Goal: Transaction & Acquisition: Purchase product/service

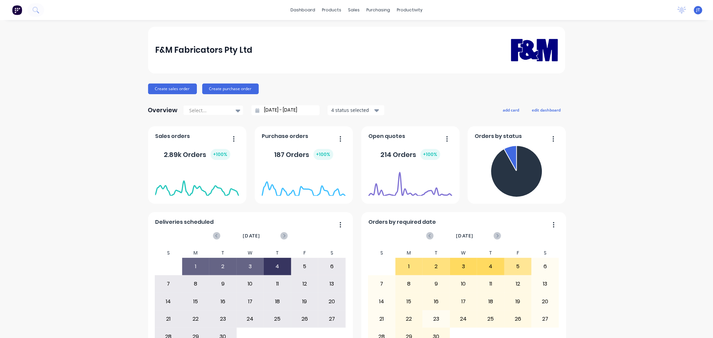
click at [95, 89] on div "F&M Fabricators Pty Ltd Create sales order Create purchase order Overview Selec…" at bounding box center [356, 201] width 713 height 349
click at [627, 91] on div "F&M Fabricators Pty Ltd Create sales order Create purchase order Overview Selec…" at bounding box center [356, 201] width 713 height 349
click at [364, 45] on div "Customers" at bounding box center [374, 45] width 24 height 6
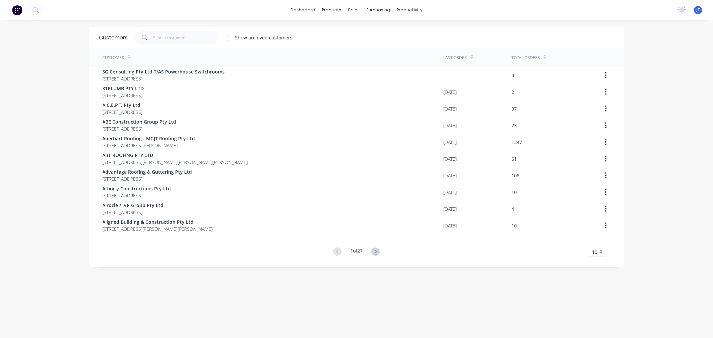
click at [9, 101] on div "dashboard products sales purchasing productivity dashboard products Product Cat…" at bounding box center [356, 169] width 713 height 338
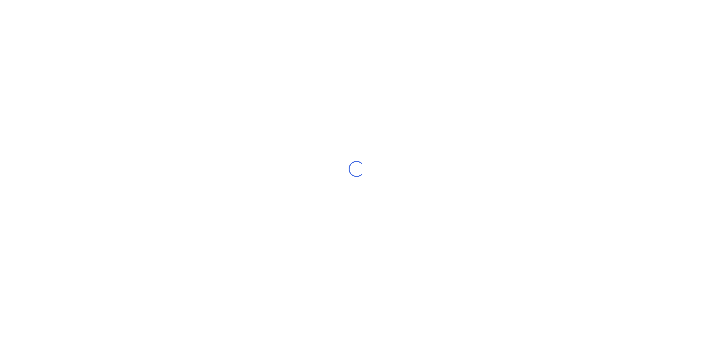
click at [49, 116] on div "Loading..." at bounding box center [356, 169] width 713 height 338
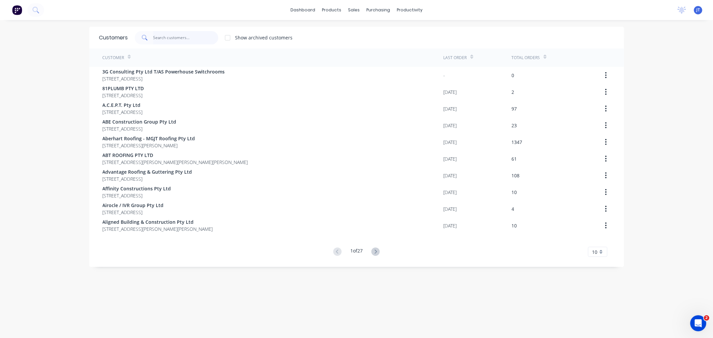
click at [178, 39] on input "text" at bounding box center [185, 37] width 65 height 13
type input "my"
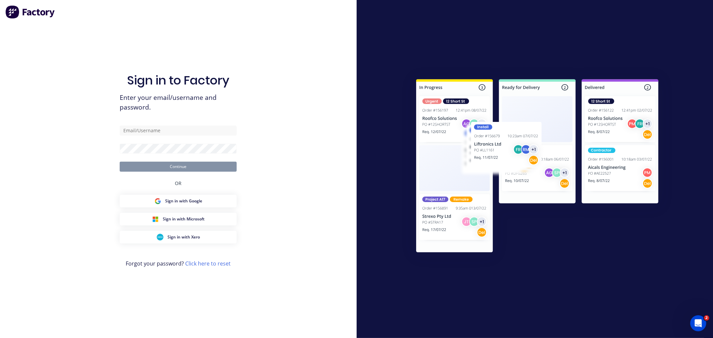
click at [156, 44] on div "Sign in to Factory Enter your email/username and password. Continue OR Sign in …" at bounding box center [178, 176] width 117 height 314
click at [158, 129] on input "text" at bounding box center [178, 131] width 117 height 10
type input "[PERSON_NAME][EMAIL_ADDRESS][DOMAIN_NAME]"
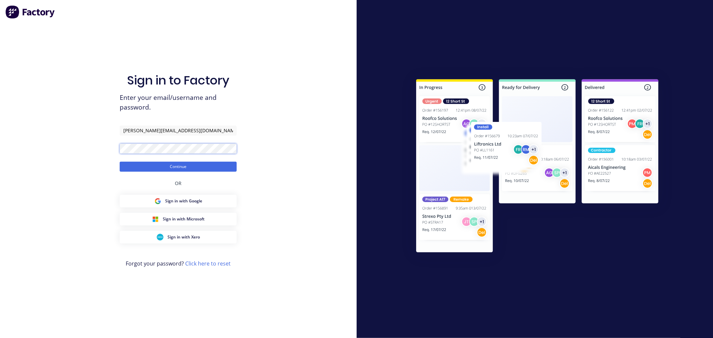
click at [120, 162] on button "Continue" at bounding box center [178, 167] width 117 height 10
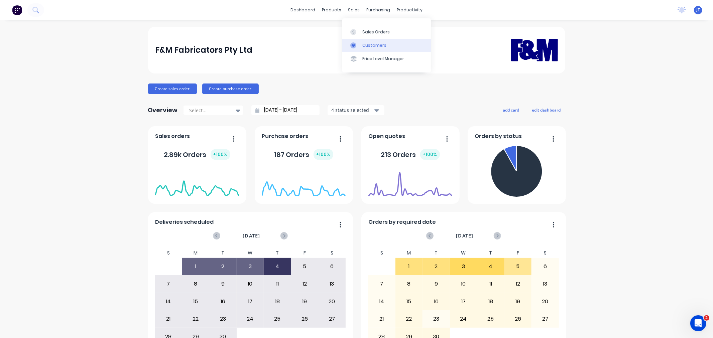
click at [366, 45] on div "Customers" at bounding box center [374, 45] width 24 height 6
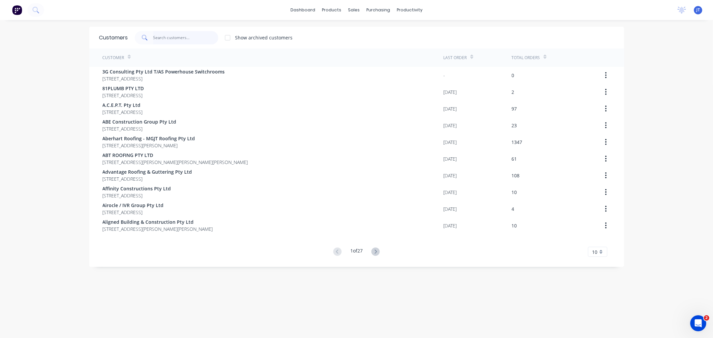
click at [156, 33] on input "text" at bounding box center [185, 37] width 65 height 13
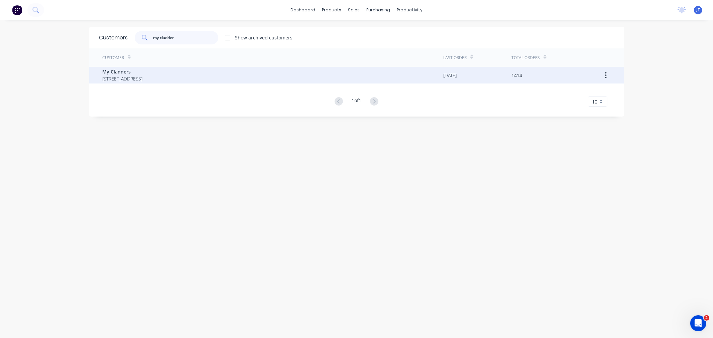
type input "my cladder"
click at [143, 75] on span "[STREET_ADDRESS]" at bounding box center [123, 78] width 40 height 7
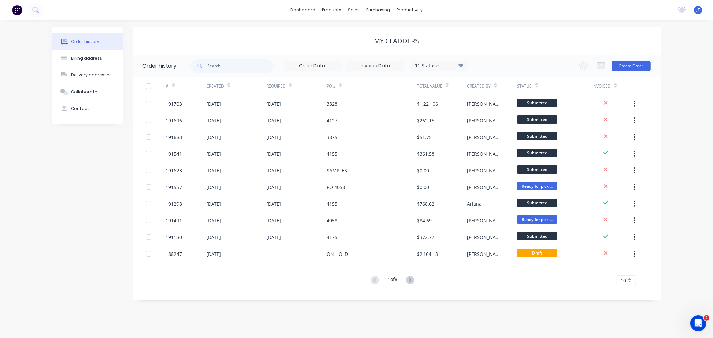
click at [701, 116] on div "Order history Billing address Delivery addresses Collaborate Contacts My Cladde…" at bounding box center [356, 179] width 713 height 318
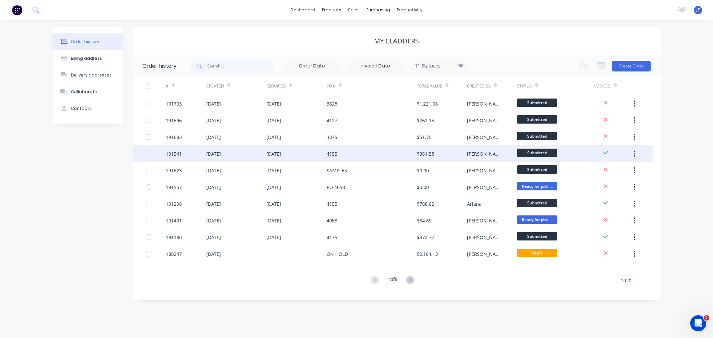
click at [175, 156] on div "191541" at bounding box center [174, 153] width 16 height 7
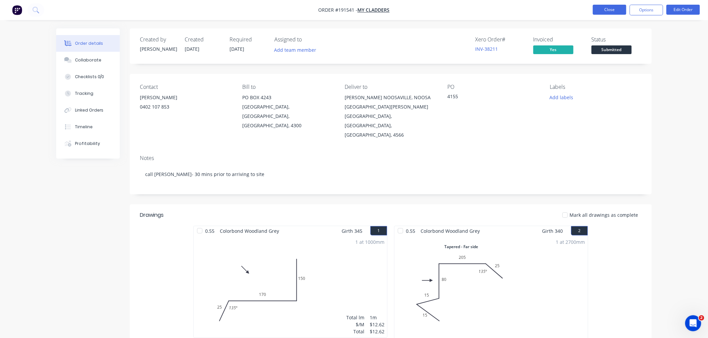
click at [609, 10] on button "Close" at bounding box center [609, 10] width 33 height 10
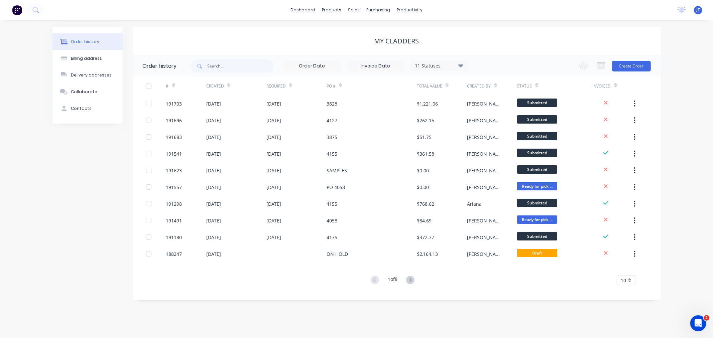
click at [695, 108] on div "Order history Billing address Delivery addresses Collaborate Contacts My Cladde…" at bounding box center [356, 179] width 713 height 318
click at [639, 65] on button "Create Order" at bounding box center [631, 66] width 39 height 11
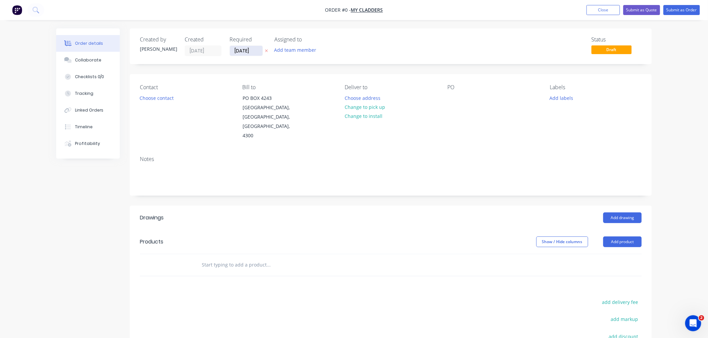
click at [245, 49] on input "[DATE]" at bounding box center [246, 51] width 33 height 10
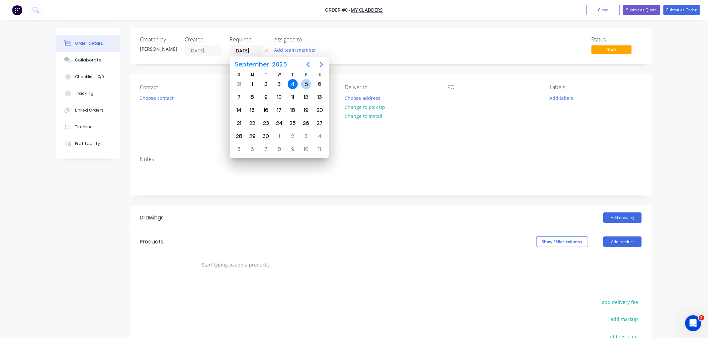
click at [309, 86] on div "5" at bounding box center [306, 84] width 10 height 10
type input "[DATE]"
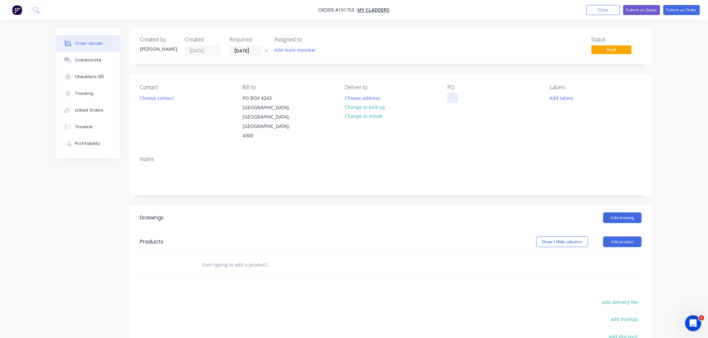
click at [454, 94] on div at bounding box center [452, 98] width 11 height 10
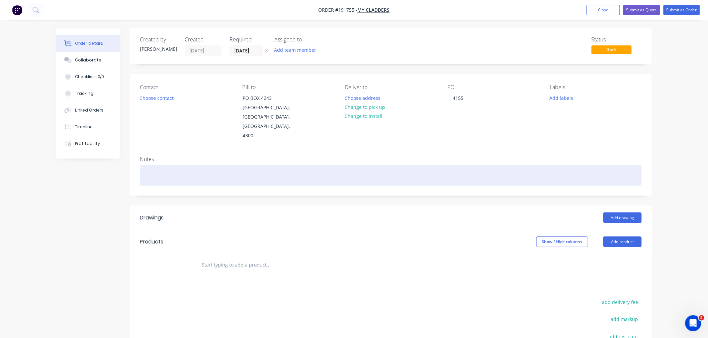
click at [304, 166] on div at bounding box center [391, 176] width 502 height 20
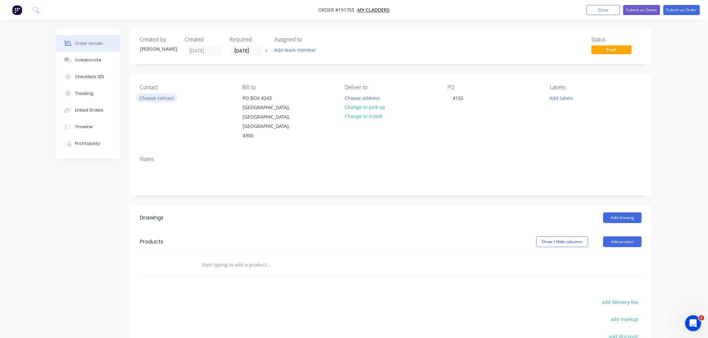
click at [165, 100] on button "Choose contact" at bounding box center [156, 97] width 41 height 9
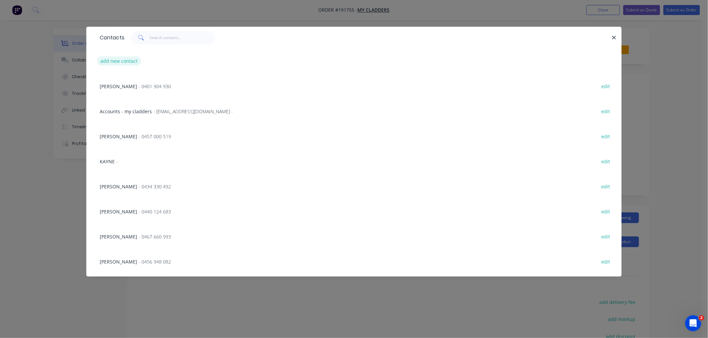
click at [115, 65] on button "add new contact" at bounding box center [119, 61] width 44 height 9
select select "AU"
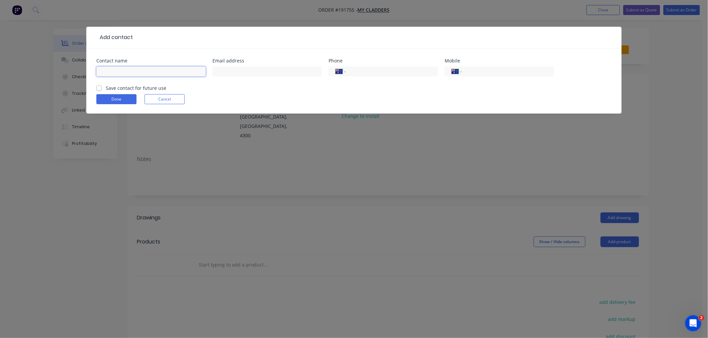
click at [129, 76] on input "text" at bounding box center [150, 72] width 109 height 10
type input "[PERSON_NAME]"
type input "0402 107 853"
click at [117, 101] on button "Done" at bounding box center [116, 99] width 40 height 10
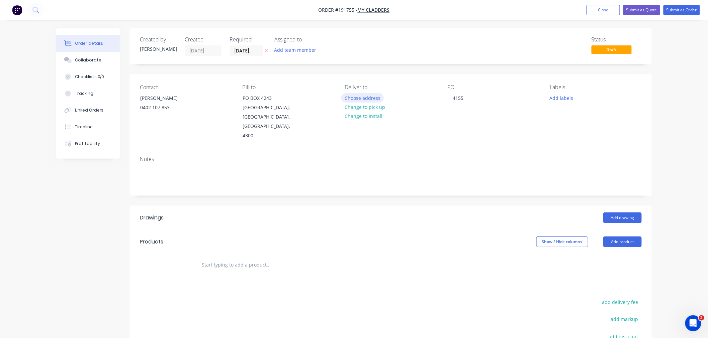
click at [363, 98] on button "Choose address" at bounding box center [362, 97] width 43 height 9
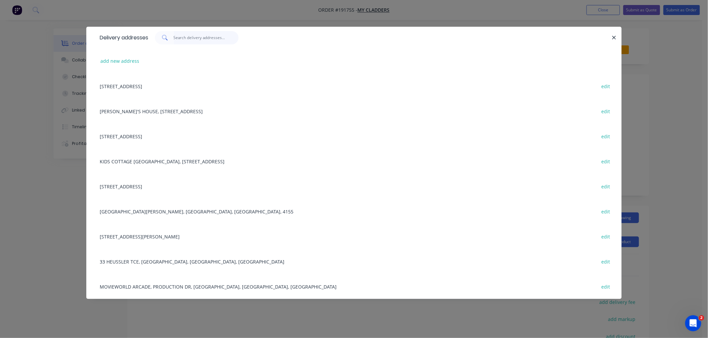
click at [188, 38] on input "text" at bounding box center [206, 37] width 65 height 13
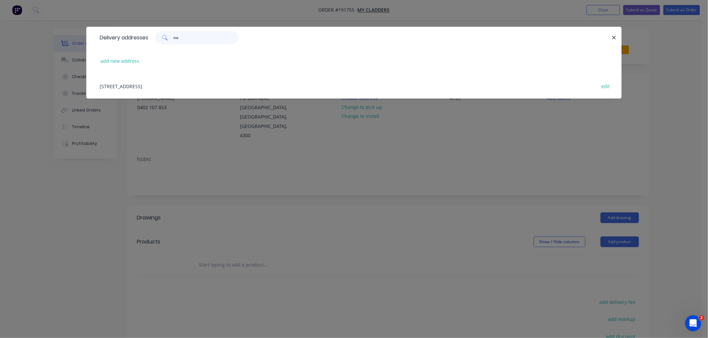
type input "n"
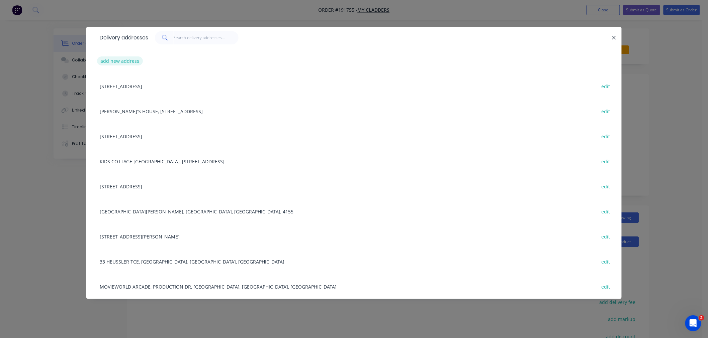
click at [110, 61] on button "add new address" at bounding box center [120, 61] width 46 height 9
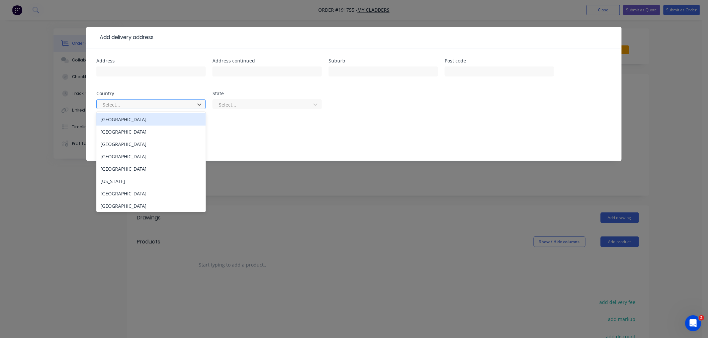
click at [173, 106] on div at bounding box center [146, 105] width 89 height 8
click at [175, 121] on div "[GEOGRAPHIC_DATA]" at bounding box center [150, 119] width 109 height 12
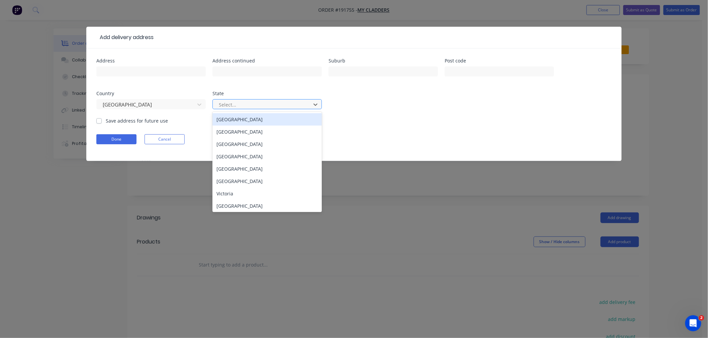
click at [258, 102] on div at bounding box center [262, 105] width 89 height 8
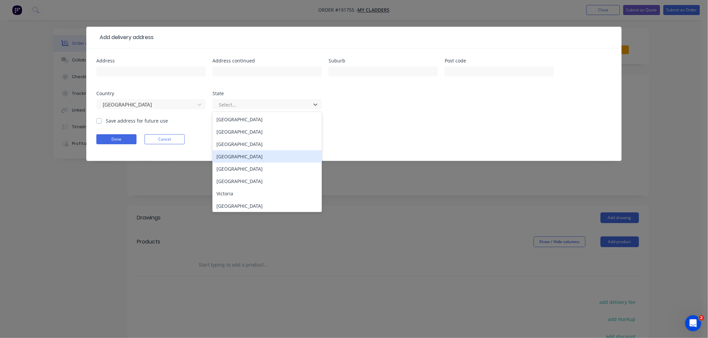
click at [253, 155] on div "[GEOGRAPHIC_DATA]" at bounding box center [266, 156] width 109 height 12
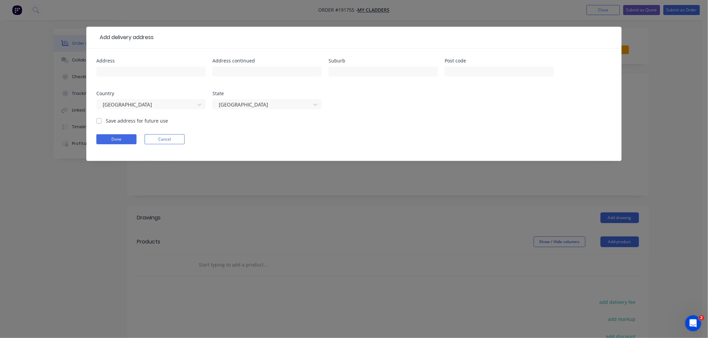
click at [226, 143] on div "Done Cancel" at bounding box center [353, 139] width 515 height 10
drag, startPoint x: 133, startPoint y: 64, endPoint x: 131, endPoint y: 72, distance: 7.9
click at [132, 69] on div "Address" at bounding box center [150, 72] width 109 height 26
click at [131, 72] on input "text" at bounding box center [150, 72] width 109 height 10
click at [171, 70] on input "[PERSON_NAME] NOOSAVILLE, NOOSA HOMEMAKER CENTRE" at bounding box center [150, 72] width 109 height 10
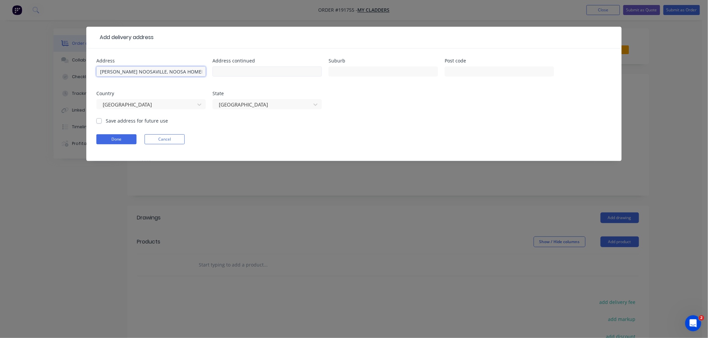
scroll to position [0, 25]
drag, startPoint x: 161, startPoint y: 71, endPoint x: 234, endPoint y: 71, distance: 73.2
click at [234, 71] on div "Address [PERSON_NAME] NOOSAVILLE, NOOSA HOMEMAKER CENTRE Address continued Subu…" at bounding box center [353, 88] width 515 height 59
click at [162, 70] on input "[PERSON_NAME] NOOSAVILLE, NOOSA HOMEMAKER CENTRE" at bounding box center [150, 72] width 109 height 10
drag, startPoint x: 136, startPoint y: 72, endPoint x: 201, endPoint y: 69, distance: 64.6
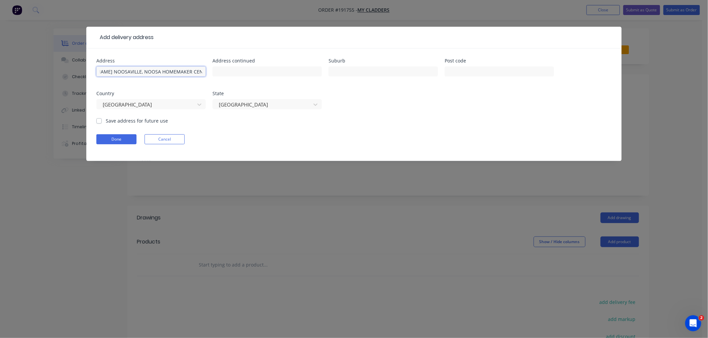
click at [201, 69] on input "[PERSON_NAME] NOOSAVILLE, NOOSA HOMEMAKER CENTRE" at bounding box center [150, 72] width 109 height 10
click at [137, 71] on input "[PERSON_NAME] NOOSAVILLE, NOOSA HOMEMAKER CENTRE" at bounding box center [150, 72] width 109 height 10
drag, startPoint x: 136, startPoint y: 71, endPoint x: 233, endPoint y: 70, distance: 97.0
click at [233, 70] on div "Address [PERSON_NAME] NOOSAVILLE, NOOSA HOMEMAKER CENTRE Address continued Subu…" at bounding box center [353, 88] width 515 height 59
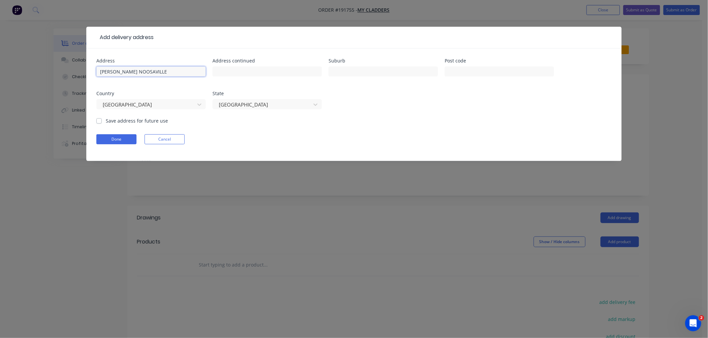
type input "[PERSON_NAME] NOOSAVILLE"
click at [226, 72] on input "text" at bounding box center [266, 72] width 109 height 10
click at [176, 75] on input "[PERSON_NAME] NOOSAVILLE" at bounding box center [150, 72] width 109 height 10
click at [229, 73] on input "text" at bounding box center [266, 72] width 109 height 10
paste input "NOOSA [GEOGRAPHIC_DATA]"
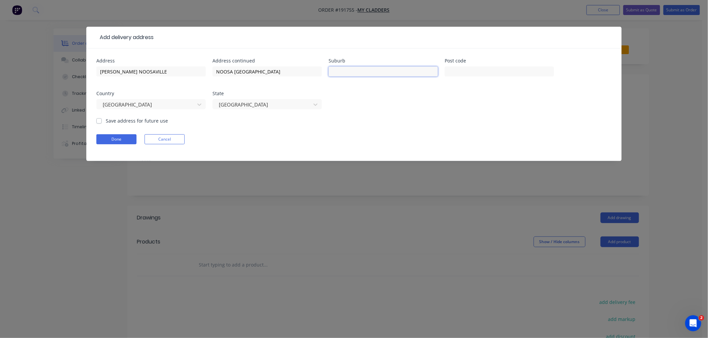
click at [343, 69] on input "text" at bounding box center [382, 72] width 109 height 10
click at [316, 129] on form "Address [PERSON_NAME] NOOSAVILLE Address continued NOOSA [GEOGRAPHIC_DATA] Subu…" at bounding box center [353, 110] width 515 height 103
click at [366, 69] on input "text" at bounding box center [382, 72] width 109 height 10
click at [309, 76] on input "NOOSA [GEOGRAPHIC_DATA]" at bounding box center [266, 72] width 109 height 10
type input "NOOSA HOMEMAKER CENTRE, [PERSON_NAME]"
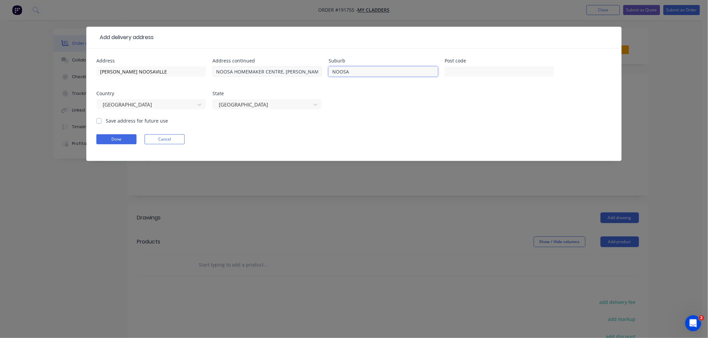
type input "NOOSAVILLE"
click at [172, 71] on input "[PERSON_NAME] NOOSAVILLE" at bounding box center [150, 72] width 109 height 10
click at [243, 71] on input "NOOSA HOMEMAKER CENTRE, [PERSON_NAME]" at bounding box center [266, 72] width 109 height 10
drag, startPoint x: 214, startPoint y: 70, endPoint x: 339, endPoint y: 65, distance: 125.2
click at [339, 65] on div "Address [PERSON_NAME] NOOSAVILLE Address continued [GEOGRAPHIC_DATA][PERSON_NAM…" at bounding box center [353, 88] width 515 height 59
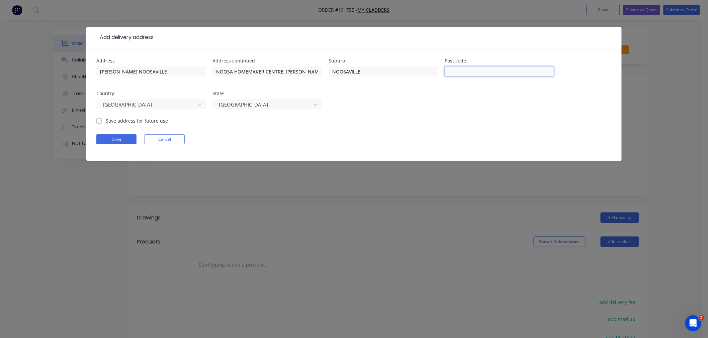
click at [481, 71] on input "text" at bounding box center [498, 72] width 109 height 10
type input "4566"
click at [123, 138] on button "Done" at bounding box center [116, 139] width 40 height 10
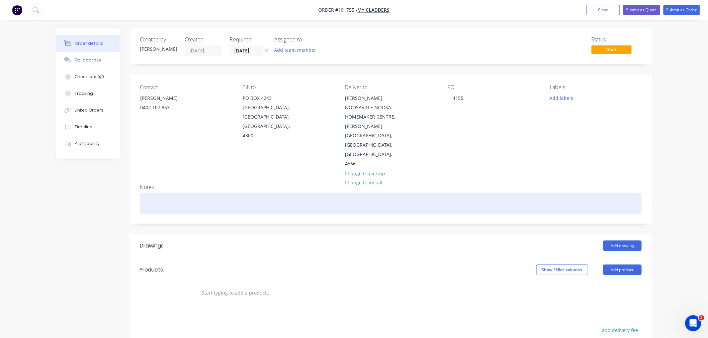
click at [176, 198] on div at bounding box center [391, 204] width 502 height 20
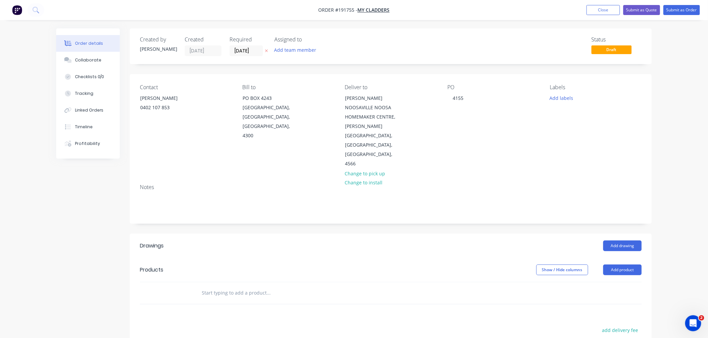
click at [622, 266] on header "Products Show / Hide columns Add product" at bounding box center [391, 270] width 522 height 24
click at [624, 265] on button "Add product" at bounding box center [622, 270] width 38 height 11
click at [621, 282] on div "Product catalogue" at bounding box center [609, 287] width 51 height 10
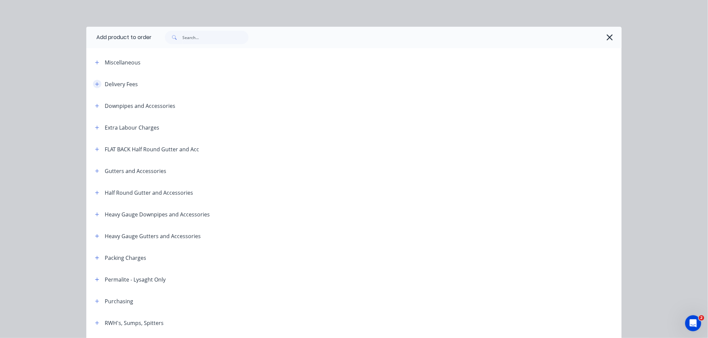
click at [96, 83] on button "button" at bounding box center [97, 84] width 8 height 8
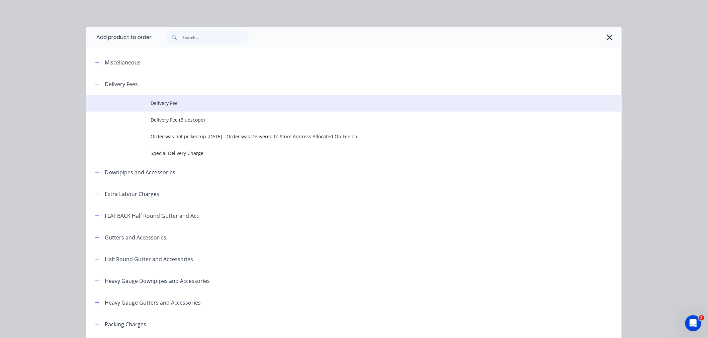
click at [164, 102] on span "Delivery Fee" at bounding box center [338, 103] width 377 height 7
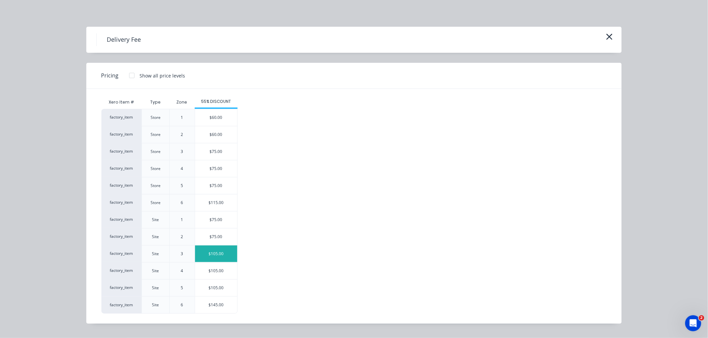
click at [224, 254] on div "$105.00" at bounding box center [216, 254] width 42 height 17
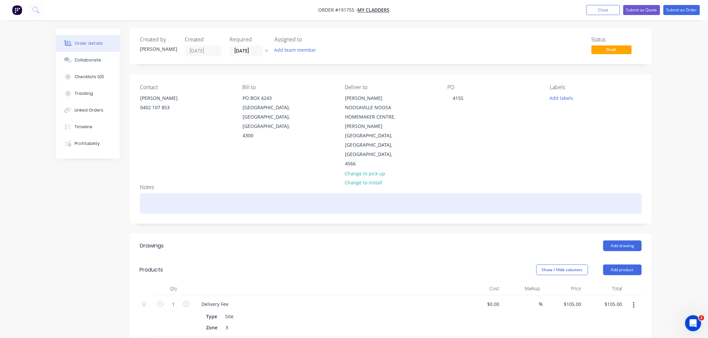
click at [255, 184] on div "Notes" at bounding box center [391, 201] width 522 height 45
click at [482, 201] on div at bounding box center [391, 204] width 502 height 20
click at [588, 197] on div at bounding box center [391, 204] width 502 height 20
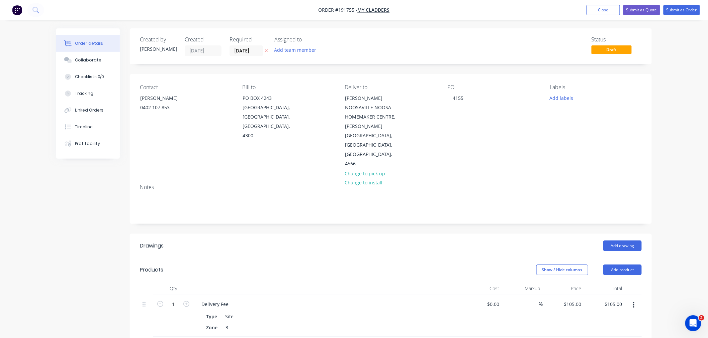
click at [684, 211] on div "Order details Collaborate Checklists 0/0 Tracking Linked Orders Timeline Profit…" at bounding box center [354, 264] width 708 height 529
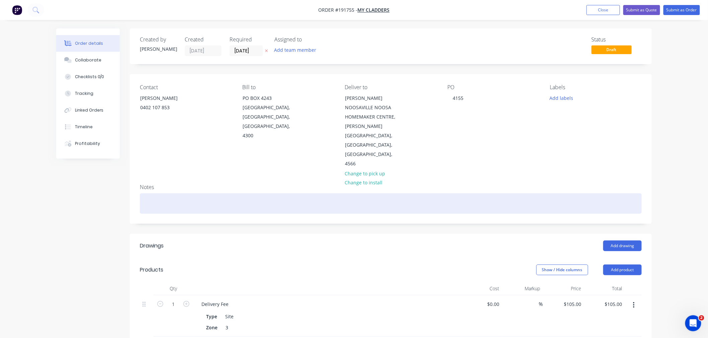
click at [617, 194] on div at bounding box center [391, 204] width 502 height 20
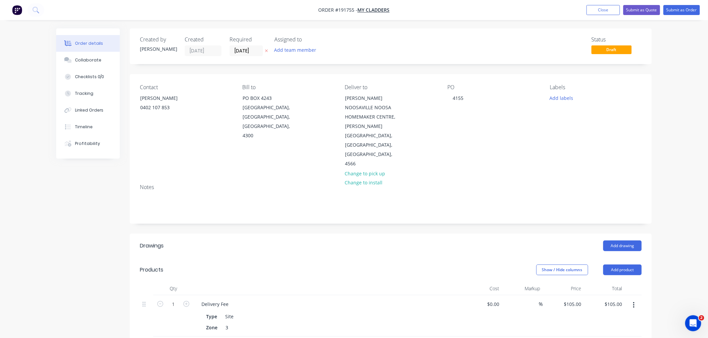
click at [679, 243] on div "Order details Collaborate Checklists 0/0 Tracking Linked Orders Timeline Profit…" at bounding box center [354, 264] width 708 height 529
click at [628, 241] on button "Add drawing" at bounding box center [622, 246] width 38 height 11
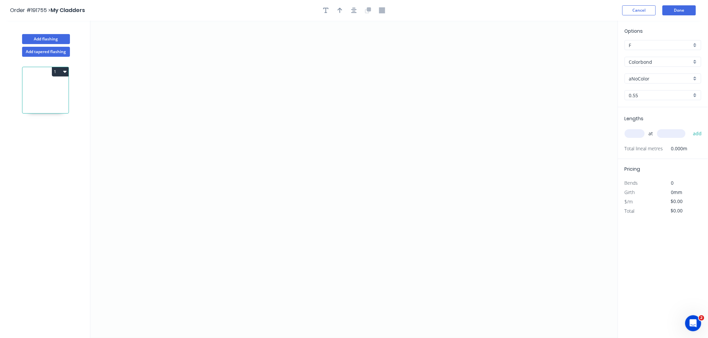
click at [674, 75] on input "aNoColor" at bounding box center [660, 78] width 63 height 7
drag, startPoint x: 44, startPoint y: 49, endPoint x: 48, endPoint y: 49, distance: 4.7
click at [42, 50] on button "Add tapered flashing" at bounding box center [46, 52] width 48 height 10
type input "aNoColor"
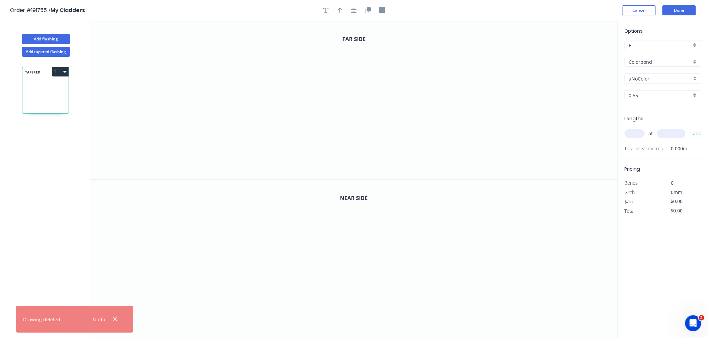
click at [654, 76] on input "aNoColor" at bounding box center [660, 78] width 63 height 7
click at [670, 136] on div "Woodland Grey" at bounding box center [663, 137] width 76 height 12
type input "Woodland Grey"
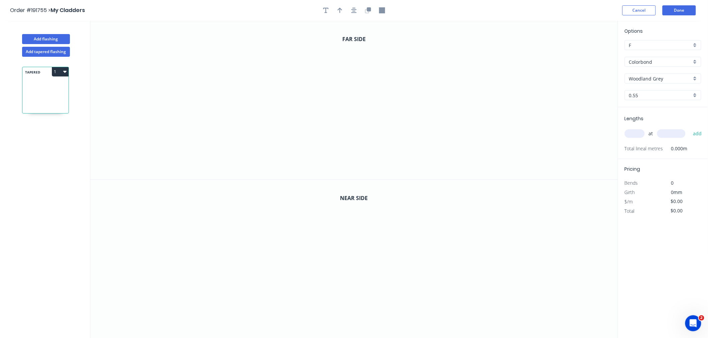
click at [633, 134] on input "text" at bounding box center [634, 133] width 20 height 9
click at [632, 8] on button "Cancel" at bounding box center [638, 10] width 33 height 10
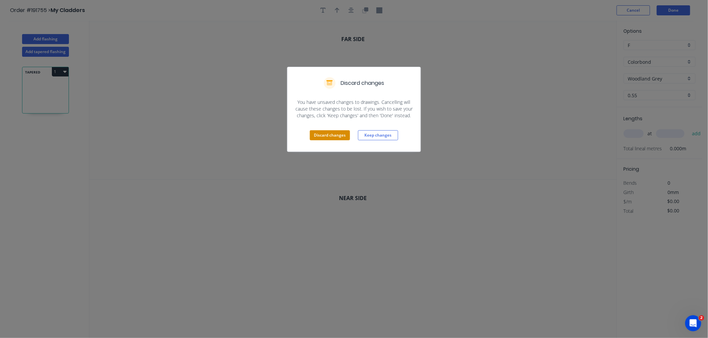
click at [329, 135] on button "Discard changes" at bounding box center [330, 135] width 40 height 10
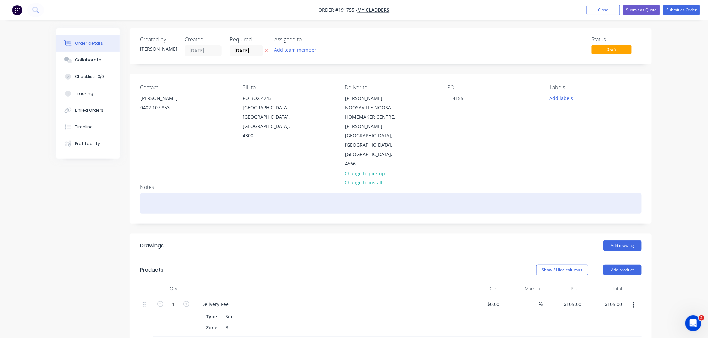
click at [176, 194] on div at bounding box center [391, 204] width 502 height 20
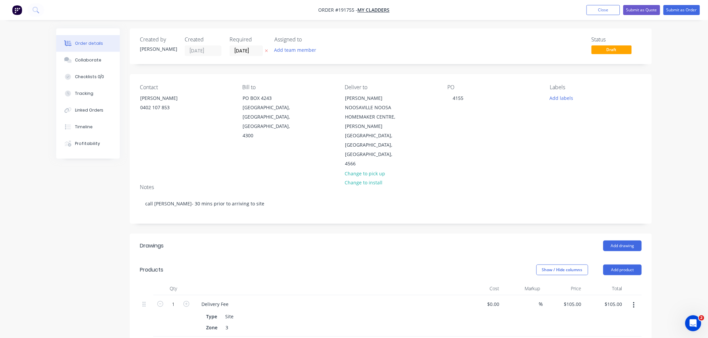
click at [683, 212] on div "Order details Collaborate Checklists 0/0 Tracking Linked Orders Timeline Profit…" at bounding box center [354, 264] width 708 height 529
click at [667, 262] on div "Order details Collaborate Checklists 0/0 Tracking Linked Orders Timeline Profit…" at bounding box center [354, 264] width 708 height 529
click at [681, 266] on div "Order details Collaborate Checklists 0/0 Tracking Linked Orders Timeline Profit…" at bounding box center [354, 264] width 708 height 529
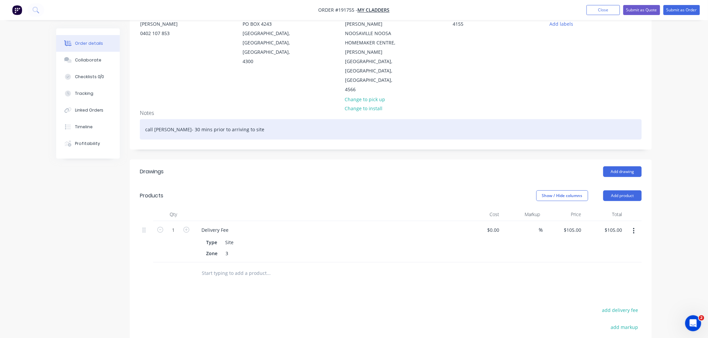
click at [255, 119] on div "call [PERSON_NAME]- 30 mins prior to arriving to site" at bounding box center [391, 129] width 502 height 20
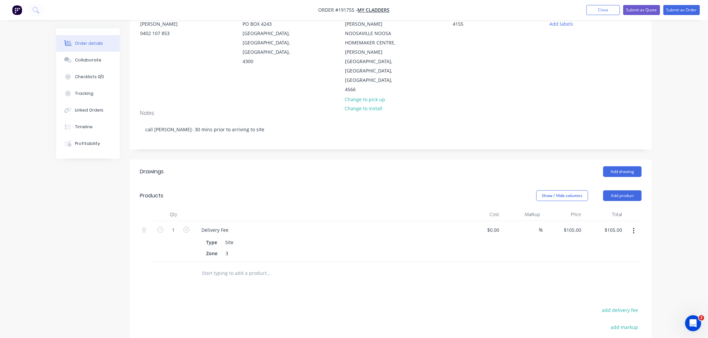
click at [103, 221] on div "Created by [PERSON_NAME] Created [DATE] Required [DATE] Assigned to Add team me…" at bounding box center [353, 204] width 595 height 501
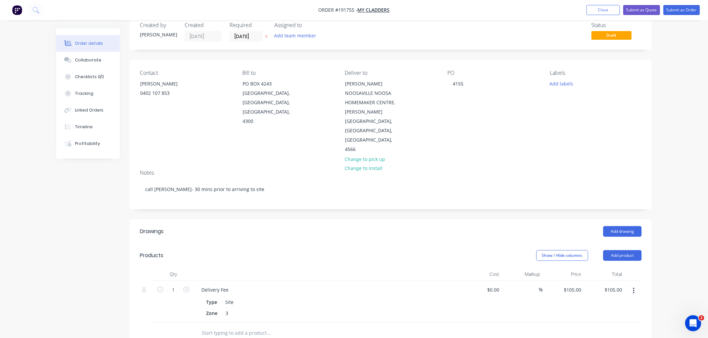
scroll to position [0, 0]
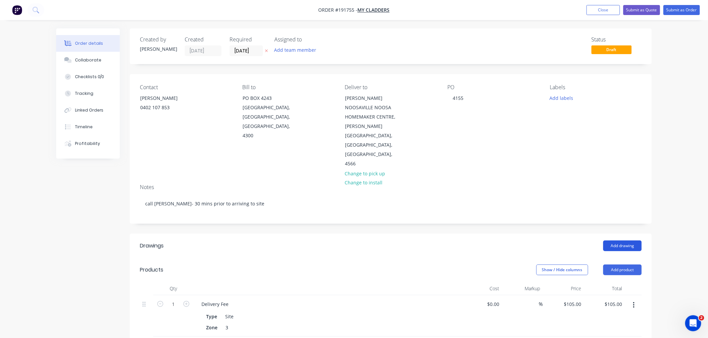
click at [627, 241] on button "Add drawing" at bounding box center [622, 246] width 38 height 11
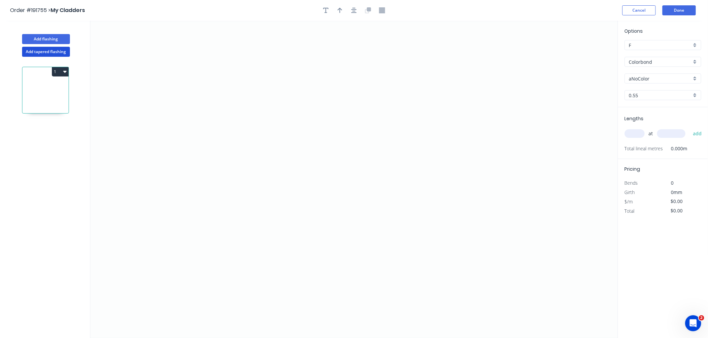
drag, startPoint x: 50, startPoint y: 51, endPoint x: 69, endPoint y: 46, distance: 19.2
click at [50, 51] on button "Add tapered flashing" at bounding box center [46, 52] width 48 height 10
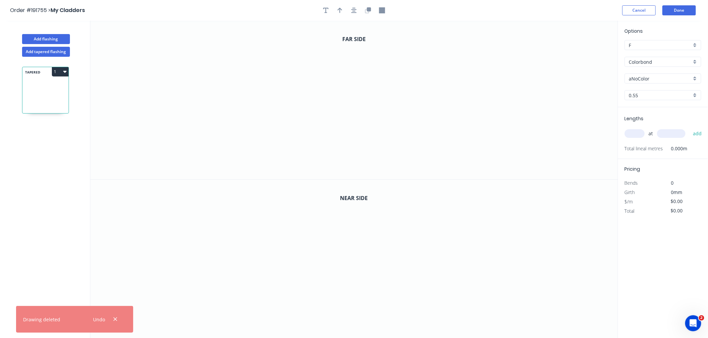
click at [641, 76] on input "aNoColor" at bounding box center [660, 78] width 63 height 7
click at [656, 134] on div "Woodland Grey" at bounding box center [663, 137] width 76 height 12
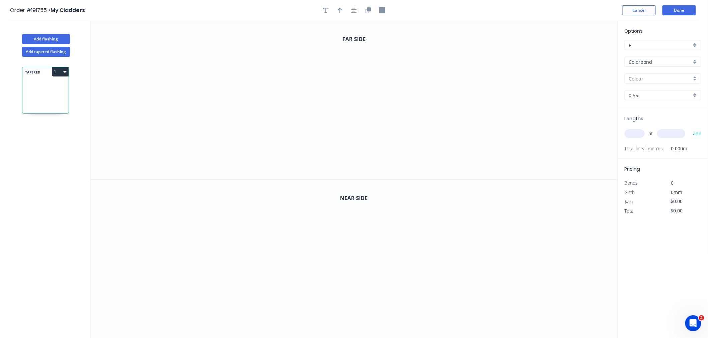
type input "Woodland Grey"
click at [642, 96] on input "0.55" at bounding box center [660, 95] width 63 height 7
click at [641, 109] on div "0.55" at bounding box center [663, 108] width 76 height 12
type input "0.55"
click at [638, 134] on input "text" at bounding box center [634, 133] width 20 height 9
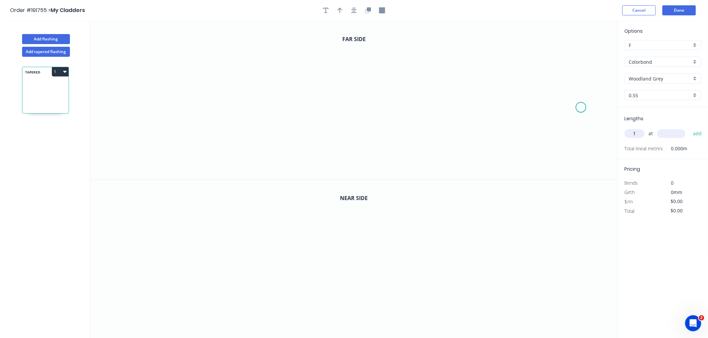
type input "1"
type input "2700"
click at [689, 128] on button "add" at bounding box center [697, 133] width 16 height 11
click at [244, 74] on icon "0" at bounding box center [353, 100] width 527 height 159
click at [233, 45] on icon "0" at bounding box center [353, 100] width 527 height 159
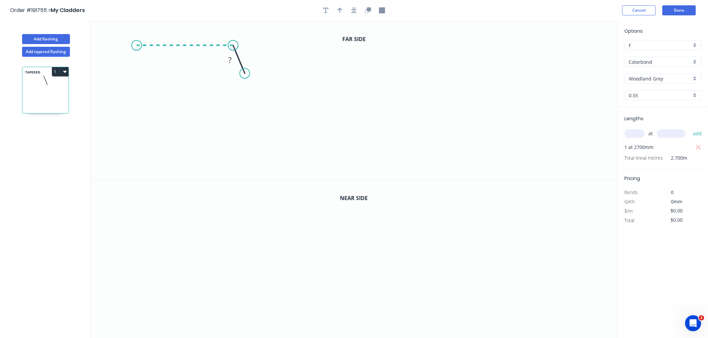
click at [136, 43] on icon "0 ?" at bounding box center [353, 100] width 527 height 159
click at [134, 113] on icon "0 ? ? ? º" at bounding box center [353, 100] width 527 height 159
click at [107, 129] on icon "0 ? ? ? ? º" at bounding box center [353, 100] width 527 height 159
click at [134, 155] on icon "0 ? ? ? ? ? º ? º" at bounding box center [353, 100] width 527 height 159
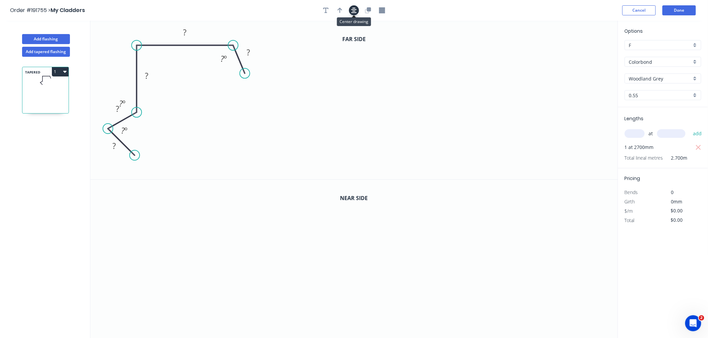
click at [355, 12] on icon "button" at bounding box center [353, 10] width 5 height 6
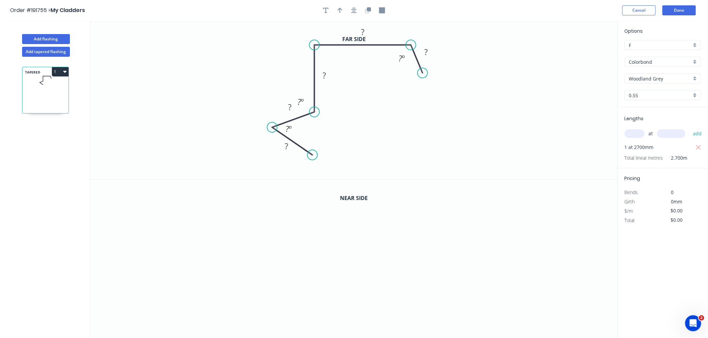
click at [272, 128] on circle at bounding box center [272, 127] width 10 height 10
drag, startPoint x: 310, startPoint y: 156, endPoint x: 308, endPoint y: 163, distance: 7.6
click at [308, 163] on circle at bounding box center [308, 164] width 10 height 10
click at [312, 125] on div "Hide angle" at bounding box center [336, 125] width 67 height 14
click at [299, 148] on div "Hide angle" at bounding box center [322, 151] width 67 height 14
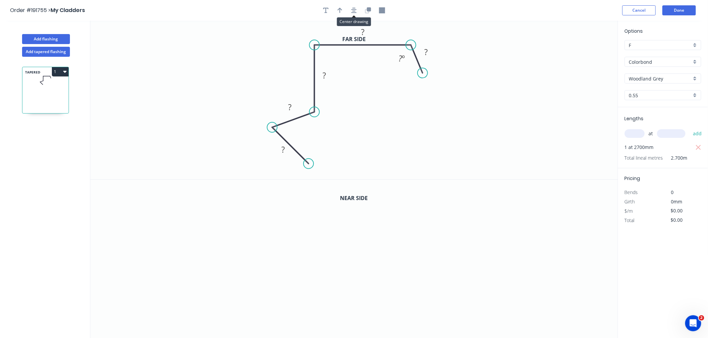
drag, startPoint x: 352, startPoint y: 7, endPoint x: 375, endPoint y: 17, distance: 24.5
click at [353, 7] on button "button" at bounding box center [354, 10] width 10 height 10
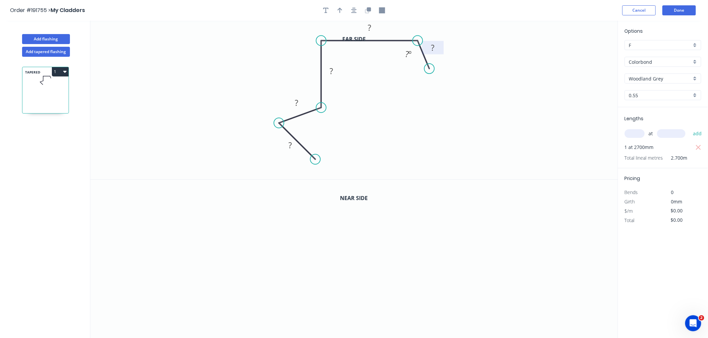
click at [433, 48] on tspan "?" at bounding box center [432, 47] width 3 height 11
drag, startPoint x: 431, startPoint y: 70, endPoint x: 442, endPoint y: 75, distance: 11.7
click at [442, 75] on circle at bounding box center [441, 75] width 10 height 10
click at [439, 49] on rect at bounding box center [437, 48] width 13 height 9
click at [298, 103] on tspan "?" at bounding box center [296, 102] width 3 height 11
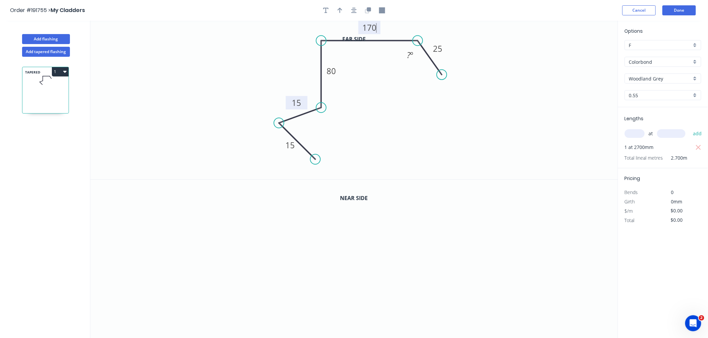
type input "$14.24"
type input "$38.45"
click at [430, 161] on icon "0 15 15 80 170 25 135 º" at bounding box center [353, 100] width 527 height 159
click at [355, 9] on icon "button" at bounding box center [353, 10] width 5 height 5
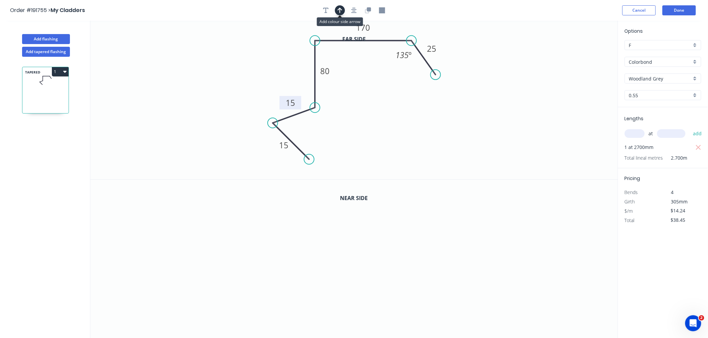
click at [340, 12] on icon "button" at bounding box center [339, 10] width 5 height 6
drag, startPoint x: 582, startPoint y: 56, endPoint x: 478, endPoint y: 33, distance: 106.0
click at [410, 33] on icon "0 15 15 80 170 25 135 º" at bounding box center [353, 100] width 527 height 159
drag, startPoint x: 585, startPoint y: 54, endPoint x: 395, endPoint y: 33, distance: 191.1
click at [395, 33] on icon at bounding box center [395, 24] width 6 height 21
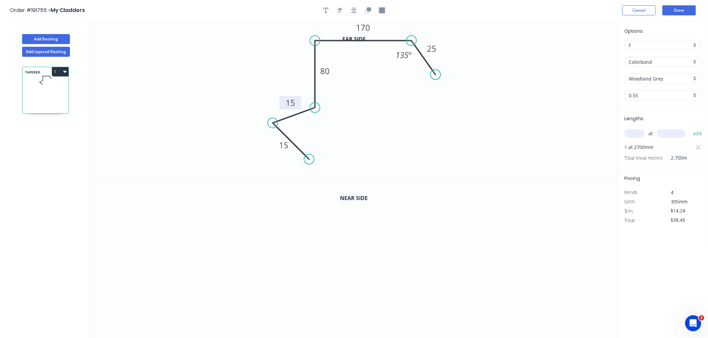
drag, startPoint x: 395, startPoint y: 33, endPoint x: 346, endPoint y: 27, distance: 49.9
click at [338, 12] on icon "button" at bounding box center [339, 10] width 5 height 6
click at [337, 12] on icon "button" at bounding box center [339, 10] width 5 height 6
drag, startPoint x: 567, startPoint y: 61, endPoint x: 295, endPoint y: 79, distance: 272.8
click at [295, 79] on icon at bounding box center [295, 71] width 6 height 21
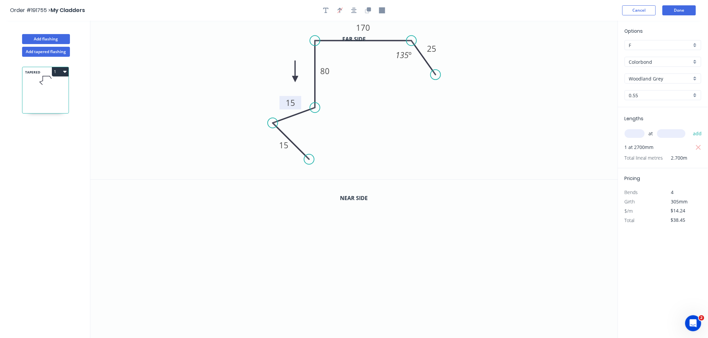
click at [295, 79] on icon at bounding box center [295, 71] width 6 height 21
click at [295, 79] on icon at bounding box center [302, 79] width 21 height 6
click at [295, 79] on icon at bounding box center [295, 86] width 6 height 21
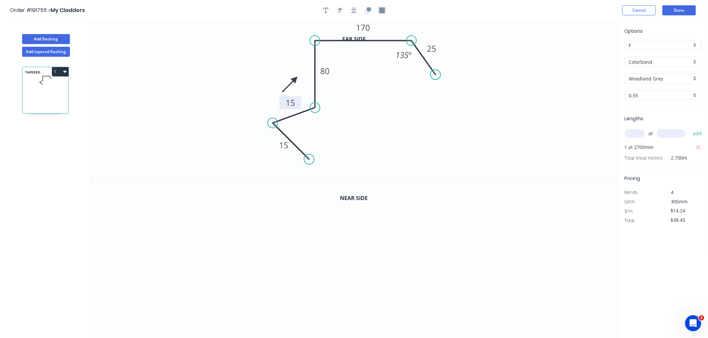
click at [295, 79] on icon at bounding box center [289, 84] width 19 height 19
drag, startPoint x: 295, startPoint y: 79, endPoint x: 294, endPoint y: 71, distance: 8.1
click at [294, 71] on icon at bounding box center [286, 71] width 21 height 6
click at [353, 9] on icon "button" at bounding box center [353, 10] width 5 height 6
click at [370, 8] on icon "button" at bounding box center [369, 9] width 4 height 4
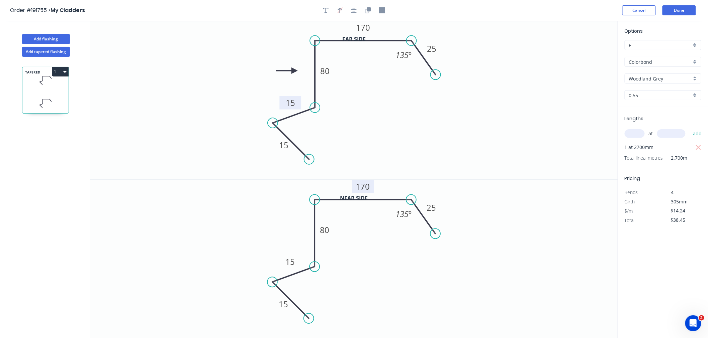
click at [361, 185] on tspan "170" at bounding box center [363, 186] width 14 height 11
click at [485, 288] on icon "0 15 15 80 205 25 135 º" at bounding box center [353, 259] width 527 height 159
type input "$15.86"
type input "$42.82"
click at [352, 8] on icon "button" at bounding box center [353, 10] width 5 height 5
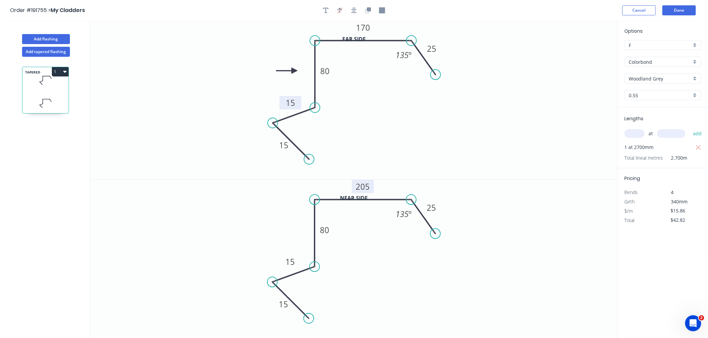
click at [269, 9] on div "Order #191755 > My Cladders Cancel Done" at bounding box center [353, 10] width 687 height 10
click at [354, 9] on icon "button" at bounding box center [353, 10] width 5 height 5
click at [50, 36] on button "Add flashing" at bounding box center [46, 39] width 48 height 10
type input "$0.00"
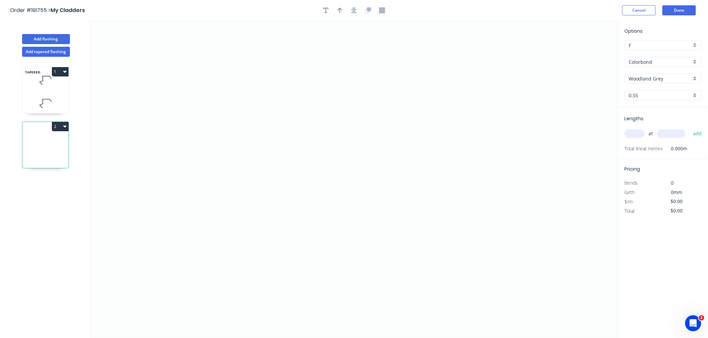
click at [638, 133] on input "text" at bounding box center [634, 133] width 20 height 9
type input "1"
type input "2700"
click at [689, 128] on button "add" at bounding box center [697, 133] width 16 height 11
click at [41, 49] on button "Add tapered flashing" at bounding box center [46, 52] width 48 height 10
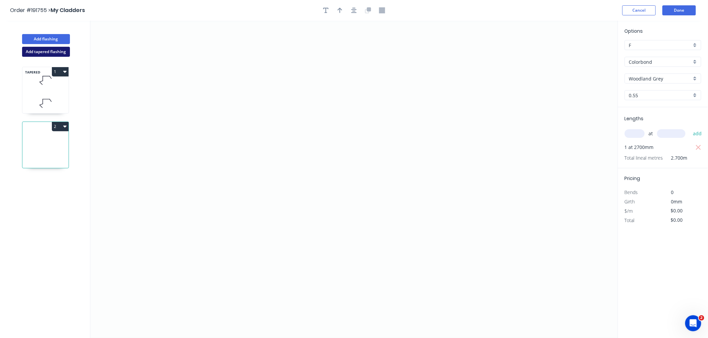
type input "aNoColor"
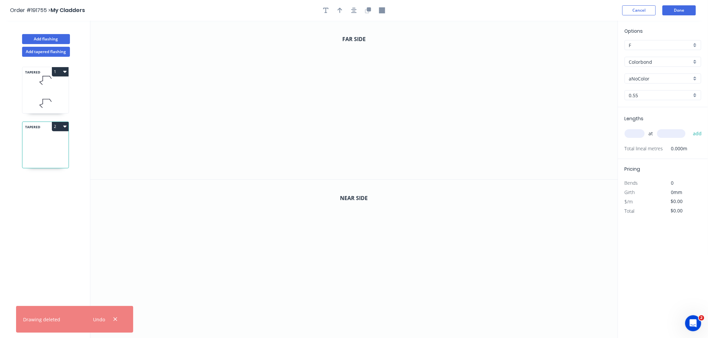
click at [642, 78] on input "aNoColor" at bounding box center [660, 78] width 63 height 7
click at [670, 132] on div "Woodland Grey" at bounding box center [663, 137] width 76 height 12
type input "Woodland Grey"
click at [629, 133] on input "text" at bounding box center [634, 133] width 20 height 9
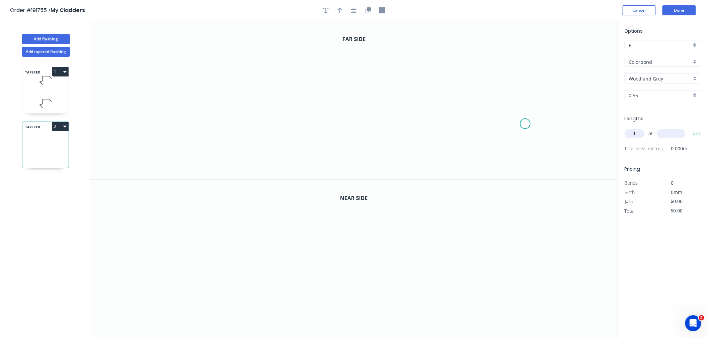
type input "1"
type input "2700"
click at [689, 128] on button "add" at bounding box center [697, 133] width 16 height 11
click at [146, 88] on icon "0" at bounding box center [353, 100] width 527 height 159
click at [163, 59] on icon at bounding box center [154, 73] width 17 height 29
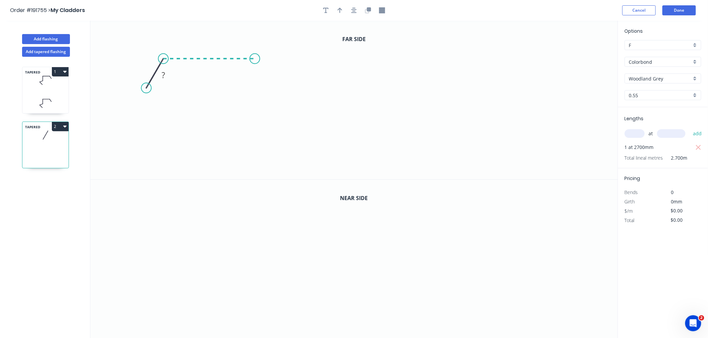
click at [254, 61] on icon "0 ?" at bounding box center [353, 100] width 527 height 159
click at [249, 123] on icon "0 ? ? ? º" at bounding box center [353, 100] width 527 height 159
click at [294, 145] on icon "0 ? ? ? ? º" at bounding box center [353, 100] width 527 height 159
click at [256, 173] on icon "0 ? ? ? ? ? º ? º" at bounding box center [353, 100] width 527 height 159
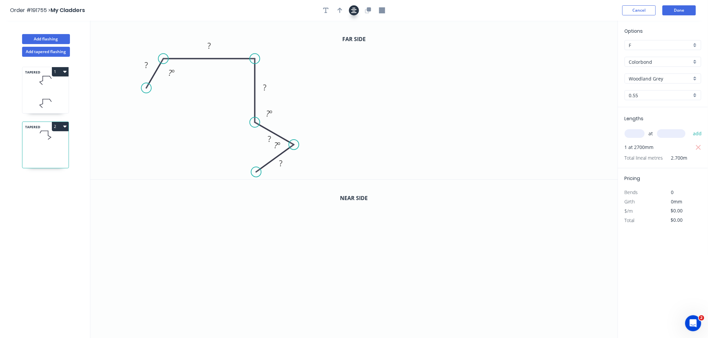
click at [353, 12] on icon "button" at bounding box center [353, 10] width 5 height 6
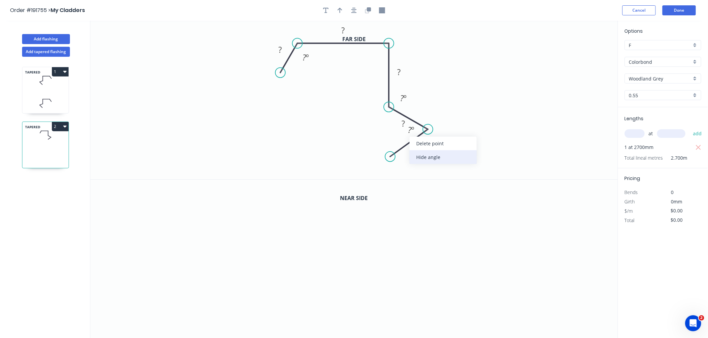
click at [425, 155] on div "Hide angle" at bounding box center [442, 157] width 67 height 14
click at [407, 116] on div "Hide angle" at bounding box center [429, 116] width 67 height 14
drag, startPoint x: 281, startPoint y: 69, endPoint x: 270, endPoint y: 78, distance: 14.0
click at [270, 78] on circle at bounding box center [270, 78] width 10 height 10
click at [272, 50] on rect at bounding box center [275, 51] width 13 height 9
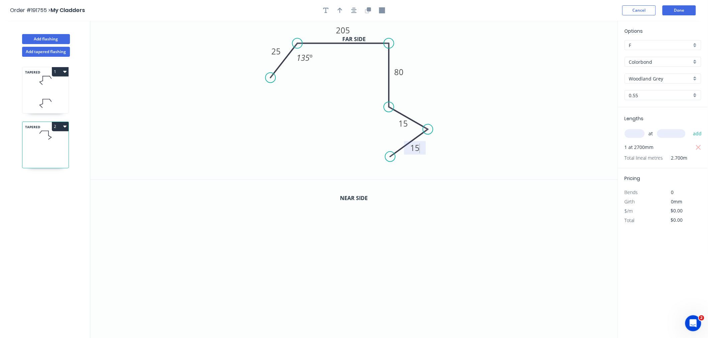
click at [340, 97] on icon "0 25 205 80 15 15 135 º" at bounding box center [353, 100] width 527 height 159
type input "$14.24"
type input "$38.45"
click at [340, 9] on icon "button" at bounding box center [339, 10] width 5 height 6
drag, startPoint x: 584, startPoint y: 52, endPoint x: 417, endPoint y: 63, distance: 167.2
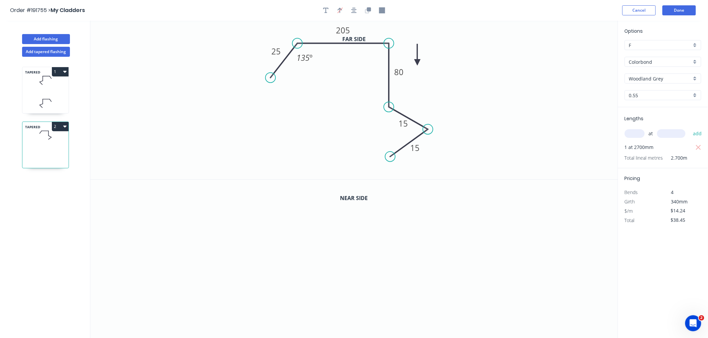
click at [417, 63] on icon at bounding box center [417, 54] width 6 height 21
drag, startPoint x: 416, startPoint y: 60, endPoint x: 409, endPoint y: 56, distance: 8.1
click at [409, 56] on icon at bounding box center [414, 50] width 19 height 19
click at [410, 58] on icon at bounding box center [415, 51] width 19 height 19
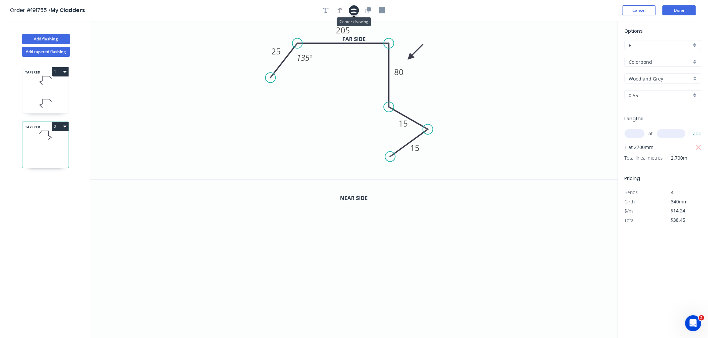
click at [354, 12] on icon "button" at bounding box center [353, 10] width 5 height 6
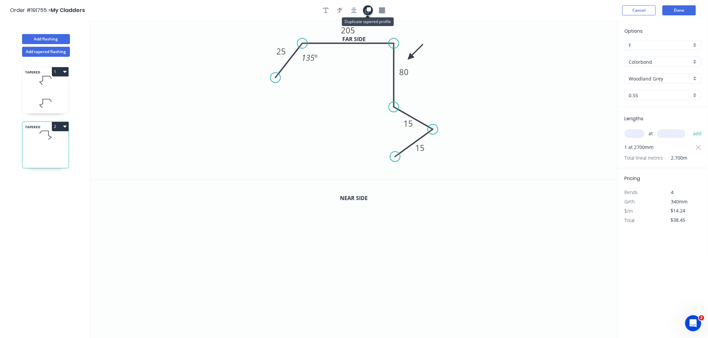
click at [369, 12] on icon "button" at bounding box center [367, 11] width 4 height 4
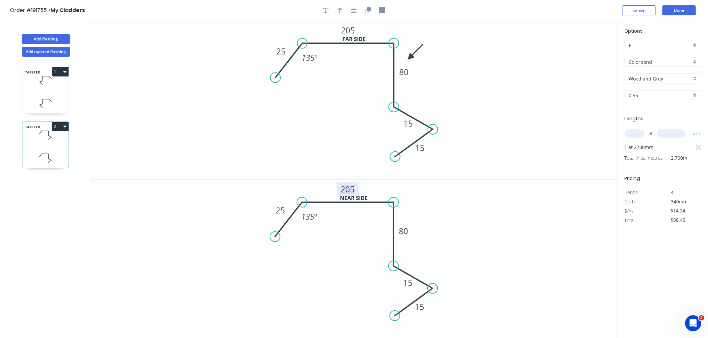
click at [350, 191] on tspan "205" at bounding box center [348, 189] width 14 height 11
click at [346, 31] on tspan "205" at bounding box center [348, 30] width 14 height 11
click at [350, 30] on tspan "205" at bounding box center [348, 30] width 14 height 11
click at [254, 145] on icon "0 25 225 80 15 15 135 º" at bounding box center [353, 100] width 527 height 159
type input "$15.86"
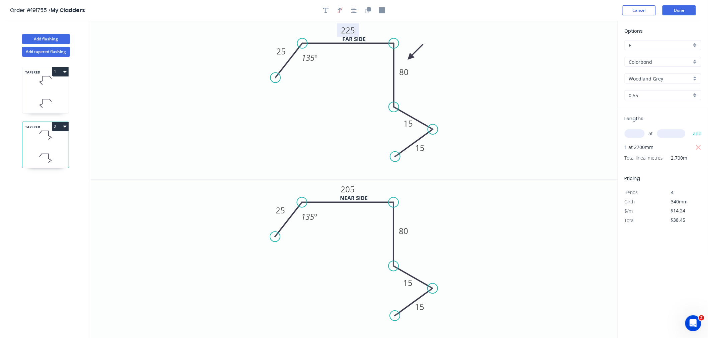
type input "$42.82"
click at [348, 189] on tspan "205" at bounding box center [348, 189] width 14 height 11
click at [487, 202] on icon "0 25 205 80 15 15 135 º" at bounding box center [353, 259] width 527 height 159
click at [354, 10] on icon "button" at bounding box center [353, 10] width 5 height 6
click at [681, 7] on button "Done" at bounding box center [678, 10] width 33 height 10
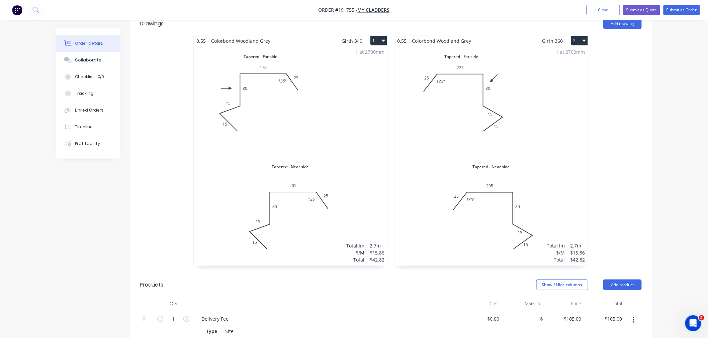
scroll to position [223, 0]
click at [534, 125] on div "1 at 2700mm Total lm $/M Total 2.7m $15.86 $42.82" at bounding box center [490, 155] width 193 height 220
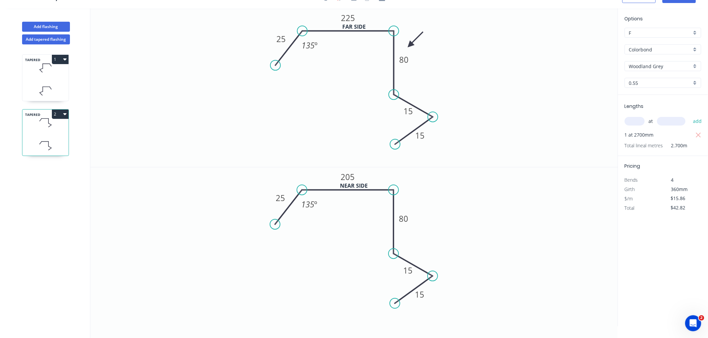
scroll to position [12, 0]
drag, startPoint x: 415, startPoint y: 111, endPoint x: 430, endPoint y: 95, distance: 21.5
click at [430, 95] on rect at bounding box center [423, 95] width 22 height 13
drag, startPoint x: 397, startPoint y: 272, endPoint x: 409, endPoint y: 256, distance: 19.5
click at [409, 256] on rect at bounding box center [420, 254] width 22 height 13
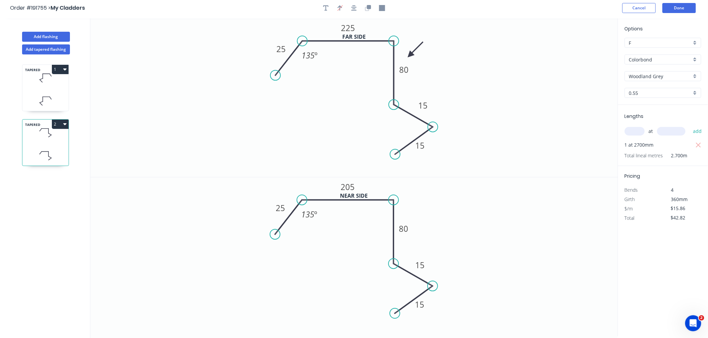
scroll to position [0, 0]
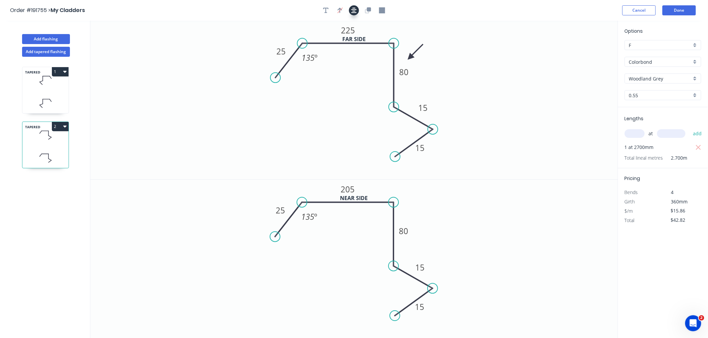
click at [356, 9] on icon "button" at bounding box center [353, 10] width 5 height 5
click at [467, 6] on div "Order #191755 > My Cladders Cancel Done" at bounding box center [353, 10] width 687 height 10
click at [429, 110] on rect at bounding box center [420, 106] width 22 height 13
click at [351, 11] on icon "button" at bounding box center [353, 10] width 5 height 6
click at [497, 12] on div "Order #191755 > My Cladders Cancel Done" at bounding box center [353, 10] width 687 height 10
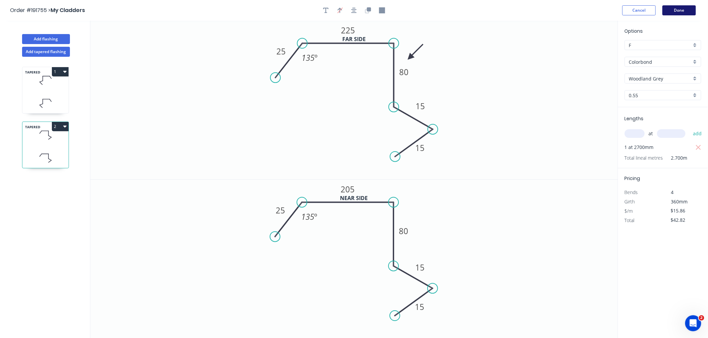
click at [679, 10] on button "Done" at bounding box center [678, 10] width 33 height 10
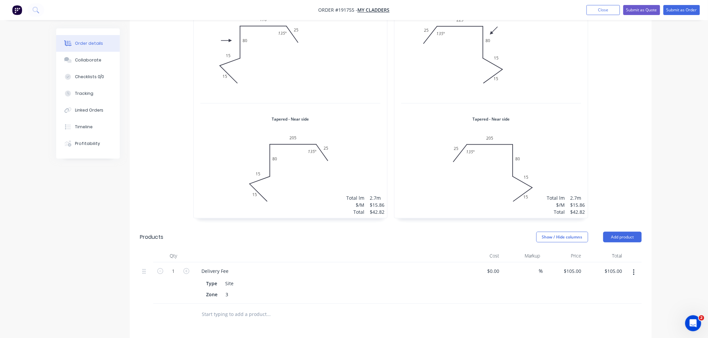
scroll to position [196, 0]
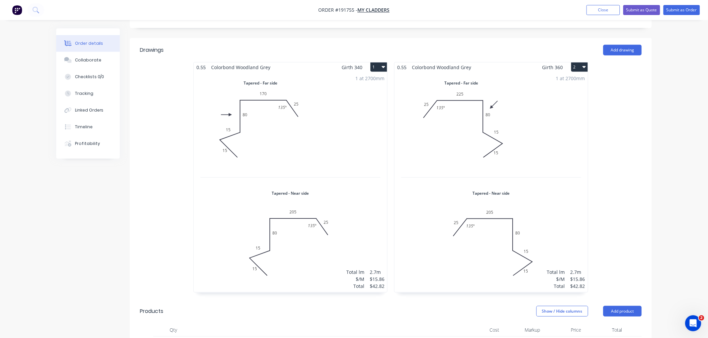
click at [670, 190] on div "Order details Collaborate Checklists 0/0 Tracking Linked Orders Timeline Profit…" at bounding box center [354, 187] width 708 height 767
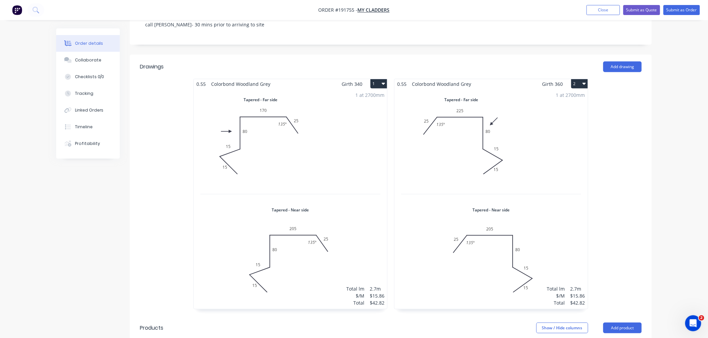
scroll to position [0, 0]
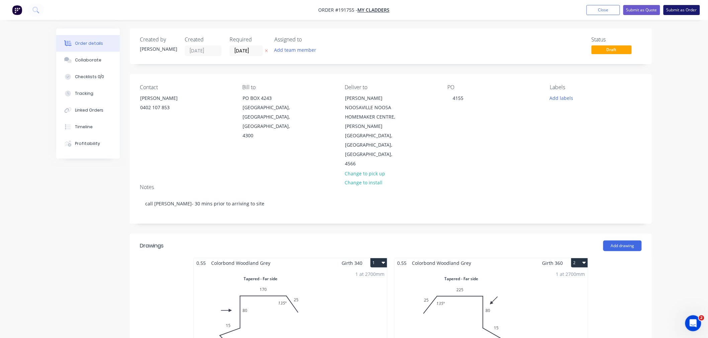
click at [680, 11] on button "Submit as Order" at bounding box center [681, 10] width 36 height 10
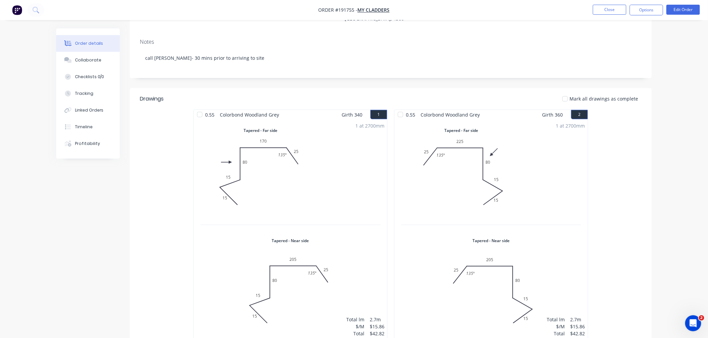
scroll to position [74, 0]
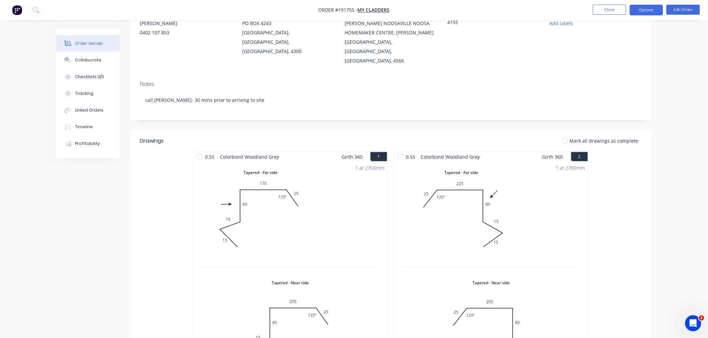
click at [649, 8] on button "Options" at bounding box center [645, 10] width 33 height 11
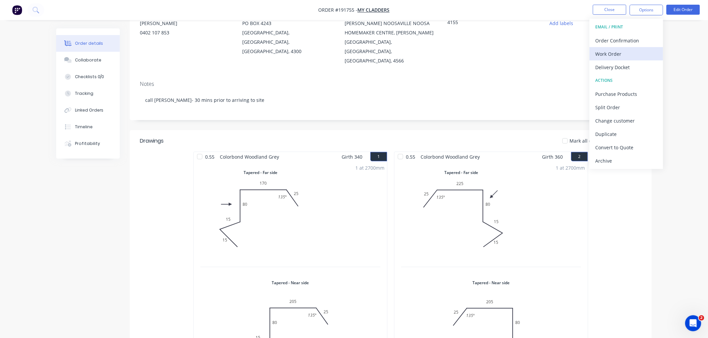
click at [631, 55] on div "Work Order" at bounding box center [626, 54] width 62 height 10
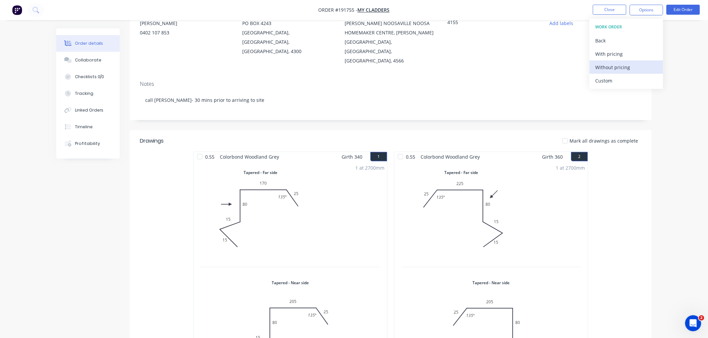
click at [621, 65] on div "Without pricing" at bounding box center [626, 68] width 62 height 10
click at [91, 188] on div "Created by [PERSON_NAME] Created [DATE] Required [DATE] Assigned to Add team me…" at bounding box center [353, 269] width 595 height 630
click at [686, 7] on button "Edit Order" at bounding box center [682, 10] width 33 height 10
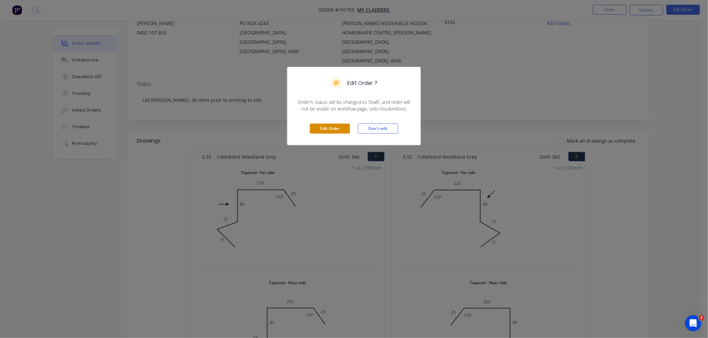
click at [330, 129] on button "Edit Order" at bounding box center [330, 129] width 40 height 10
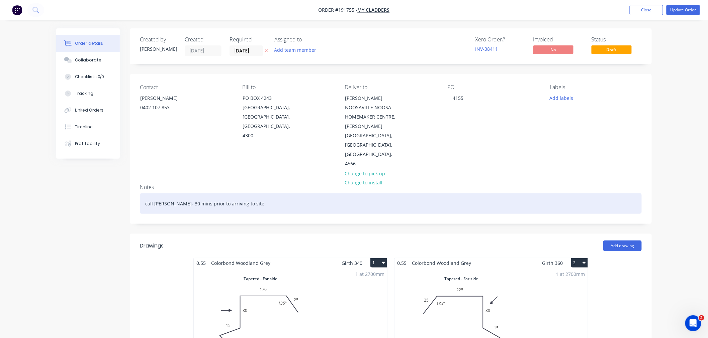
click at [146, 195] on div "call [PERSON_NAME]- 30 mins prior to arriving to site" at bounding box center [391, 204] width 502 height 20
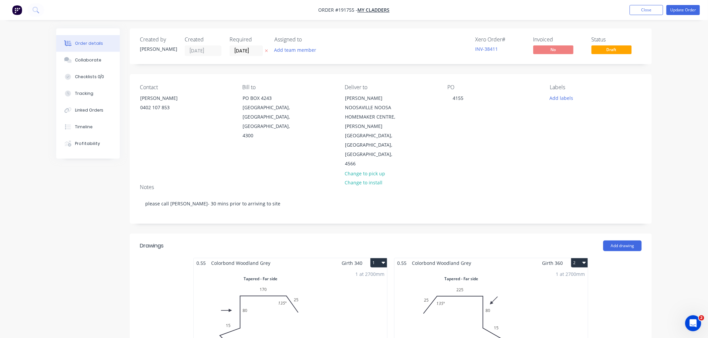
click at [685, 10] on button "Update Order" at bounding box center [682, 10] width 33 height 10
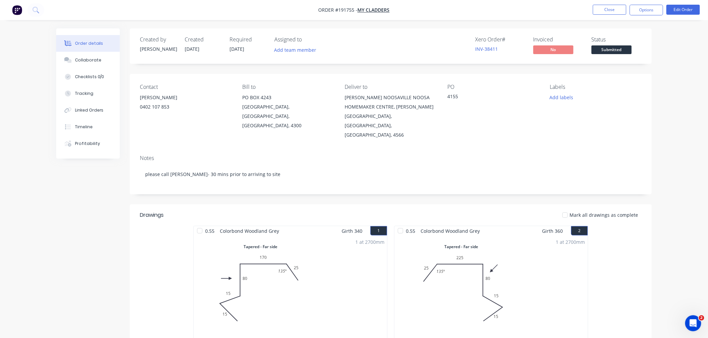
click at [683, 141] on div "Order details Collaborate Checklists 0/0 Tracking Linked Orders Timeline Profit…" at bounding box center [354, 329] width 708 height 659
click at [661, 113] on div "Order details Collaborate Checklists 0/0 Tracking Linked Orders Timeline Profit…" at bounding box center [354, 329] width 708 height 659
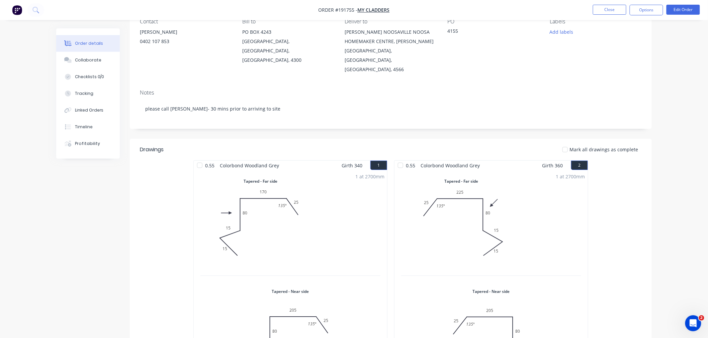
scroll to position [74, 0]
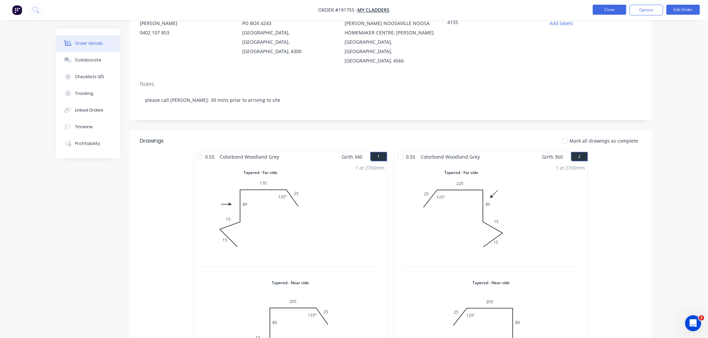
click at [609, 10] on button "Close" at bounding box center [609, 10] width 33 height 10
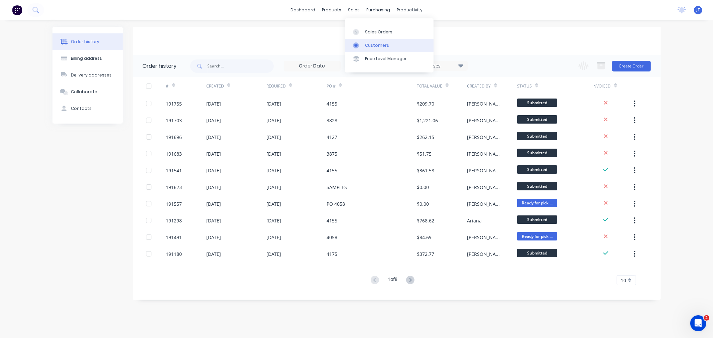
click at [358, 47] on icon at bounding box center [356, 45] width 6 height 6
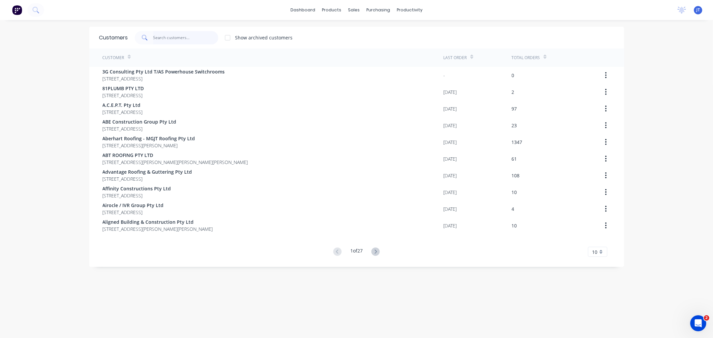
click at [169, 37] on input "text" at bounding box center [185, 37] width 65 height 13
click at [189, 41] on input "text" at bounding box center [185, 37] width 65 height 13
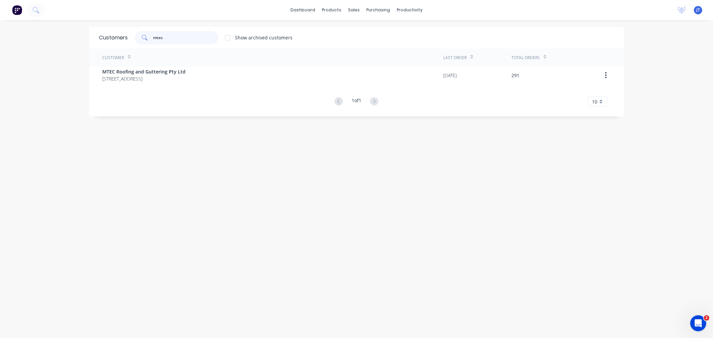
type input "mtec"
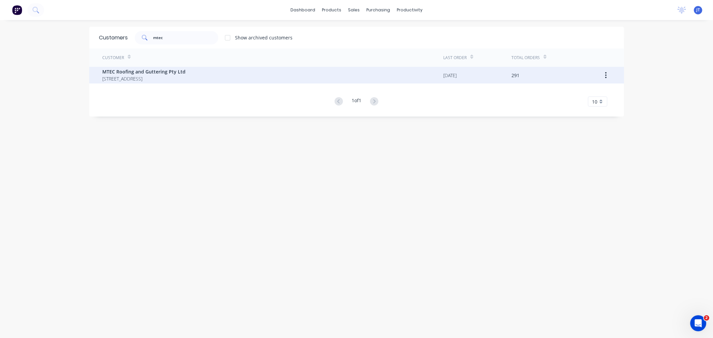
drag, startPoint x: 57, startPoint y: 82, endPoint x: 139, endPoint y: 78, distance: 82.7
click at [59, 82] on div "dashboard products sales purchasing productivity dashboard products Product Cat…" at bounding box center [356, 169] width 713 height 338
click at [186, 75] on span "[STREET_ADDRESS]" at bounding box center [144, 78] width 83 height 7
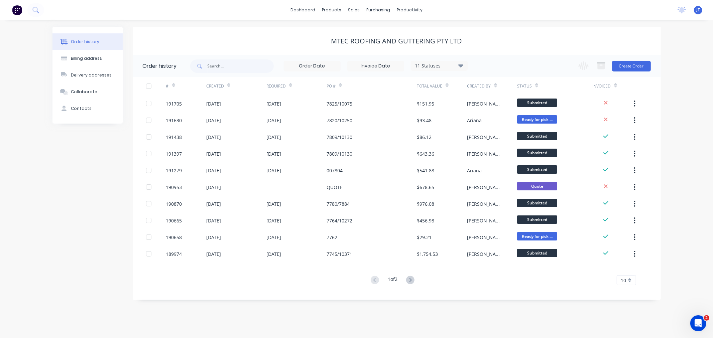
drag, startPoint x: 676, startPoint y: 53, endPoint x: 660, endPoint y: 55, distance: 16.5
click at [676, 53] on div "Order history Billing address Delivery addresses Collaborate Contacts MTEC Roof…" at bounding box center [356, 179] width 713 height 318
click at [632, 66] on button "Create Order" at bounding box center [631, 66] width 39 height 11
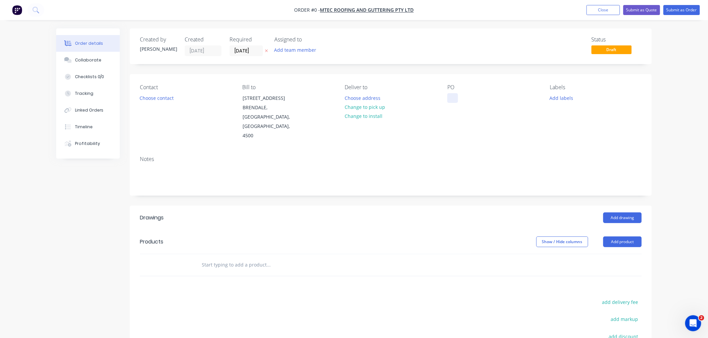
click at [453, 98] on div at bounding box center [452, 98] width 11 height 10
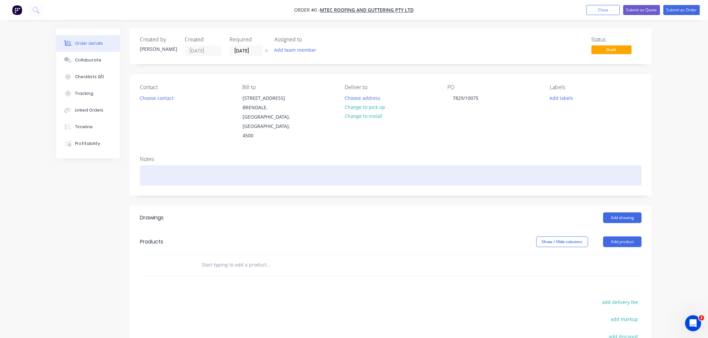
click at [211, 159] on div "Order details Collaborate Checklists 0/0 Tracking Linked Orders Timeline Profit…" at bounding box center [353, 237] width 609 height 419
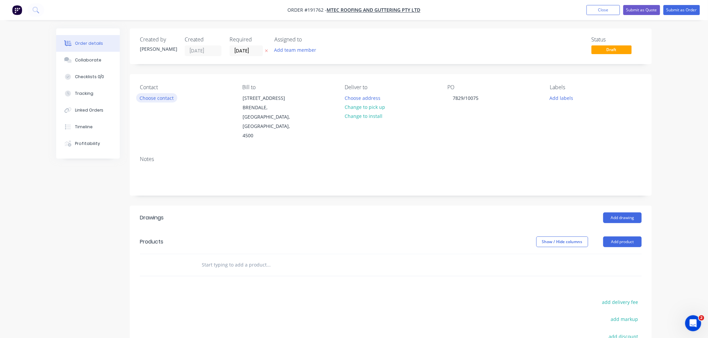
click at [165, 101] on button "Choose contact" at bounding box center [156, 97] width 41 height 9
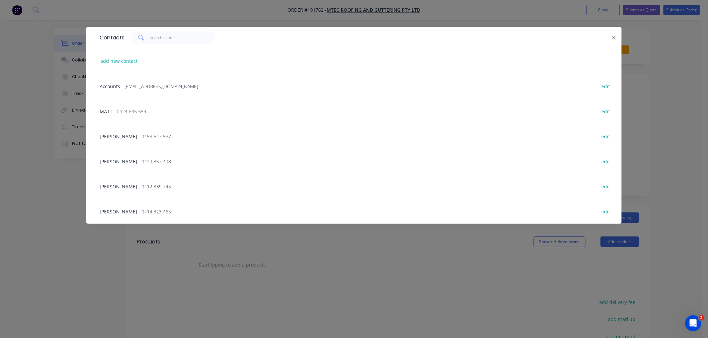
click at [125, 232] on div "Contacts add new contact Accounts - [EMAIL_ADDRESS][DOMAIN_NAME] - edit MATT - …" at bounding box center [353, 130] width 535 height 207
click at [613, 39] on icon "button" at bounding box center [614, 38] width 4 height 6
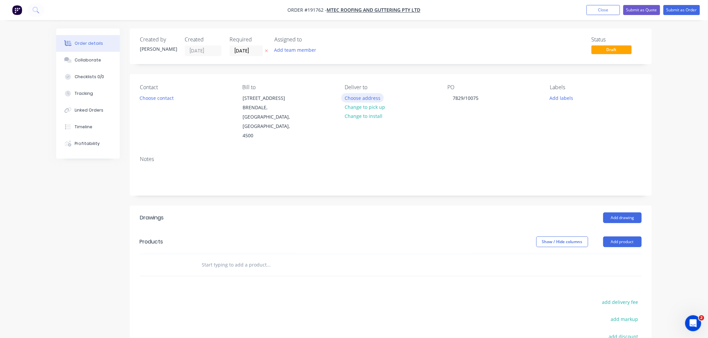
click at [366, 99] on button "Choose address" at bounding box center [362, 97] width 43 height 9
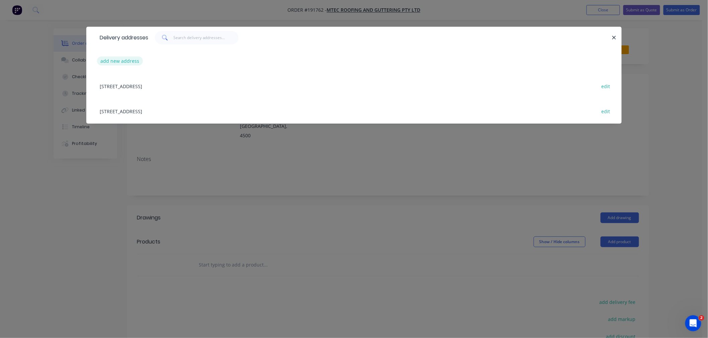
click at [123, 64] on button "add new address" at bounding box center [120, 61] width 46 height 9
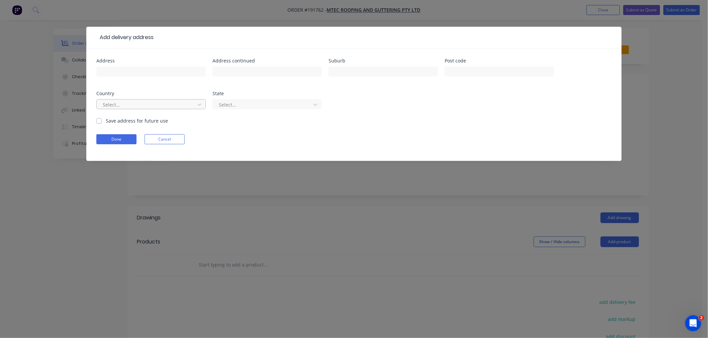
click at [133, 105] on div at bounding box center [146, 105] width 89 height 8
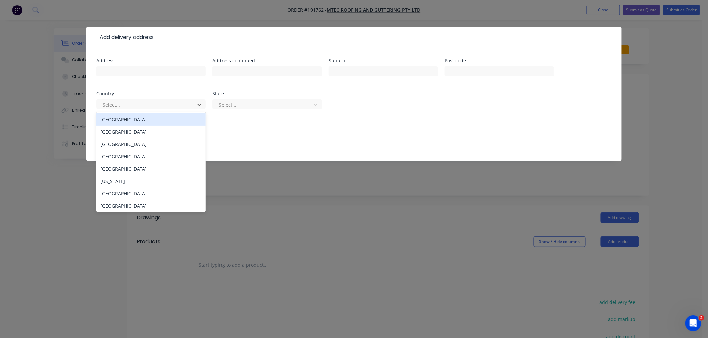
click at [169, 118] on div "[GEOGRAPHIC_DATA]" at bounding box center [150, 119] width 109 height 12
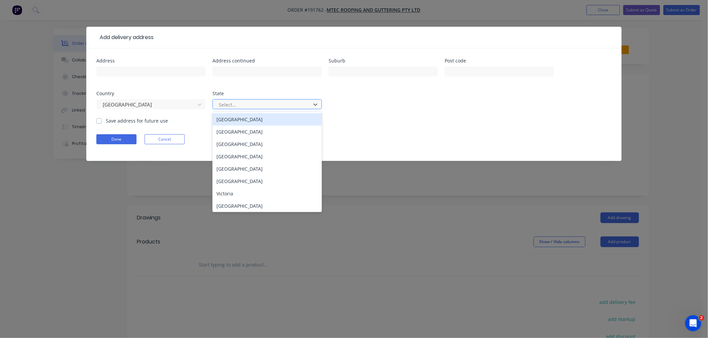
click at [257, 102] on div at bounding box center [262, 105] width 89 height 8
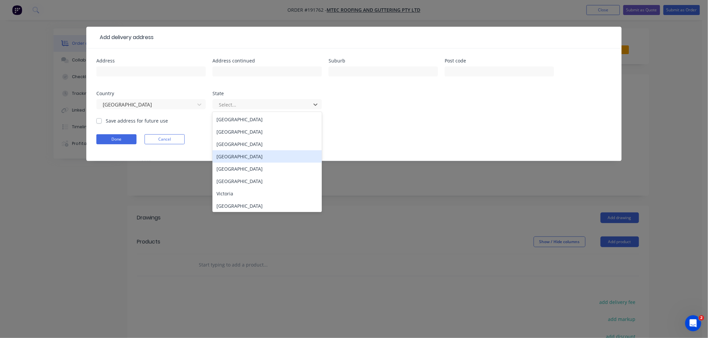
click at [268, 158] on div "[GEOGRAPHIC_DATA]" at bounding box center [266, 156] width 109 height 12
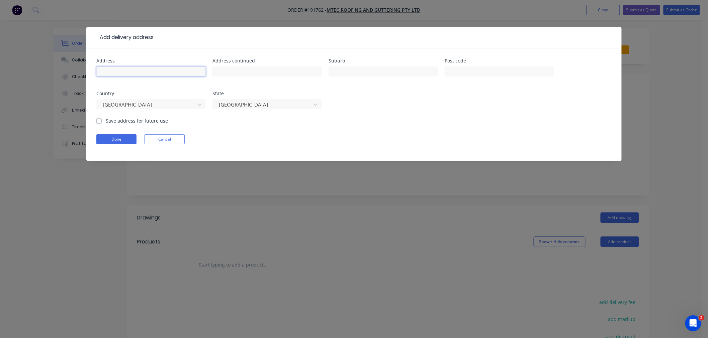
click at [178, 67] on input "text" at bounding box center [150, 72] width 109 height 10
type input "[STREET_ADDRESS]"
type input "MOGGILL"
type input "4070"
click at [402, 81] on div "MOGGILL" at bounding box center [382, 75] width 109 height 20
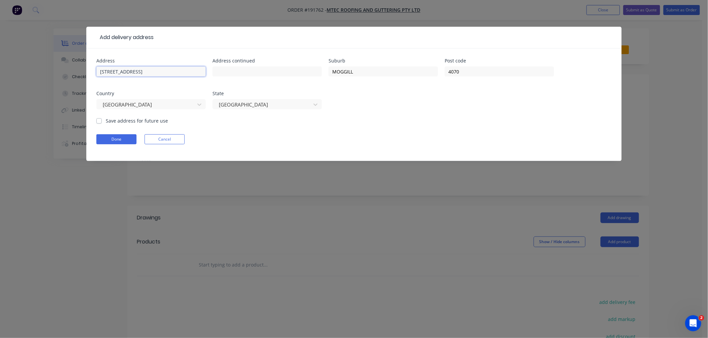
drag, startPoint x: 175, startPoint y: 70, endPoint x: 73, endPoint y: 65, distance: 101.8
click at [75, 66] on div "Add delivery address Address [STREET_ADDRESS] Address continued Suburb MOGGILL …" at bounding box center [354, 169] width 708 height 338
click at [229, 139] on div "Done Cancel" at bounding box center [353, 139] width 515 height 10
click at [228, 138] on div "Done Cancel" at bounding box center [353, 139] width 515 height 10
click at [229, 149] on form "Address [STREET_ADDRESS] Address continued Suburb MOGGILL Post code [GEOGRAPHIC…" at bounding box center [353, 110] width 515 height 103
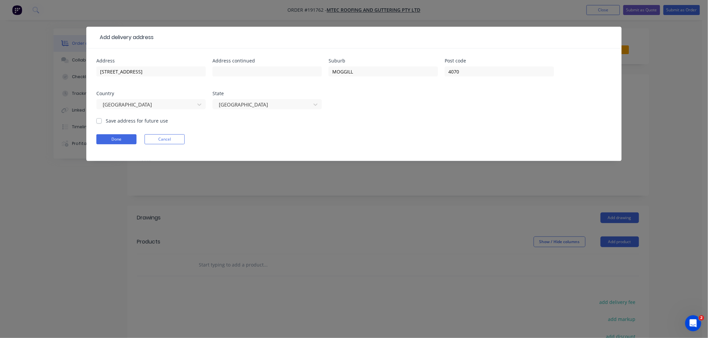
click at [223, 136] on div "Done Cancel" at bounding box center [353, 139] width 515 height 10
click at [125, 142] on button "Done" at bounding box center [116, 139] width 40 height 10
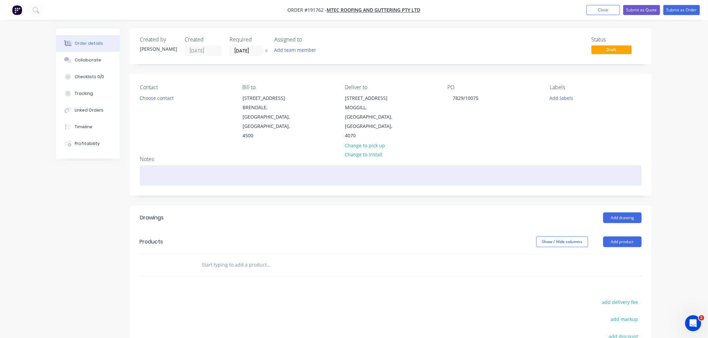
click at [176, 166] on div at bounding box center [391, 176] width 502 height 20
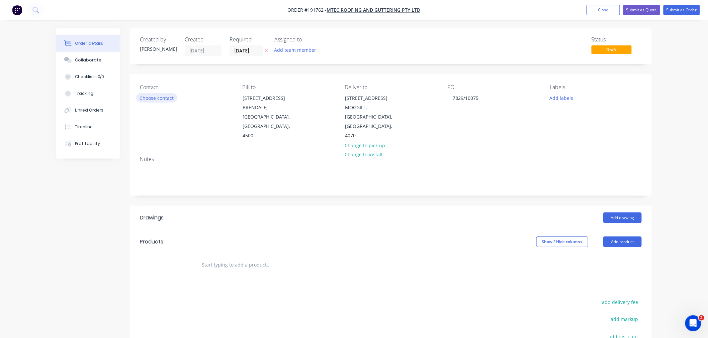
click at [165, 98] on button "Choose contact" at bounding box center [156, 97] width 41 height 9
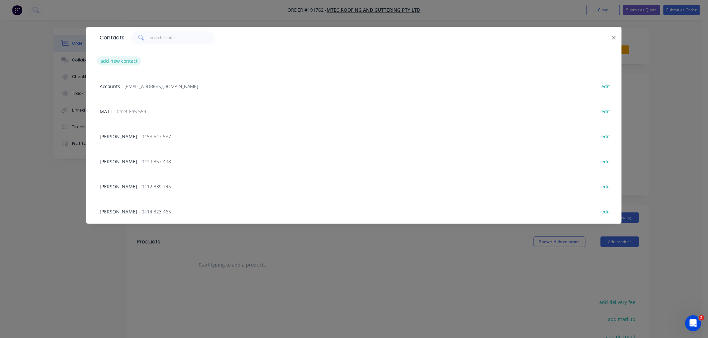
click at [122, 64] on button "add new contact" at bounding box center [119, 61] width 44 height 9
select select "AU"
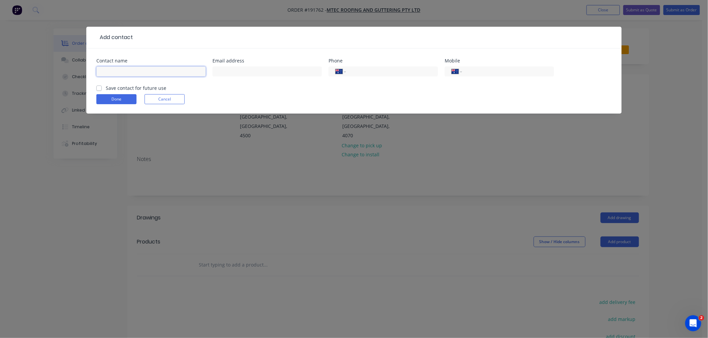
click at [128, 72] on input "text" at bounding box center [150, 72] width 109 height 10
type input "[PERSON_NAME]"
type input "[PHONE_NUMBER]"
click at [106, 88] on label "Save contact for future use" at bounding box center [136, 88] width 61 height 7
click at [100, 88] on input "Save contact for future use" at bounding box center [98, 88] width 5 height 6
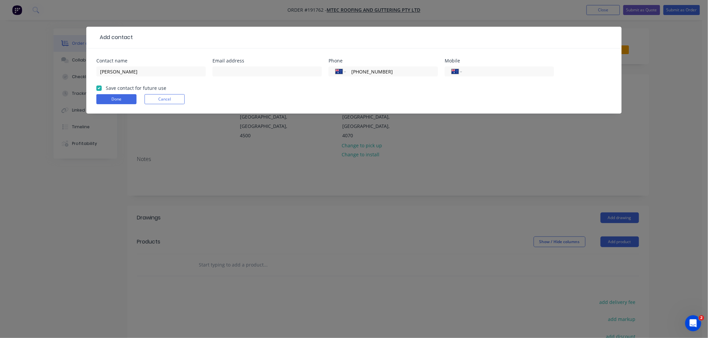
checkbox input "true"
click at [108, 99] on button "Done" at bounding box center [116, 99] width 40 height 10
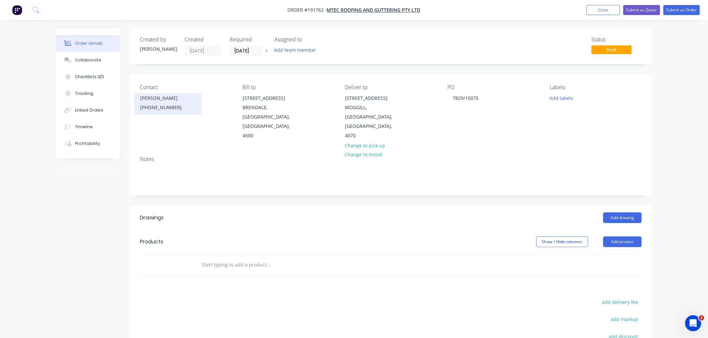
click at [176, 96] on div "[PERSON_NAME]" at bounding box center [168, 98] width 56 height 9
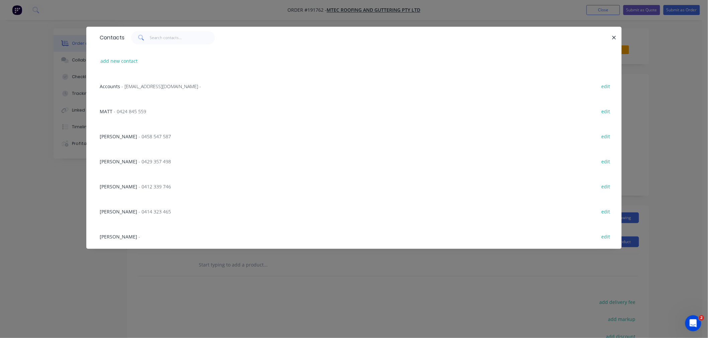
click at [49, 244] on div "Contacts add new contact Accounts - [EMAIL_ADDRESS][DOMAIN_NAME] - edit MATT - …" at bounding box center [354, 169] width 708 height 338
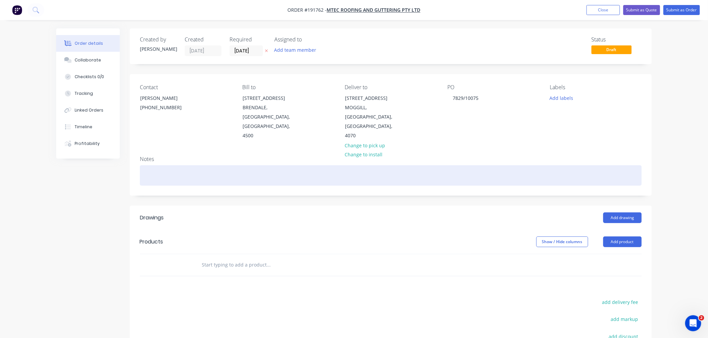
click at [202, 171] on div at bounding box center [391, 176] width 502 height 20
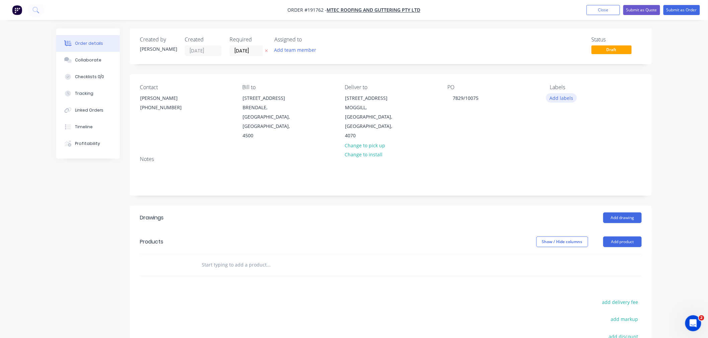
click at [567, 98] on button "Add labels" at bounding box center [561, 97] width 31 height 9
click at [576, 157] on div "7 AM" at bounding box center [575, 156] width 15 height 7
click at [678, 144] on div "Order details Collaborate Checklists 0/0 Tracking Linked Orders Timeline Profit…" at bounding box center [354, 223] width 708 height 447
click at [627, 237] on button "Add product" at bounding box center [622, 242] width 38 height 11
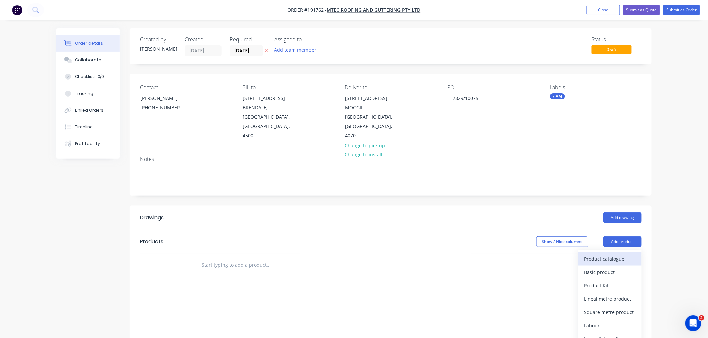
click at [618, 254] on div "Product catalogue" at bounding box center [609, 259] width 51 height 10
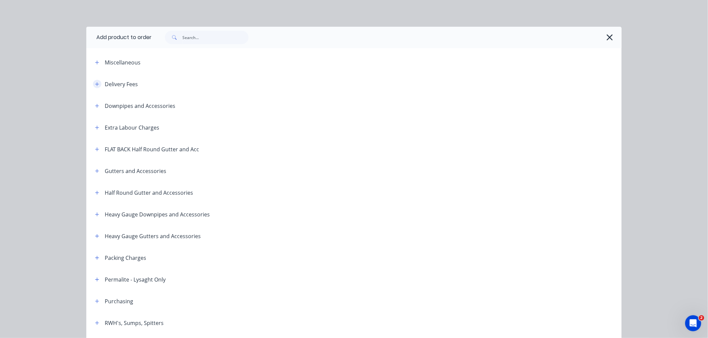
click at [95, 84] on icon "button" at bounding box center [97, 84] width 4 height 5
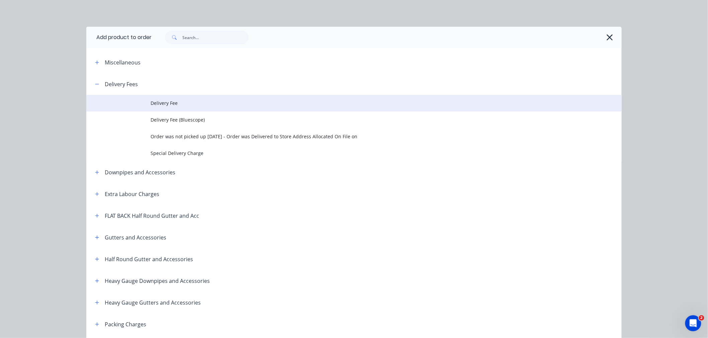
click at [166, 108] on td "Delivery Fee" at bounding box center [385, 103] width 471 height 17
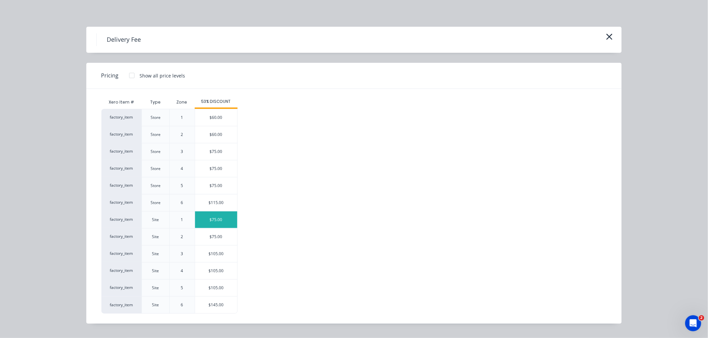
click at [223, 220] on div "$75.00" at bounding box center [216, 220] width 42 height 17
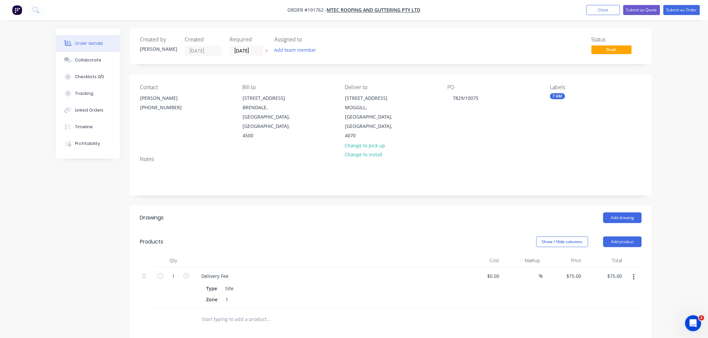
click at [681, 193] on div "Order details Collaborate Checklists 0/0 Tracking Linked Orders Timeline Profit…" at bounding box center [354, 250] width 708 height 501
click at [628, 213] on button "Add drawing" at bounding box center [622, 218] width 38 height 11
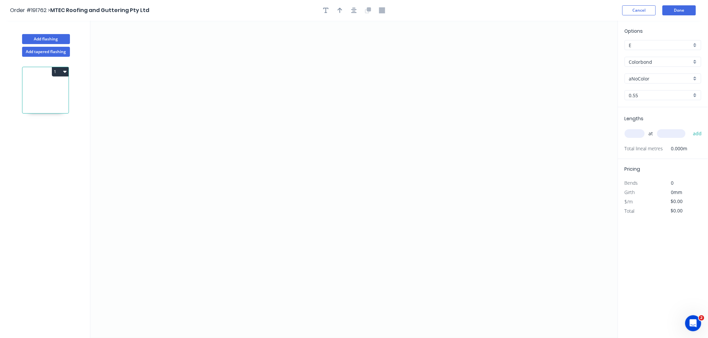
click at [662, 83] on div "aNoColor" at bounding box center [662, 79] width 77 height 10
click at [672, 129] on div "Dune" at bounding box center [663, 129] width 76 height 12
type input "Dune"
click at [636, 140] on div "at add" at bounding box center [663, 134] width 78 height 18
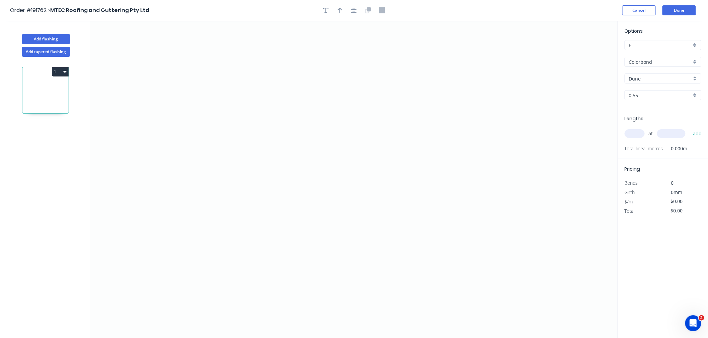
click at [636, 139] on div "at add" at bounding box center [663, 134] width 78 height 18
click at [638, 138] on div "at add" at bounding box center [663, 133] width 78 height 11
click at [638, 136] on input "text" at bounding box center [634, 133] width 20 height 9
type input "2"
type input "6300"
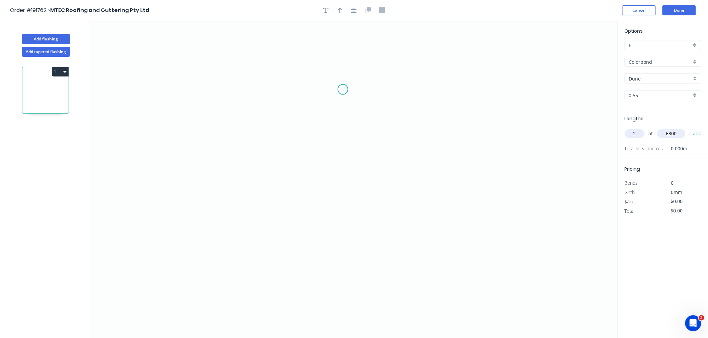
click at [689, 128] on button "add" at bounding box center [697, 133] width 16 height 11
click at [198, 95] on icon "0" at bounding box center [353, 180] width 527 height 318
click at [154, 95] on icon "0" at bounding box center [353, 180] width 527 height 318
click at [225, 173] on icon "0 ?" at bounding box center [353, 180] width 527 height 318
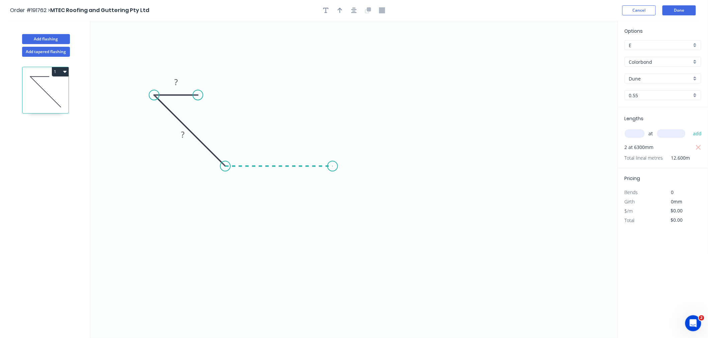
click at [332, 167] on icon "0 ? ?" at bounding box center [353, 180] width 527 height 318
click at [363, 210] on icon "0 ? ? ?" at bounding box center [353, 180] width 527 height 318
drag, startPoint x: 363, startPoint y: 207, endPoint x: 369, endPoint y: 201, distance: 8.3
click at [369, 201] on circle at bounding box center [369, 203] width 10 height 10
click at [357, 11] on button "button" at bounding box center [354, 10] width 10 height 10
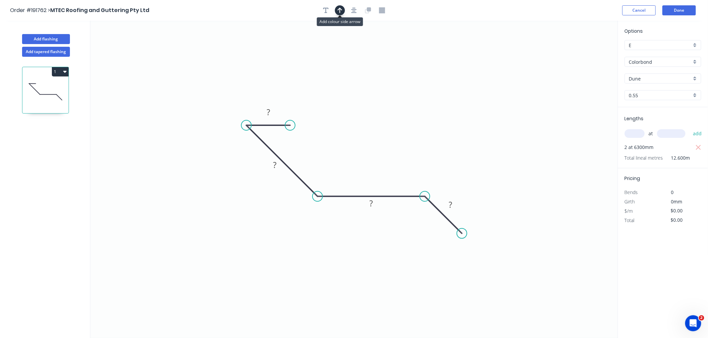
click at [340, 8] on icon "button" at bounding box center [339, 10] width 5 height 5
drag, startPoint x: 583, startPoint y: 51, endPoint x: 400, endPoint y: 172, distance: 219.0
click at [400, 172] on icon at bounding box center [400, 164] width 6 height 21
click at [400, 172] on icon at bounding box center [400, 163] width 6 height 21
click at [265, 113] on rect at bounding box center [267, 112] width 13 height 9
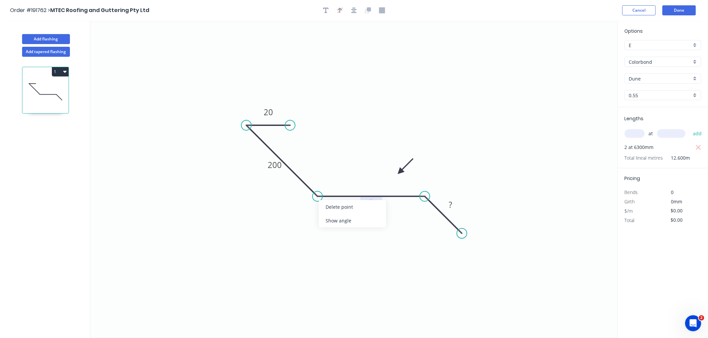
click at [336, 222] on div "Show angle" at bounding box center [352, 221] width 67 height 14
click at [322, 181] on tspan "?" at bounding box center [323, 180] width 4 height 11
click at [410, 98] on icon "0 20 200 200 30 130 º" at bounding box center [353, 180] width 527 height 318
type input "$16.20"
type input "$204.12"
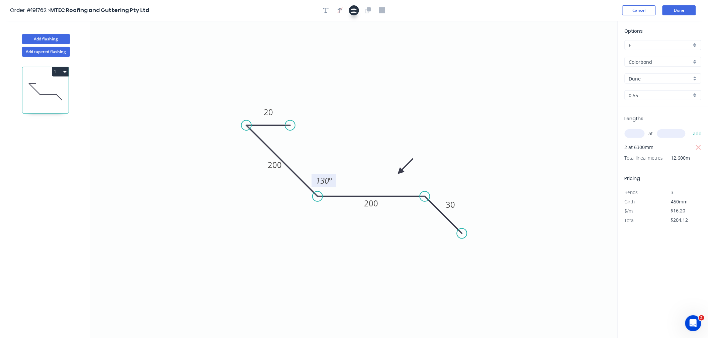
click at [352, 12] on icon "button" at bounding box center [353, 10] width 5 height 5
click at [435, 16] on header "Order #191762 > MTEC Roofing and Guttering Pty Ltd Cancel Done" at bounding box center [354, 10] width 708 height 21
click at [678, 10] on button "Done" at bounding box center [678, 10] width 33 height 10
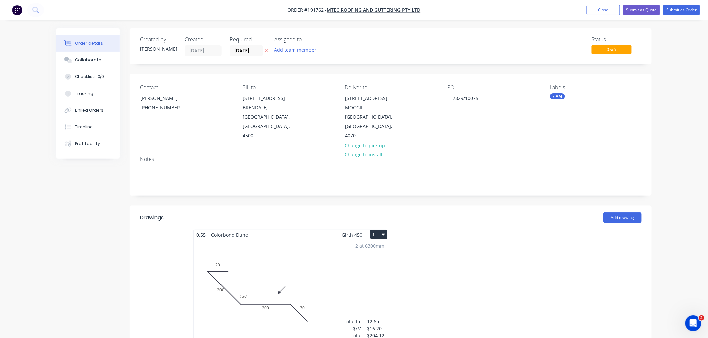
click at [380, 230] on button "1" at bounding box center [378, 234] width 17 height 9
click at [382, 245] on button "Use larger box size" at bounding box center [355, 251] width 64 height 13
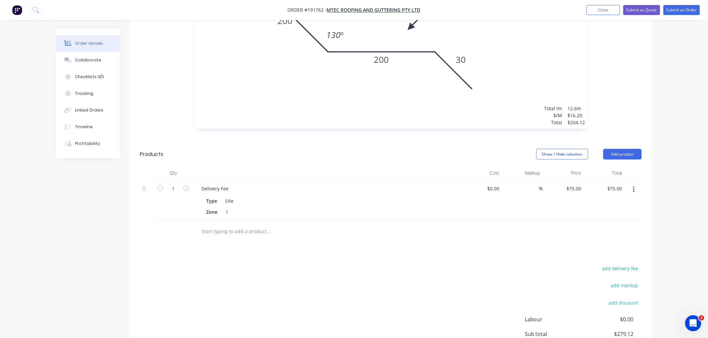
scroll to position [381, 0]
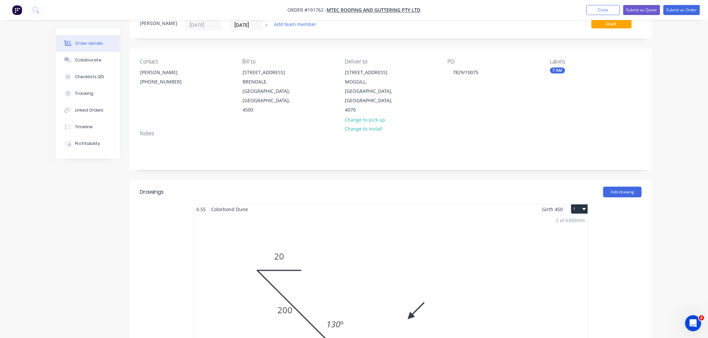
scroll to position [0, 0]
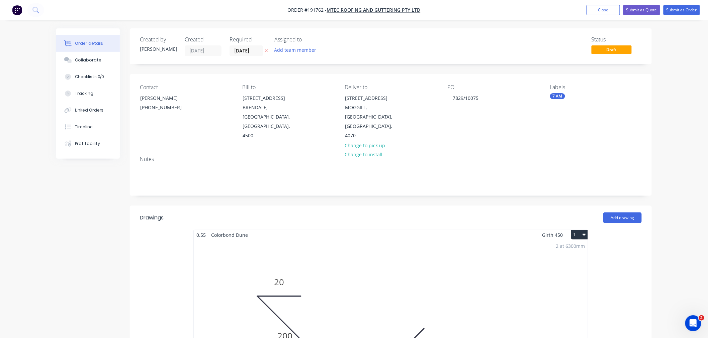
click at [246, 49] on input "[DATE]" at bounding box center [246, 51] width 33 height 10
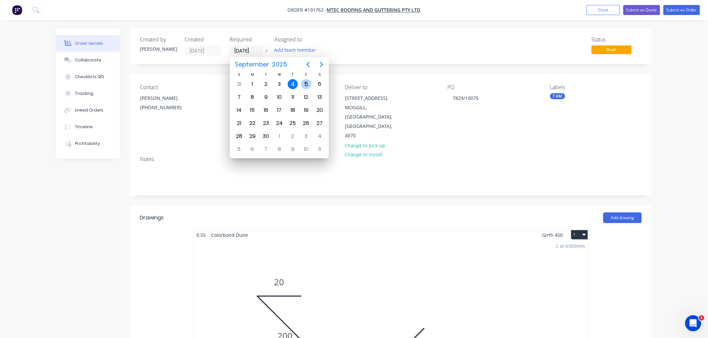
click at [304, 86] on div "5" at bounding box center [306, 84] width 10 height 10
type input "[DATE]"
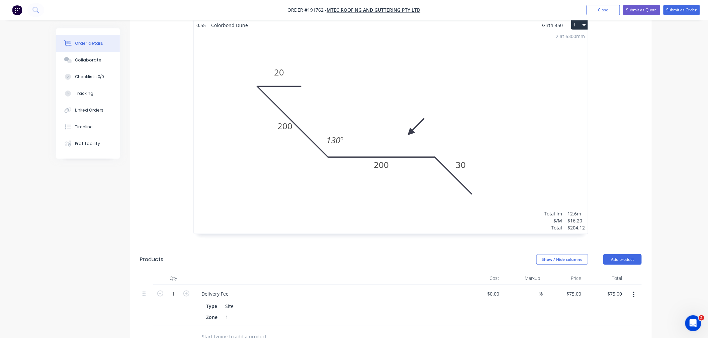
scroll to position [381, 0]
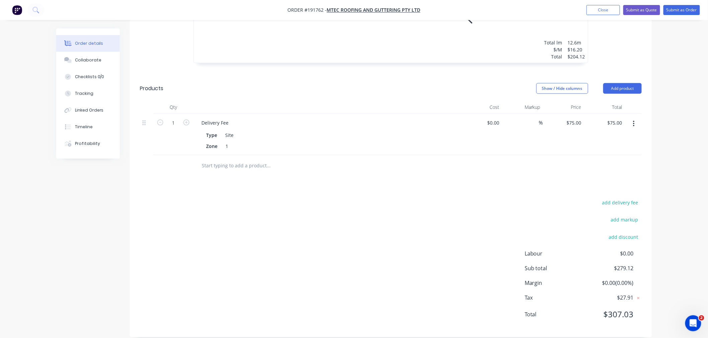
click at [680, 7] on button "Submit as Order" at bounding box center [681, 10] width 36 height 10
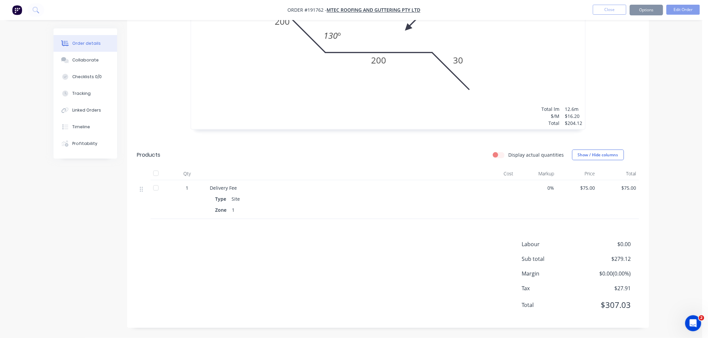
scroll to position [0, 0]
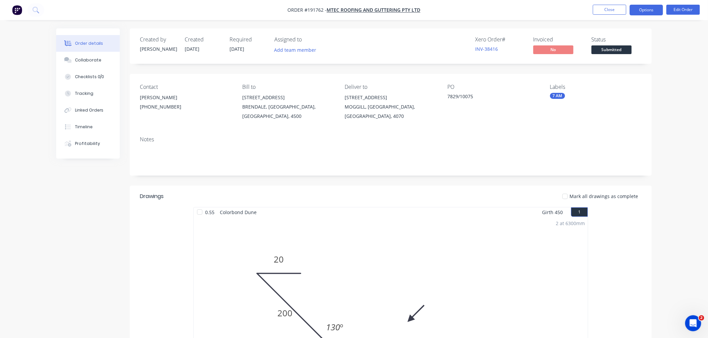
click at [636, 8] on button "Options" at bounding box center [645, 10] width 33 height 11
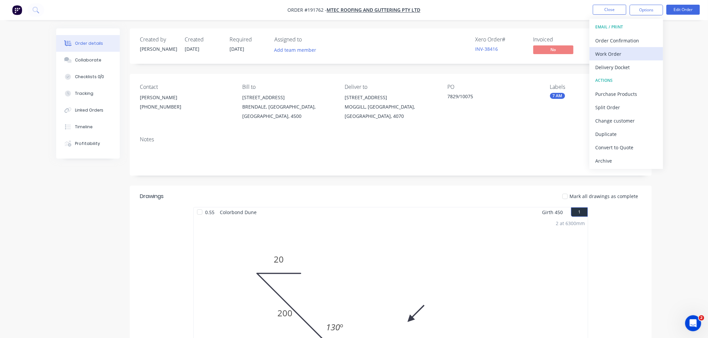
click at [638, 57] on div "Work Order" at bounding box center [626, 54] width 62 height 10
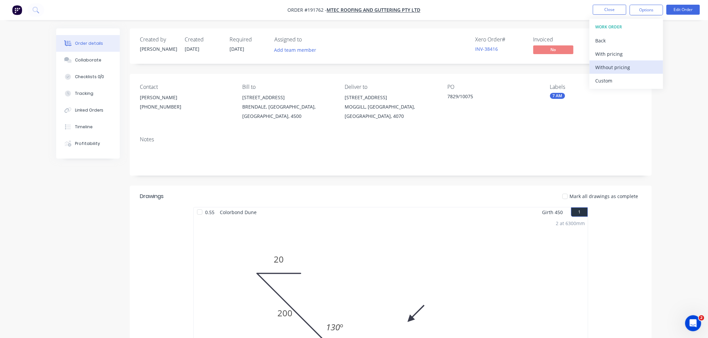
click at [634, 66] on div "Without pricing" at bounding box center [626, 68] width 62 height 10
click at [72, 212] on div "Created by [PERSON_NAME] Created [DATE] Required [DATE] Assigned to Add team me…" at bounding box center [353, 329] width 595 height 602
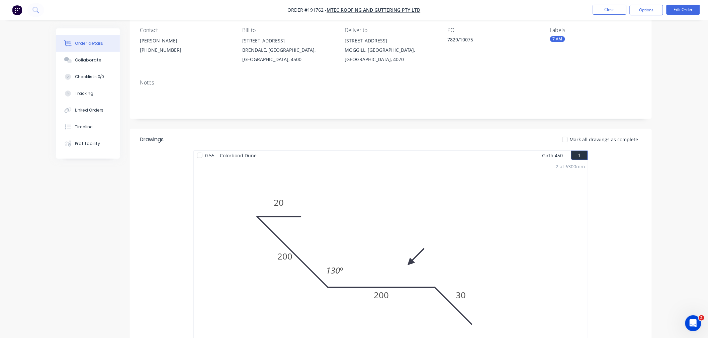
scroll to position [74, 0]
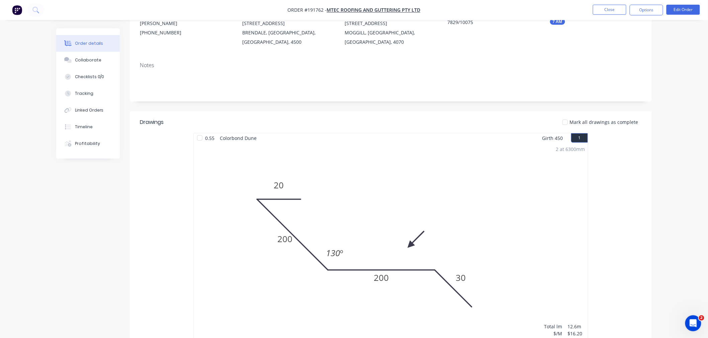
click at [114, 232] on div "Created by [PERSON_NAME] Created [DATE] Required [DATE] Assigned to Add team me…" at bounding box center [353, 255] width 595 height 602
click at [131, 228] on div "0.55 Colorbond Dune Girth 450 1 0 20 200 200 30 130 º 0 20 200 200 30 130 º 2 a…" at bounding box center [391, 247] width 522 height 228
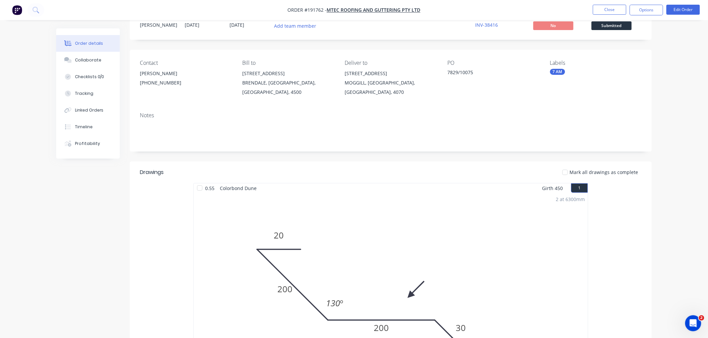
scroll to position [0, 0]
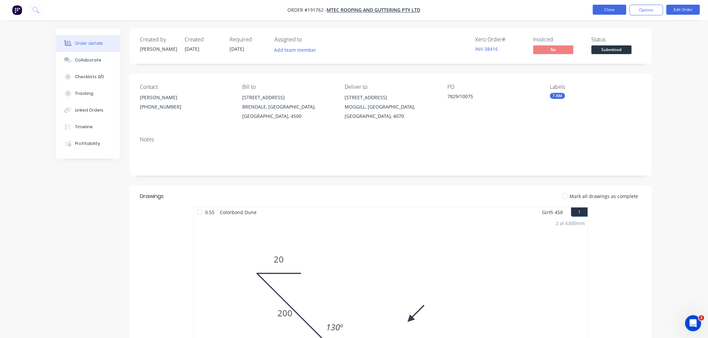
click at [604, 12] on button "Close" at bounding box center [609, 10] width 33 height 10
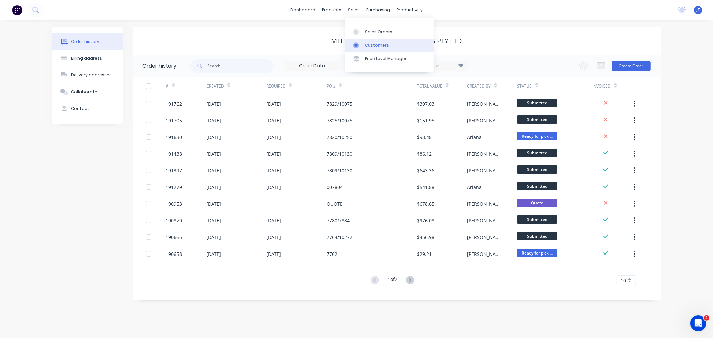
click at [365, 43] on div "Customers" at bounding box center [377, 45] width 24 height 6
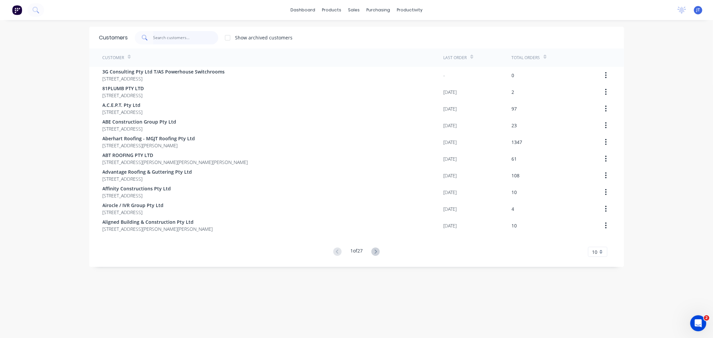
click at [189, 39] on input "text" at bounding box center [185, 37] width 65 height 13
click at [158, 41] on input "text" at bounding box center [185, 37] width 65 height 13
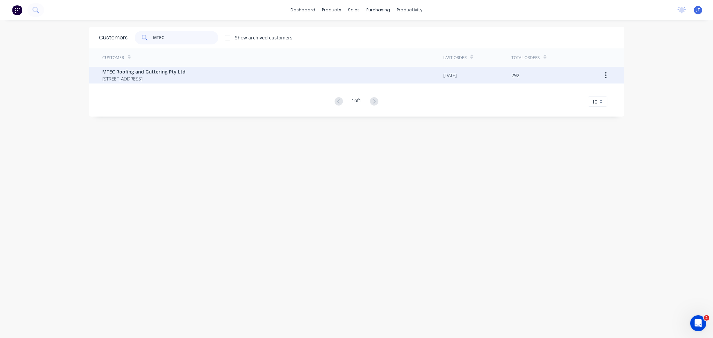
type input "MTEC"
click at [144, 75] on span "[STREET_ADDRESS]" at bounding box center [144, 78] width 83 height 7
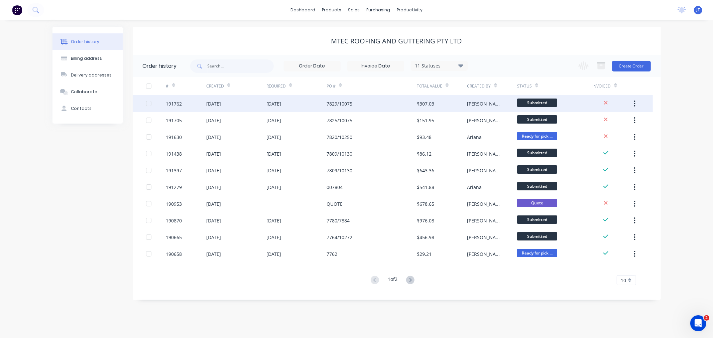
click at [169, 102] on div "191762" at bounding box center [174, 103] width 16 height 7
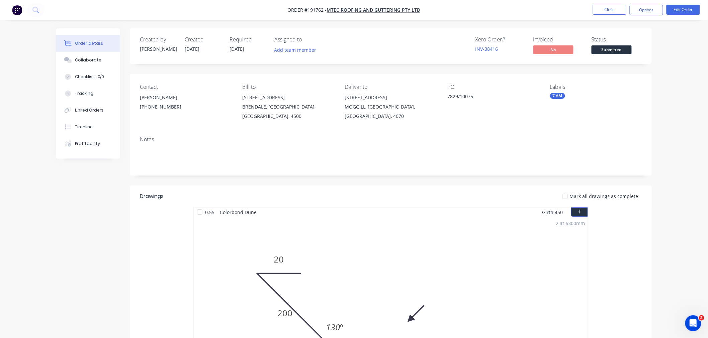
click at [674, 174] on div "Order details Collaborate Checklists 0/0 Tracking Linked Orders Timeline Profit…" at bounding box center [354, 315] width 708 height 630
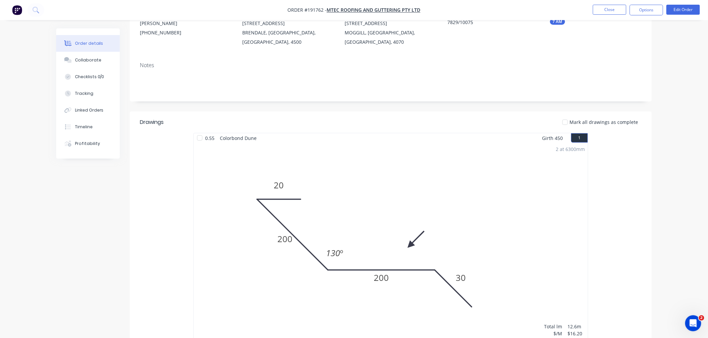
scroll to position [148, 0]
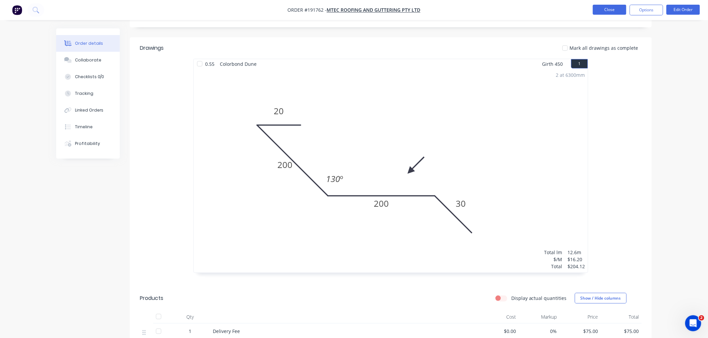
click at [607, 7] on button "Close" at bounding box center [609, 10] width 33 height 10
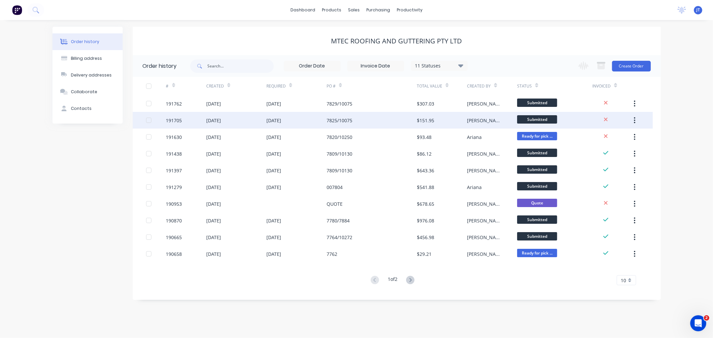
click at [181, 118] on div "191705" at bounding box center [174, 120] width 16 height 7
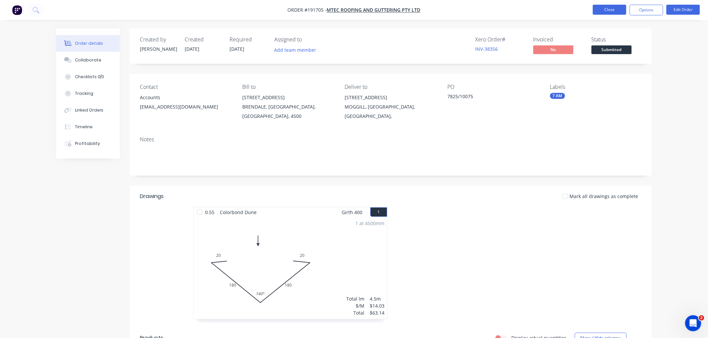
click at [603, 10] on button "Close" at bounding box center [609, 10] width 33 height 10
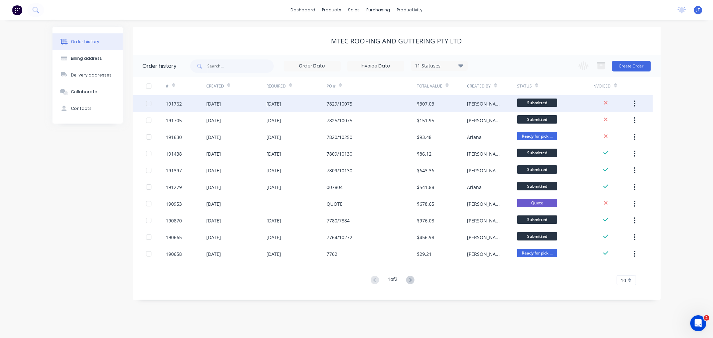
click at [171, 102] on div "191762" at bounding box center [174, 103] width 16 height 7
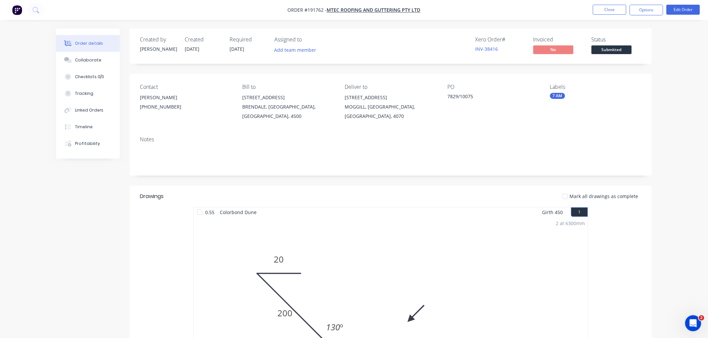
click at [679, 141] on div "Order details Collaborate Checklists 0/0 Tracking Linked Orders Timeline Profit…" at bounding box center [354, 315] width 708 height 630
drag, startPoint x: 543, startPoint y: 16, endPoint x: 613, endPoint y: 8, distance: 70.6
click at [543, 16] on nav "Order #191762 - MTEC Roofing and Guttering Pty Ltd Close Options Edit Order" at bounding box center [354, 10] width 708 height 20
click at [644, 9] on button "Options" at bounding box center [645, 10] width 33 height 11
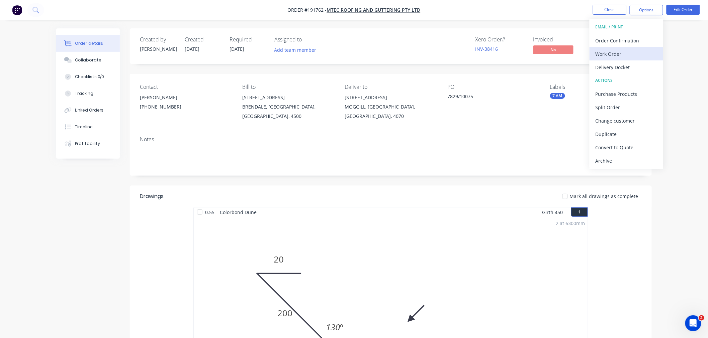
click at [642, 53] on div "Work Order" at bounding box center [626, 54] width 62 height 10
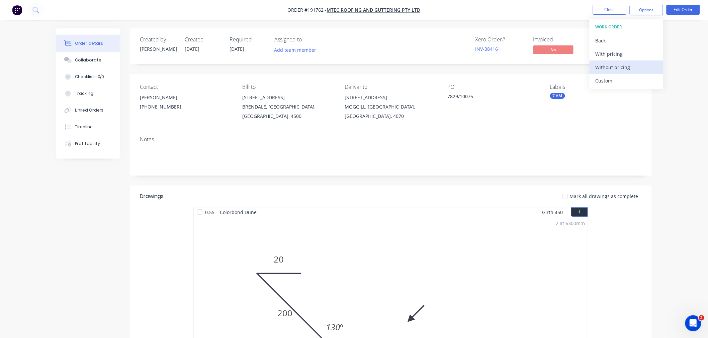
click at [640, 66] on div "Without pricing" at bounding box center [626, 68] width 62 height 10
click at [249, 24] on div "Order details Collaborate Checklists 0/0 Tracking Linked Orders Timeline Profit…" at bounding box center [354, 315] width 708 height 630
click at [528, 1] on nav "Order #191762 - MTEC Roofing and Guttering Pty Ltd Close Options Edit Order" at bounding box center [354, 10] width 708 height 20
click at [641, 9] on button "Options" at bounding box center [645, 10] width 33 height 11
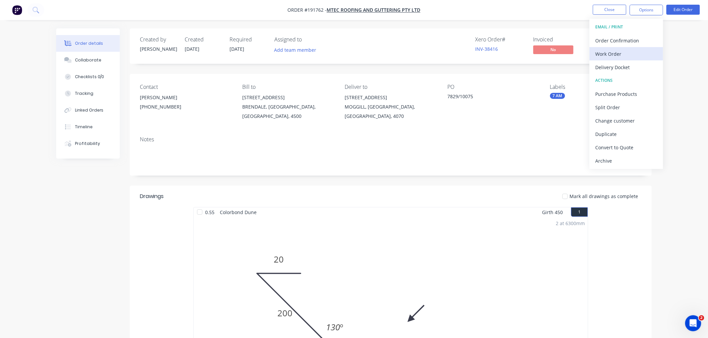
click at [626, 51] on div "Work Order" at bounding box center [626, 54] width 62 height 10
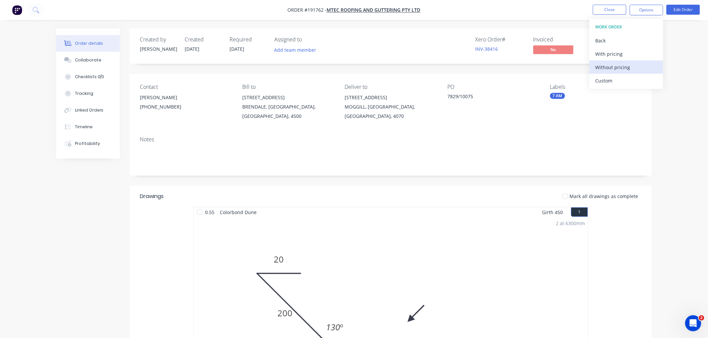
click at [630, 65] on div "Without pricing" at bounding box center [626, 68] width 62 height 10
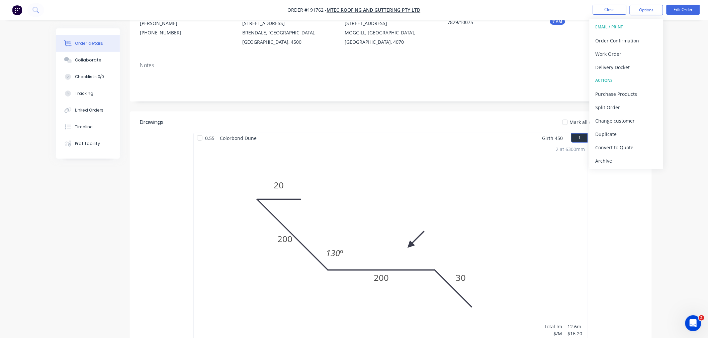
click at [104, 207] on div "Created by [PERSON_NAME] Created [DATE] Required [DATE] Assigned to Add team me…" at bounding box center [353, 255] width 595 height 602
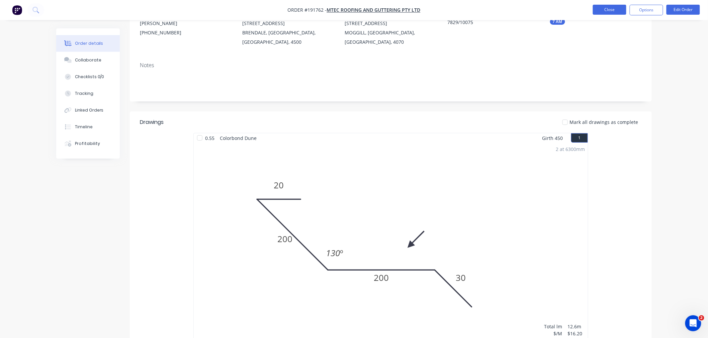
click at [606, 13] on button "Close" at bounding box center [609, 10] width 33 height 10
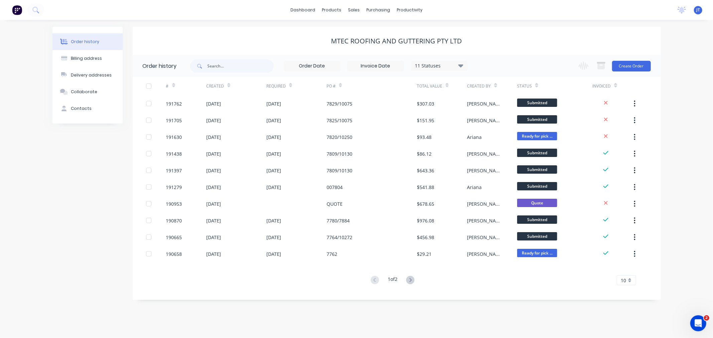
drag, startPoint x: 261, startPoint y: 28, endPoint x: 252, endPoint y: 28, distance: 8.7
click at [258, 28] on div "MTEC Roofing and Guttering Pty Ltd" at bounding box center [397, 41] width 528 height 28
click at [248, 26] on div "Order history Billing address Delivery addresses Collaborate Contacts MTEC Roof…" at bounding box center [356, 179] width 713 height 318
click at [285, 28] on div "MTEC Roofing and Guttering Pty Ltd" at bounding box center [397, 41] width 528 height 28
click at [367, 45] on div "Customers" at bounding box center [377, 45] width 24 height 6
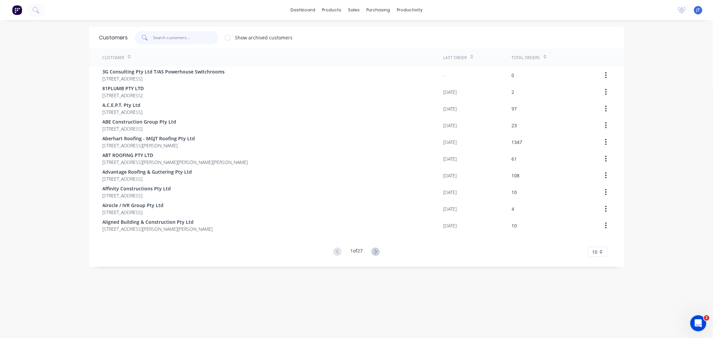
click at [189, 37] on input "text" at bounding box center [185, 37] width 65 height 13
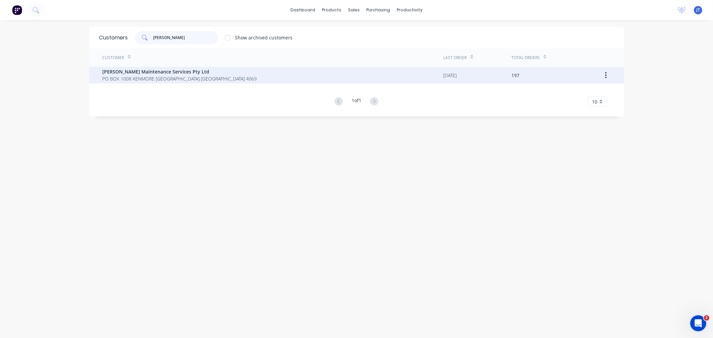
type input "[PERSON_NAME]"
click at [151, 69] on span "[PERSON_NAME] Maintenance Services Pty Ltd" at bounding box center [180, 71] width 154 height 7
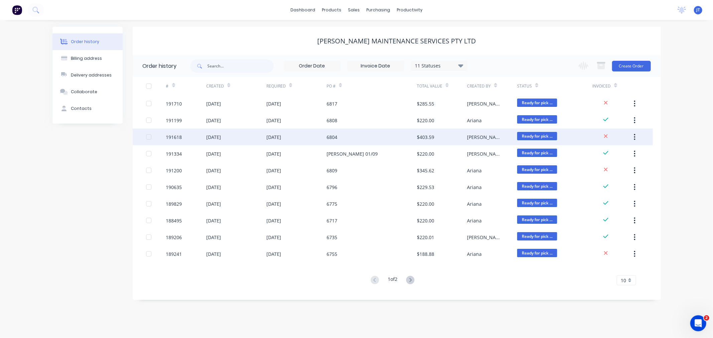
click at [172, 139] on div "191618" at bounding box center [174, 137] width 16 height 7
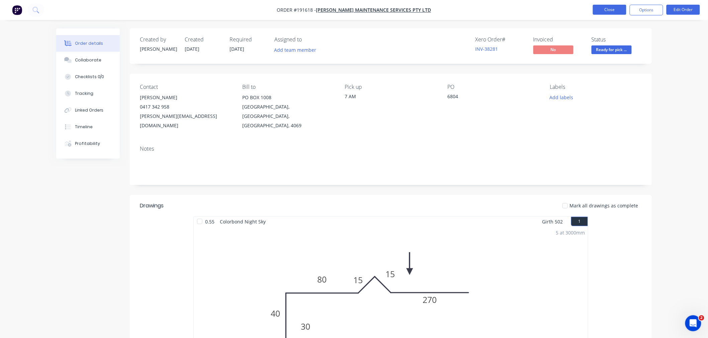
click at [612, 7] on button "Close" at bounding box center [609, 10] width 33 height 10
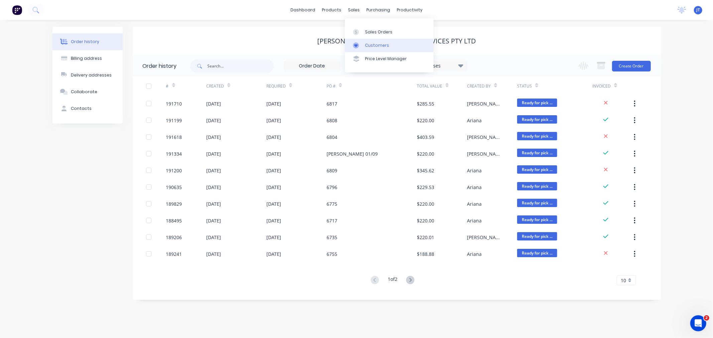
click at [376, 45] on div "Customers" at bounding box center [377, 45] width 24 height 6
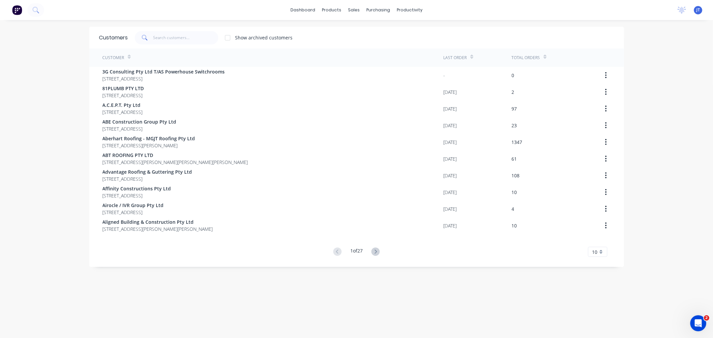
click at [12, 74] on div "dashboard products sales purchasing productivity dashboard products Product Cat…" at bounding box center [356, 169] width 713 height 338
click at [178, 39] on input "text" at bounding box center [185, 37] width 65 height 13
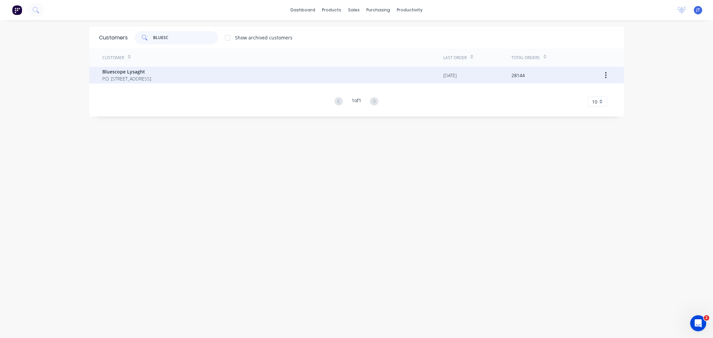
type input "BLUESC"
click at [150, 81] on span "P.O. [STREET_ADDRESS]" at bounding box center [127, 78] width 49 height 7
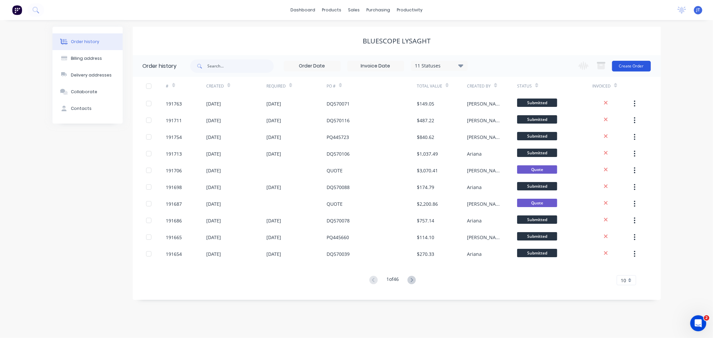
click at [626, 66] on button "Create Order" at bounding box center [631, 66] width 39 height 11
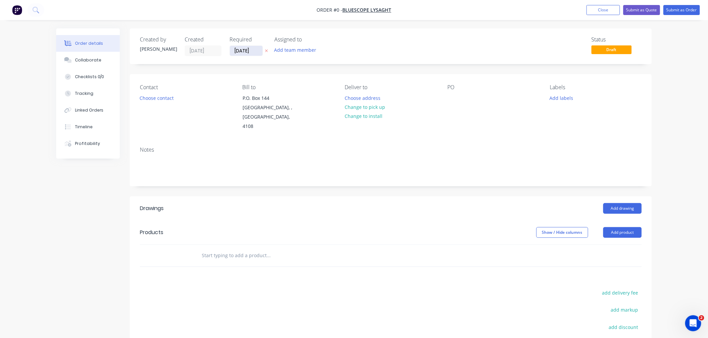
click at [238, 48] on input "[DATE]" at bounding box center [246, 51] width 33 height 10
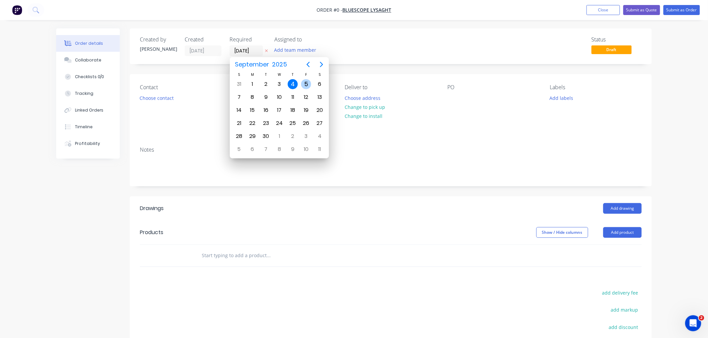
click at [305, 81] on div "5" at bounding box center [306, 84] width 10 height 10
type input "[DATE]"
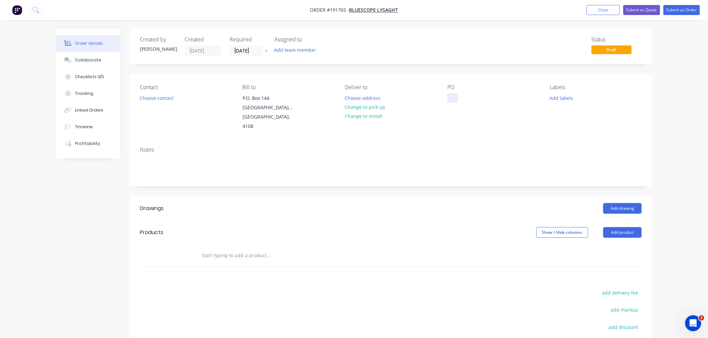
click at [453, 96] on div at bounding box center [452, 98] width 11 height 10
click at [386, 57] on div "Created by [PERSON_NAME] Created [DATE] Required [DATE] Assigned to Add team me…" at bounding box center [391, 46] width 522 height 36
click at [148, 98] on button "Choose contact" at bounding box center [156, 97] width 41 height 9
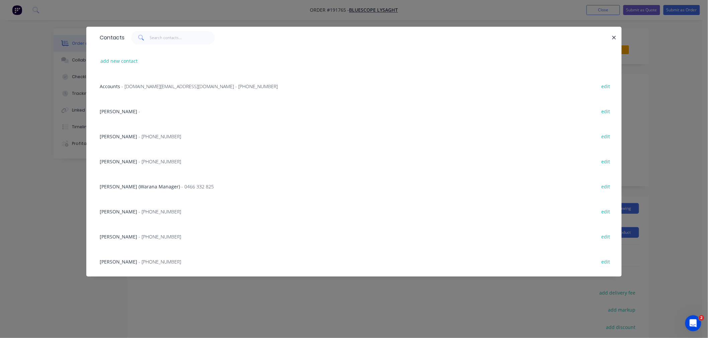
click at [121, 159] on span "[PERSON_NAME]" at bounding box center [118, 161] width 37 height 6
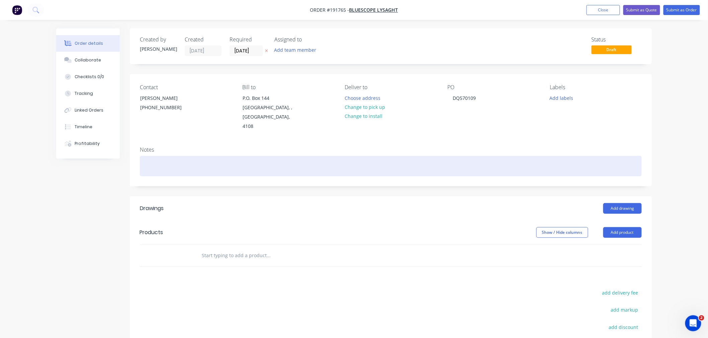
click at [195, 157] on div at bounding box center [391, 166] width 502 height 20
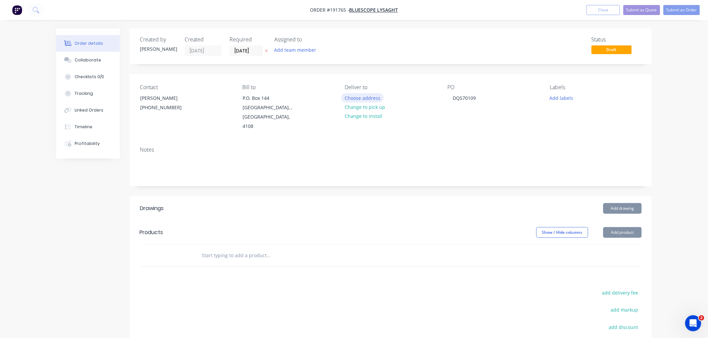
click at [362, 95] on button "Choose address" at bounding box center [362, 97] width 43 height 9
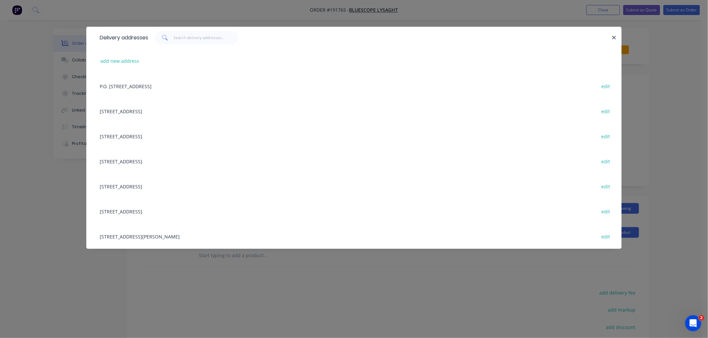
click at [183, 134] on div "[STREET_ADDRESS] edit" at bounding box center [353, 136] width 515 height 25
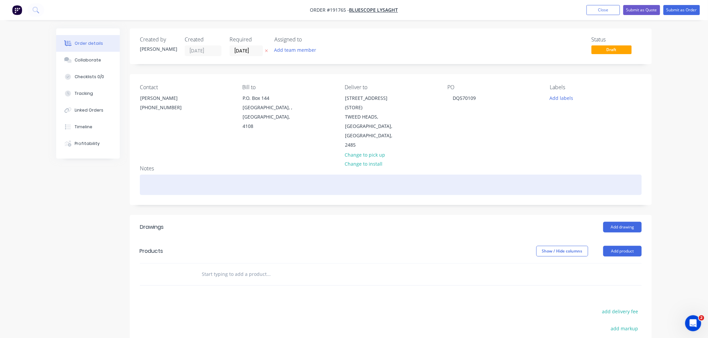
click at [193, 175] on div at bounding box center [391, 185] width 502 height 20
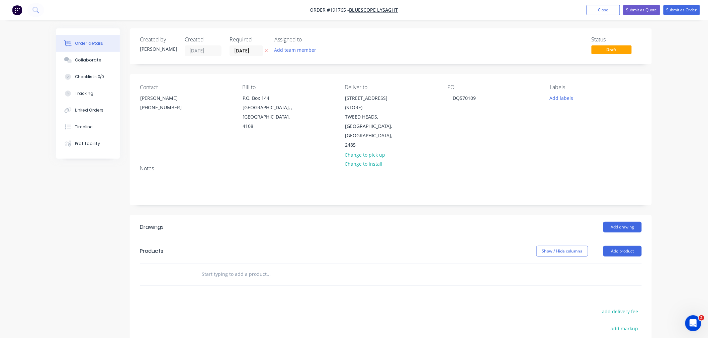
click at [105, 199] on div "Created by [PERSON_NAME] Created [DATE] Required [DATE] Assigned to Add team me…" at bounding box center [353, 242] width 595 height 428
click at [666, 198] on div "Order details Collaborate Checklists 0/0 Tracking Linked Orders Timeline Profit…" at bounding box center [354, 228] width 708 height 456
click at [644, 180] on div "Notes" at bounding box center [391, 182] width 522 height 45
click at [631, 222] on button "Add drawing" at bounding box center [622, 227] width 38 height 11
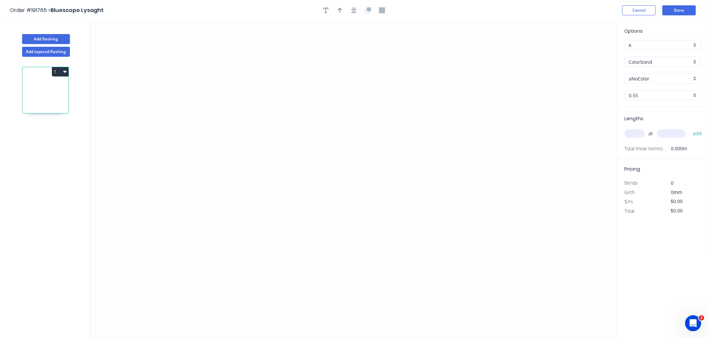
click at [636, 79] on input "aNoColor" at bounding box center [660, 78] width 63 height 7
click at [664, 110] on div "Monument" at bounding box center [663, 107] width 76 height 12
type input "Monument"
click at [634, 134] on input "text" at bounding box center [634, 133] width 20 height 9
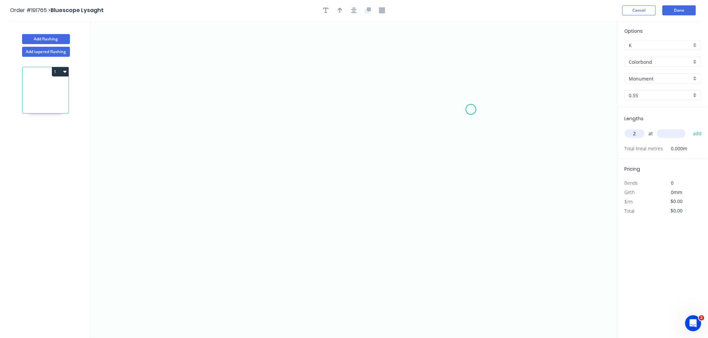
type input "2"
type input "5000"
click at [689, 128] on button "add" at bounding box center [697, 133] width 16 height 11
click at [197, 229] on icon "0" at bounding box center [353, 180] width 527 height 318
click at [161, 196] on icon "0" at bounding box center [353, 180] width 527 height 318
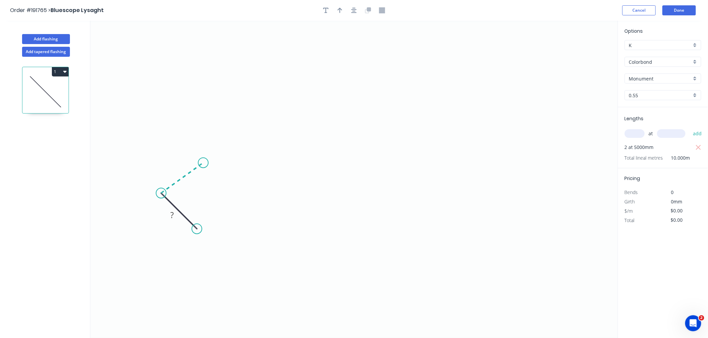
click at [202, 162] on icon "0 ?" at bounding box center [353, 180] width 527 height 318
click at [209, 73] on icon "0 ? ? ? º" at bounding box center [353, 180] width 527 height 318
click at [260, 73] on icon "0 ? ? ? ? º ? º" at bounding box center [353, 180] width 527 height 318
click at [260, 148] on icon "0 ? ? ? ? ? º ? º" at bounding box center [353, 180] width 527 height 318
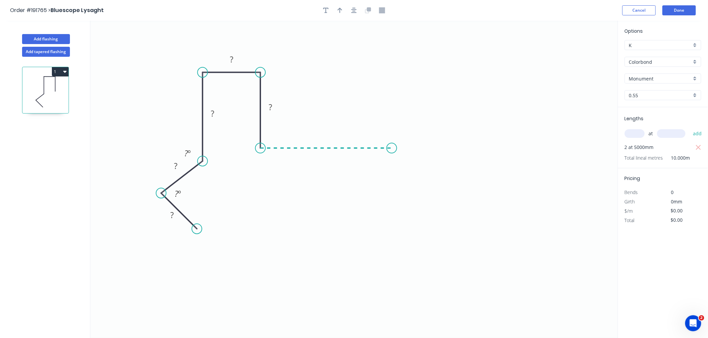
click at [392, 144] on icon "0 ? ? ? ? ? ? º ? º" at bounding box center [353, 180] width 527 height 318
click at [370, 116] on icon "0 ? ? ? ? ? ? ? º ? º" at bounding box center [353, 180] width 527 height 318
click at [355, 7] on icon "button" at bounding box center [353, 10] width 5 height 6
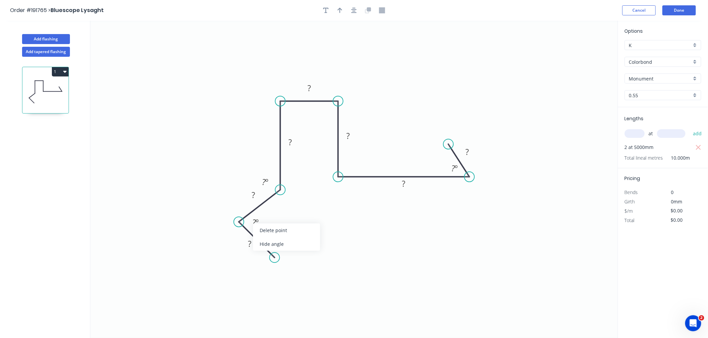
click at [271, 244] on div "Hide angle" at bounding box center [286, 244] width 67 height 14
drag, startPoint x: 238, startPoint y: 223, endPoint x: 224, endPoint y: 223, distance: 13.7
click at [225, 222] on circle at bounding box center [225, 222] width 10 height 10
click at [273, 267] on circle at bounding box center [272, 269] width 10 height 10
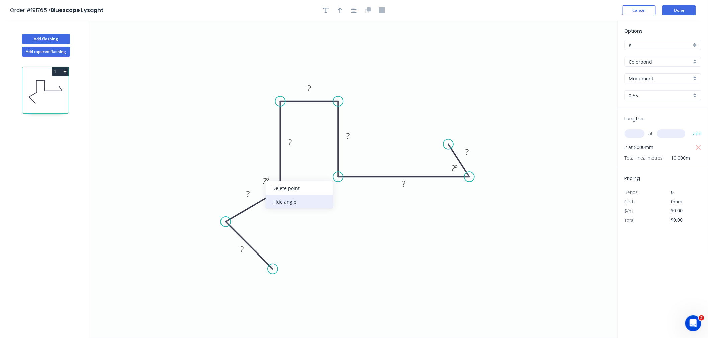
click at [275, 204] on div "Hide angle" at bounding box center [298, 202] width 67 height 14
click at [353, 10] on icon "button" at bounding box center [353, 10] width 5 height 6
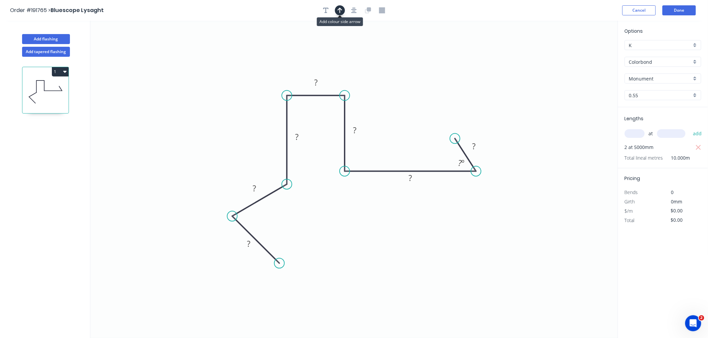
click at [340, 8] on icon "button" at bounding box center [339, 10] width 5 height 6
drag, startPoint x: 441, startPoint y: 77, endPoint x: 356, endPoint y: 90, distance: 86.2
click at [356, 90] on icon at bounding box center [356, 81] width 6 height 21
click at [249, 248] on tspan "?" at bounding box center [248, 243] width 3 height 11
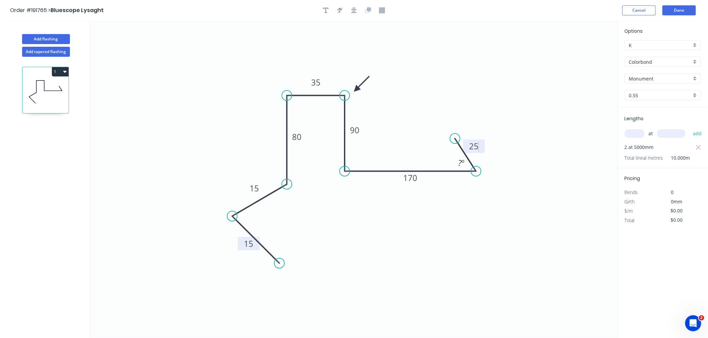
click at [457, 70] on icon "0 15 15 80 35 90 170 25 ? º" at bounding box center [353, 180] width 527 height 318
type input "$15.94"
type input "$159.40"
drag, startPoint x: 454, startPoint y: 138, endPoint x: 448, endPoint y: 144, distance: 9.0
click at [448, 144] on circle at bounding box center [448, 143] width 10 height 10
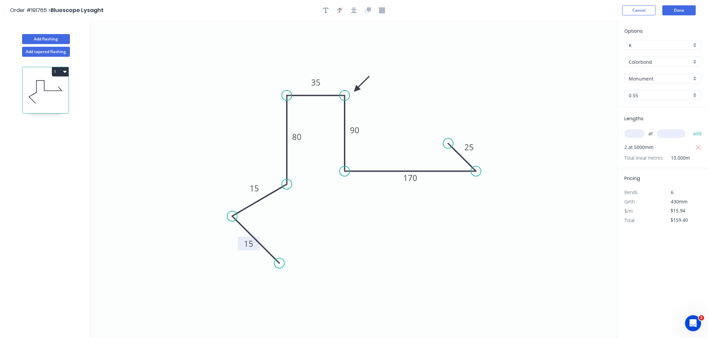
click at [439, 114] on icon "0 15 15 80 35 90 170 25" at bounding box center [353, 180] width 527 height 318
click at [354, 10] on icon "button" at bounding box center [353, 10] width 5 height 6
click at [459, 120] on icon "0 15 15 80 35 90 170 25" at bounding box center [353, 180] width 527 height 318
click at [355, 10] on icon "button" at bounding box center [353, 10] width 5 height 6
click at [356, 86] on icon at bounding box center [361, 80] width 19 height 19
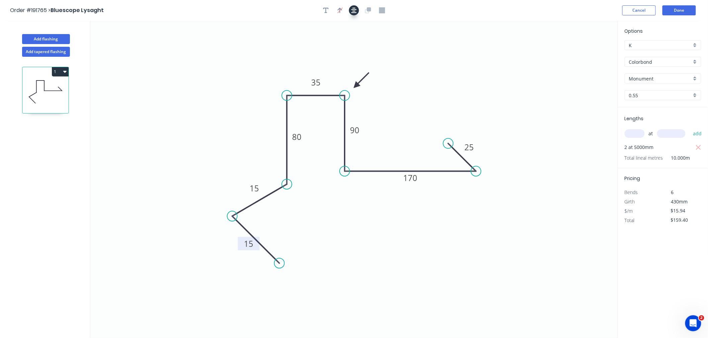
click at [354, 10] on icon "button" at bounding box center [353, 10] width 5 height 6
click at [508, 12] on div "Order #191765 > Bluescope Lysaght Cancel Done" at bounding box center [353, 10] width 687 height 10
click at [684, 7] on button "Done" at bounding box center [678, 10] width 33 height 10
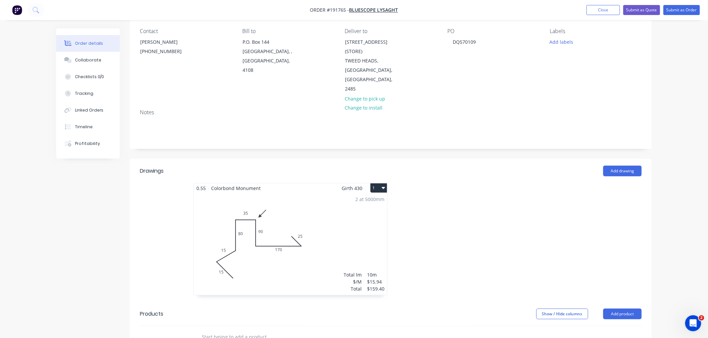
scroll to position [74, 0]
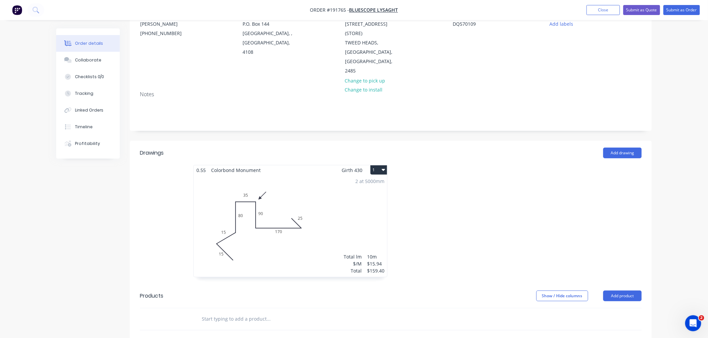
click at [380, 166] on button "1" at bounding box center [378, 170] width 17 height 9
click at [379, 182] on div "Use larger box size" at bounding box center [354, 187] width 51 height 10
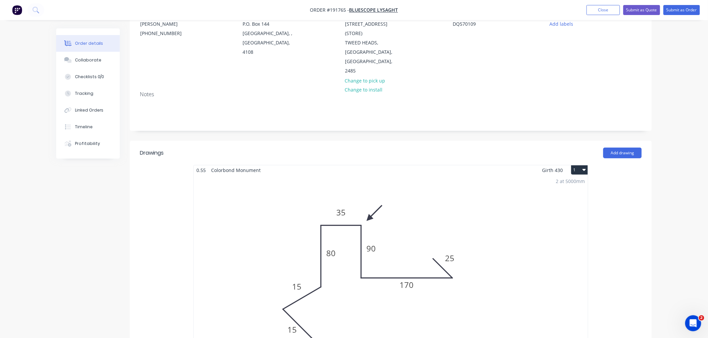
click at [436, 202] on div "2 at 5000mm Total lm $/M Total 10m $15.94 $159.40" at bounding box center [391, 277] width 394 height 204
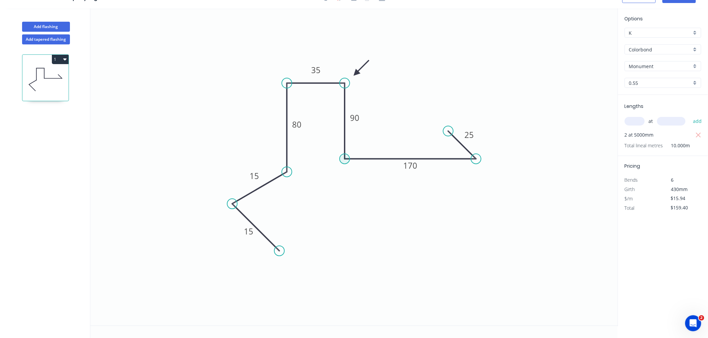
click at [347, 156] on circle at bounding box center [344, 159] width 10 height 10
drag, startPoint x: 343, startPoint y: 157, endPoint x: 345, endPoint y: 187, distance: 29.1
click at [345, 187] on circle at bounding box center [344, 186] width 10 height 10
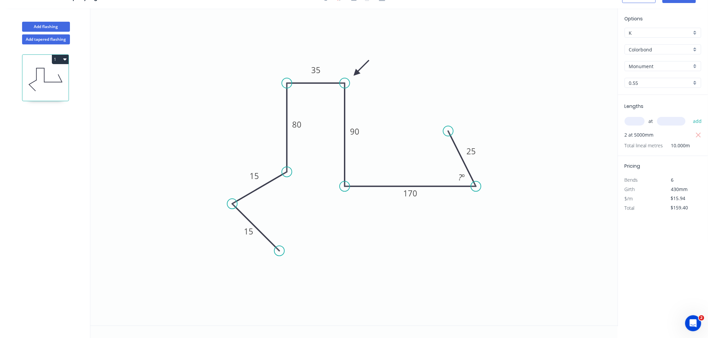
drag, startPoint x: 474, startPoint y: 158, endPoint x: 476, endPoint y: 182, distance: 23.5
click at [476, 182] on circle at bounding box center [476, 187] width 10 height 10
drag, startPoint x: 458, startPoint y: 156, endPoint x: 450, endPoint y: 159, distance: 8.6
click at [450, 159] on circle at bounding box center [450, 161] width 10 height 10
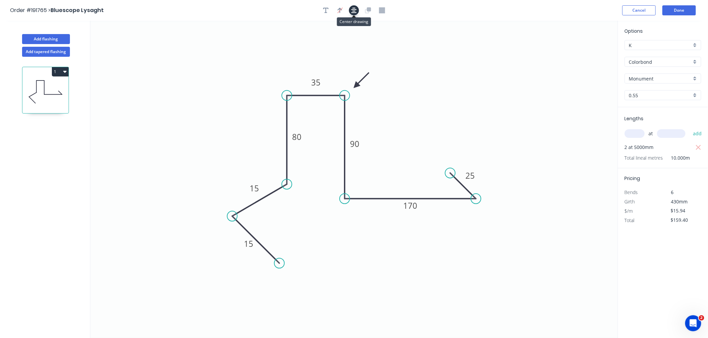
click at [356, 9] on button "button" at bounding box center [354, 10] width 10 height 10
click at [353, 9] on icon "button" at bounding box center [353, 10] width 5 height 5
click at [684, 11] on button "Done" at bounding box center [678, 10] width 33 height 10
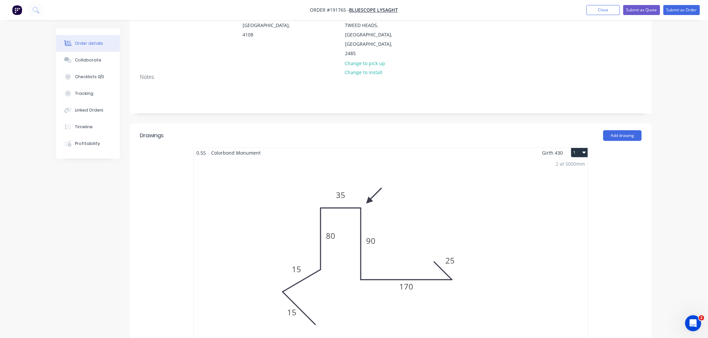
scroll to position [74, 0]
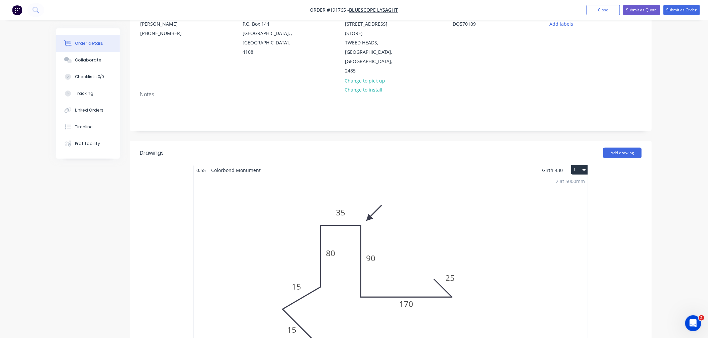
click at [583, 167] on icon "button" at bounding box center [583, 169] width 3 height 5
click at [674, 201] on div "Order details Collaborate Checklists 0/0 Tracking Linked Orders Timeline Profit…" at bounding box center [354, 268] width 708 height 684
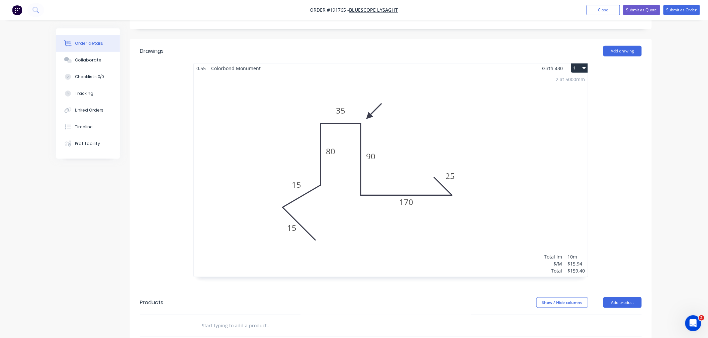
scroll to position [148, 0]
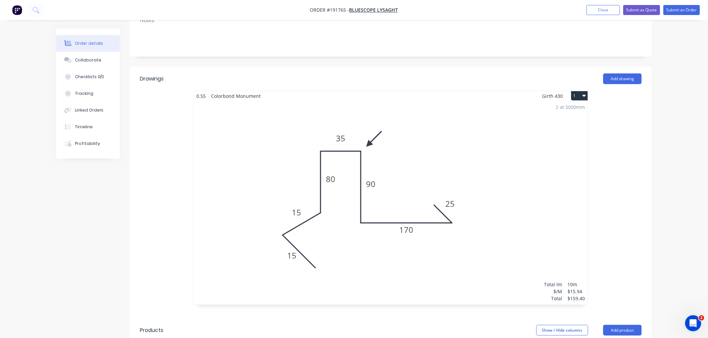
click at [416, 183] on div "2 at 5000mm Total lm $/M Total 10m $15.94 $159.40" at bounding box center [391, 203] width 394 height 204
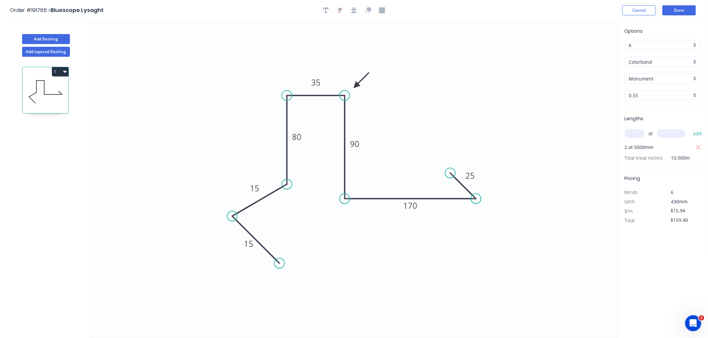
click at [425, 13] on div "Order #191765 > Bluescope Lysaght Cancel Done" at bounding box center [353, 10] width 687 height 10
click at [684, 9] on button "Done" at bounding box center [678, 10] width 33 height 10
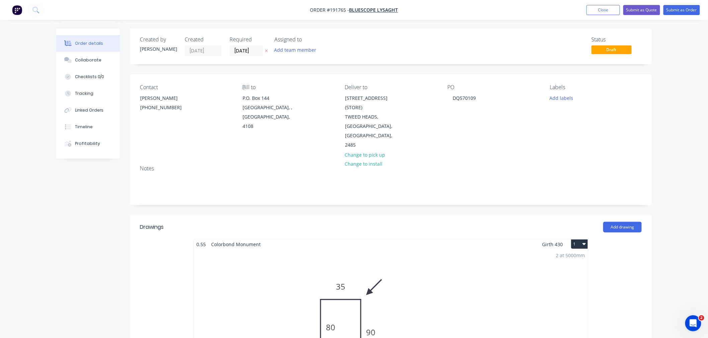
click at [672, 162] on div "Order details Collaborate Checklists 0/0 Tracking Linked Orders Timeline Profit…" at bounding box center [354, 342] width 708 height 684
click at [671, 156] on div "Order details Collaborate Checklists 0/0 Tracking Linked Orders Timeline Profit…" at bounding box center [354, 342] width 708 height 684
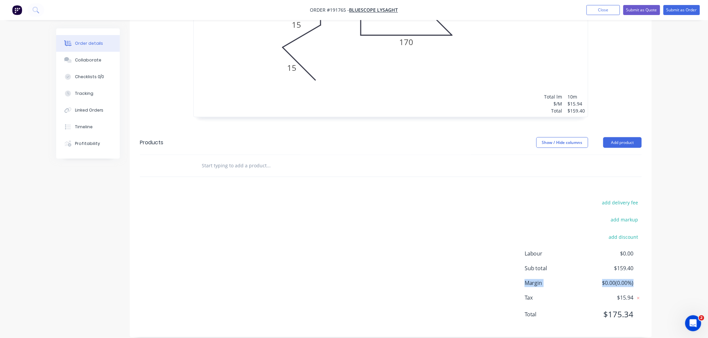
click at [671, 266] on div "Order details Collaborate Checklists 0/0 Tracking Linked Orders Timeline Profit…" at bounding box center [354, 6] width 708 height 684
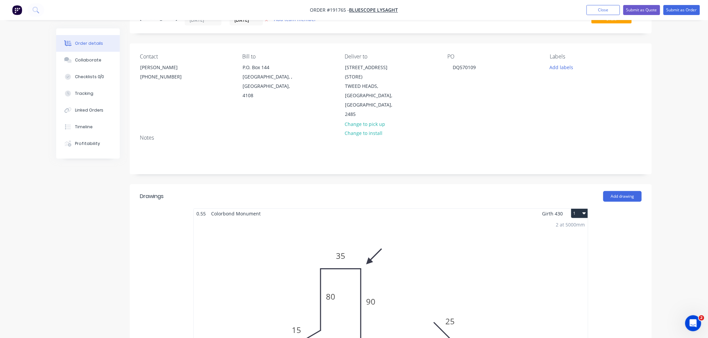
scroll to position [0, 0]
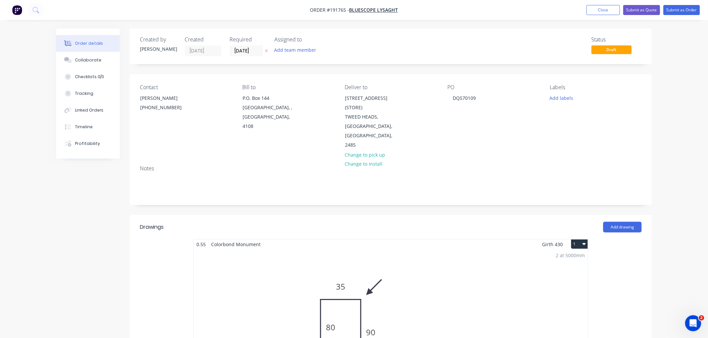
click at [684, 121] on div "Order details Collaborate Checklists 0/0 Tracking Linked Orders Timeline Profit…" at bounding box center [354, 342] width 708 height 684
click at [685, 118] on div "Order details Collaborate Checklists 0/0 Tracking Linked Orders Timeline Profit…" at bounding box center [354, 342] width 708 height 684
click at [686, 11] on button "Submit as Order" at bounding box center [681, 10] width 36 height 10
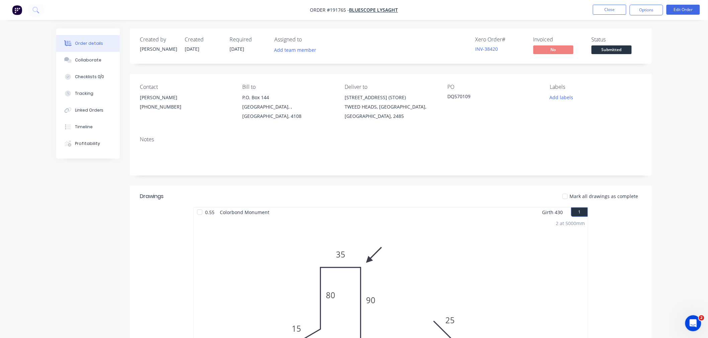
click at [666, 89] on div "Order details Collaborate Checklists 0/0 Tracking Linked Orders Timeline Profit…" at bounding box center [354, 277] width 708 height 554
click at [645, 10] on button "Options" at bounding box center [645, 10] width 33 height 11
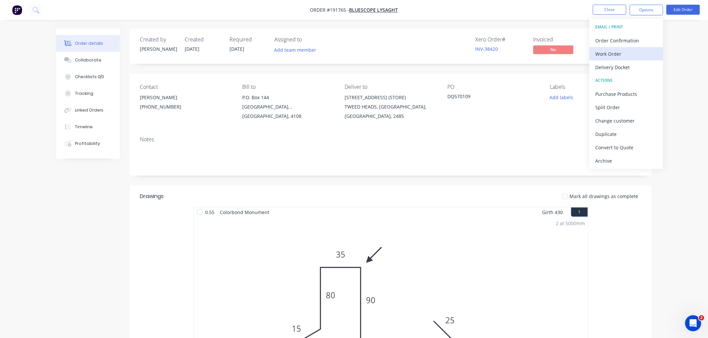
click at [624, 53] on div "Work Order" at bounding box center [626, 54] width 62 height 10
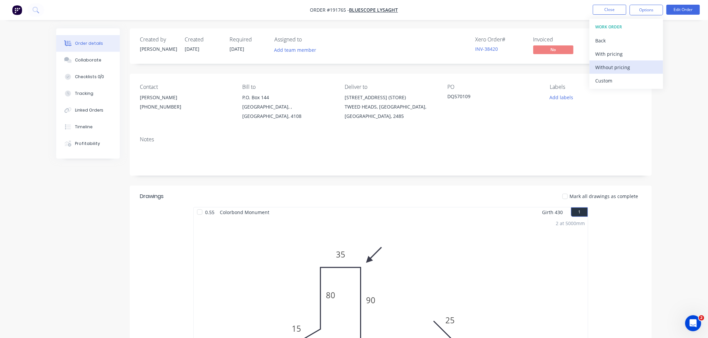
click at [620, 66] on div "Without pricing" at bounding box center [626, 68] width 62 height 10
click at [166, 10] on nav "Order #191765 - Bluescope Lysaght Close Options EMAIL / PRINT Order Confirmatio…" at bounding box center [354, 10] width 708 height 20
click at [97, 222] on div "Created by [PERSON_NAME] Created [DATE] Required [DATE] Assigned to Add team me…" at bounding box center [353, 291] width 595 height 526
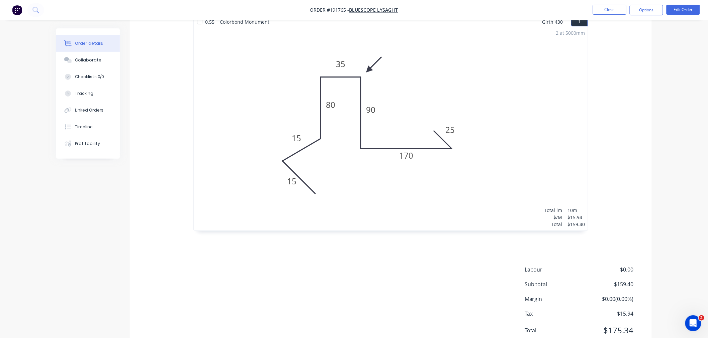
scroll to position [216, 0]
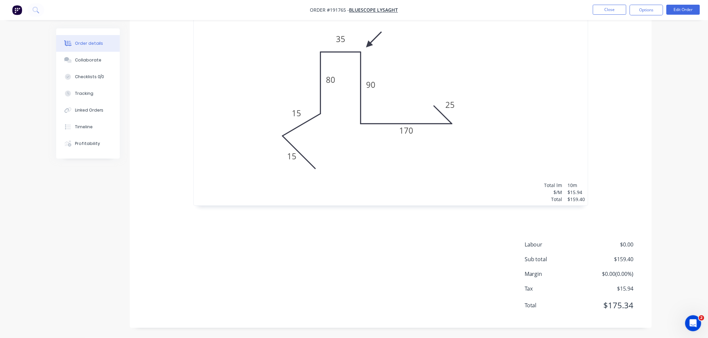
click at [655, 211] on div "Order details Collaborate Checklists 0/0 Tracking Linked Orders Timeline Profit…" at bounding box center [353, 76] width 609 height 526
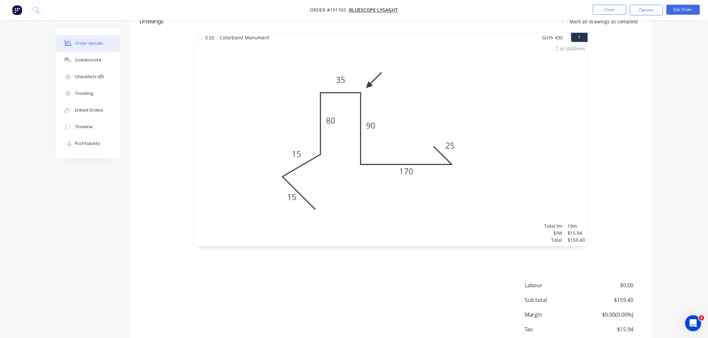
scroll to position [0, 0]
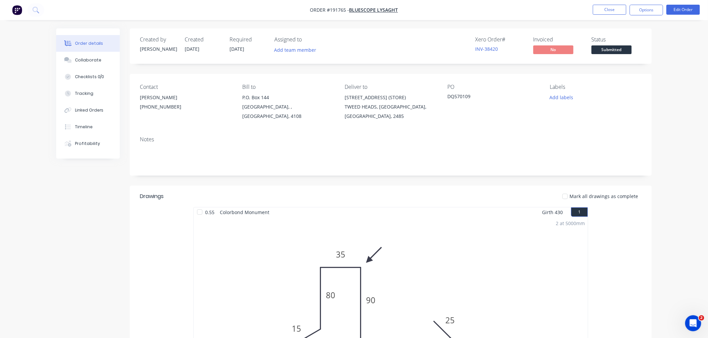
click at [677, 113] on div "Order details Collaborate Checklists 0/0 Tracking Linked Orders Timeline Profit…" at bounding box center [354, 277] width 708 height 554
click at [606, 9] on button "Close" at bounding box center [609, 10] width 33 height 10
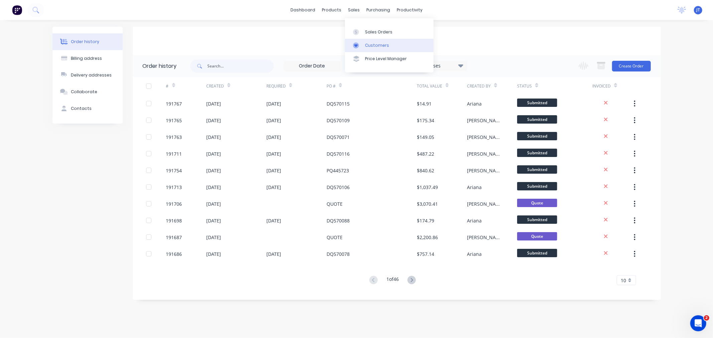
click at [363, 47] on link "Customers" at bounding box center [389, 45] width 89 height 13
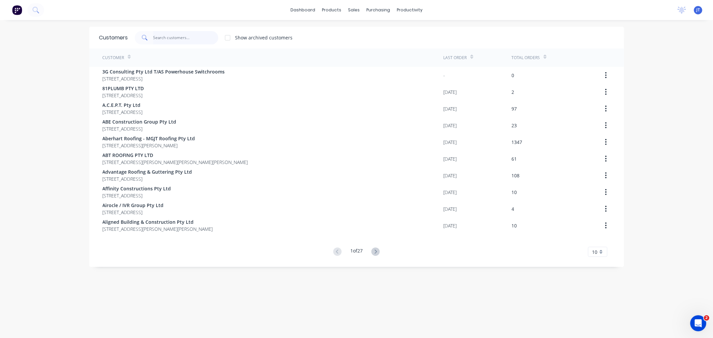
click at [187, 38] on input "text" at bounding box center [185, 37] width 65 height 13
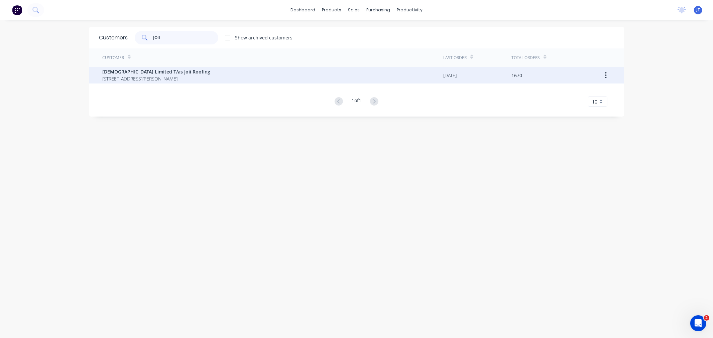
type input "JOII"
click at [161, 76] on span "[STREET_ADDRESS][PERSON_NAME]" at bounding box center [157, 78] width 108 height 7
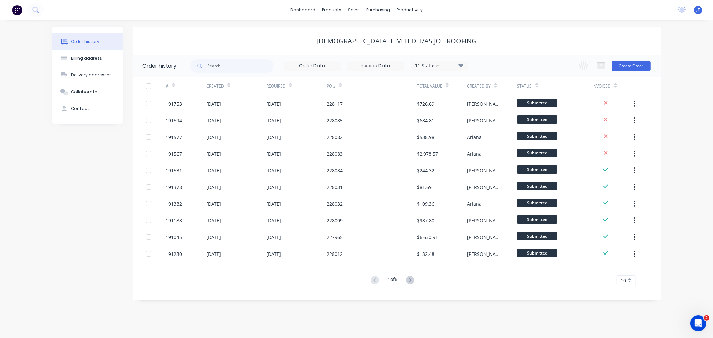
click at [676, 124] on div "Order history Billing address Delivery addresses Collaborate Contacts Joii Limi…" at bounding box center [356, 179] width 713 height 318
click at [639, 65] on button "Create Order" at bounding box center [631, 66] width 39 height 11
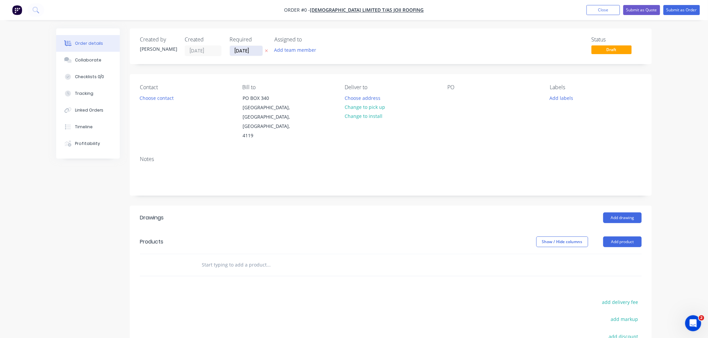
click at [240, 50] on input "[DATE]" at bounding box center [246, 51] width 33 height 10
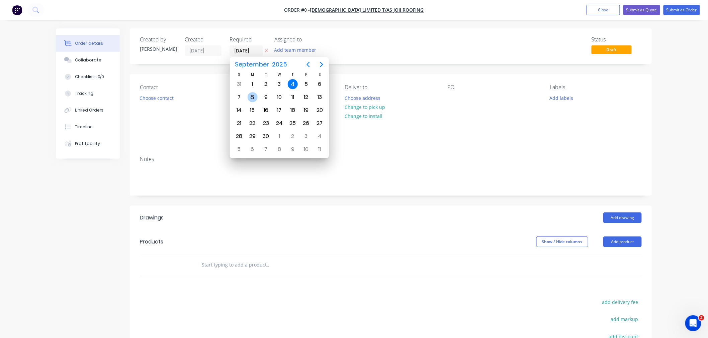
click at [249, 99] on div "8" at bounding box center [252, 97] width 10 height 10
type input "[DATE]"
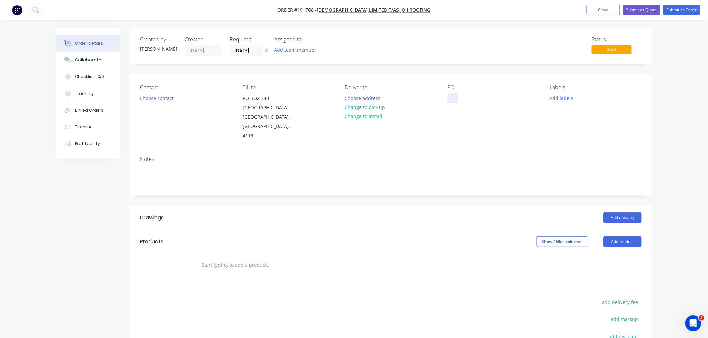
click at [455, 99] on div at bounding box center [452, 98] width 11 height 10
click at [667, 246] on div "Order details Collaborate Checklists 0/0 Tracking Linked Orders Timeline Profit…" at bounding box center [354, 223] width 708 height 447
click at [630, 237] on button "Add product" at bounding box center [622, 242] width 38 height 11
click at [620, 254] on div "Product catalogue" at bounding box center [609, 259] width 51 height 10
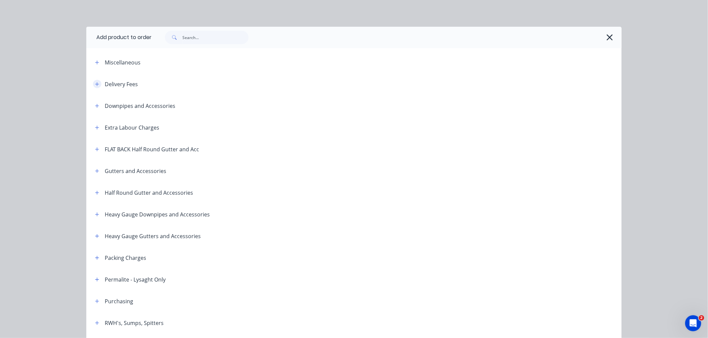
click at [97, 84] on button "button" at bounding box center [97, 84] width 8 height 8
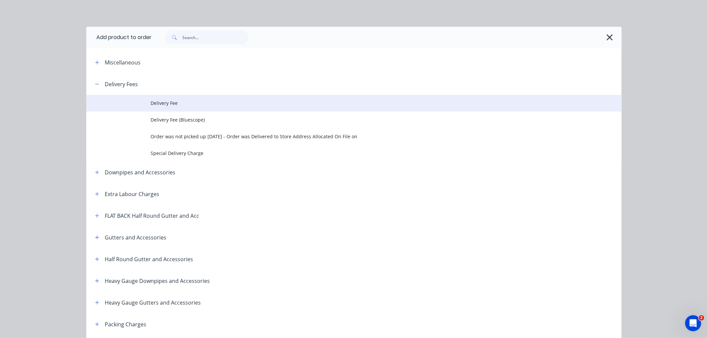
click at [156, 107] on td "Delivery Fee" at bounding box center [385, 103] width 471 height 17
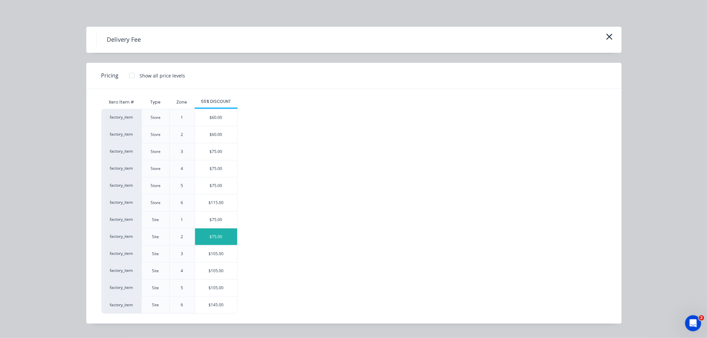
click at [230, 242] on div "$75.00" at bounding box center [216, 237] width 42 height 17
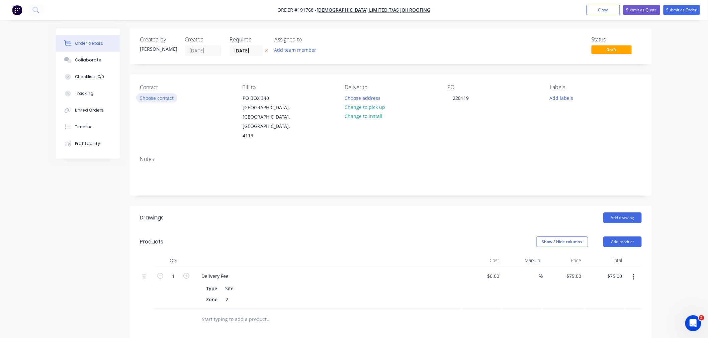
click at [165, 98] on button "Choose contact" at bounding box center [156, 97] width 41 height 9
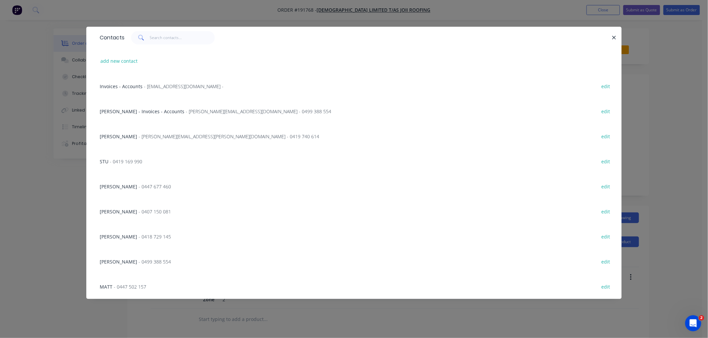
click at [180, 135] on span "- [PERSON_NAME][EMAIL_ADDRESS][PERSON_NAME][DOMAIN_NAME] - 0419 740 614" at bounding box center [228, 136] width 181 height 6
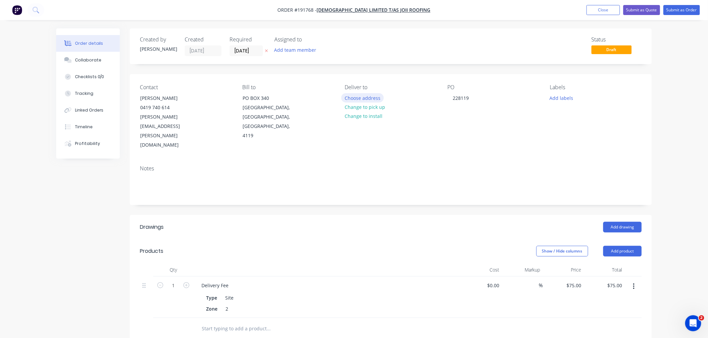
click at [366, 96] on button "Choose address" at bounding box center [362, 97] width 43 height 9
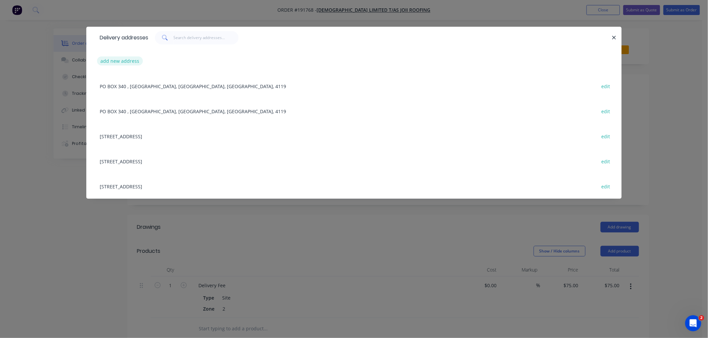
click at [120, 60] on button "add new address" at bounding box center [120, 61] width 46 height 9
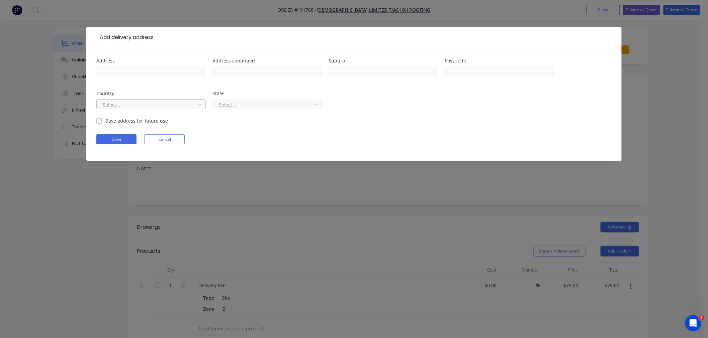
click at [146, 107] on div at bounding box center [146, 105] width 89 height 8
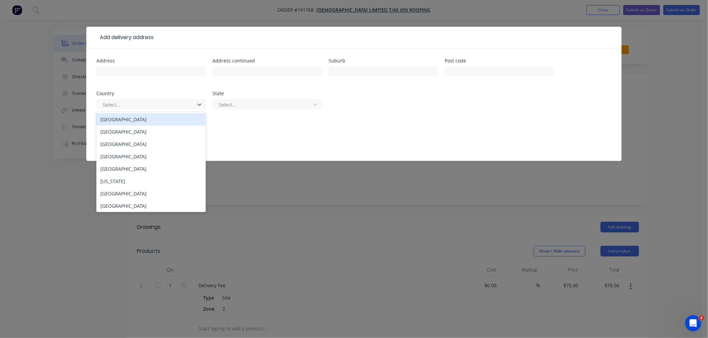
click at [155, 122] on div "[GEOGRAPHIC_DATA]" at bounding box center [150, 119] width 109 height 12
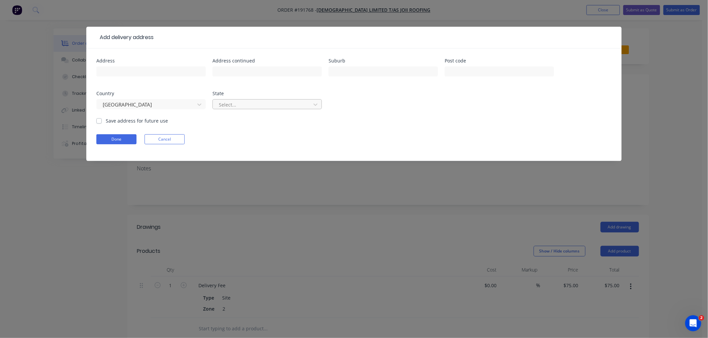
click at [247, 101] on div at bounding box center [262, 105] width 89 height 8
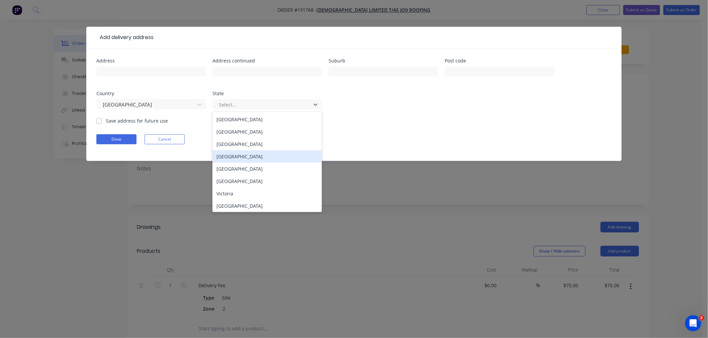
click at [248, 158] on div "[GEOGRAPHIC_DATA]" at bounding box center [266, 156] width 109 height 12
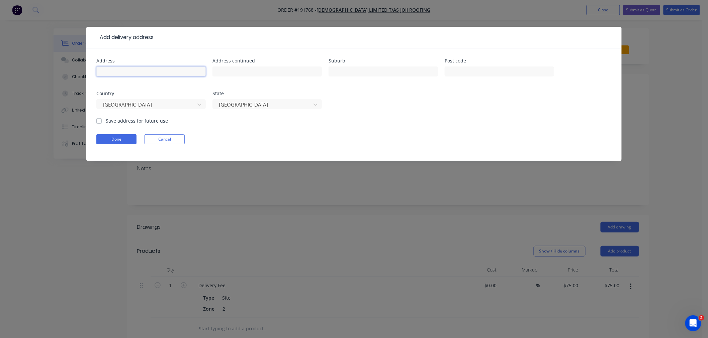
click at [151, 73] on input "text" at bounding box center [150, 72] width 109 height 10
type input "LOT 407 (4)"
type input "GURRAH AVE"
type input "SOUTHPORT"
type input "4215"
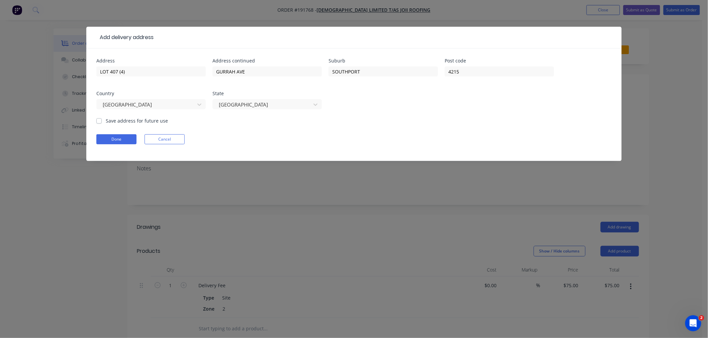
click at [342, 142] on div "Done Cancel" at bounding box center [353, 139] width 515 height 10
click at [109, 140] on button "Done" at bounding box center [116, 139] width 40 height 10
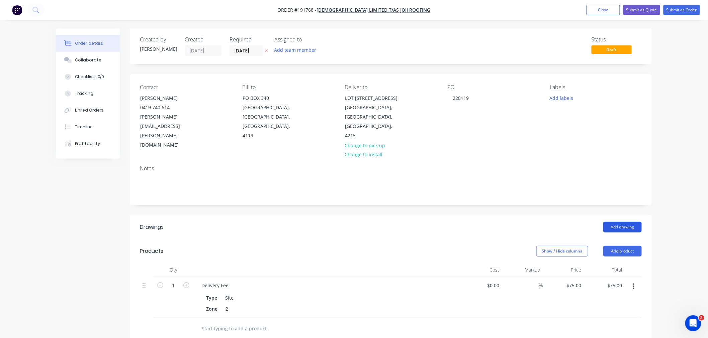
click at [628, 222] on button "Add drawing" at bounding box center [622, 227] width 38 height 11
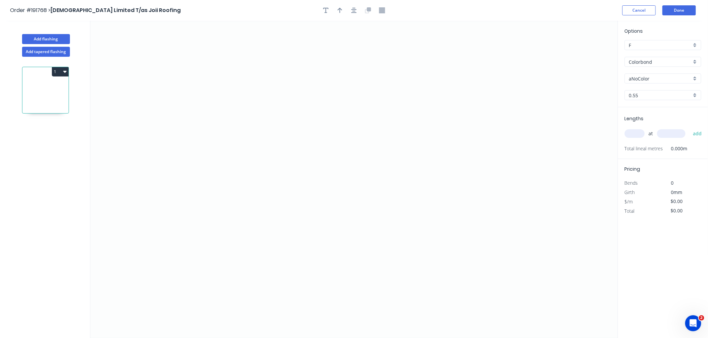
click at [651, 77] on input "aNoColor" at bounding box center [660, 78] width 63 height 7
click at [667, 241] on div "Options F F Colorbond Colorbond Colorbond (Premium) Colorbond Coolmax Colorbond…" at bounding box center [662, 180] width 90 height 318
type input "aNoColor"
click at [634, 139] on div "at add" at bounding box center [663, 134] width 78 height 18
type input "1"
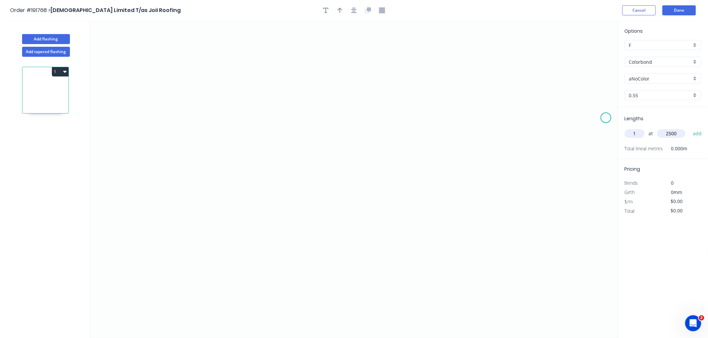
type input "2500"
click at [689, 128] on button "add" at bounding box center [697, 133] width 16 height 11
click at [681, 78] on input "aNoColor" at bounding box center [660, 78] width 63 height 7
click at [577, 1] on header "Order #191768 > Joii Limited T/as Joii Roofing Cancel Done" at bounding box center [354, 10] width 708 height 21
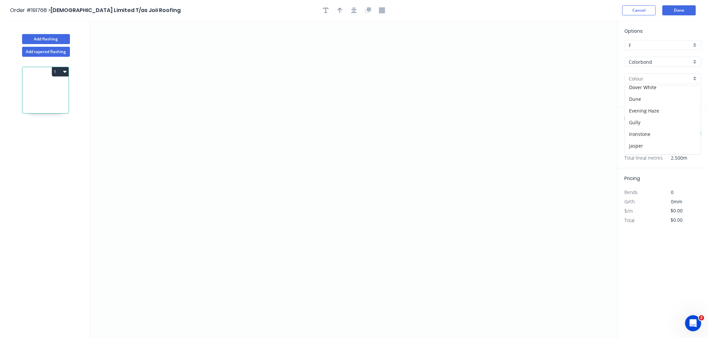
type input "aNoColor"
click at [38, 51] on button "Add tapered flashing" at bounding box center [46, 52] width 48 height 10
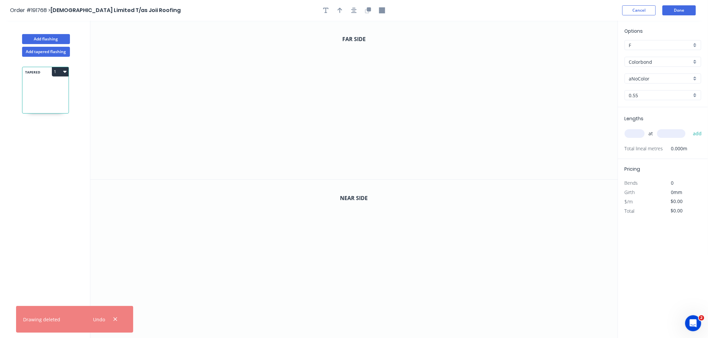
click at [641, 78] on input "aNoColor" at bounding box center [660, 78] width 63 height 7
click at [681, 86] on div "Dover White" at bounding box center [663, 88] width 76 height 12
type input "Dover White"
click at [636, 136] on input "text" at bounding box center [634, 133] width 20 height 9
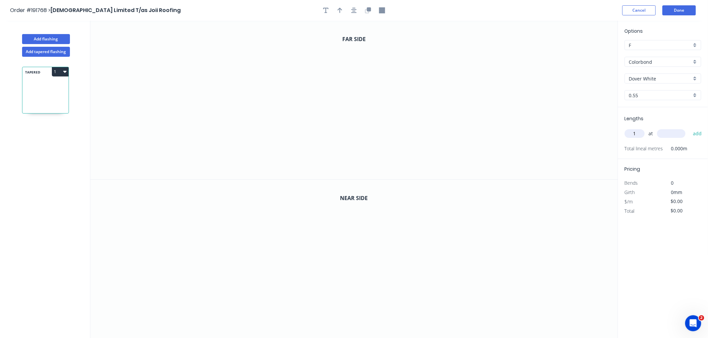
type input "1"
type input "2500"
click at [689, 128] on button "add" at bounding box center [697, 133] width 16 height 11
click at [303, 61] on icon "0" at bounding box center [353, 100] width 527 height 159
click at [363, 65] on icon "0" at bounding box center [353, 100] width 527 height 159
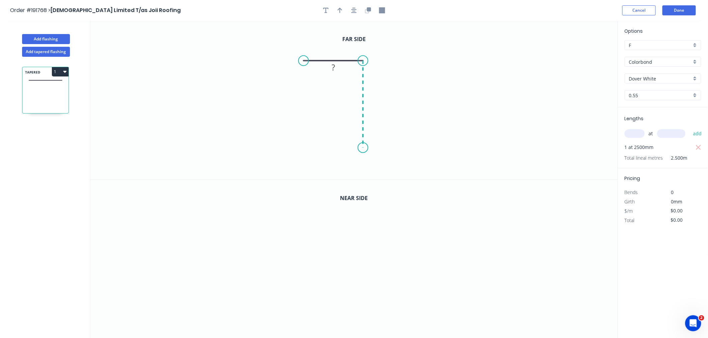
click at [361, 148] on icon "0 ?" at bounding box center [353, 100] width 527 height 159
click at [371, 172] on div "Crush & Fold" at bounding box center [394, 171] width 67 height 14
click at [373, 167] on div "Flip bend" at bounding box center [395, 169] width 67 height 14
click at [354, 8] on icon "button" at bounding box center [353, 10] width 5 height 5
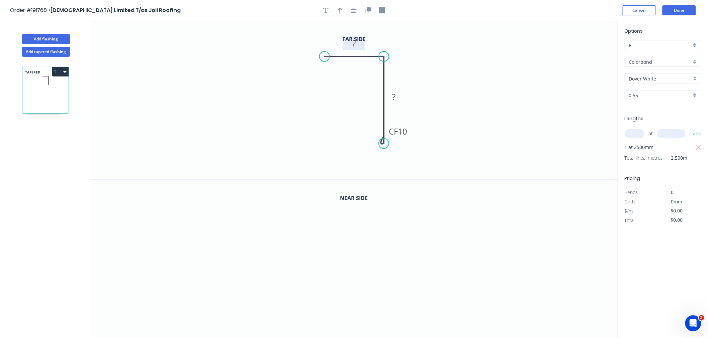
click at [357, 46] on rect at bounding box center [353, 43] width 13 height 9
drag, startPoint x: 382, startPoint y: 142, endPoint x: 386, endPoint y: 165, distance: 22.4
click at [386, 165] on circle at bounding box center [384, 164] width 10 height 10
click at [358, 41] on rect at bounding box center [353, 43] width 13 height 9
type input "$17.58"
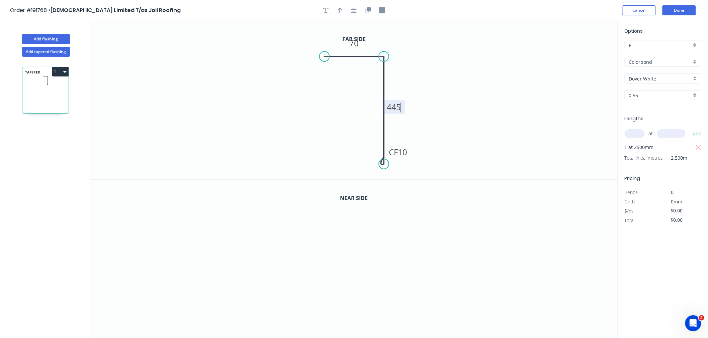
type input "$43.95"
click at [378, 35] on icon "0 70 CF 15 445" at bounding box center [353, 100] width 527 height 159
click at [367, 10] on icon "button" at bounding box center [368, 10] width 6 height 6
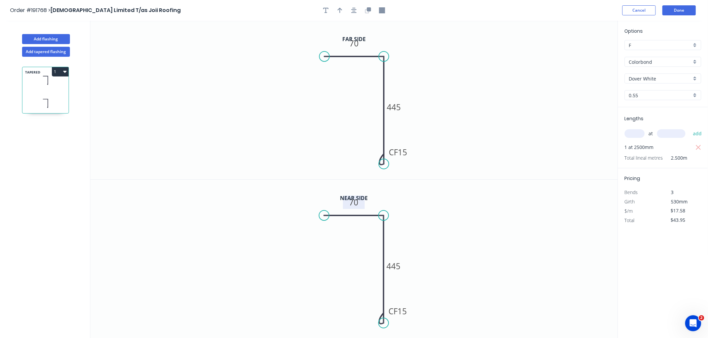
click at [357, 202] on tspan "70" at bounding box center [353, 202] width 9 height 11
click at [501, 242] on icon "0 70 CF 15 660" at bounding box center [353, 259] width 527 height 159
type input "$23.35"
type input "$58.38"
click at [55, 53] on button "Add tapered flashing" at bounding box center [46, 52] width 48 height 10
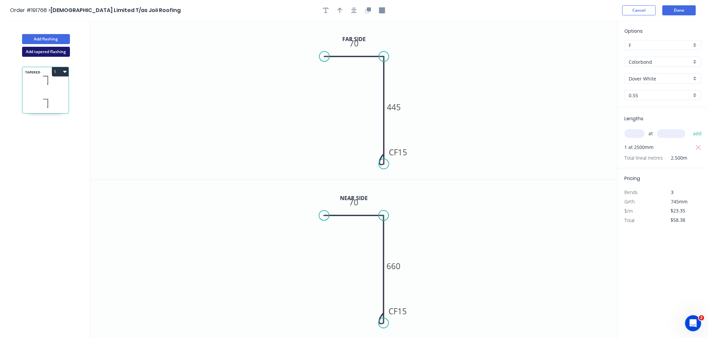
type input "$0.00"
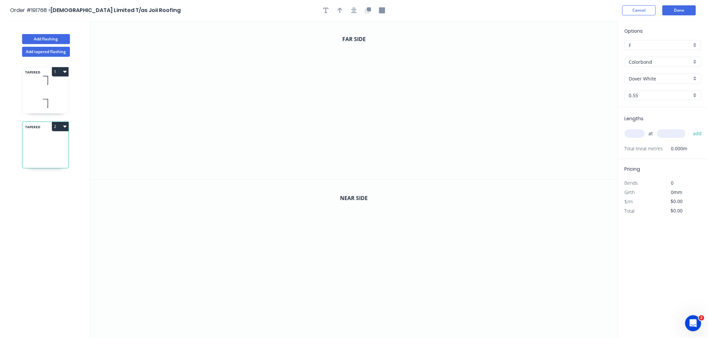
click at [634, 132] on input "text" at bounding box center [634, 133] width 20 height 9
type input "1"
type input "2400"
click at [689, 128] on button "add" at bounding box center [697, 133] width 16 height 11
click at [677, 8] on button "Done" at bounding box center [678, 10] width 33 height 10
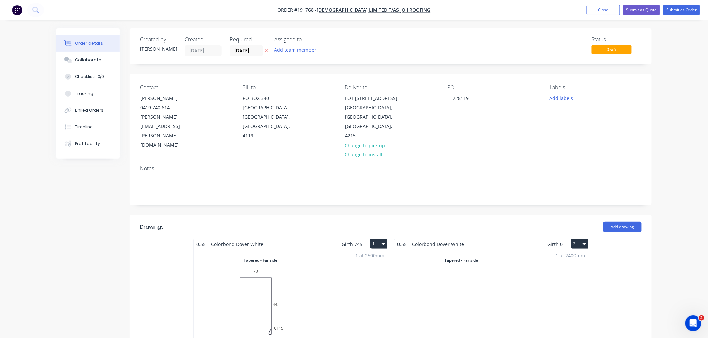
scroll to position [148, 0]
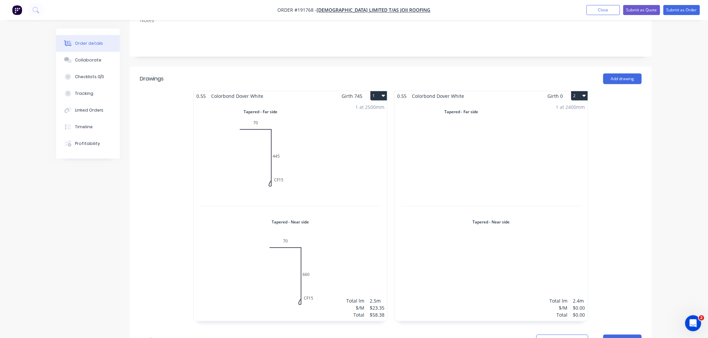
click at [326, 141] on div "1 at 2500mm Total lm $/M Total 2.5m $23.35 $58.38" at bounding box center [290, 211] width 193 height 220
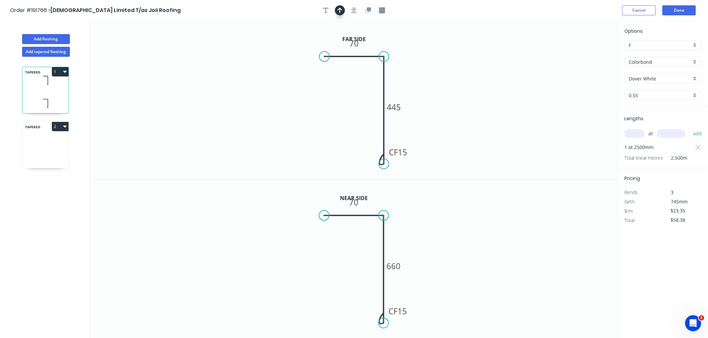
click at [339, 11] on icon "button" at bounding box center [339, 10] width 5 height 6
drag, startPoint x: 584, startPoint y: 53, endPoint x: 402, endPoint y: 80, distance: 184.5
click at [402, 79] on icon at bounding box center [402, 68] width 6 height 21
click at [402, 80] on icon at bounding box center [402, 72] width 6 height 21
click at [351, 9] on icon "button" at bounding box center [353, 10] width 5 height 5
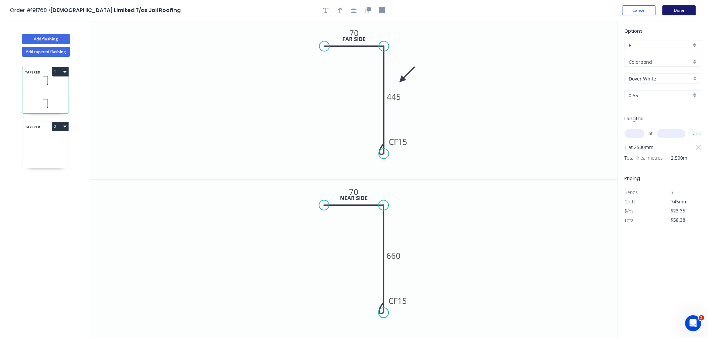
click at [679, 9] on button "Done" at bounding box center [678, 10] width 33 height 10
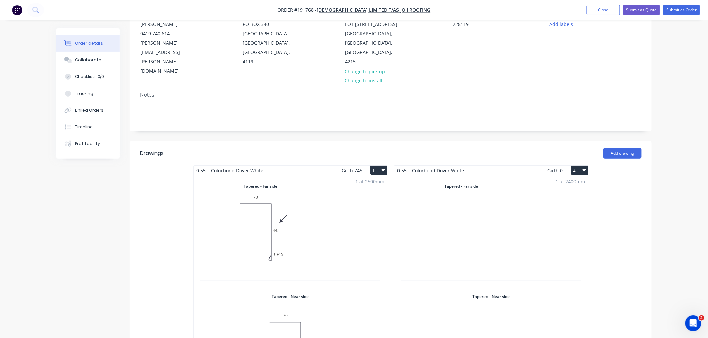
scroll to position [148, 0]
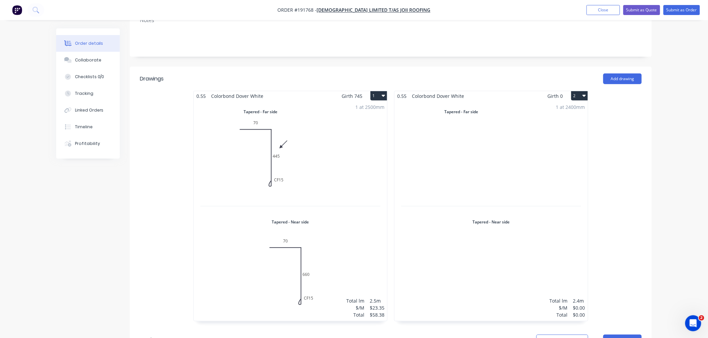
click at [347, 161] on div "1 at 2500mm Total lm $/M Total 2.5m $23.35 $58.38" at bounding box center [290, 211] width 193 height 220
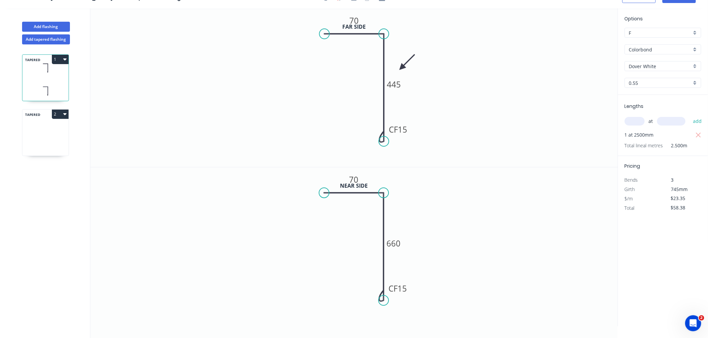
scroll to position [12, 0]
click at [43, 132] on icon at bounding box center [45, 123] width 46 height 20
type input "$0.00"
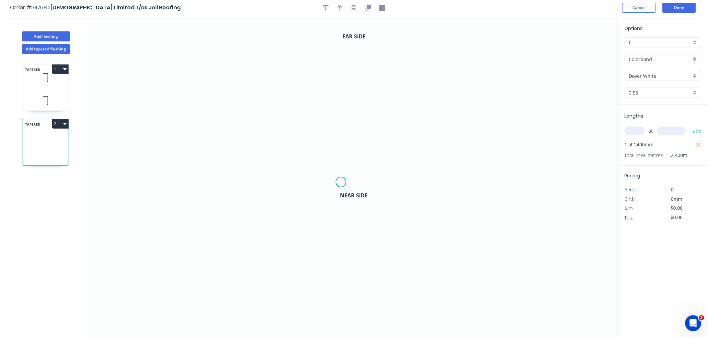
scroll to position [0, 0]
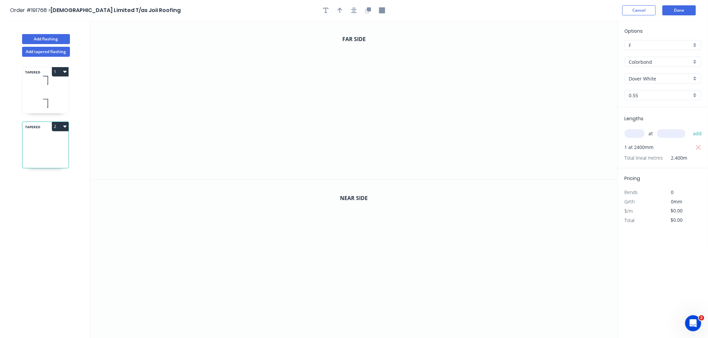
click at [636, 135] on input "text" at bounding box center [634, 133] width 20 height 9
click at [326, 62] on icon "0" at bounding box center [353, 100] width 527 height 159
click at [387, 61] on icon "0" at bounding box center [353, 100] width 527 height 159
click at [386, 160] on icon "0 ?" at bounding box center [353, 100] width 527 height 159
drag, startPoint x: 399, startPoint y: 181, endPoint x: 393, endPoint y: 172, distance: 11.3
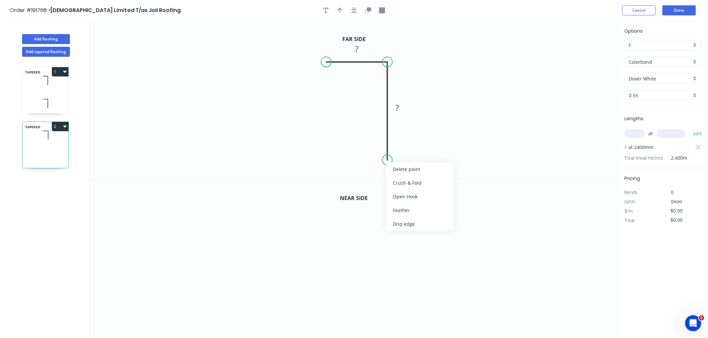
click at [398, 181] on div "Crush & Fold" at bounding box center [419, 183] width 67 height 14
click at [399, 176] on div "Flip bend" at bounding box center [420, 179] width 67 height 14
click at [359, 48] on rect at bounding box center [356, 49] width 13 height 9
click at [341, 9] on icon "button" at bounding box center [339, 10] width 5 height 6
drag, startPoint x: 583, startPoint y: 54, endPoint x: 420, endPoint y: 79, distance: 165.1
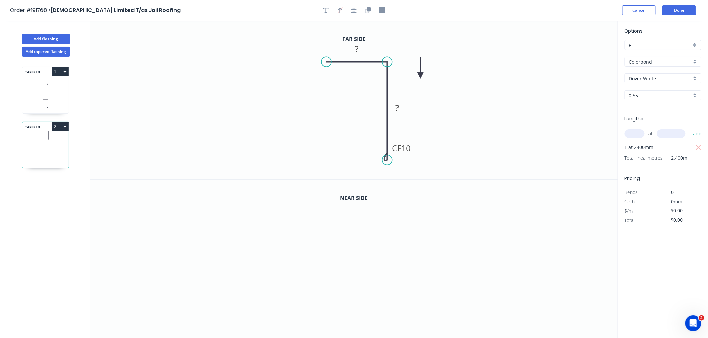
click at [420, 79] on icon at bounding box center [420, 68] width 6 height 21
click at [420, 79] on icon at bounding box center [420, 71] width 6 height 21
click at [358, 48] on tspan "?" at bounding box center [356, 48] width 3 height 11
type input "$13.43"
type input "$32.23"
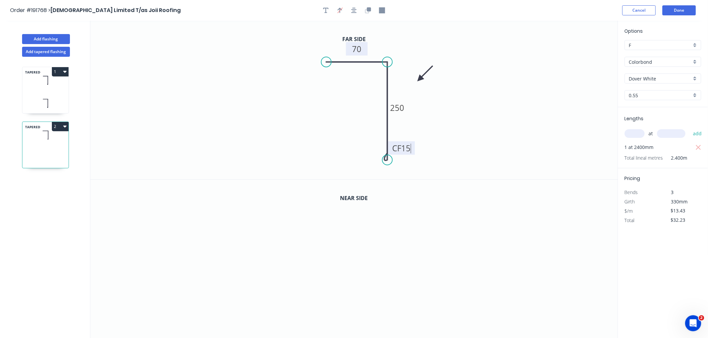
click at [560, 100] on icon "0 70 CF 15 250" at bounding box center [353, 100] width 527 height 159
click at [370, 9] on icon "button" at bounding box center [369, 9] width 4 height 4
click at [359, 206] on tspan "70" at bounding box center [356, 207] width 9 height 11
click at [507, 273] on icon "0 70 CF 15 450" at bounding box center [353, 259] width 527 height 159
type input "$19.20"
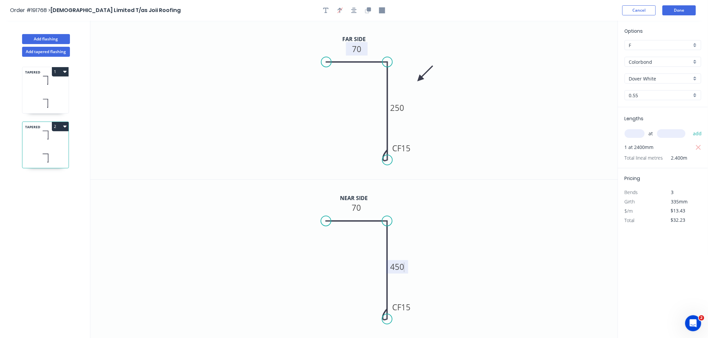
type input "$46.08"
click at [388, 326] on circle at bounding box center [387, 326] width 10 height 10
click at [355, 12] on icon "button" at bounding box center [353, 10] width 5 height 6
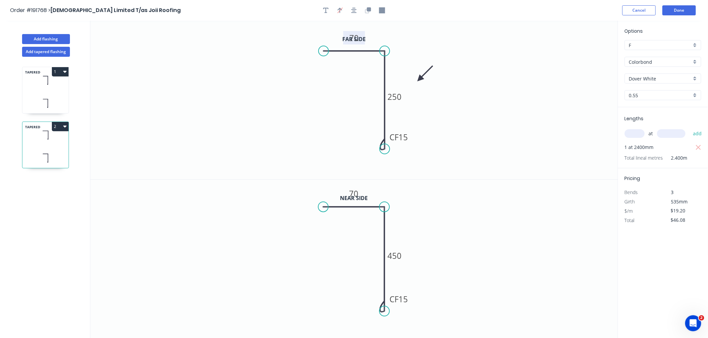
drag, startPoint x: 544, startPoint y: 92, endPoint x: 542, endPoint y: 89, distance: 3.7
click at [544, 92] on icon "0 70 CF 15 250" at bounding box center [353, 100] width 527 height 159
drag, startPoint x: 359, startPoint y: 32, endPoint x: 359, endPoint y: 27, distance: 4.4
click at [359, 27] on rect at bounding box center [354, 33] width 22 height 13
click at [354, 10] on icon "button" at bounding box center [353, 10] width 5 height 6
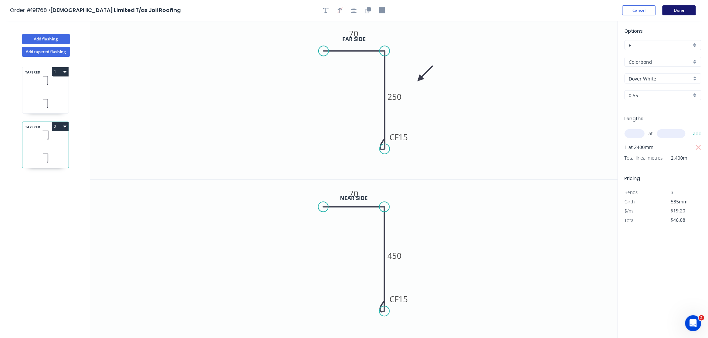
click at [681, 12] on button "Done" at bounding box center [678, 10] width 33 height 10
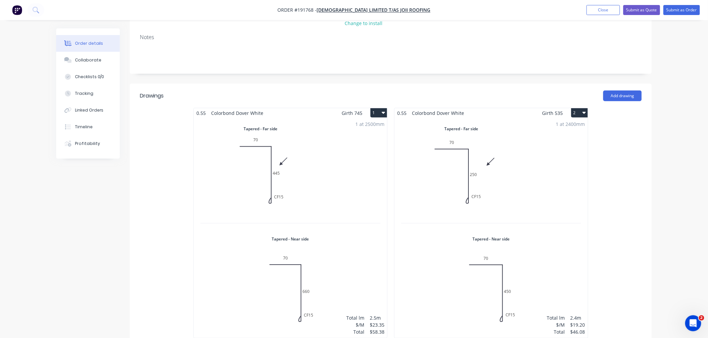
scroll to position [148, 0]
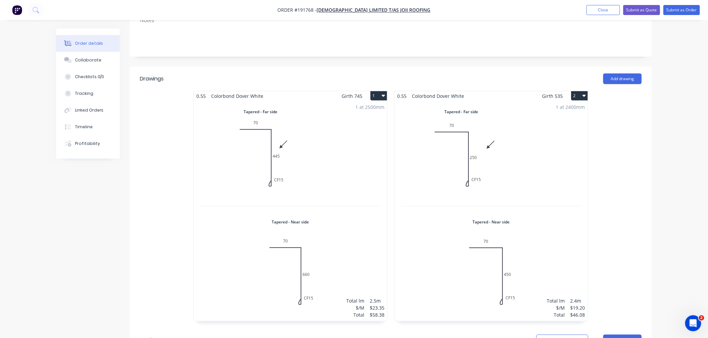
click at [526, 165] on div "1 at 2400mm Total lm $/M Total 2.4m $19.20 $46.08" at bounding box center [490, 211] width 193 height 220
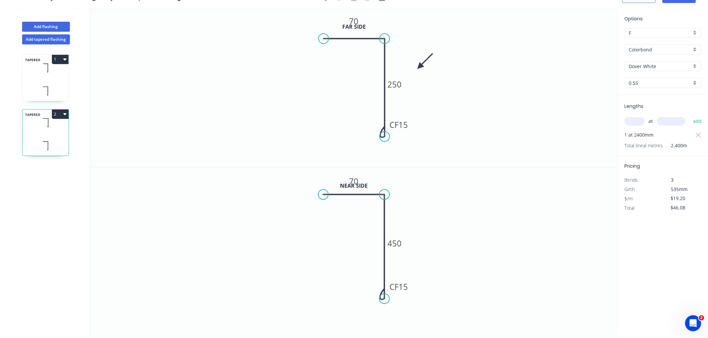
scroll to position [12, 0]
drag, startPoint x: 421, startPoint y: 65, endPoint x: 411, endPoint y: 61, distance: 10.8
click at [411, 61] on icon at bounding box center [415, 54] width 19 height 19
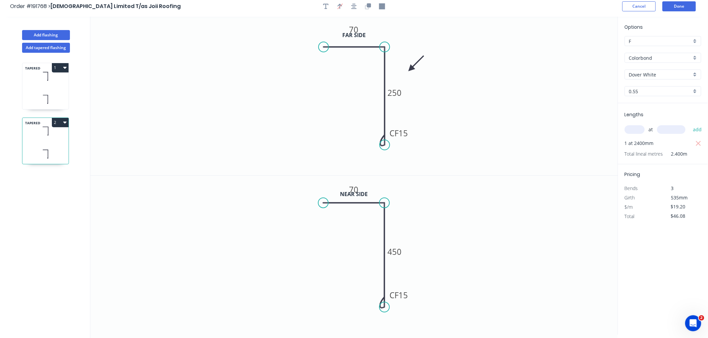
scroll to position [0, 0]
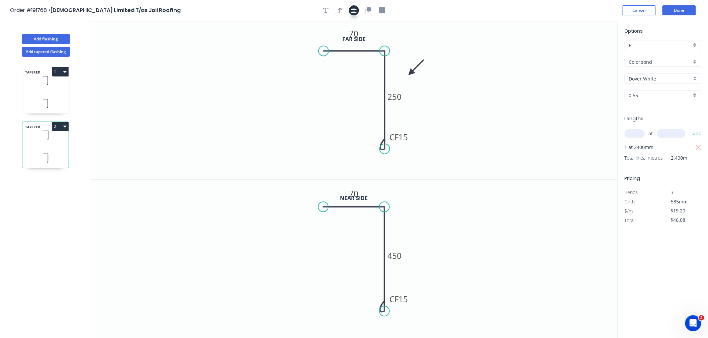
click at [353, 8] on icon "button" at bounding box center [353, 10] width 5 height 6
click at [681, 8] on button "Done" at bounding box center [678, 10] width 33 height 10
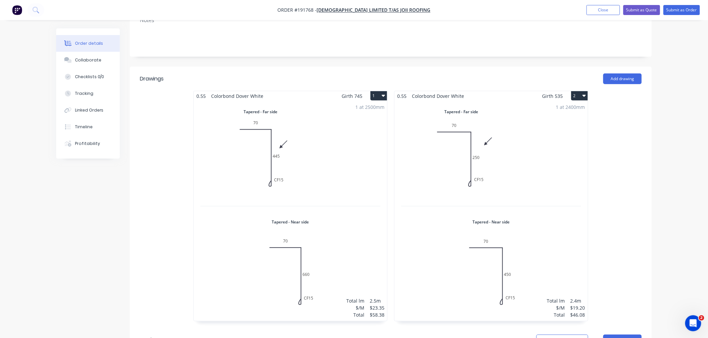
click at [536, 162] on div "1 at 2400mm Total lm $/M Total 2.4m $19.20 $46.08" at bounding box center [490, 211] width 193 height 220
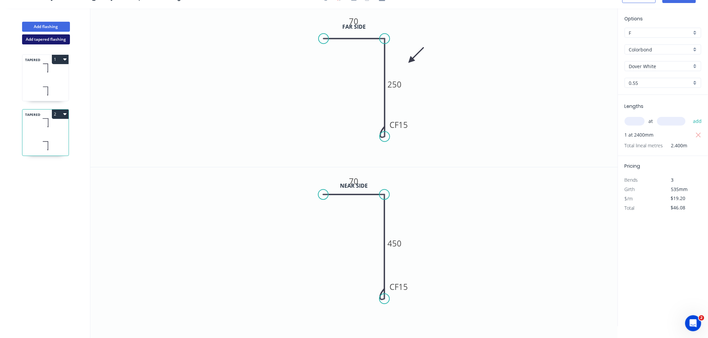
click at [47, 42] on button "Add tapered flashing" at bounding box center [46, 39] width 48 height 10
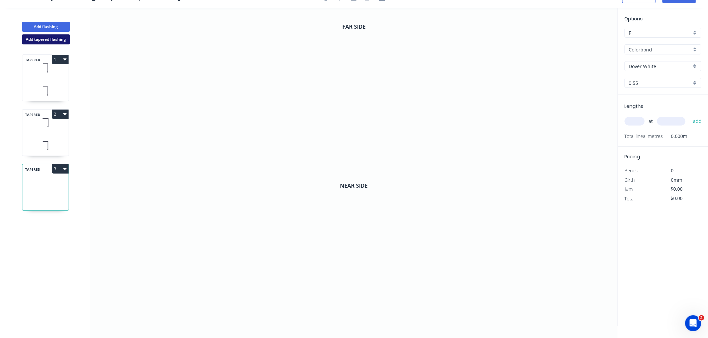
type input "$0.00"
click at [630, 119] on input "text" at bounding box center [634, 121] width 20 height 9
type input "1"
type input "2500"
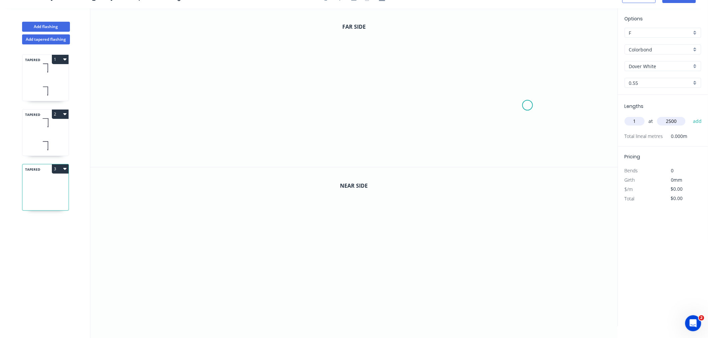
click at [689, 116] on button "add" at bounding box center [697, 121] width 16 height 11
click at [325, 50] on icon "0" at bounding box center [353, 87] width 527 height 159
click at [391, 49] on icon "0" at bounding box center [353, 87] width 527 height 159
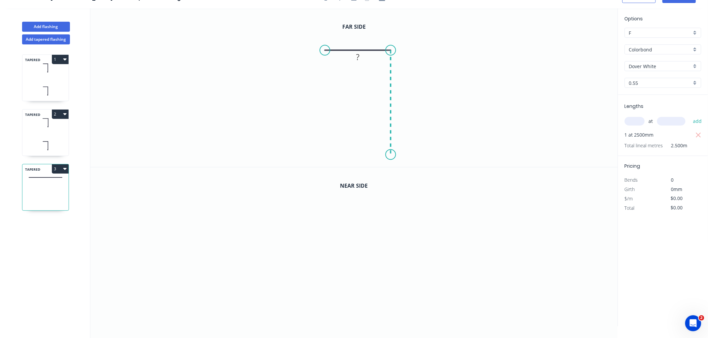
click at [390, 155] on icon "0 ?" at bounding box center [353, 87] width 527 height 159
click at [397, 176] on div "Crush & Fold" at bounding box center [423, 178] width 67 height 14
click at [403, 175] on div "Flip bend" at bounding box center [425, 175] width 67 height 14
click at [357, 37] on tspan "?" at bounding box center [357, 36] width 3 height 11
type input "$13.43"
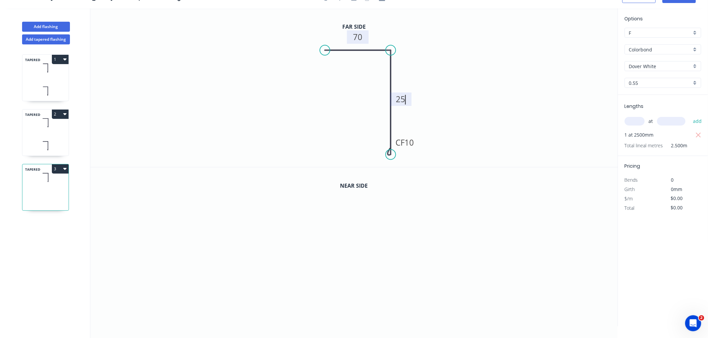
type input "$33.58"
drag, startPoint x: 470, startPoint y: 90, endPoint x: 462, endPoint y: 89, distance: 8.7
click at [470, 91] on icon "0 70 CF 15 250" at bounding box center [353, 87] width 527 height 159
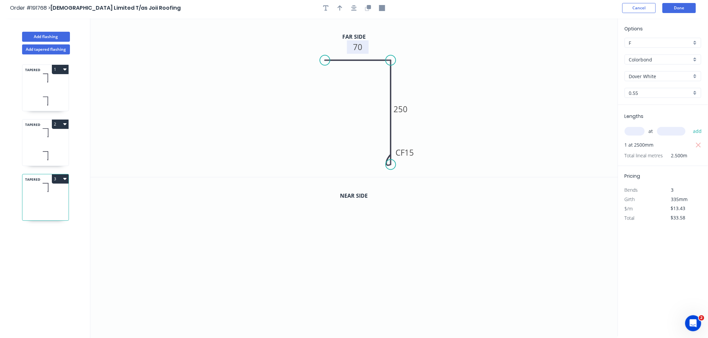
scroll to position [0, 0]
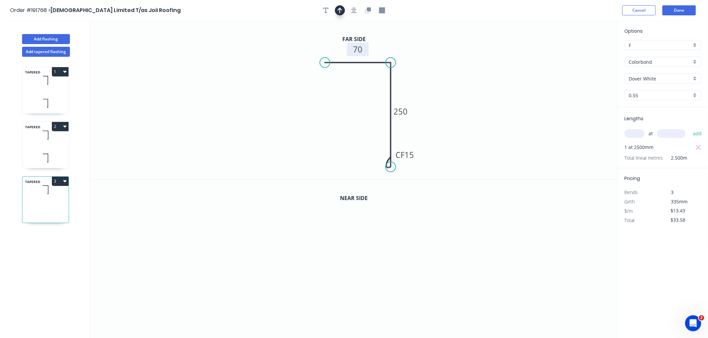
click at [338, 12] on icon "button" at bounding box center [339, 10] width 5 height 6
drag, startPoint x: 584, startPoint y: 51, endPoint x: 419, endPoint y: 90, distance: 170.2
click at [419, 90] on icon "0 70 CF 15 250" at bounding box center [353, 100] width 527 height 159
drag, startPoint x: 584, startPoint y: 51, endPoint x: 417, endPoint y: 91, distance: 171.5
click at [417, 91] on icon at bounding box center [417, 83] width 6 height 21
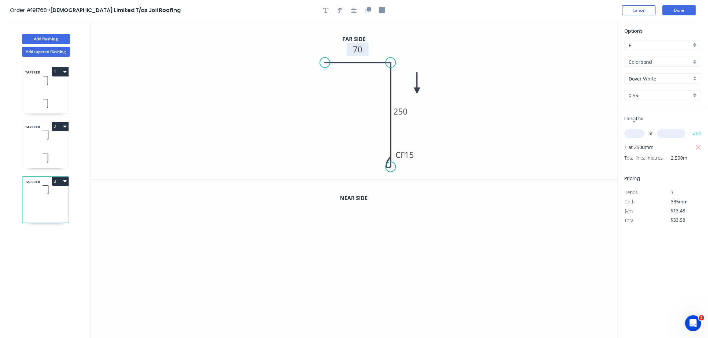
click at [417, 91] on icon at bounding box center [417, 82] width 6 height 21
click at [368, 10] on icon "button" at bounding box center [369, 9] width 4 height 4
drag, startPoint x: 353, startPoint y: 9, endPoint x: 360, endPoint y: 8, distance: 7.1
click at [353, 9] on icon "button" at bounding box center [353, 10] width 5 height 5
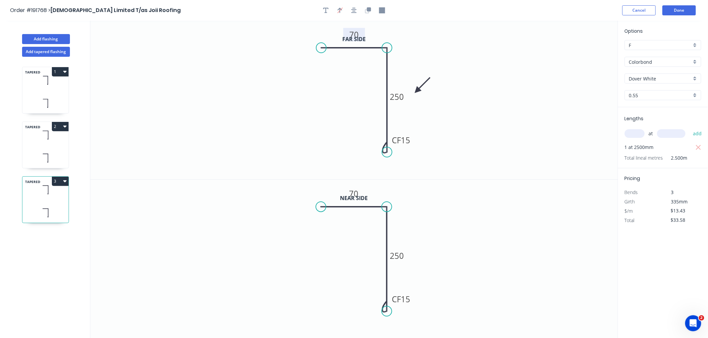
click at [633, 133] on input "text" at bounding box center [634, 133] width 20 height 9
click at [678, 9] on button "Done" at bounding box center [678, 10] width 33 height 10
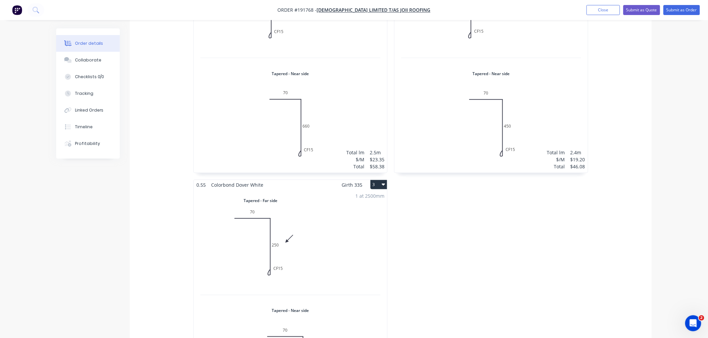
scroll to position [371, 0]
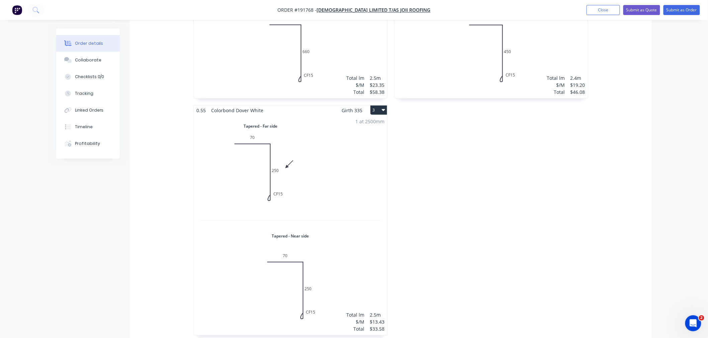
click at [344, 191] on div "1 at 2500mm Total lm $/M Total 2.5m $13.43 $33.58" at bounding box center [290, 225] width 193 height 220
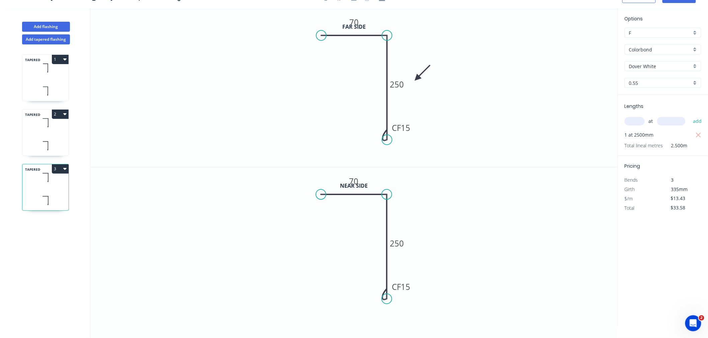
scroll to position [12, 0]
click at [56, 41] on button "Add tapered flashing" at bounding box center [46, 39] width 48 height 10
type input "$0.00"
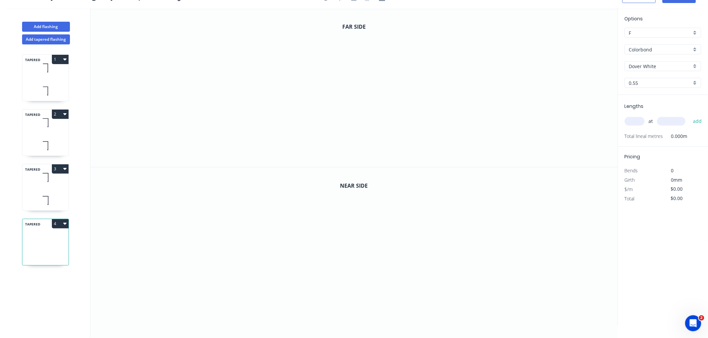
click at [629, 118] on input "text" at bounding box center [634, 121] width 20 height 9
type input "1"
type input "1200"
click at [689, 116] on button "add" at bounding box center [697, 121] width 16 height 11
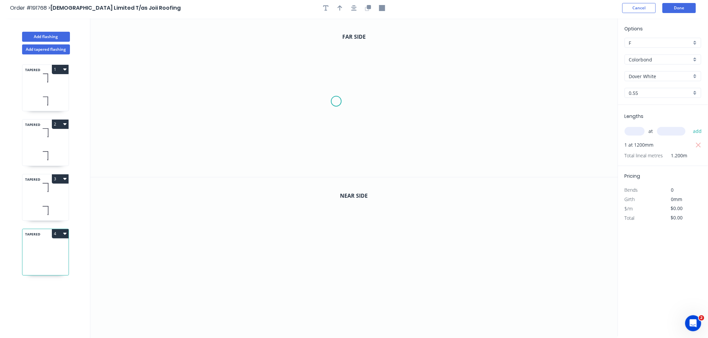
scroll to position [0, 0]
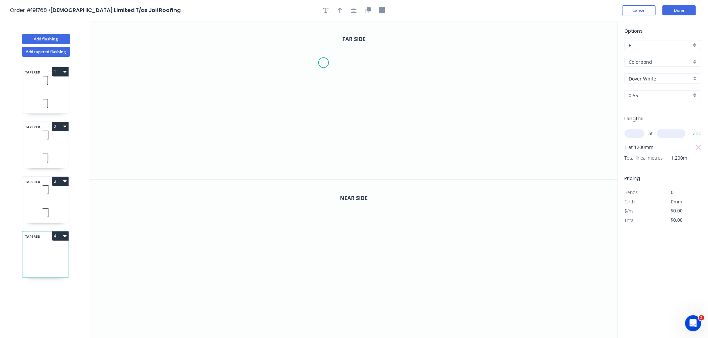
click at [323, 62] on icon "0" at bounding box center [353, 100] width 527 height 159
click at [329, 73] on div "Delete point" at bounding box center [356, 72] width 67 height 14
click at [312, 59] on icon "0" at bounding box center [353, 100] width 527 height 159
click at [377, 59] on icon "0" at bounding box center [353, 100] width 527 height 159
click at [323, 71] on div "Delete point" at bounding box center [344, 70] width 67 height 14
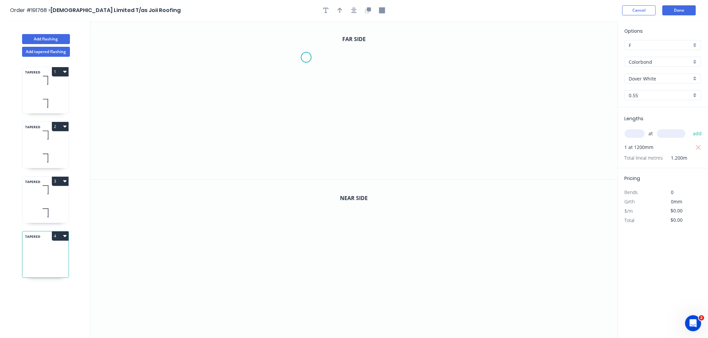
click at [306, 58] on icon "0" at bounding box center [353, 100] width 527 height 159
click at [374, 58] on icon "0" at bounding box center [353, 100] width 527 height 159
click at [378, 162] on icon "0 ?" at bounding box center [353, 100] width 527 height 159
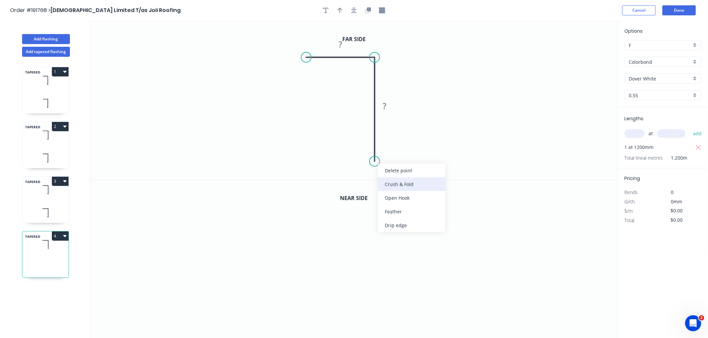
click at [390, 186] on div "Crush & Fold" at bounding box center [411, 185] width 67 height 14
click at [384, 183] on div "Flip bend" at bounding box center [406, 182] width 67 height 14
click at [395, 148] on tspan "10" at bounding box center [393, 149] width 9 height 11
click at [354, 13] on icon "button" at bounding box center [353, 10] width 5 height 6
type input "$9.28"
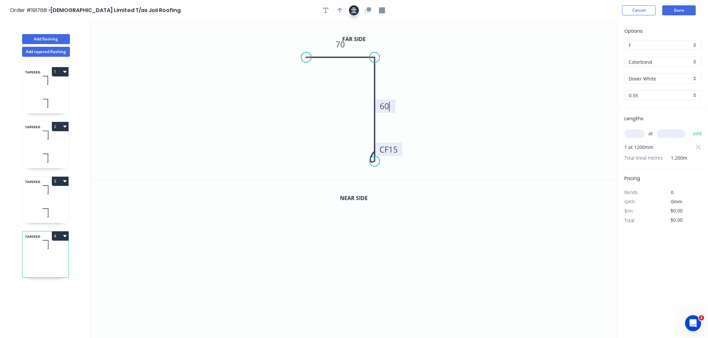
type input "$11.14"
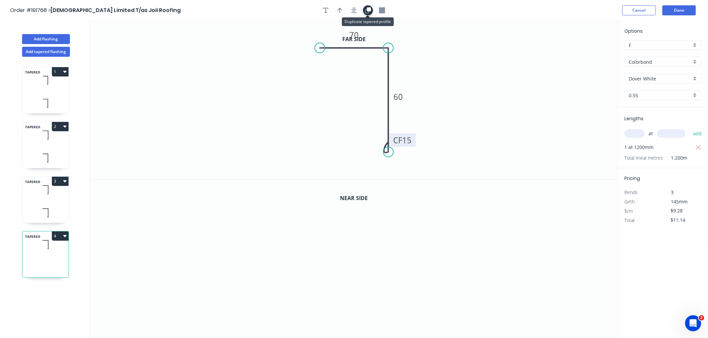
click at [368, 13] on button "button" at bounding box center [368, 10] width 10 height 10
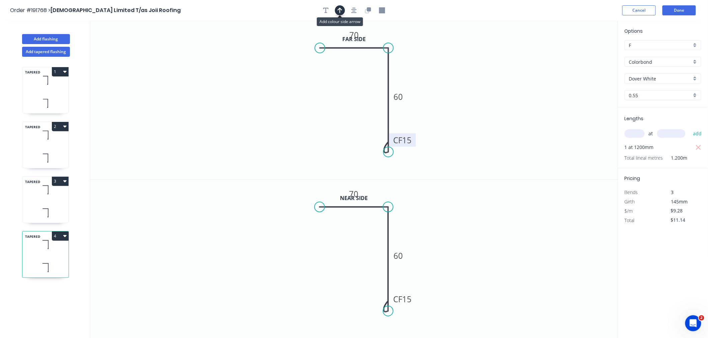
click at [338, 10] on icon "button" at bounding box center [339, 10] width 5 height 6
drag, startPoint x: 583, startPoint y: 52, endPoint x: 410, endPoint y: 68, distance: 174.6
click at [410, 68] on icon at bounding box center [411, 59] width 6 height 21
click at [409, 68] on icon at bounding box center [410, 60] width 6 height 21
click at [48, 213] on icon at bounding box center [48, 213] width 0 height 8
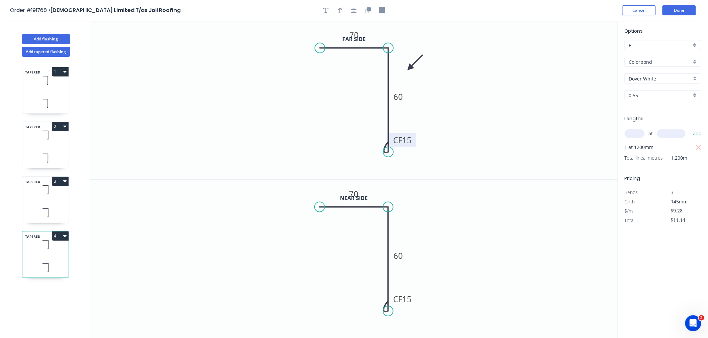
type input "$13.43"
type input "$33.58"
drag, startPoint x: 416, startPoint y: 90, endPoint x: 365, endPoint y: 96, distance: 51.1
click at [410, 74] on icon at bounding box center [415, 68] width 19 height 19
click at [56, 256] on div "TAPERED 4" at bounding box center [45, 254] width 47 height 47
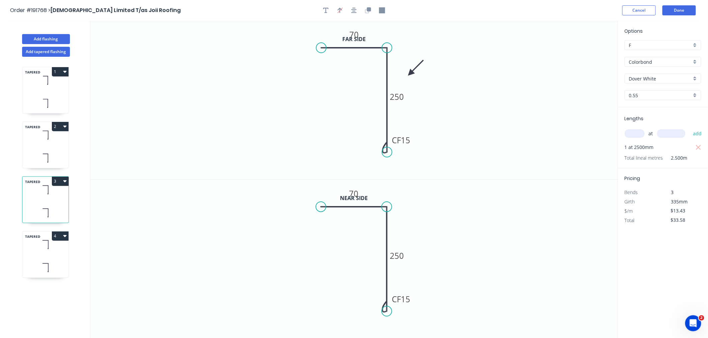
type input "$9.28"
type input "$11.14"
click at [358, 194] on tspan "70" at bounding box center [353, 193] width 9 height 11
click at [492, 230] on icon "0 70 CF 15 380" at bounding box center [353, 259] width 527 height 159
type input "$17.13"
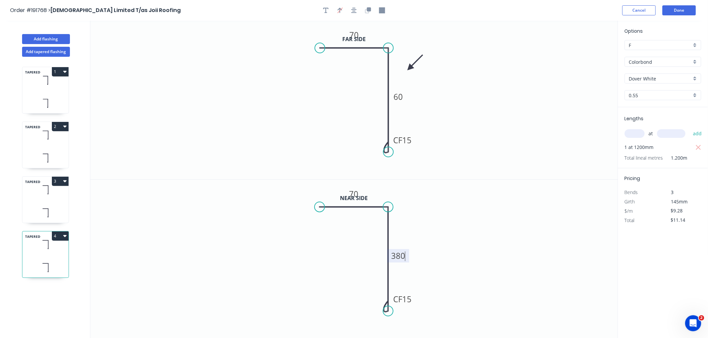
type input "$20.56"
click at [353, 10] on icon "button" at bounding box center [353, 10] width 5 height 6
click at [535, 38] on icon "0 70 CF 15 60" at bounding box center [353, 100] width 527 height 159
click at [682, 6] on button "Done" at bounding box center [678, 10] width 33 height 10
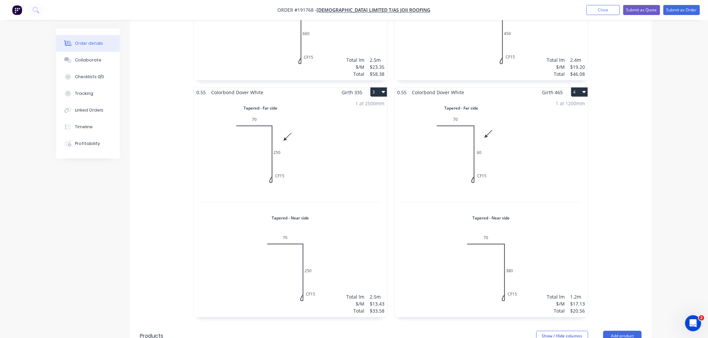
scroll to position [446, 0]
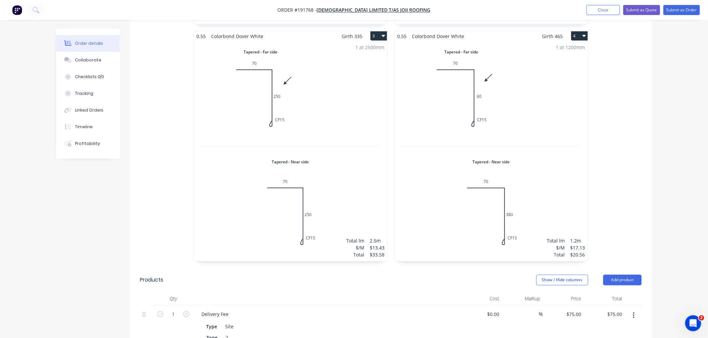
click at [658, 177] on div "Order details Collaborate Checklists 0/0 Tracking Linked Orders Timeline Profit…" at bounding box center [354, 46] width 708 height 985
click at [505, 164] on div "1 at 1200mm Total lm $/M Total 1.2m $17.13 $20.56" at bounding box center [490, 151] width 193 height 220
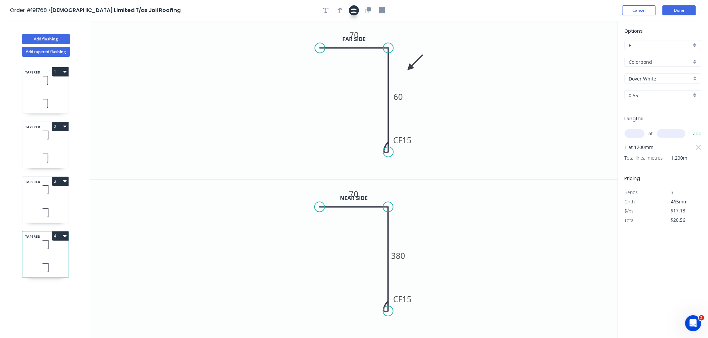
click at [353, 10] on icon "button" at bounding box center [353, 10] width 5 height 6
click at [45, 52] on button "Add tapered flashing" at bounding box center [46, 52] width 48 height 10
type input "$0.00"
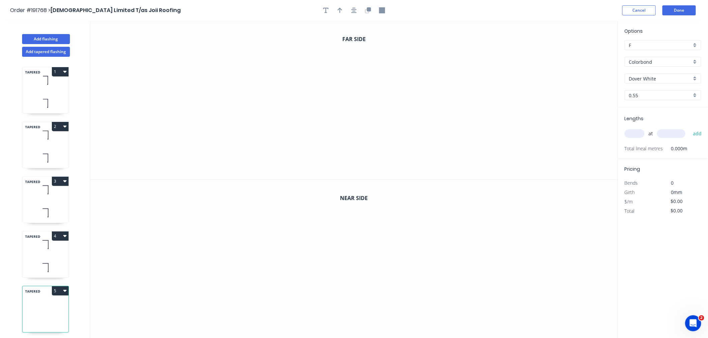
click at [637, 132] on input "text" at bounding box center [634, 133] width 20 height 9
type input "1"
type input "3600"
click at [689, 128] on button "add" at bounding box center [697, 133] width 16 height 11
click at [313, 60] on icon "0" at bounding box center [353, 100] width 527 height 159
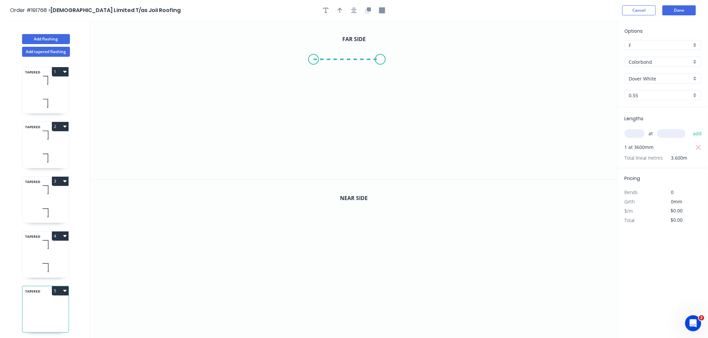
click at [380, 60] on icon "0" at bounding box center [353, 100] width 527 height 159
click at [381, 157] on icon "0 ?" at bounding box center [353, 100] width 527 height 159
click at [392, 179] on div "Crush & Fold" at bounding box center [414, 180] width 67 height 14
click at [394, 176] on div "Flip bend" at bounding box center [413, 175] width 67 height 14
click at [401, 146] on tspan "10" at bounding box center [398, 144] width 9 height 11
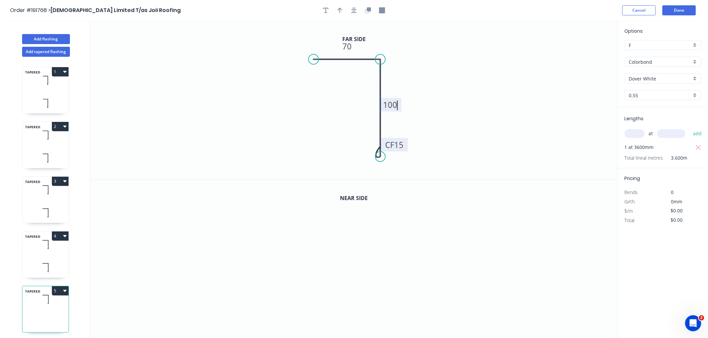
drag, startPoint x: 415, startPoint y: 56, endPoint x: 406, endPoint y: 46, distance: 13.2
click at [413, 53] on icon "0 70 CF 15 100" at bounding box center [353, 100] width 527 height 159
type input "$9.28"
type input "$33.41"
click at [356, 9] on button "button" at bounding box center [354, 10] width 10 height 10
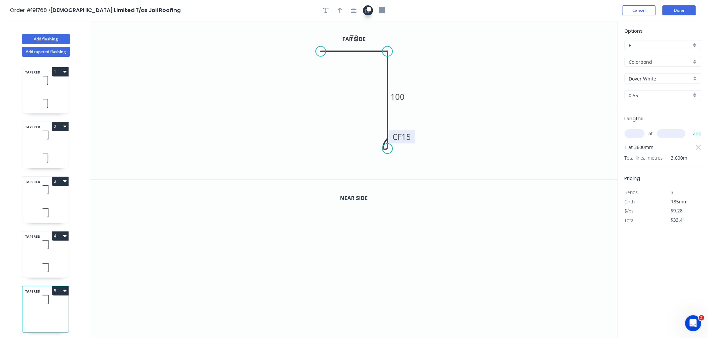
click at [369, 12] on icon "button" at bounding box center [368, 10] width 6 height 6
click at [354, 16] on header "Order #191768 > Joii Limited T/as Joii Roofing Cancel Done" at bounding box center [354, 10] width 708 height 21
click at [341, 12] on icon "button" at bounding box center [339, 10] width 5 height 6
drag, startPoint x: 581, startPoint y: 51, endPoint x: 415, endPoint y: 72, distance: 167.5
click at [415, 72] on icon at bounding box center [415, 64] width 6 height 21
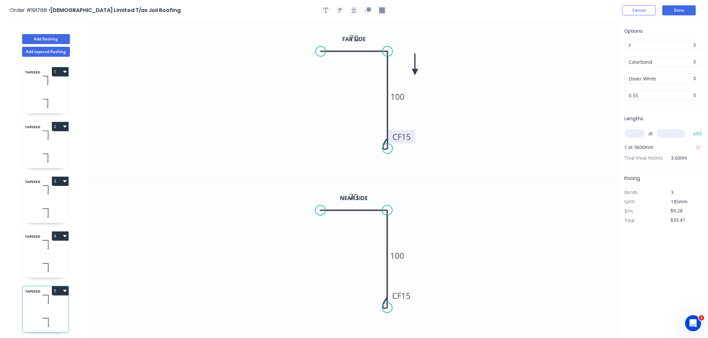
click at [415, 72] on icon at bounding box center [415, 64] width 6 height 21
drag, startPoint x: 363, startPoint y: 36, endPoint x: 363, endPoint y: 31, distance: 5.4
click at [363, 31] on rect at bounding box center [354, 32] width 22 height 13
click at [400, 255] on tspan "100" at bounding box center [398, 255] width 14 height 11
click at [482, 232] on icon "0 70 CF 15 410" at bounding box center [353, 259] width 527 height 159
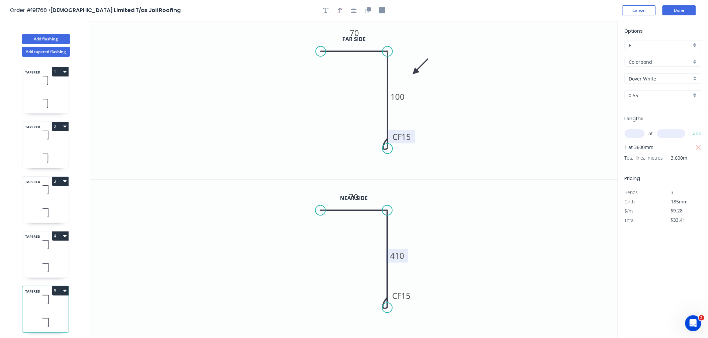
type input "$17.13"
type input "$61.67"
click at [355, 12] on icon "button" at bounding box center [353, 10] width 5 height 6
click at [683, 7] on button "Done" at bounding box center [678, 10] width 33 height 10
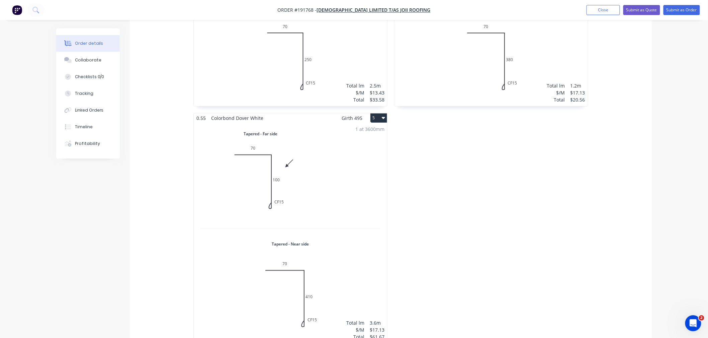
scroll to position [643, 0]
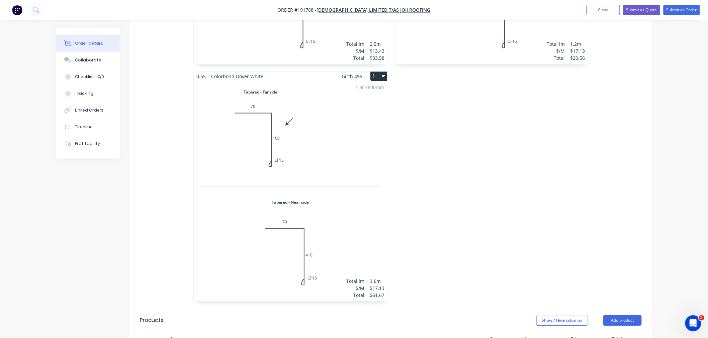
click at [370, 123] on div "1 at 3600mm Total lm $/M Total 3.6m $17.13 $61.67" at bounding box center [290, 191] width 193 height 220
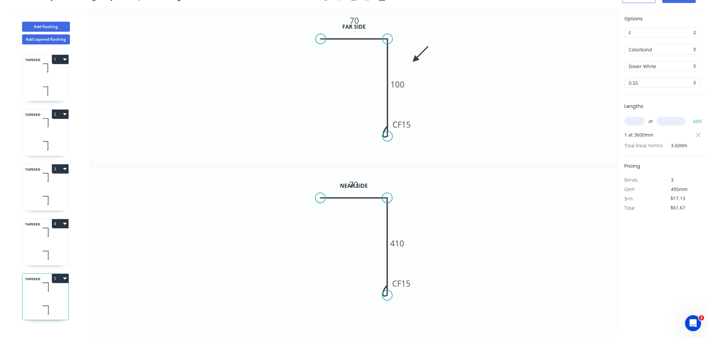
scroll to position [12, 0]
click at [59, 27] on button "Add flashing" at bounding box center [46, 27] width 48 height 10
type input "$0.00"
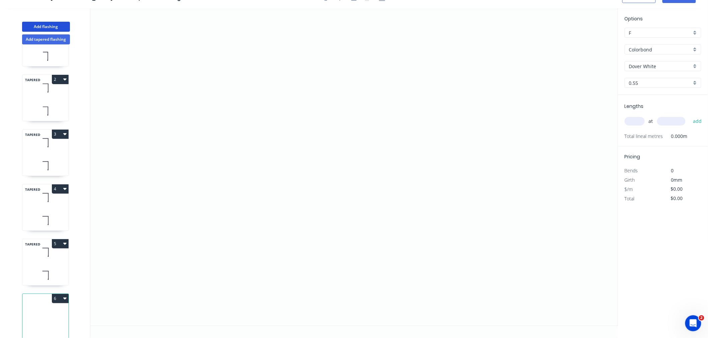
scroll to position [50, 0]
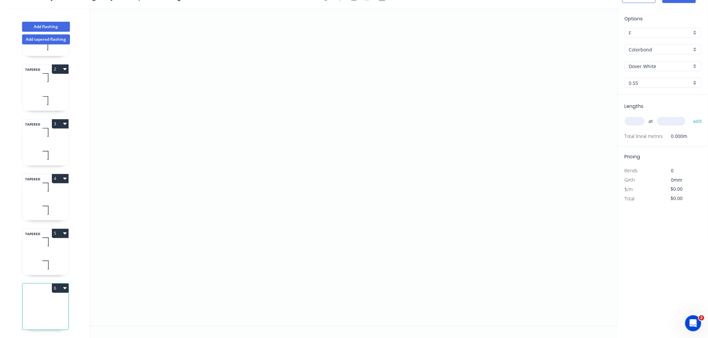
click at [630, 118] on input "text" at bounding box center [634, 121] width 20 height 9
type input "1"
type input "6500"
click at [689, 116] on button "add" at bounding box center [697, 121] width 16 height 11
click at [640, 122] on input "text" at bounding box center [634, 121] width 20 height 9
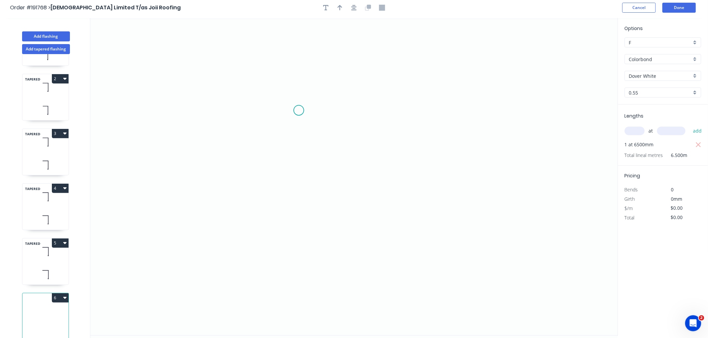
scroll to position [0, 0]
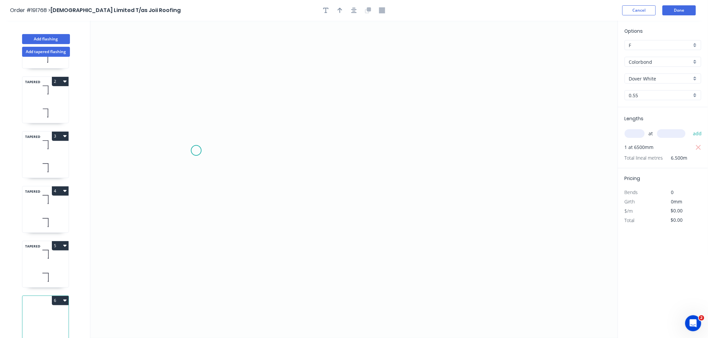
click at [196, 151] on icon "0" at bounding box center [353, 180] width 527 height 318
click at [196, 79] on icon "0" at bounding box center [353, 180] width 527 height 318
click at [368, 82] on icon "0 ?" at bounding box center [353, 180] width 527 height 318
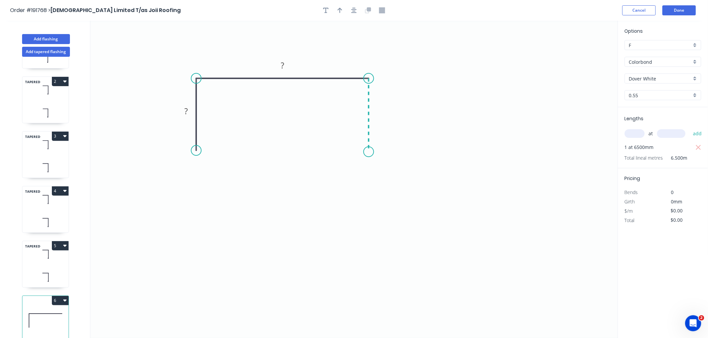
click at [366, 152] on icon "0 ? ?" at bounding box center [353, 180] width 527 height 318
click at [375, 172] on div "Crush & Fold" at bounding box center [399, 175] width 67 height 14
click at [382, 179] on div "Flip bend" at bounding box center [402, 178] width 67 height 14
click at [210, 175] on div "Crush & Fold" at bounding box center [227, 172] width 67 height 14
click at [355, 7] on icon "button" at bounding box center [353, 10] width 5 height 6
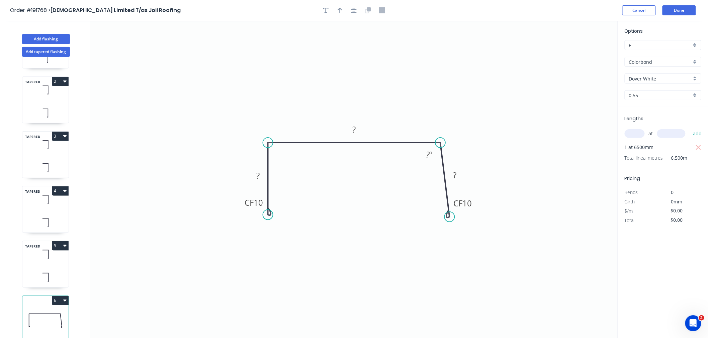
drag, startPoint x: 440, startPoint y: 215, endPoint x: 449, endPoint y: 217, distance: 9.7
click at [449, 217] on circle at bounding box center [449, 217] width 10 height 10
drag, startPoint x: 268, startPoint y: 214, endPoint x: 276, endPoint y: 216, distance: 8.2
click at [276, 216] on circle at bounding box center [276, 215] width 10 height 10
click at [277, 156] on tspan "?" at bounding box center [279, 153] width 4 height 11
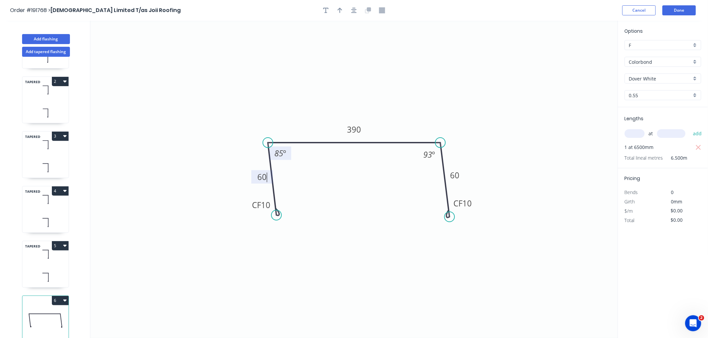
type input "$20.01"
type input "$130.07"
click at [325, 68] on icon "0 CF 15 60 390 CF 15 60 85 º 93 º" at bounding box center [353, 180] width 527 height 318
drag, startPoint x: 277, startPoint y: 215, endPoint x: 276, endPoint y: 223, distance: 8.8
click at [276, 223] on circle at bounding box center [276, 224] width 10 height 10
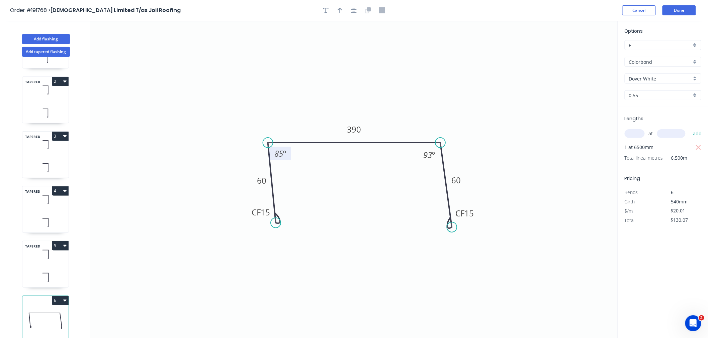
drag, startPoint x: 450, startPoint y: 218, endPoint x: 452, endPoint y: 228, distance: 10.1
click at [452, 228] on circle at bounding box center [452, 227] width 10 height 10
drag, startPoint x: 355, startPoint y: 11, endPoint x: 343, endPoint y: 12, distance: 11.8
click at [354, 12] on icon "button" at bounding box center [353, 10] width 5 height 6
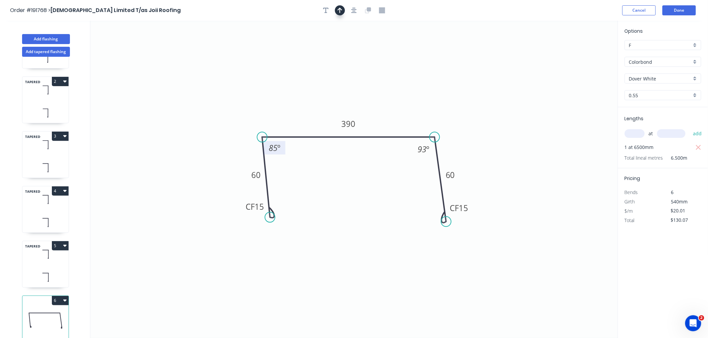
click at [340, 12] on icon "button" at bounding box center [339, 10] width 5 height 6
drag, startPoint x: 584, startPoint y: 51, endPoint x: 393, endPoint y: 111, distance: 200.0
click at [393, 111] on icon at bounding box center [393, 102] width 6 height 21
drag, startPoint x: 393, startPoint y: 110, endPoint x: 407, endPoint y: 110, distance: 13.7
click at [407, 110] on icon at bounding box center [407, 102] width 6 height 21
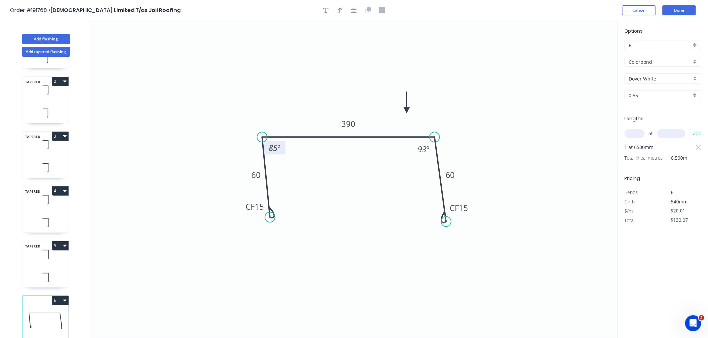
click at [406, 110] on icon at bounding box center [407, 102] width 6 height 21
click at [352, 10] on icon "button" at bounding box center [353, 10] width 5 height 6
click at [672, 9] on button "Done" at bounding box center [678, 10] width 33 height 10
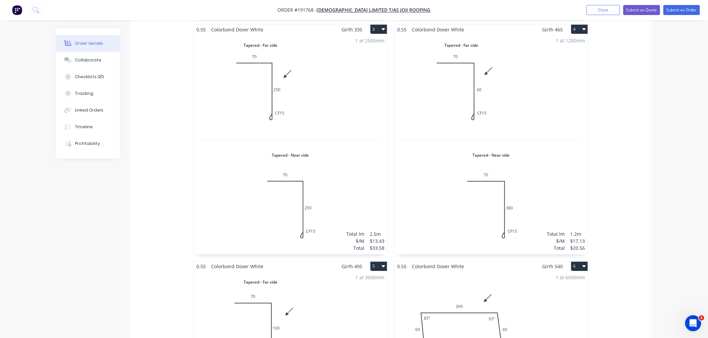
scroll to position [669, 0]
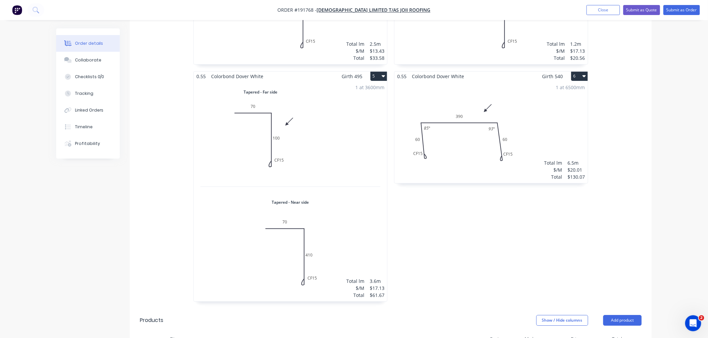
scroll to position [569, 0]
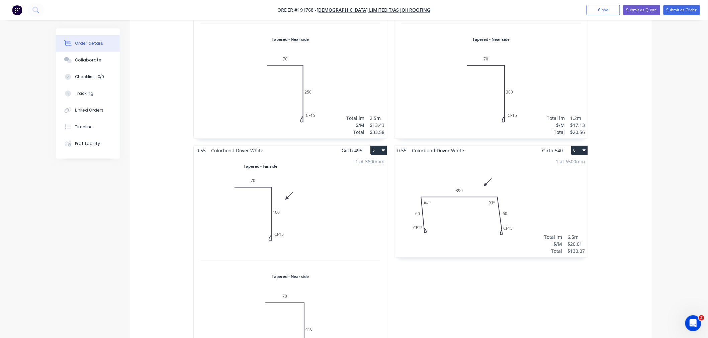
click at [535, 290] on div "0.55 Colorbond Dover White Girth 535 2 Tapered - Far side 0 70 CF 15 250 0 70 C…" at bounding box center [491, 27] width 201 height 712
click at [459, 225] on div "1 at 6500mm Total lm $/M Total 6.5m $20.01 $130.07" at bounding box center [490, 206] width 193 height 102
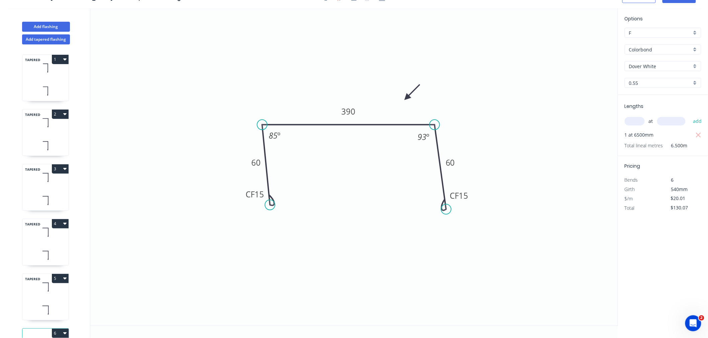
scroll to position [12, 0]
click at [271, 204] on circle at bounding box center [271, 204] width 10 height 10
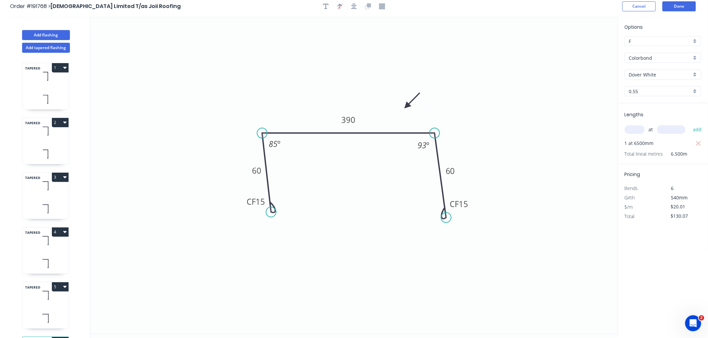
scroll to position [0, 0]
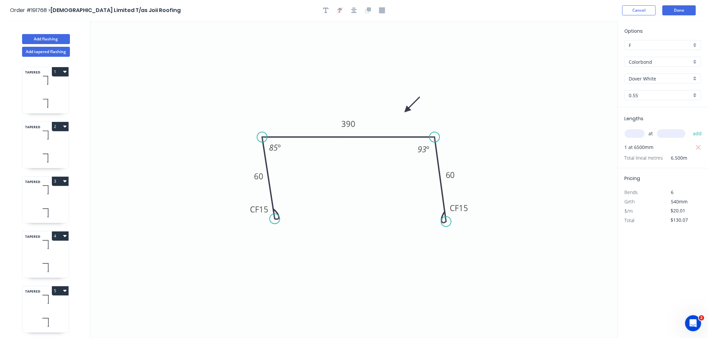
drag, startPoint x: 272, startPoint y: 214, endPoint x: 275, endPoint y: 219, distance: 5.8
click at [275, 219] on circle at bounding box center [275, 219] width 10 height 10
click at [355, 9] on icon "button" at bounding box center [353, 10] width 5 height 6
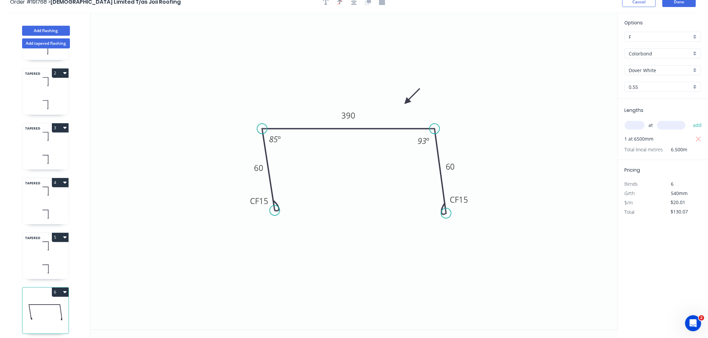
scroll to position [12, 0]
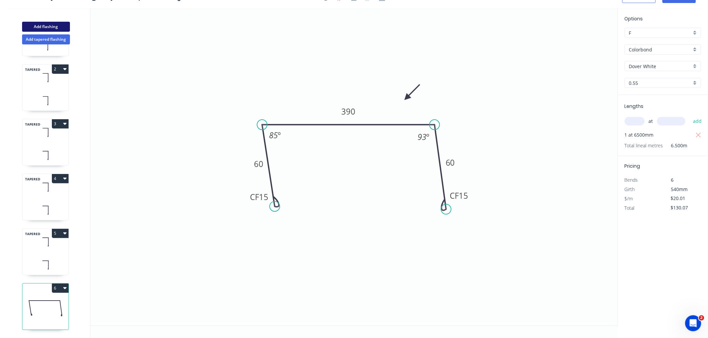
click at [48, 25] on button "Add flashing" at bounding box center [46, 27] width 48 height 10
type input "$0.00"
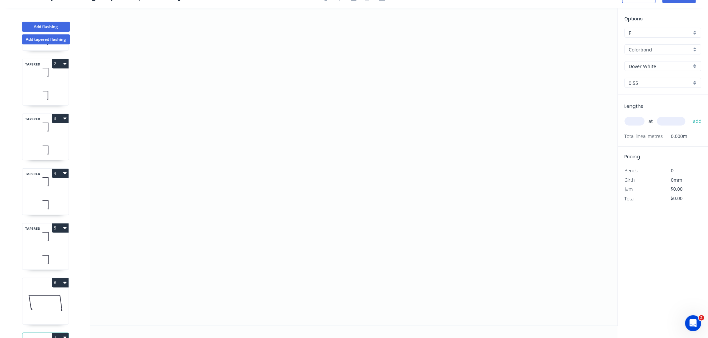
click at [633, 122] on input "text" at bounding box center [634, 121] width 20 height 9
type input "1"
type input "3000"
click at [689, 116] on button "add" at bounding box center [697, 121] width 16 height 11
click at [221, 157] on icon "0" at bounding box center [353, 167] width 527 height 318
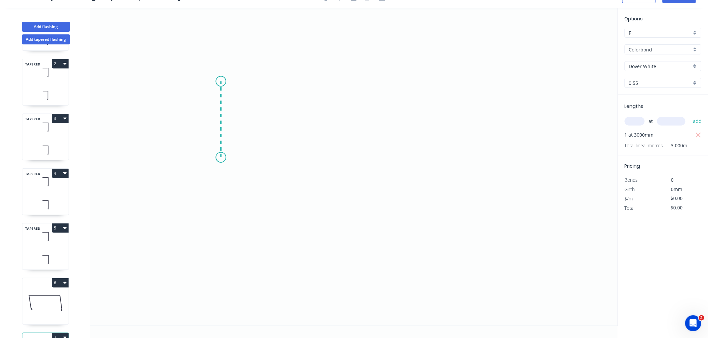
click at [216, 81] on icon "0" at bounding box center [353, 167] width 527 height 318
click at [381, 87] on icon "0 ?" at bounding box center [353, 167] width 527 height 318
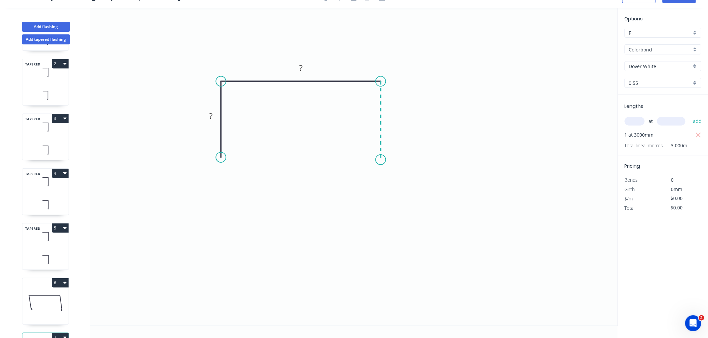
click at [379, 160] on icon "0 ? ?" at bounding box center [353, 167] width 527 height 318
click at [390, 180] on div "Crush & Fold" at bounding box center [412, 183] width 67 height 14
drag, startPoint x: 388, startPoint y: 176, endPoint x: 364, endPoint y: 176, distance: 24.4
click at [389, 176] on div "Flip bend" at bounding box center [415, 181] width 67 height 14
click at [240, 177] on div "Crush & Fold" at bounding box center [256, 178] width 67 height 14
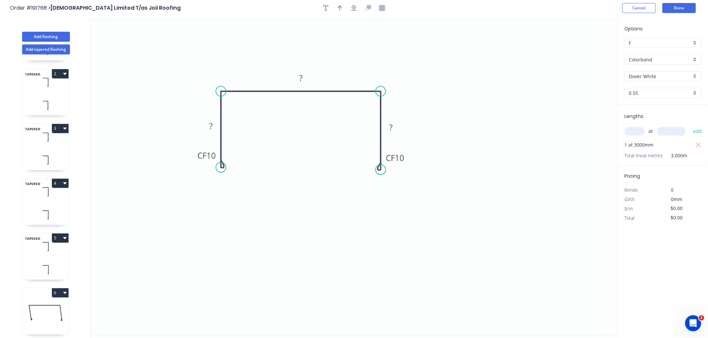
scroll to position [0, 0]
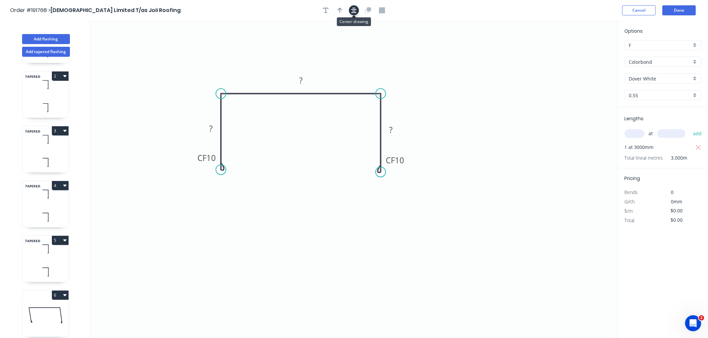
click at [356, 9] on icon "button" at bounding box center [353, 10] width 5 height 5
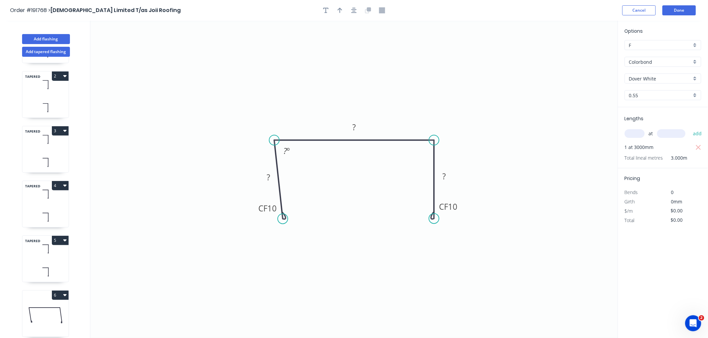
drag, startPoint x: 274, startPoint y: 216, endPoint x: 320, endPoint y: 212, distance: 46.6
click at [283, 219] on circle at bounding box center [283, 219] width 10 height 10
click at [442, 220] on circle at bounding box center [442, 220] width 10 height 10
click at [337, 8] on icon "button" at bounding box center [339, 10] width 5 height 6
drag, startPoint x: 584, startPoint y: 51, endPoint x: 405, endPoint y: 115, distance: 190.6
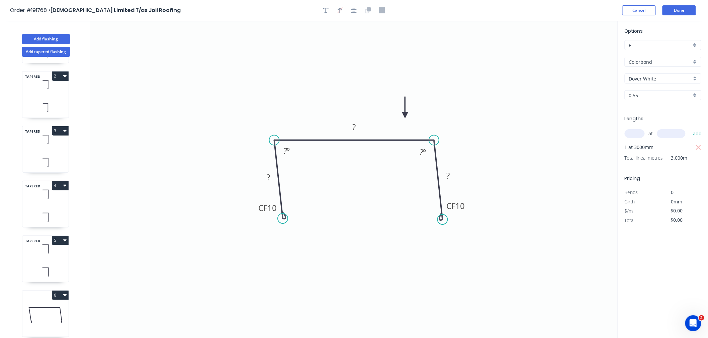
click at [405, 115] on icon at bounding box center [405, 107] width 6 height 21
click at [403, 114] on icon at bounding box center [405, 107] width 6 height 21
click at [403, 112] on icon at bounding box center [403, 104] width 6 height 21
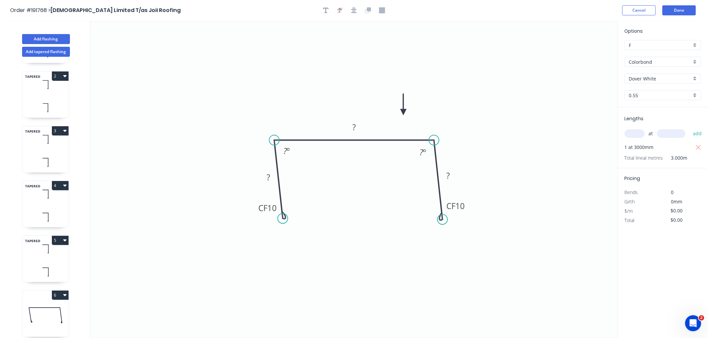
click at [403, 113] on icon at bounding box center [403, 104] width 6 height 21
click at [287, 152] on tspan "º" at bounding box center [288, 150] width 3 height 11
click at [296, 61] on icon "0 CF 15 60 370 CF 15 60 85 º 93 º" at bounding box center [353, 180] width 527 height 318
type input "$20.01"
type input "$60.03"
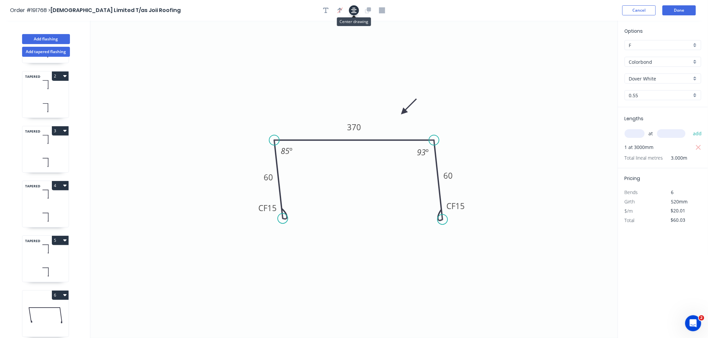
click at [353, 7] on button "button" at bounding box center [354, 10] width 10 height 10
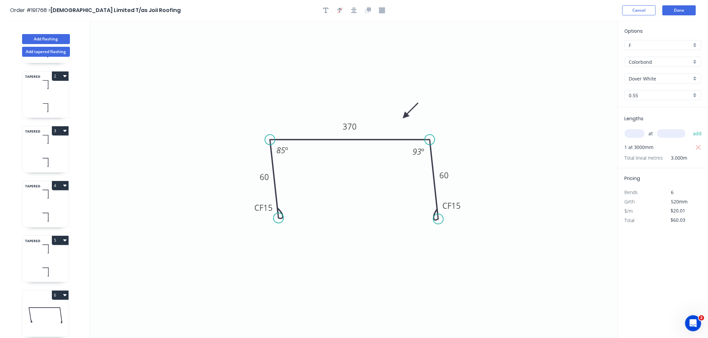
drag, startPoint x: 403, startPoint y: 111, endPoint x: 405, endPoint y: 116, distance: 5.5
click at [405, 116] on icon at bounding box center [410, 110] width 19 height 19
drag, startPoint x: 355, startPoint y: 11, endPoint x: 352, endPoint y: 13, distance: 3.8
click at [355, 10] on icon "button" at bounding box center [353, 10] width 5 height 6
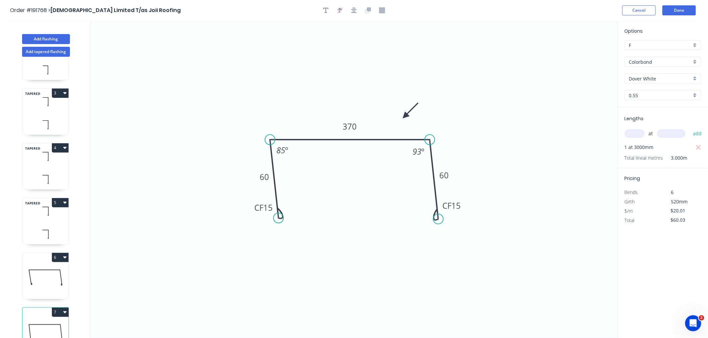
scroll to position [105, 0]
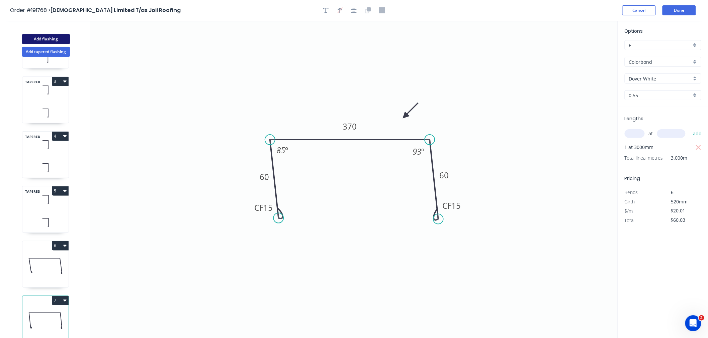
click at [56, 40] on button "Add flashing" at bounding box center [46, 39] width 48 height 10
type input "$0.00"
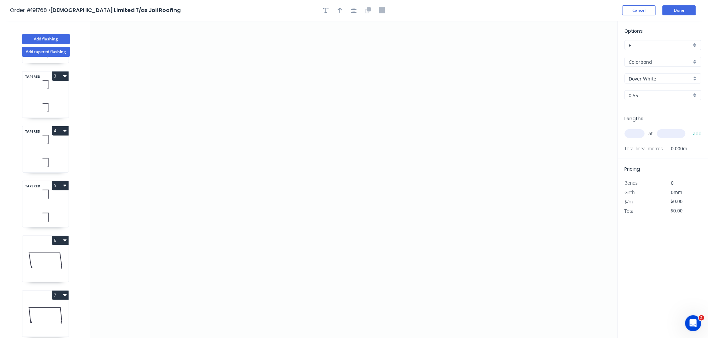
click at [638, 134] on input "text" at bounding box center [634, 133] width 20 height 9
type input "1"
type input "2500"
click at [689, 128] on button "add" at bounding box center [697, 133] width 16 height 11
click at [209, 166] on icon "0" at bounding box center [353, 180] width 527 height 318
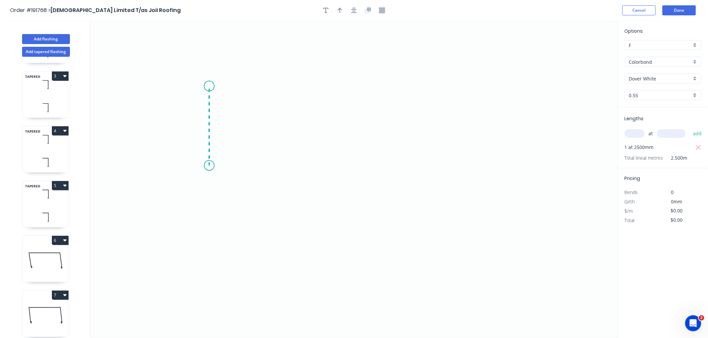
click at [210, 86] on icon "0" at bounding box center [353, 180] width 527 height 318
click at [371, 88] on icon "0 ?" at bounding box center [353, 180] width 527 height 318
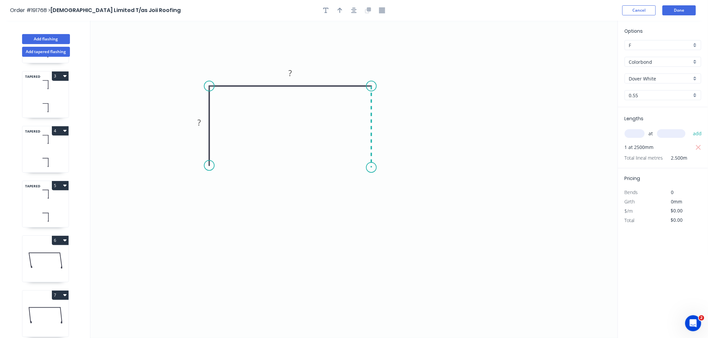
click at [371, 168] on icon "0 ? ?" at bounding box center [353, 180] width 527 height 318
click at [380, 188] on div "Crush & Fold" at bounding box center [404, 191] width 67 height 14
drag, startPoint x: 380, startPoint y: 187, endPoint x: 354, endPoint y: 175, distance: 27.8
click at [379, 187] on div "Flip bend" at bounding box center [401, 189] width 67 height 14
click at [226, 189] on div "Crush & Fold" at bounding box center [243, 188] width 67 height 14
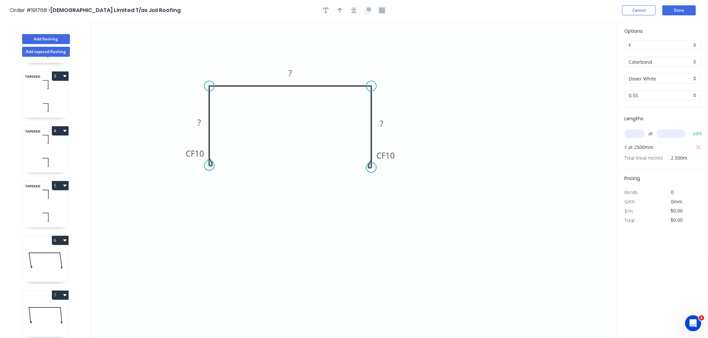
click at [353, 9] on icon "button" at bounding box center [353, 10] width 5 height 6
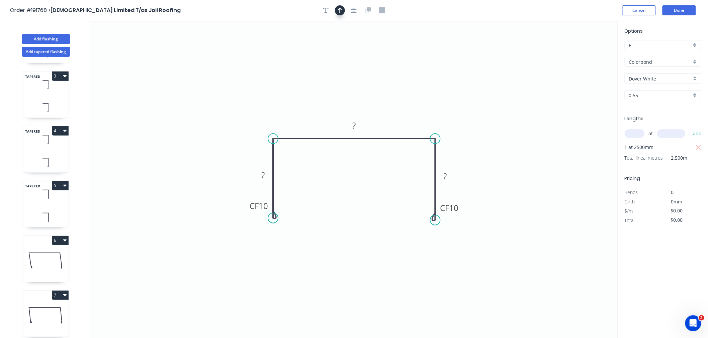
click at [336, 12] on button "button" at bounding box center [340, 10] width 10 height 10
drag, startPoint x: 583, startPoint y: 53, endPoint x: 413, endPoint y: 119, distance: 182.6
click at [413, 112] on icon at bounding box center [413, 101] width 6 height 21
click at [413, 119] on icon at bounding box center [413, 110] width 6 height 21
click at [264, 208] on tspan "10" at bounding box center [262, 206] width 9 height 11
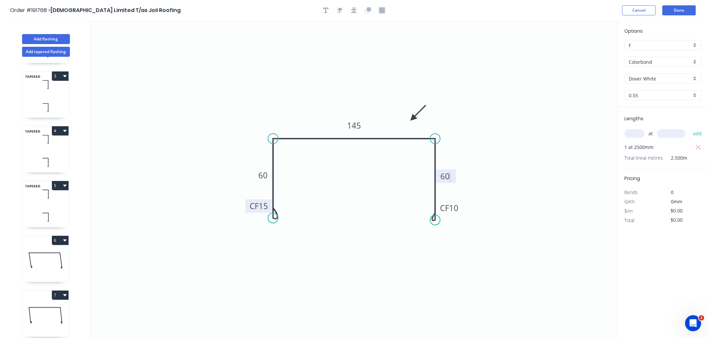
type input "$13.79"
type input "$34.48"
click at [246, 94] on icon "0 CF 15 60 145 CF 15 60" at bounding box center [353, 180] width 527 height 318
drag, startPoint x: 275, startPoint y: 216, endPoint x: 281, endPoint y: 218, distance: 6.3
click at [281, 218] on circle at bounding box center [281, 218] width 10 height 10
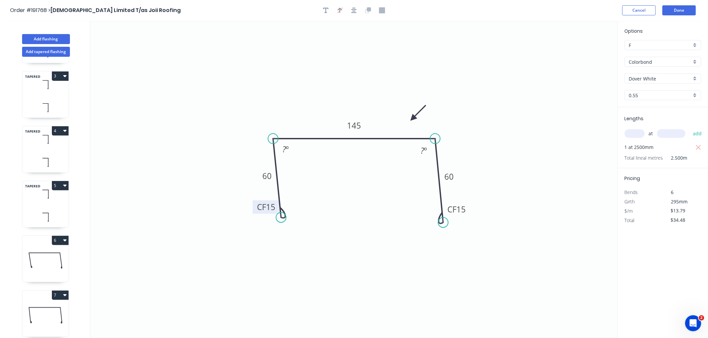
drag, startPoint x: 435, startPoint y: 220, endPoint x: 443, endPoint y: 223, distance: 9.0
click at [443, 223] on circle at bounding box center [443, 223] width 10 height 10
click at [282, 149] on tspan "?" at bounding box center [284, 149] width 4 height 11
click at [305, 99] on icon "0 CF 15 60 145 CF 15 60 85 º 93 º" at bounding box center [353, 180] width 527 height 318
click at [355, 9] on icon "button" at bounding box center [353, 10] width 5 height 6
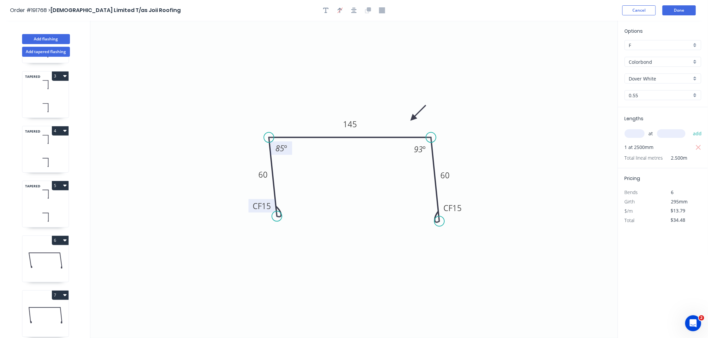
click at [322, 85] on icon "0 CF 15 60 145 CF 15 60 85 º 93 º" at bounding box center [353, 180] width 527 height 318
click at [676, 9] on button "Done" at bounding box center [678, 10] width 33 height 10
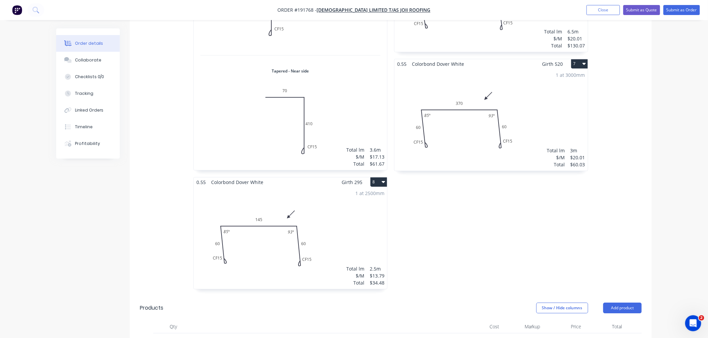
scroll to position [762, 0]
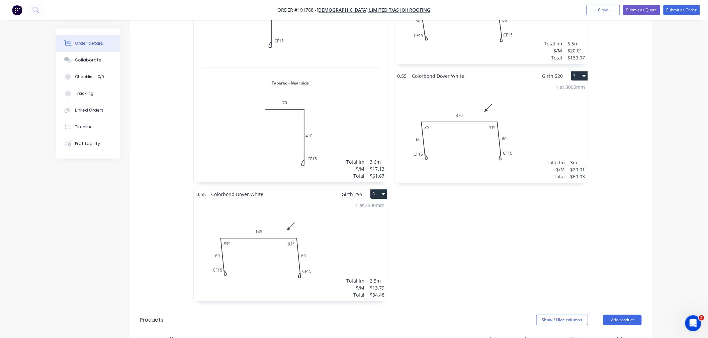
click at [356, 232] on div "1 at 2500mm Total lm $/M Total 2.5m $13.79 $34.48" at bounding box center [290, 250] width 193 height 102
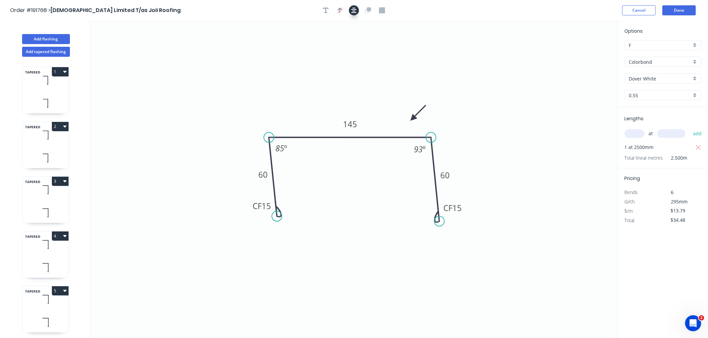
click at [354, 9] on icon "button" at bounding box center [353, 10] width 5 height 5
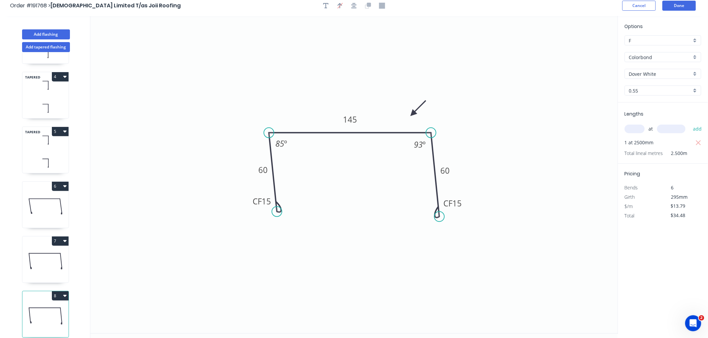
scroll to position [12, 0]
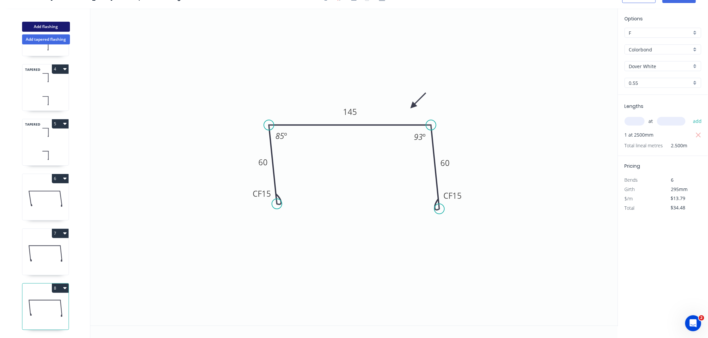
click at [52, 25] on button "Add flashing" at bounding box center [46, 27] width 48 height 10
type input "$0.00"
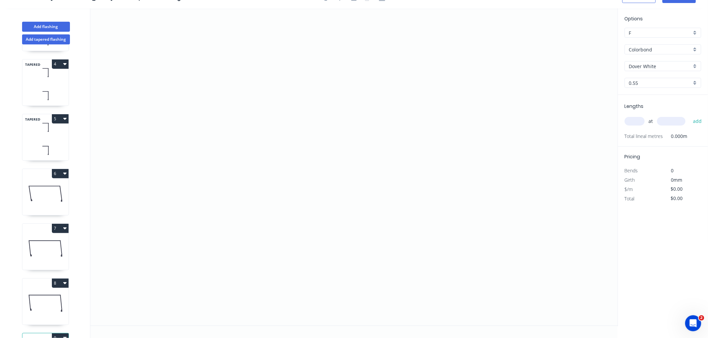
click at [634, 117] on input "text" at bounding box center [634, 121] width 20 height 9
type input "1"
type input "2000"
click at [689, 116] on button "add" at bounding box center [697, 121] width 16 height 11
click at [211, 150] on icon "0" at bounding box center [353, 167] width 527 height 318
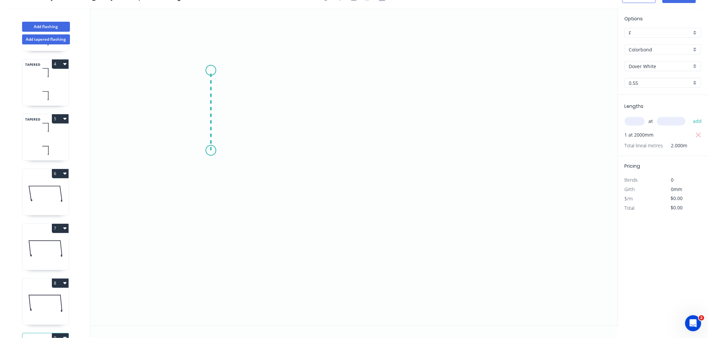
click at [213, 70] on icon "0" at bounding box center [353, 167] width 527 height 318
click at [366, 77] on icon "0 ?" at bounding box center [353, 167] width 527 height 318
click at [363, 151] on icon "0 ? ?" at bounding box center [353, 167] width 527 height 318
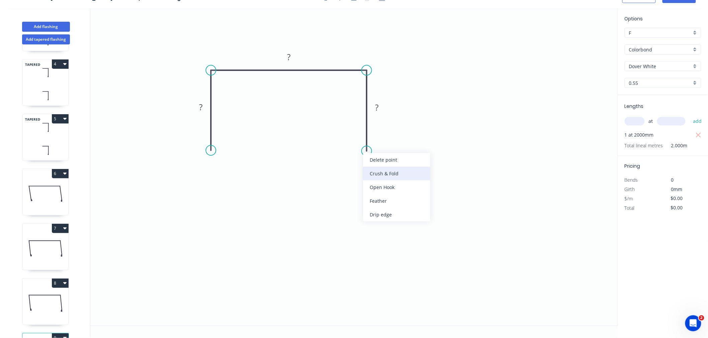
click at [374, 172] on div "Crush & Fold" at bounding box center [396, 174] width 67 height 14
click at [376, 170] on div "Flip bend" at bounding box center [401, 172] width 67 height 14
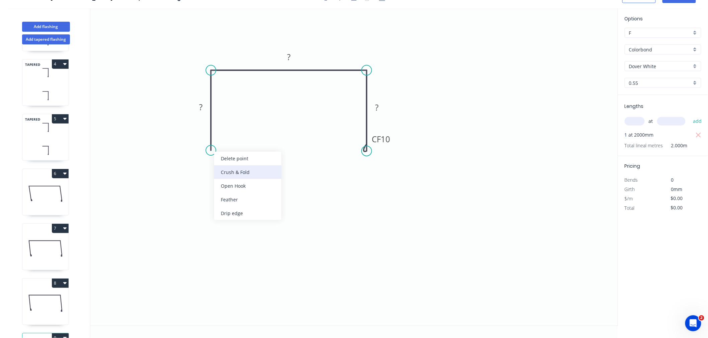
click at [225, 172] on div "Crush & Fold" at bounding box center [247, 173] width 67 height 14
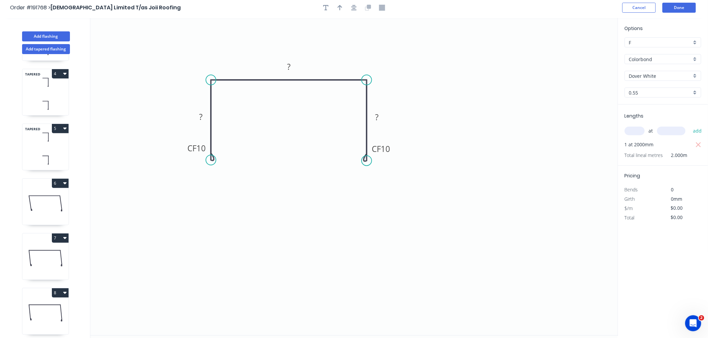
scroll to position [0, 0]
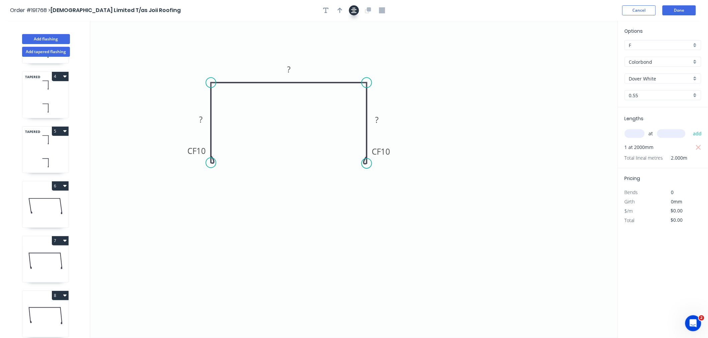
click at [356, 11] on icon "button" at bounding box center [353, 10] width 5 height 6
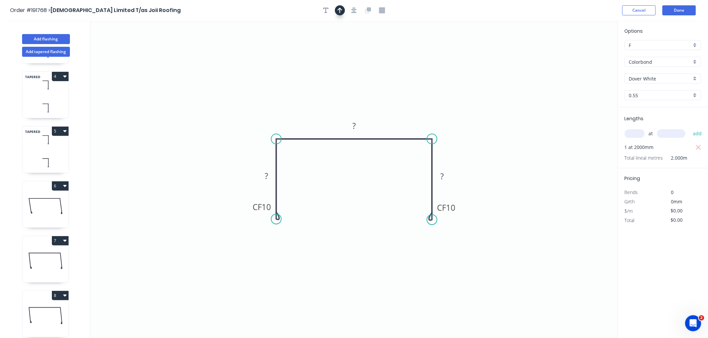
drag, startPoint x: 339, startPoint y: 9, endPoint x: 342, endPoint y: 11, distance: 3.6
click at [339, 9] on icon "button" at bounding box center [339, 10] width 5 height 6
drag, startPoint x: 583, startPoint y: 55, endPoint x: 403, endPoint y: 124, distance: 192.6
click at [403, 124] on icon at bounding box center [403, 116] width 6 height 21
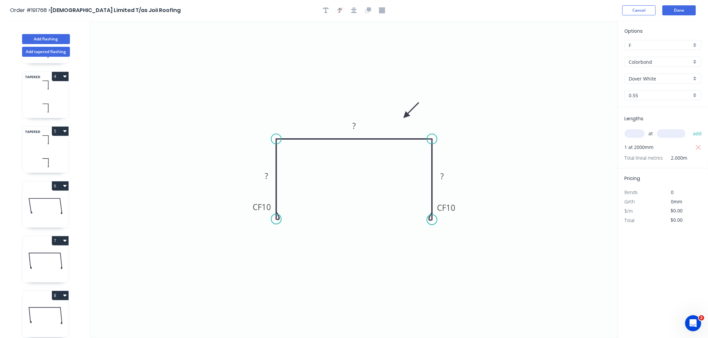
drag, startPoint x: 403, startPoint y: 124, endPoint x: 406, endPoint y: 116, distance: 8.4
click at [406, 116] on icon at bounding box center [410, 110] width 19 height 19
drag, startPoint x: 277, startPoint y: 219, endPoint x: 283, endPoint y: 222, distance: 7.2
click at [283, 222] on circle at bounding box center [283, 222] width 10 height 10
drag, startPoint x: 429, startPoint y: 219, endPoint x: 440, endPoint y: 222, distance: 11.0
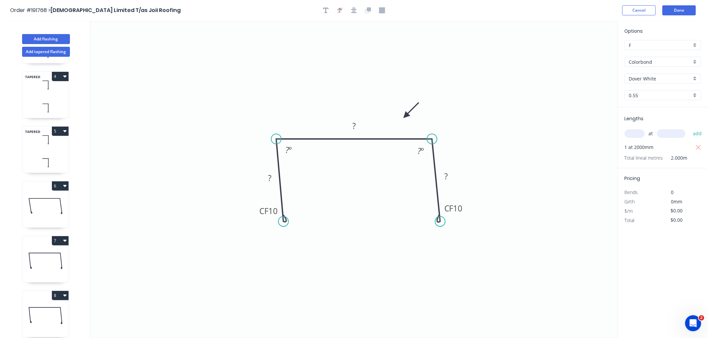
click at [440, 222] on circle at bounding box center [440, 222] width 10 height 10
click at [269, 181] on tspan "?" at bounding box center [269, 178] width 3 height 11
type input "$13.79"
type input "$27.58"
click at [280, 88] on icon "0 CF 15 60 110 CF 15 60 85 º 93 º" at bounding box center [353, 180] width 527 height 318
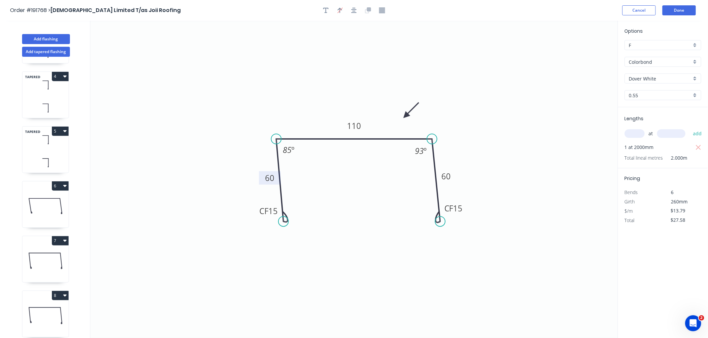
click at [353, 10] on icon "button" at bounding box center [353, 10] width 5 height 6
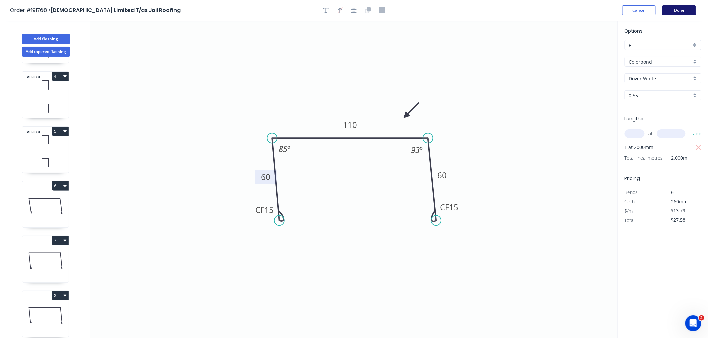
click at [686, 12] on button "Done" at bounding box center [678, 10] width 33 height 10
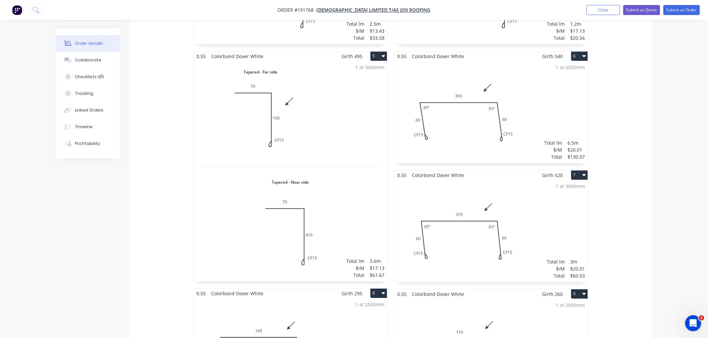
scroll to position [743, 0]
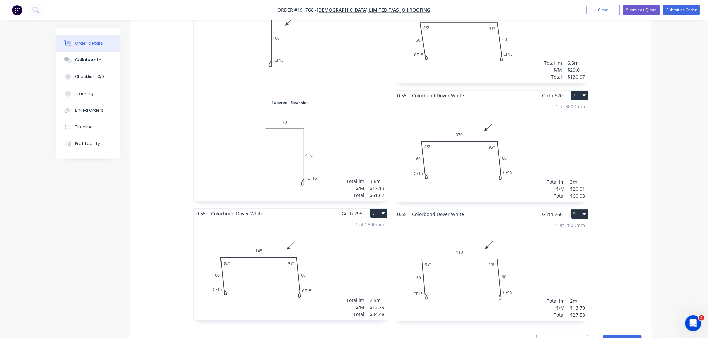
click at [548, 244] on div "1 at 2000mm Total lm $/M Total 2m $13.79 $27.58" at bounding box center [490, 270] width 193 height 102
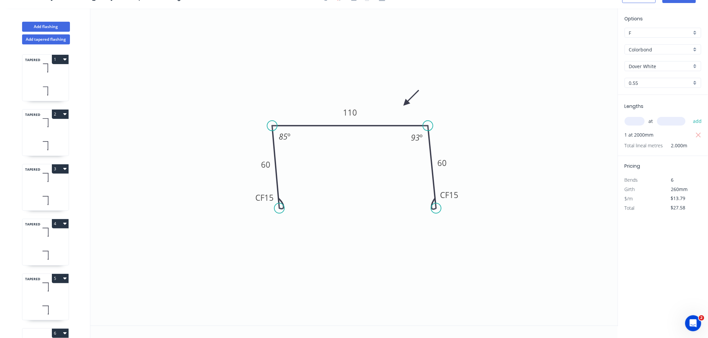
scroll to position [215, 0]
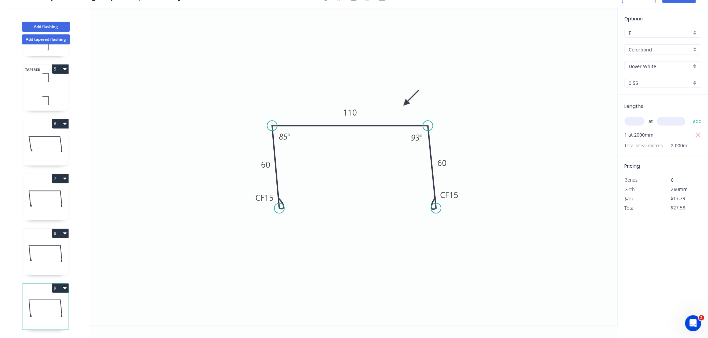
click at [63, 286] on icon "button" at bounding box center [64, 288] width 3 height 5
click at [81, 236] on div "TAPERED 1 TAPERED 2 TAPERED 3 TAPERED 4 TAPERED 5 6 7 8 9 Duplicate Delete" at bounding box center [46, 191] width 88 height 294
click at [51, 27] on button "Add flashing" at bounding box center [46, 27] width 48 height 10
type input "$0.00"
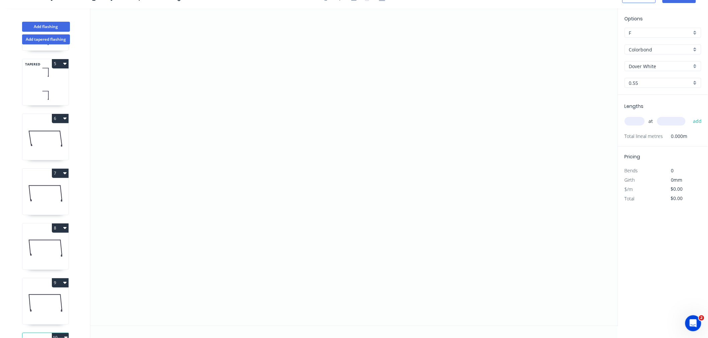
click at [633, 119] on input "text" at bounding box center [634, 121] width 20 height 9
type input "1"
type input "4600"
click at [689, 116] on button "add" at bounding box center [697, 121] width 16 height 11
click at [228, 158] on icon "0" at bounding box center [353, 167] width 527 height 318
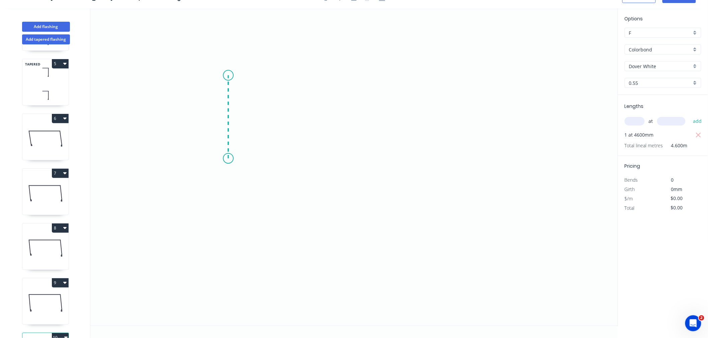
click at [234, 75] on icon "0" at bounding box center [353, 167] width 527 height 318
click at [372, 80] on icon "0 ?" at bounding box center [353, 167] width 527 height 318
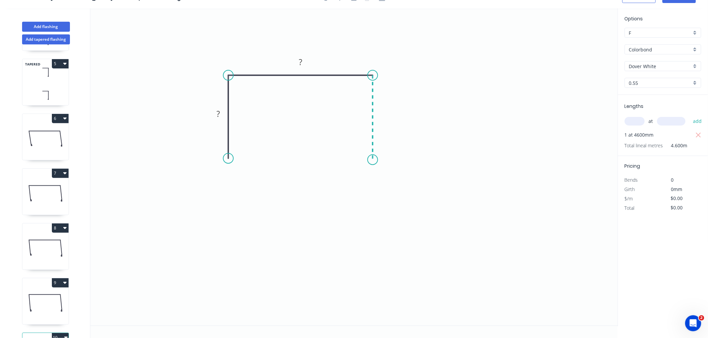
click at [370, 160] on icon "0 ? ?" at bounding box center [353, 167] width 527 height 318
click at [382, 181] on div "Crush & Fold" at bounding box center [403, 183] width 67 height 14
click at [381, 179] on div "Flip bend" at bounding box center [406, 179] width 67 height 14
click at [245, 186] on div "Crush & Fold" at bounding box center [262, 181] width 67 height 14
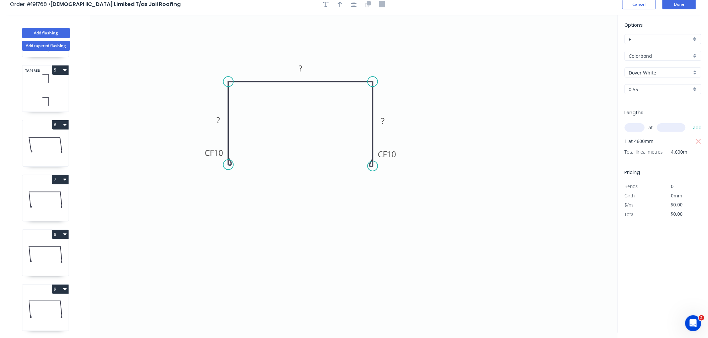
scroll to position [0, 0]
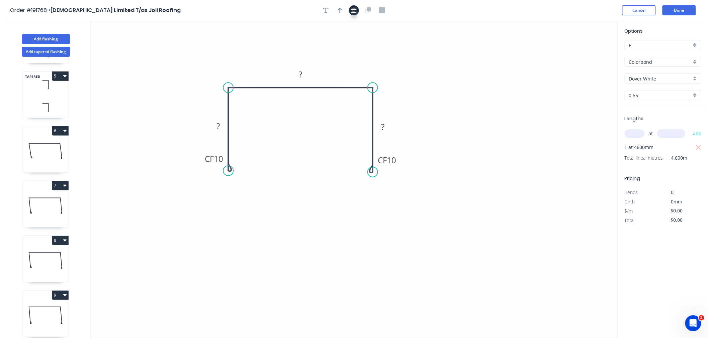
click at [353, 8] on icon "button" at bounding box center [353, 10] width 5 height 6
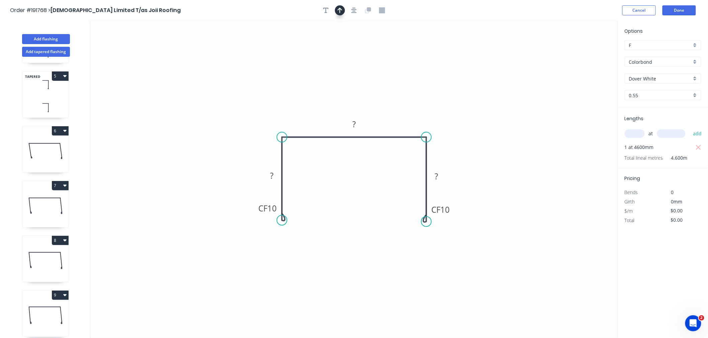
click at [340, 10] on icon "button" at bounding box center [339, 10] width 5 height 6
drag, startPoint x: 584, startPoint y: 50, endPoint x: 406, endPoint y: 113, distance: 189.1
click at [406, 113] on icon "0 CF 10 ? ? CF 10 ?" at bounding box center [353, 180] width 527 height 318
drag, startPoint x: 480, startPoint y: 80, endPoint x: 392, endPoint y: 118, distance: 95.8
click at [392, 118] on icon at bounding box center [392, 110] width 6 height 21
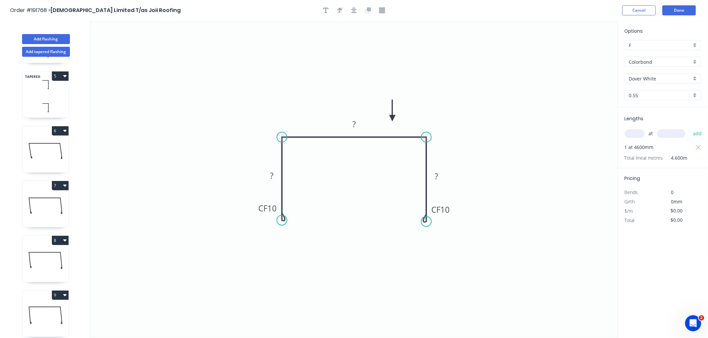
click at [392, 118] on icon at bounding box center [392, 110] width 6 height 21
click at [274, 209] on tspan "10" at bounding box center [271, 208] width 9 height 11
type input "$13.79"
type input "$63.43"
click at [235, 150] on icon "0 CF 15 60 150 CF 15 60" at bounding box center [353, 180] width 527 height 318
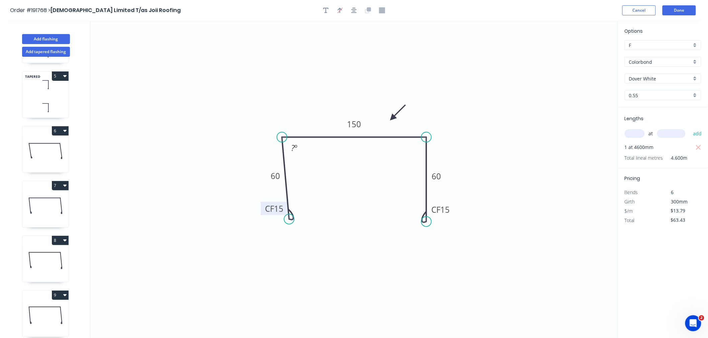
drag, startPoint x: 283, startPoint y: 219, endPoint x: 289, endPoint y: 220, distance: 6.1
click at [289, 220] on circle at bounding box center [289, 219] width 10 height 10
drag, startPoint x: 427, startPoint y: 221, endPoint x: 436, endPoint y: 221, distance: 9.4
click at [436, 221] on circle at bounding box center [436, 221] width 10 height 10
click at [293, 145] on tspan "?" at bounding box center [293, 147] width 4 height 11
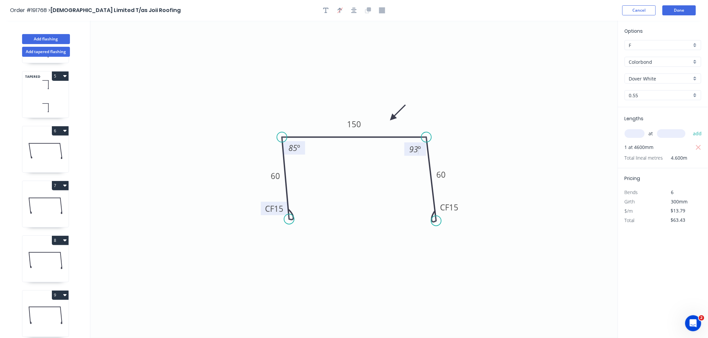
click at [299, 90] on icon "0 CF 15 60 150 CF 15 60 85 º 93 º" at bounding box center [353, 180] width 527 height 318
click at [355, 12] on icon "button" at bounding box center [353, 10] width 5 height 6
drag, startPoint x: 285, startPoint y: 219, endPoint x: 286, endPoint y: 223, distance: 4.4
click at [286, 223] on circle at bounding box center [286, 223] width 10 height 10
drag, startPoint x: 429, startPoint y: 220, endPoint x: 432, endPoint y: 226, distance: 6.6
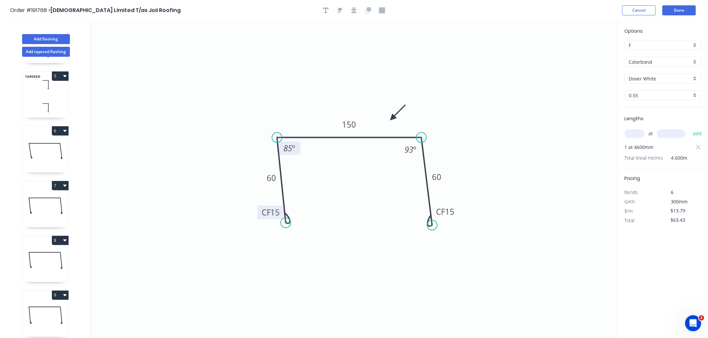
click at [432, 226] on circle at bounding box center [432, 225] width 10 height 10
click at [355, 7] on icon "button" at bounding box center [353, 10] width 5 height 6
click at [553, 11] on div "Order #191768 > Joii Limited T/as Joii Roofing Cancel Done" at bounding box center [353, 10] width 687 height 10
click at [693, 9] on button "Done" at bounding box center [678, 10] width 33 height 10
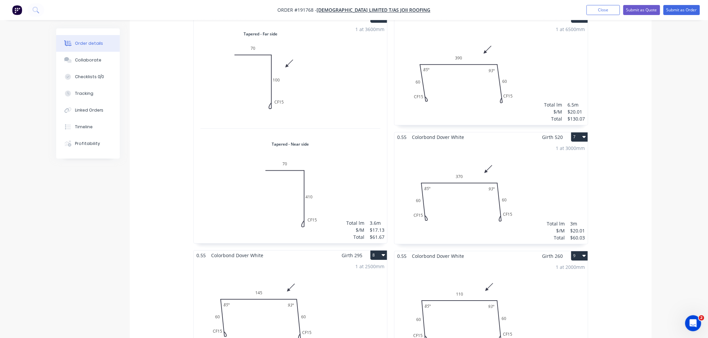
scroll to position [743, 0]
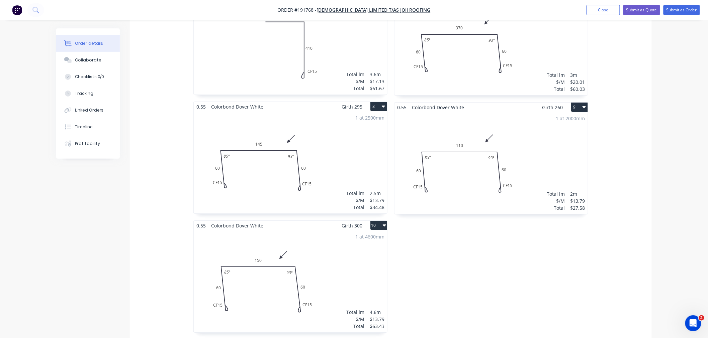
scroll to position [891, 0]
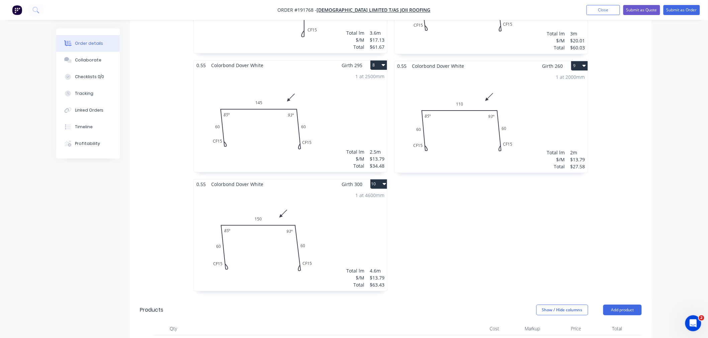
click at [358, 232] on div "1 at 4600mm Total lm $/M Total 4.6m $13.79 $63.43" at bounding box center [290, 240] width 193 height 102
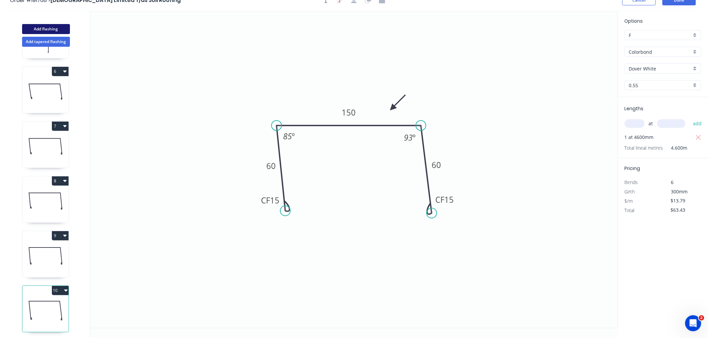
scroll to position [12, 0]
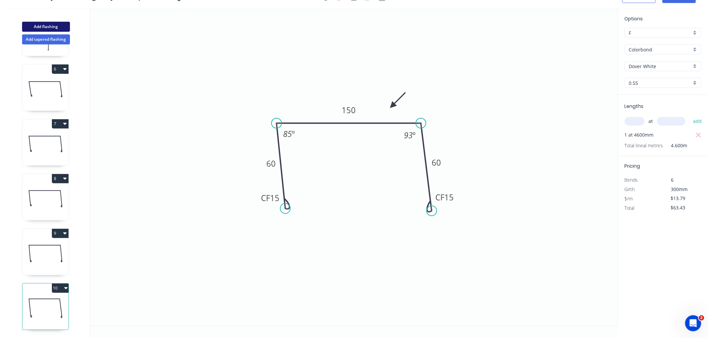
click at [48, 22] on button "Add flashing" at bounding box center [46, 27] width 48 height 10
type input "$0.00"
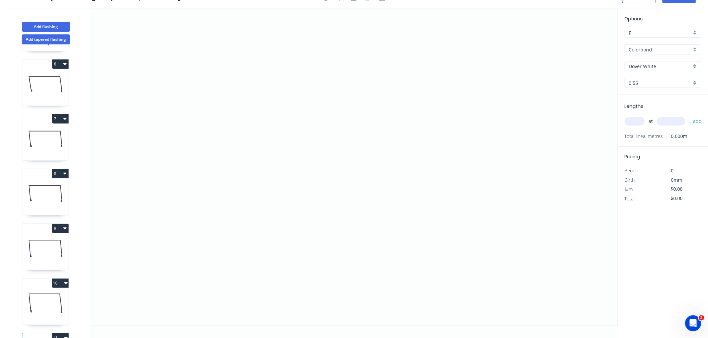
click at [635, 121] on input "text" at bounding box center [634, 121] width 20 height 9
type input "1"
type input "1000"
click at [689, 116] on button "add" at bounding box center [697, 121] width 16 height 11
click at [171, 190] on icon "0" at bounding box center [353, 167] width 527 height 318
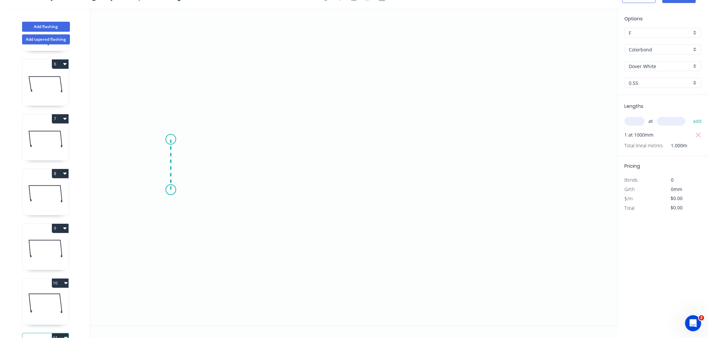
click at [172, 139] on icon "0" at bounding box center [353, 167] width 527 height 318
click at [276, 142] on icon "0 ?" at bounding box center [353, 167] width 527 height 318
click at [278, 41] on icon "0 ? ?" at bounding box center [353, 167] width 527 height 318
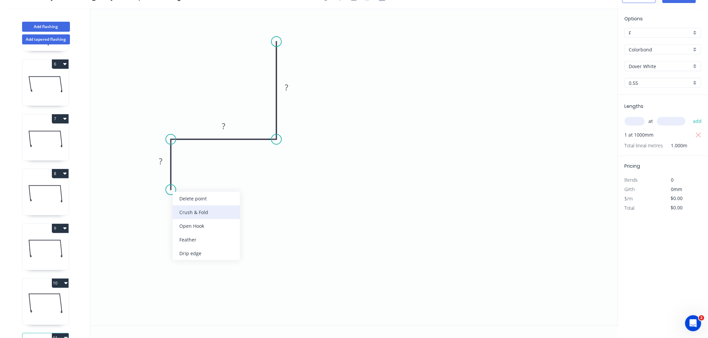
click at [183, 213] on div "Crush & Fold" at bounding box center [206, 213] width 67 height 14
click at [183, 207] on div "Flip bend" at bounding box center [204, 208] width 67 height 14
click at [194, 180] on rect at bounding box center [185, 177] width 27 height 13
click at [190, 178] on tspan "10" at bounding box center [189, 178] width 9 height 11
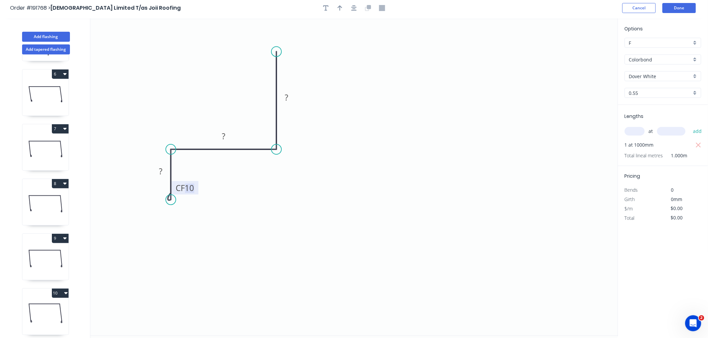
scroll to position [0, 0]
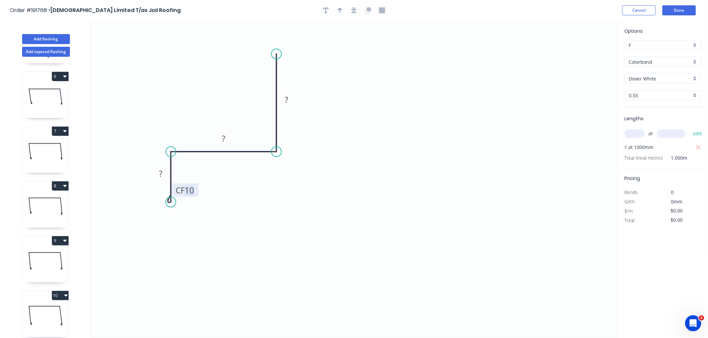
click at [351, 7] on button "button" at bounding box center [354, 10] width 10 height 10
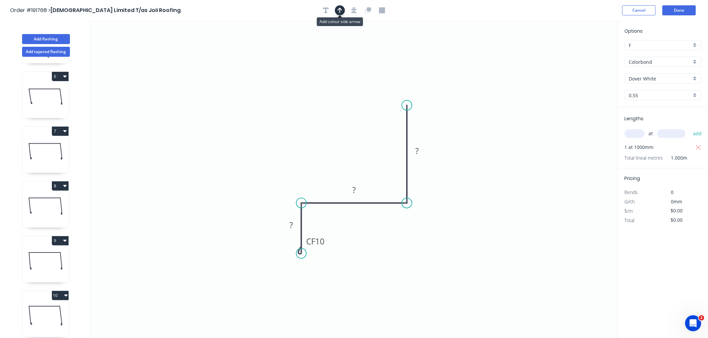
click at [340, 10] on icon "button" at bounding box center [339, 10] width 5 height 6
drag, startPoint x: 583, startPoint y: 53, endPoint x: 569, endPoint y: 68, distance: 20.6
click at [532, 120] on icon "0 CF 10 ? ? ?" at bounding box center [353, 180] width 527 height 318
drag, startPoint x: 584, startPoint y: 53, endPoint x: 446, endPoint y: 173, distance: 183.2
click at [446, 173] on icon at bounding box center [446, 165] width 6 height 21
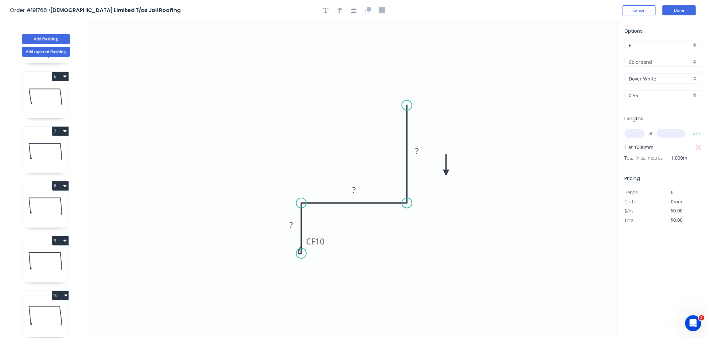
click at [446, 173] on icon at bounding box center [446, 164] width 6 height 21
click at [446, 173] on icon at bounding box center [453, 173] width 21 height 6
click at [446, 173] on icon at bounding box center [451, 178] width 19 height 19
click at [446, 173] on icon at bounding box center [446, 180] width 6 height 21
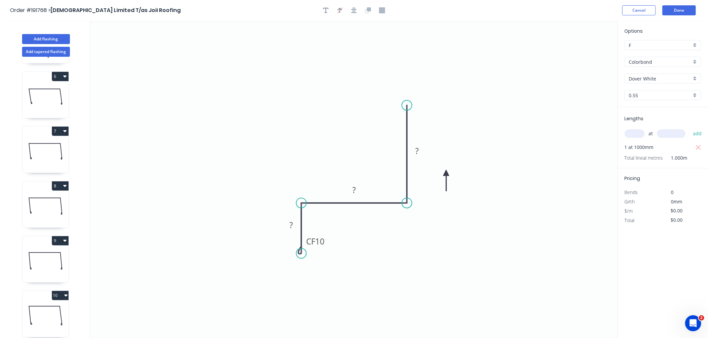
click at [446, 173] on icon at bounding box center [446, 180] width 6 height 21
click at [446, 173] on icon at bounding box center [438, 173] width 21 height 6
click at [446, 173] on icon at bounding box center [440, 167] width 19 height 19
click at [446, 173] on icon at bounding box center [451, 167] width 19 height 19
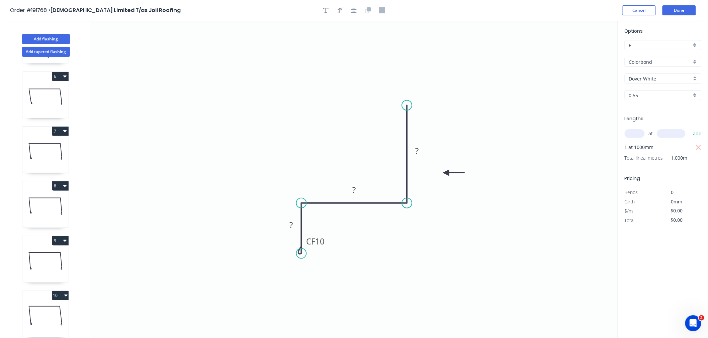
click at [446, 173] on icon at bounding box center [453, 173] width 21 height 6
drag, startPoint x: 446, startPoint y: 173, endPoint x: 437, endPoint y: 186, distance: 15.3
click at [437, 186] on icon at bounding box center [442, 191] width 19 height 19
click at [322, 241] on tspan "10" at bounding box center [319, 241] width 9 height 11
drag, startPoint x: 299, startPoint y: 251, endPoint x: 298, endPoint y: 276, distance: 24.4
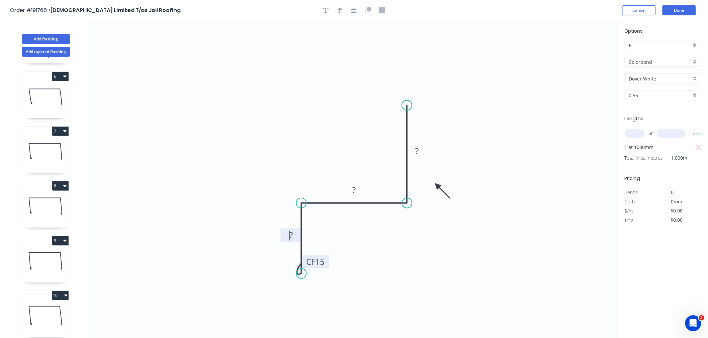
click at [298, 276] on circle at bounding box center [301, 274] width 10 height 10
click at [294, 235] on rect at bounding box center [291, 236] width 13 height 9
click at [352, 139] on icon "0 CF 15 80 150 500" at bounding box center [353, 180] width 527 height 318
type input "$22.54"
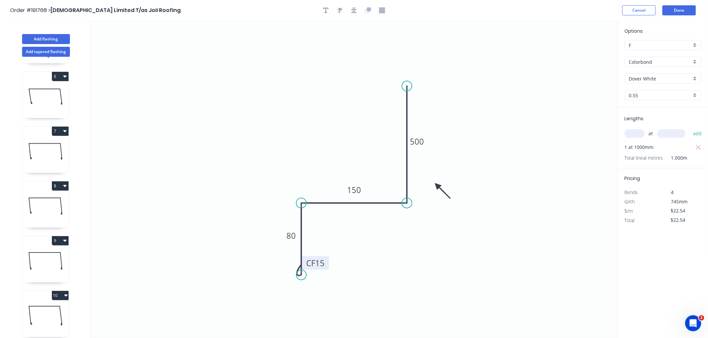
drag, startPoint x: 406, startPoint y: 104, endPoint x: 401, endPoint y: 80, distance: 24.5
click at [407, 86] on circle at bounding box center [407, 86] width 10 height 10
click at [353, 9] on icon "button" at bounding box center [353, 10] width 5 height 6
click at [316, 78] on icon "0 CF 15 80 150 500" at bounding box center [353, 180] width 527 height 318
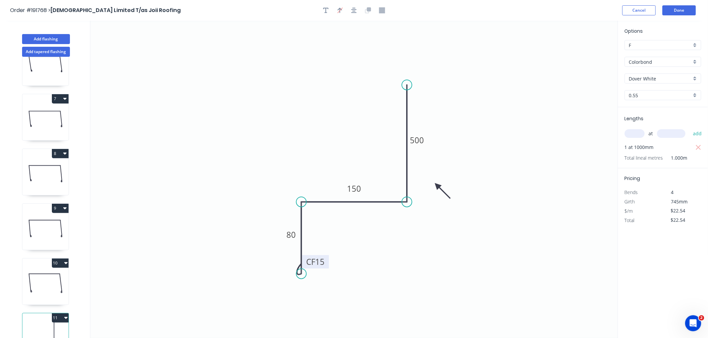
scroll to position [325, 0]
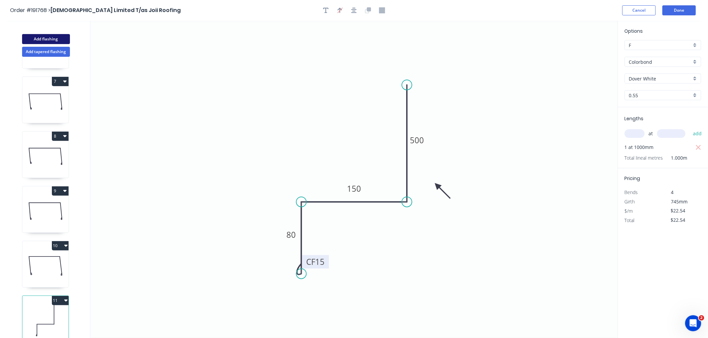
click at [51, 41] on button "Add flashing" at bounding box center [46, 39] width 48 height 10
type input "$0.00"
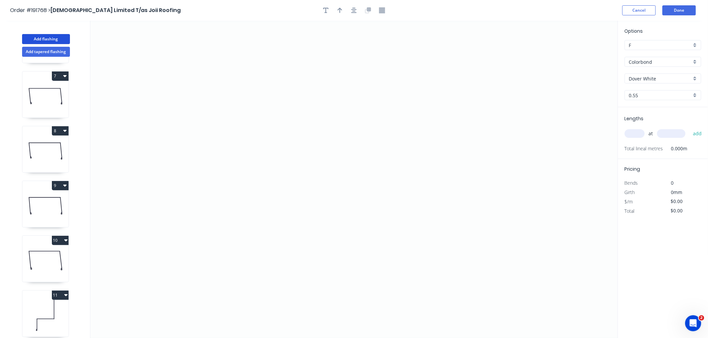
scroll to position [380, 0]
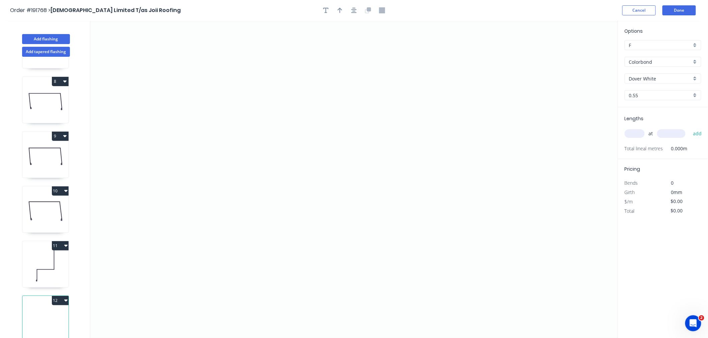
click at [638, 133] on input "text" at bounding box center [634, 133] width 20 height 9
type input "1"
type input "1600"
click at [689, 128] on button "add" at bounding box center [697, 133] width 16 height 11
click at [130, 246] on icon "0" at bounding box center [353, 180] width 527 height 318
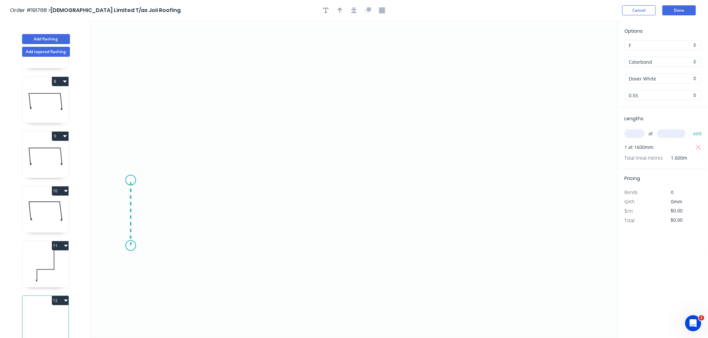
click at [131, 181] on icon "0" at bounding box center [353, 180] width 527 height 318
click at [138, 269] on div "Crush & Fold" at bounding box center [163, 269] width 67 height 14
click at [129, 180] on circle at bounding box center [131, 180] width 10 height 10
click at [131, 178] on circle at bounding box center [131, 179] width 10 height 10
click at [270, 181] on icon "0 CF 10 ?" at bounding box center [353, 180] width 527 height 318
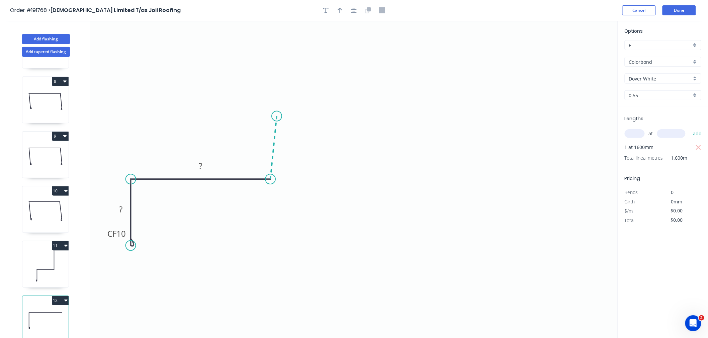
drag, startPoint x: 277, startPoint y: 116, endPoint x: 279, endPoint y: 128, distance: 12.2
click at [279, 122] on icon "0 CF 10 ? ?" at bounding box center [353, 180] width 527 height 318
click at [275, 185] on div "Delete point" at bounding box center [302, 184] width 67 height 14
click at [131, 180] on circle at bounding box center [131, 179] width 10 height 10
click at [270, 180] on icon "0 CF 10 ?" at bounding box center [353, 180] width 527 height 318
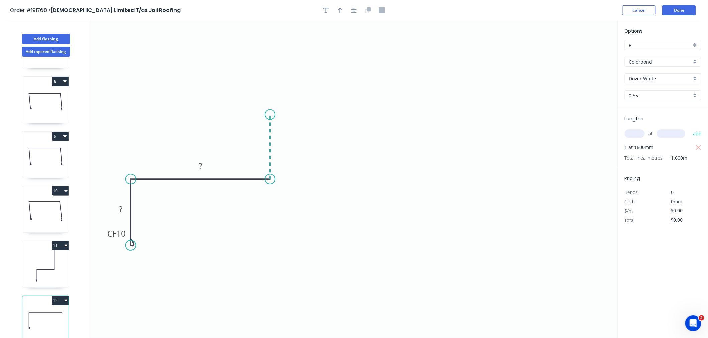
click at [272, 115] on icon "0 CF 10 ? ?" at bounding box center [353, 180] width 527 height 318
drag, startPoint x: 271, startPoint y: 115, endPoint x: 272, endPoint y: 101, distance: 14.1
click at [272, 101] on circle at bounding box center [270, 101] width 10 height 10
click at [434, 108] on icon "0 CF 10 ? ? ?" at bounding box center [353, 180] width 527 height 318
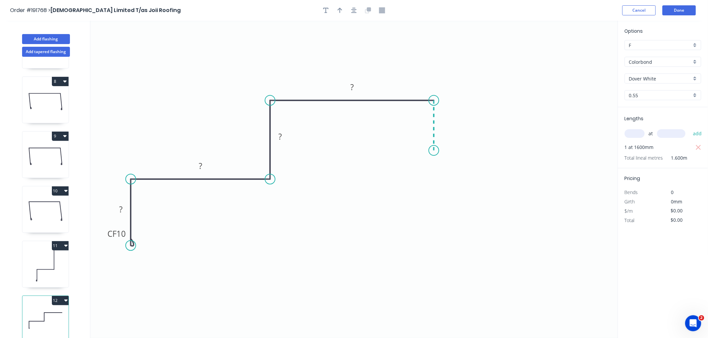
click at [435, 151] on icon "0 CF 10 ? ? ? ?" at bounding box center [353, 180] width 527 height 318
click at [443, 173] on div "Crush & Fold" at bounding box center [468, 174] width 67 height 14
click at [443, 171] on div "Flip bend" at bounding box center [466, 169] width 67 height 14
drag, startPoint x: 453, startPoint y: 117, endPoint x: 455, endPoint y: 112, distance: 6.1
click at [455, 112] on rect at bounding box center [446, 116] width 22 height 13
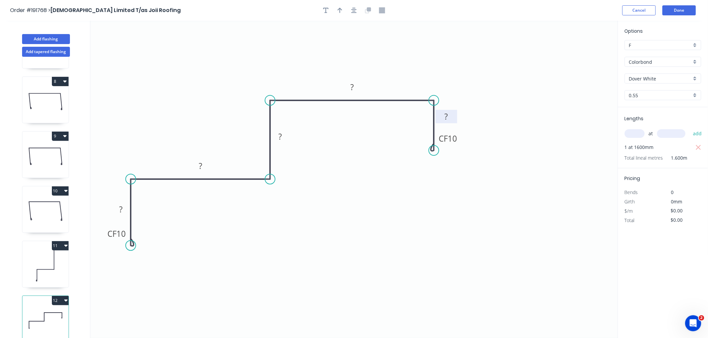
click at [449, 115] on rect at bounding box center [445, 117] width 13 height 9
drag, startPoint x: 355, startPoint y: 48, endPoint x: 346, endPoint y: 7, distance: 42.1
click at [353, 46] on icon "0 CF 15 60 155 120 245 CF 15 60" at bounding box center [353, 180] width 527 height 318
type input "$25.78"
type input "$41.25"
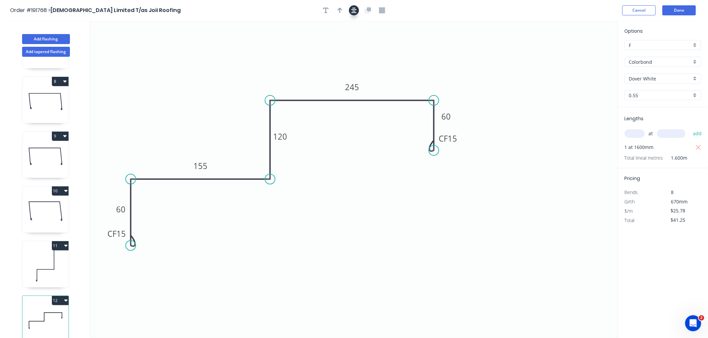
click at [354, 10] on icon "button" at bounding box center [353, 10] width 5 height 6
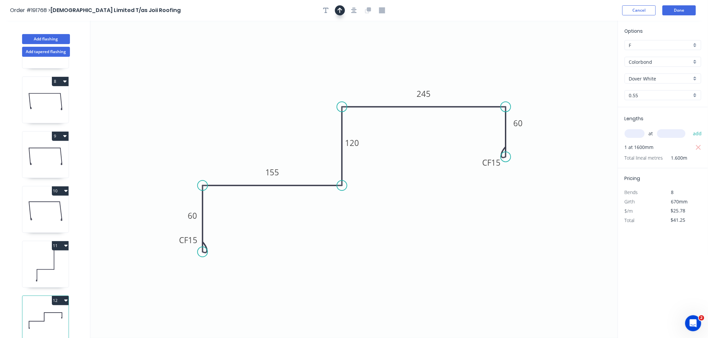
click at [339, 9] on icon "button" at bounding box center [339, 10] width 5 height 5
drag, startPoint x: 522, startPoint y: 73, endPoint x: 503, endPoint y: 88, distance: 24.2
click at [506, 88] on icon at bounding box center [509, 76] width 6 height 21
click at [503, 88] on icon at bounding box center [503, 80] width 6 height 21
click at [677, 11] on button "Done" at bounding box center [678, 10] width 33 height 10
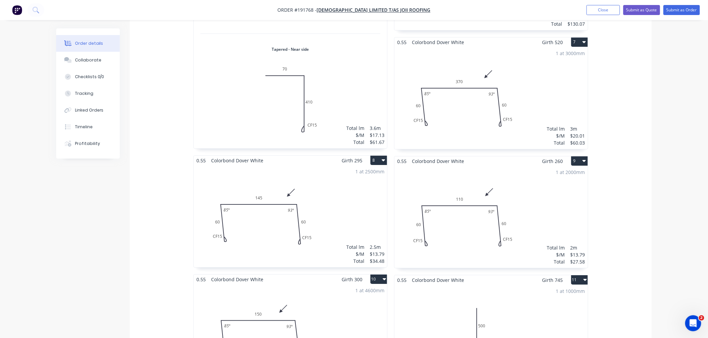
scroll to position [966, 0]
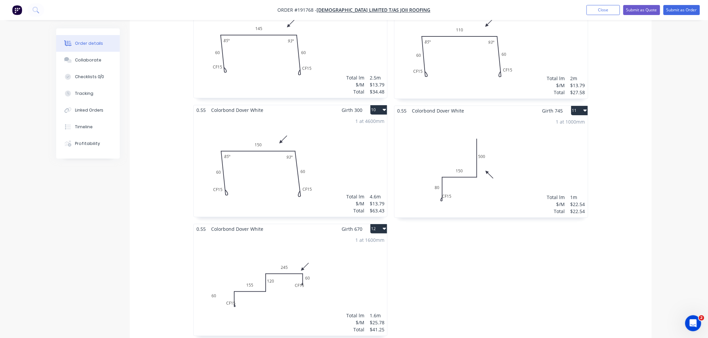
click at [275, 305] on div "1 at 1600mm Total lm $/M Total 1.6m $25.78 $41.25" at bounding box center [290, 285] width 193 height 102
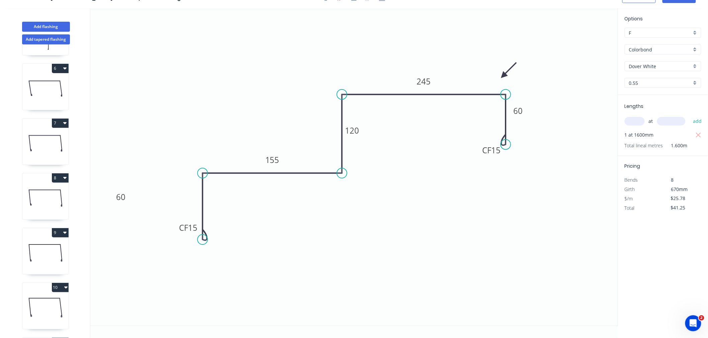
scroll to position [380, 0]
click at [65, 286] on icon "button" at bounding box center [65, 288] width 3 height 5
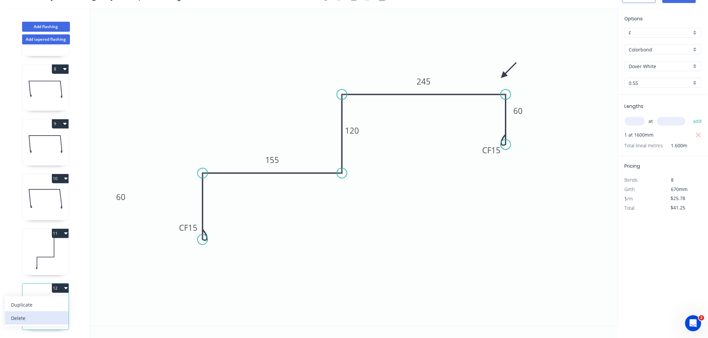
click at [54, 314] on div "Delete" at bounding box center [36, 319] width 51 height 10
type input "$22.54"
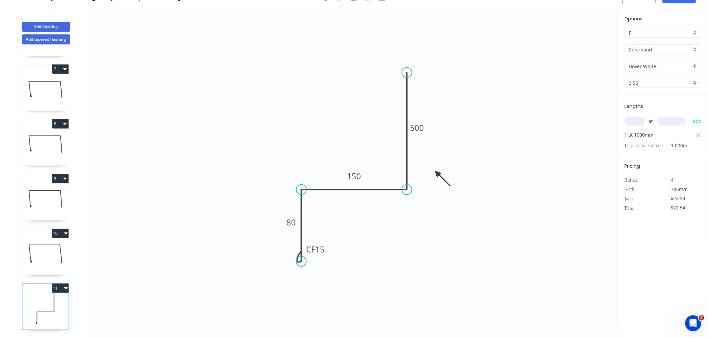
scroll to position [325, 0]
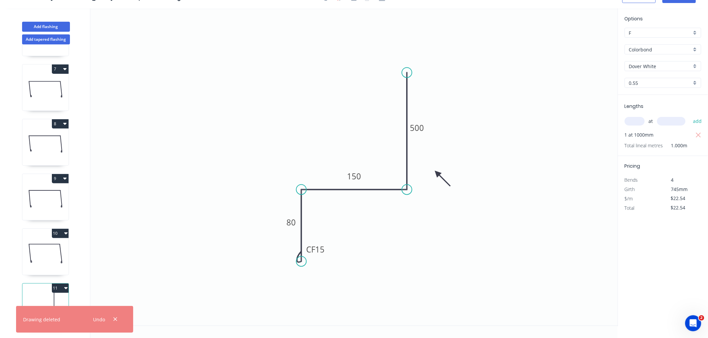
click at [51, 295] on icon at bounding box center [45, 308] width 46 height 43
drag, startPoint x: 325, startPoint y: 249, endPoint x: 328, endPoint y: 248, distance: 3.5
click at [328, 248] on rect at bounding box center [318, 248] width 27 height 13
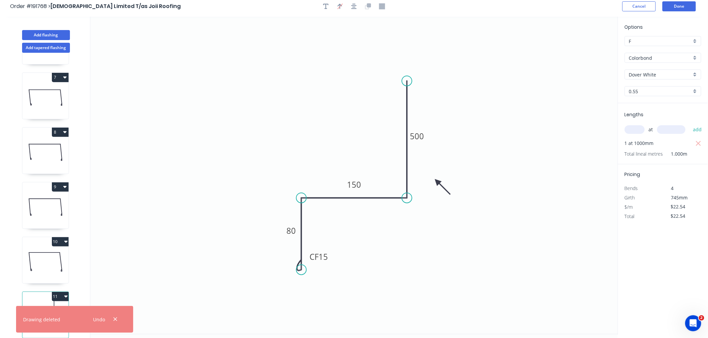
scroll to position [0, 0]
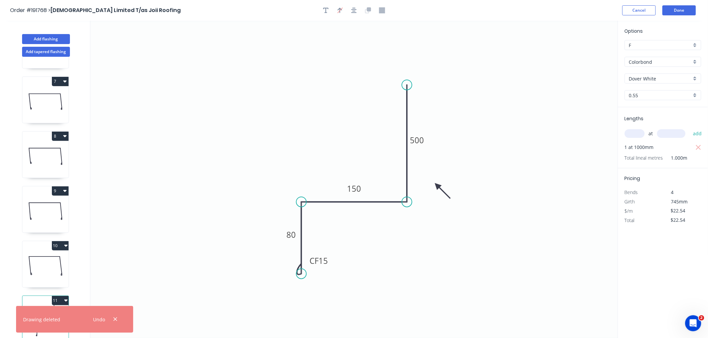
drag, startPoint x: 351, startPoint y: 10, endPoint x: 369, endPoint y: 4, distance: 18.7
click at [351, 9] on icon "button" at bounding box center [353, 10] width 5 height 6
click at [601, 4] on header "Order #191768 > Joii Limited T/as Joii Roofing Cancel Done" at bounding box center [354, 10] width 708 height 21
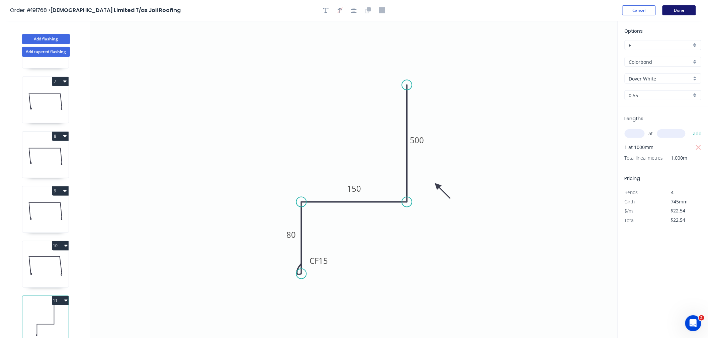
click at [671, 11] on button "Done" at bounding box center [678, 10] width 33 height 10
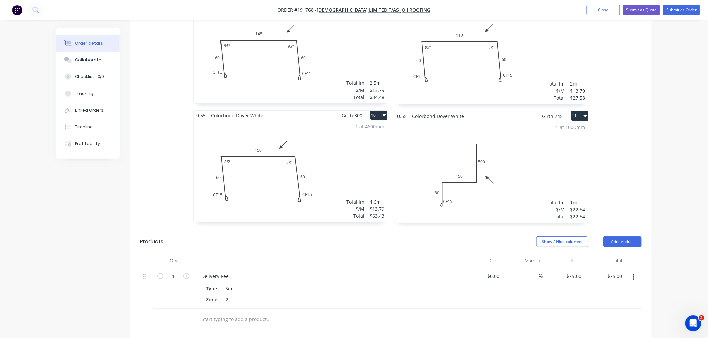
scroll to position [891, 0]
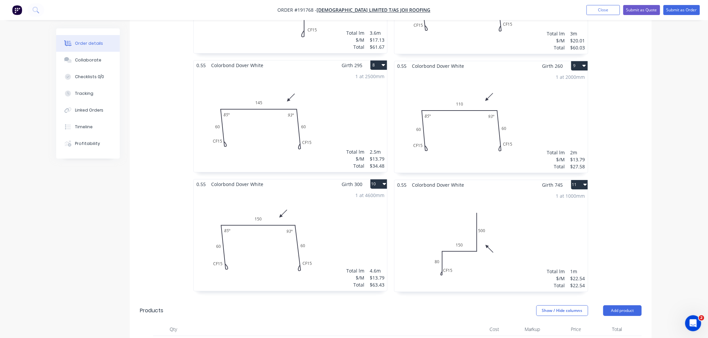
click at [510, 232] on div "1 at 1000mm Total lm $/M Total 1m $22.54 $22.54" at bounding box center [490, 241] width 193 height 102
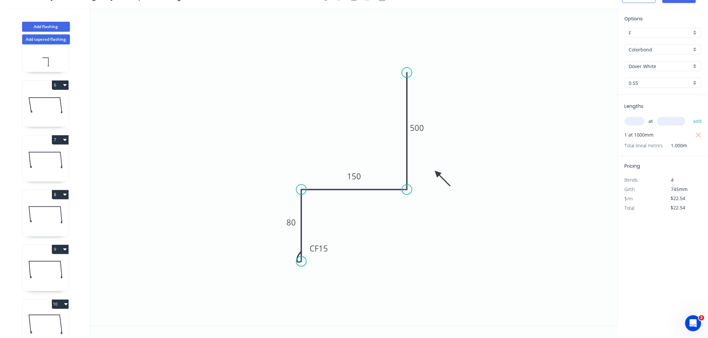
scroll to position [325, 0]
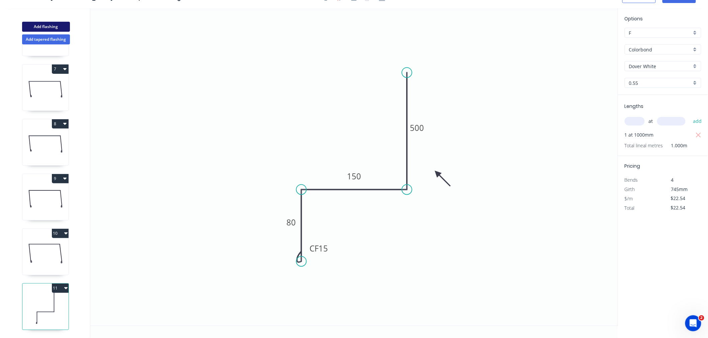
click at [56, 25] on button "Add flashing" at bounding box center [46, 27] width 48 height 10
type input "$0.00"
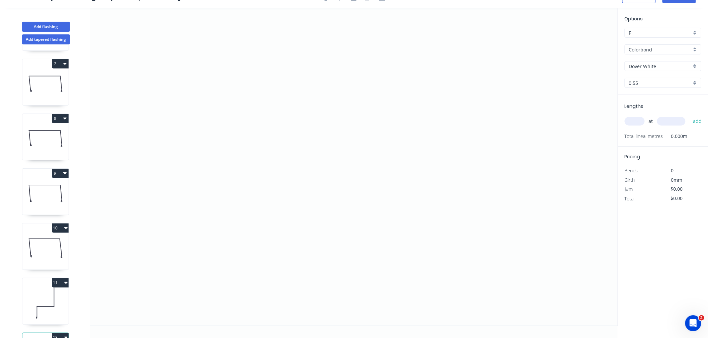
click at [637, 120] on input "text" at bounding box center [634, 121] width 20 height 9
click at [689, 116] on button "add" at bounding box center [697, 121] width 16 height 11
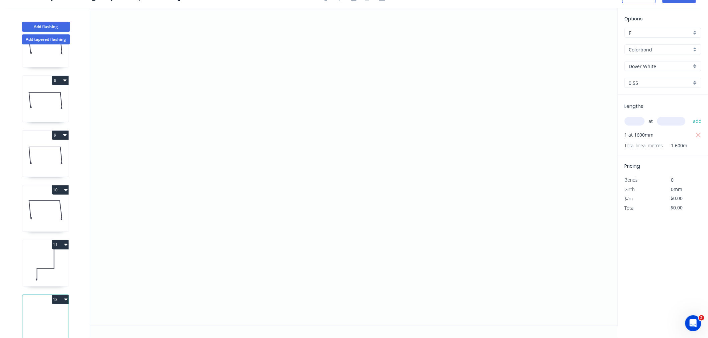
scroll to position [380, 0]
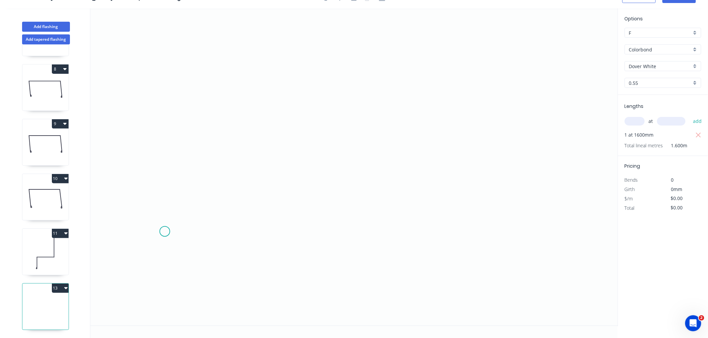
click at [165, 231] on icon "0" at bounding box center [353, 167] width 527 height 318
click at [162, 154] on icon "0" at bounding box center [353, 167] width 527 height 318
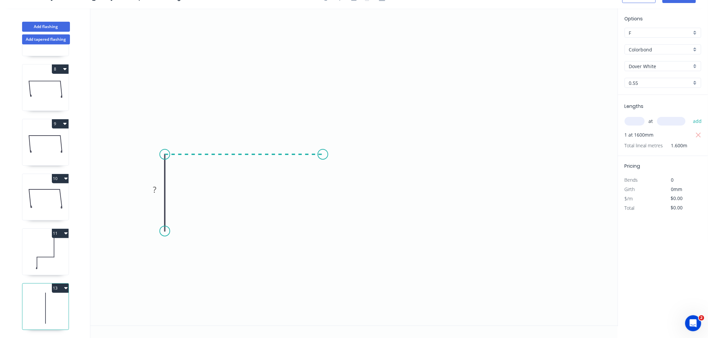
click at [323, 154] on icon "0 ?" at bounding box center [353, 167] width 527 height 318
click at [327, 71] on icon "0 ? ?" at bounding box center [353, 167] width 527 height 318
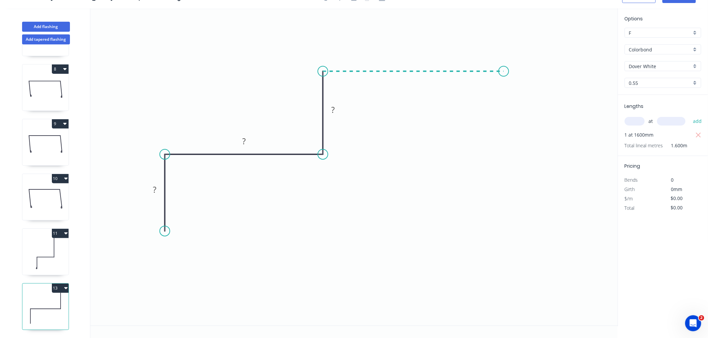
click at [504, 69] on icon "0 ? ? ?" at bounding box center [353, 167] width 527 height 318
click at [502, 124] on icon "0 ? ? ? ?" at bounding box center [353, 167] width 527 height 318
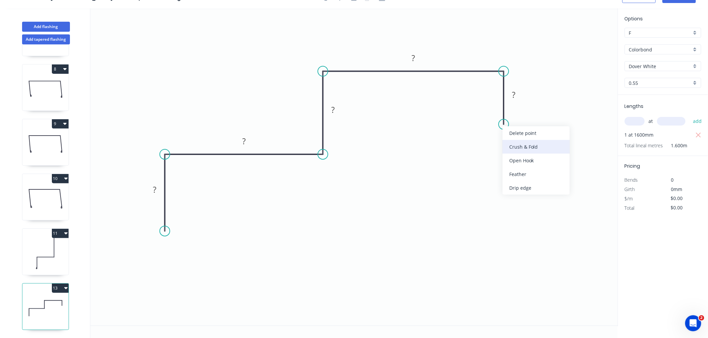
click at [514, 147] on div "Crush & Fold" at bounding box center [535, 147] width 67 height 14
click at [517, 147] on div "Flip bend" at bounding box center [540, 147] width 67 height 14
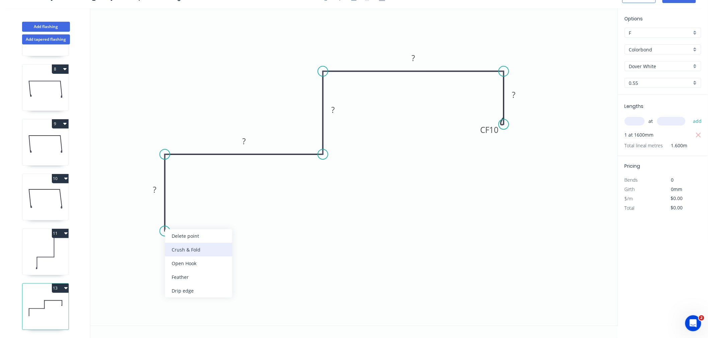
click at [178, 252] on div "Crush & Fold" at bounding box center [198, 250] width 67 height 14
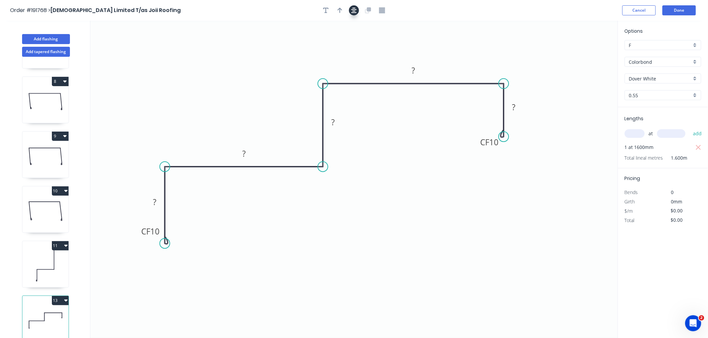
click at [356, 11] on icon "button" at bounding box center [353, 10] width 5 height 6
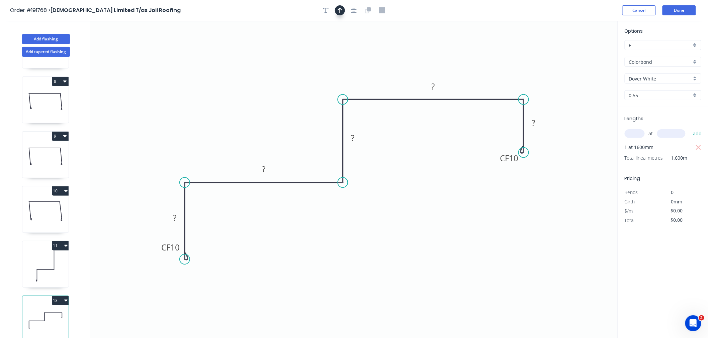
click at [340, 13] on button "button" at bounding box center [340, 10] width 10 height 10
drag, startPoint x: 584, startPoint y: 52, endPoint x: 494, endPoint y: 73, distance: 92.4
click at [494, 73] on icon at bounding box center [494, 65] width 6 height 21
click at [536, 124] on rect at bounding box center [533, 123] width 13 height 9
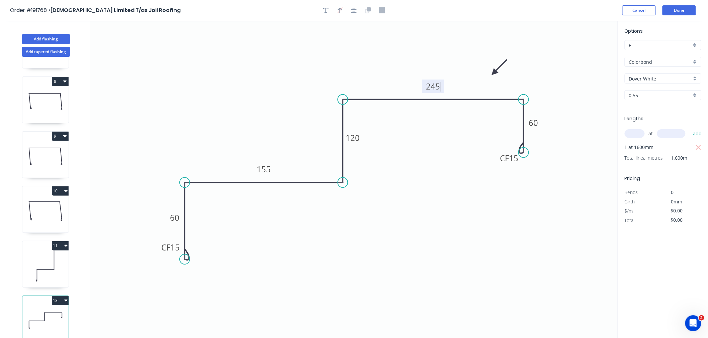
click at [477, 218] on icon "0 CF 15 60 155 120 245 CF 15 60" at bounding box center [353, 180] width 527 height 318
click at [674, 11] on button "Done" at bounding box center [678, 10] width 33 height 10
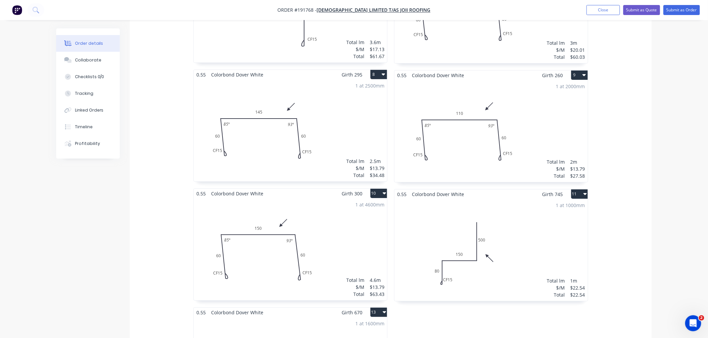
scroll to position [966, 0]
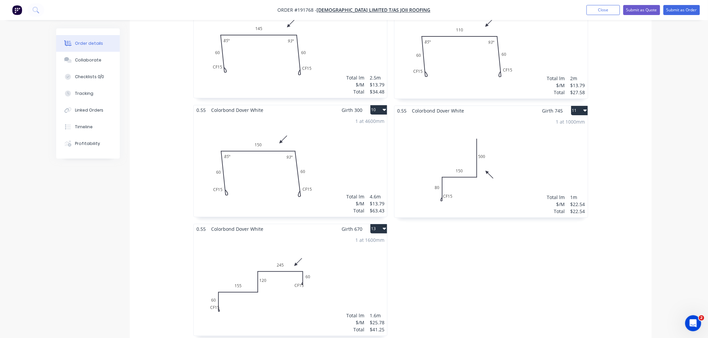
click at [272, 288] on div "1 at 1600mm Total lm $/M Total 1.6m $25.78 $41.25" at bounding box center [290, 285] width 193 height 102
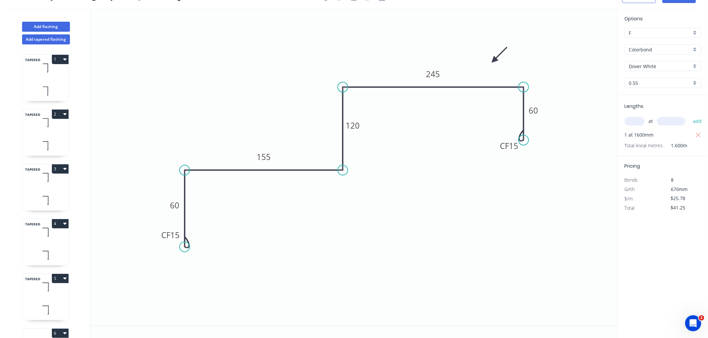
scroll to position [12, 0]
drag, startPoint x: 159, startPoint y: 242, endPoint x: 157, endPoint y: 255, distance: 13.6
click at [157, 255] on rect at bounding box center [169, 252] width 27 height 13
drag, startPoint x: 497, startPoint y: 151, endPoint x: 498, endPoint y: 161, distance: 9.4
click at [498, 161] on rect at bounding box center [510, 154] width 27 height 13
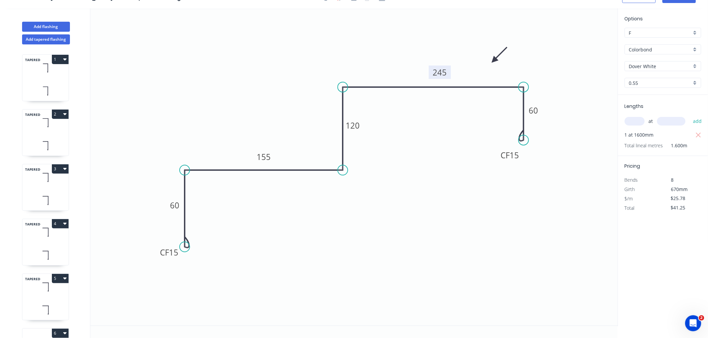
drag, startPoint x: 440, startPoint y: 74, endPoint x: 447, endPoint y: 72, distance: 6.9
click at [447, 72] on rect at bounding box center [440, 72] width 22 height 13
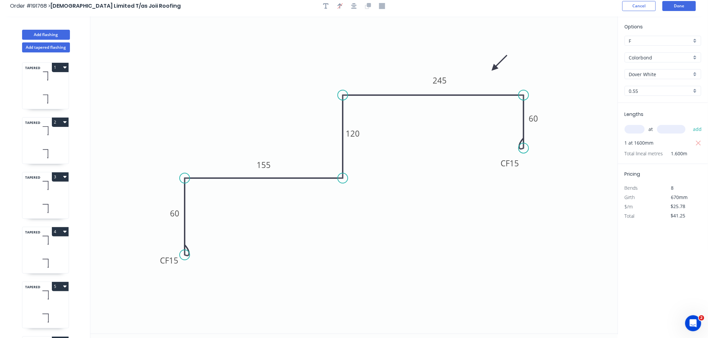
scroll to position [0, 0]
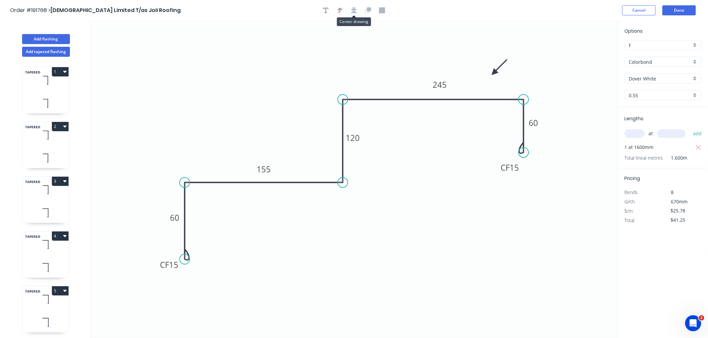
click at [355, 7] on button "button" at bounding box center [354, 10] width 10 height 10
click at [681, 9] on button "Done" at bounding box center [678, 10] width 33 height 10
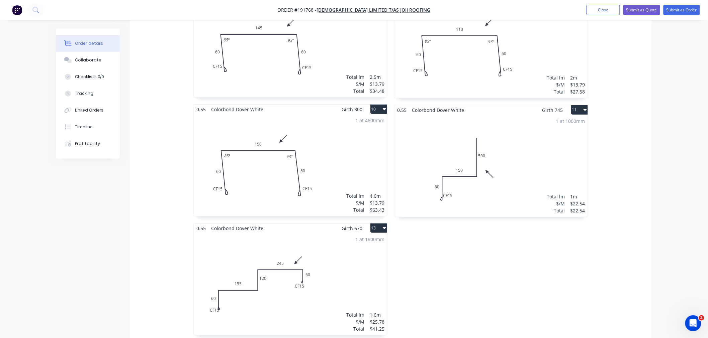
scroll to position [966, 0]
click at [258, 290] on div "1 at 1600mm Total lm $/M Total 1.6m $25.78 $41.25" at bounding box center [290, 285] width 193 height 102
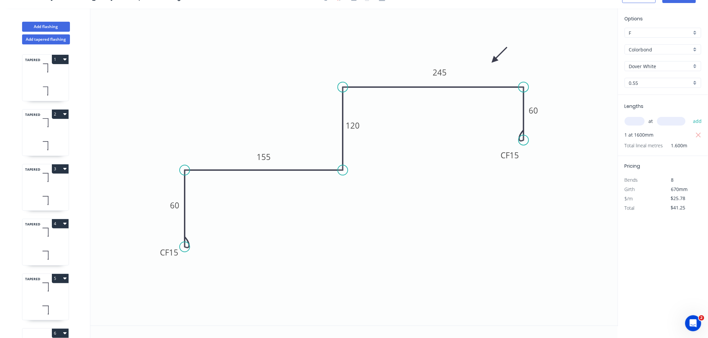
scroll to position [12, 0]
drag, startPoint x: 159, startPoint y: 255, endPoint x: 154, endPoint y: 260, distance: 6.6
click at [154, 260] on rect at bounding box center [164, 257] width 27 height 13
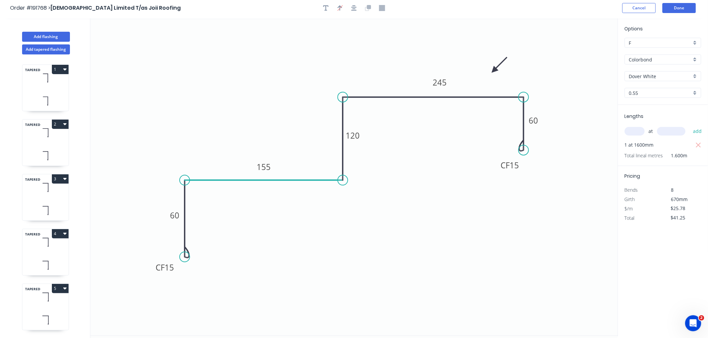
scroll to position [0, 0]
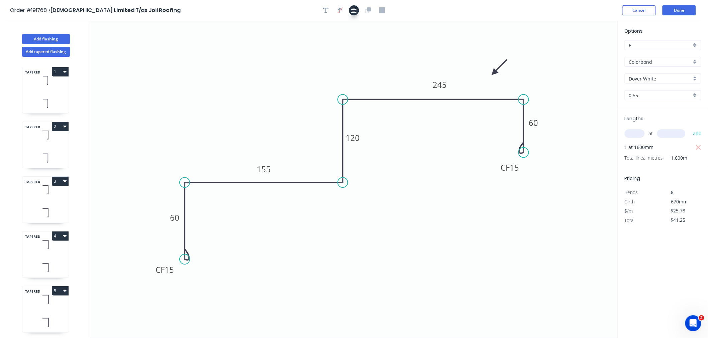
click at [355, 12] on icon "button" at bounding box center [353, 10] width 5 height 6
click at [680, 10] on button "Done" at bounding box center [678, 10] width 33 height 10
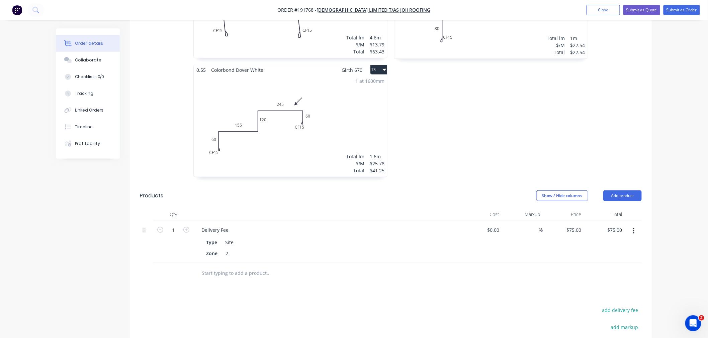
scroll to position [1040, 0]
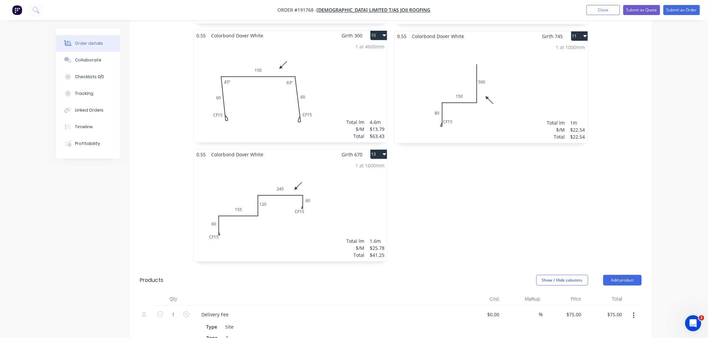
click at [348, 195] on div "1 at 1600mm Total lm $/M Total 1.6m $25.78 $41.25" at bounding box center [290, 210] width 193 height 102
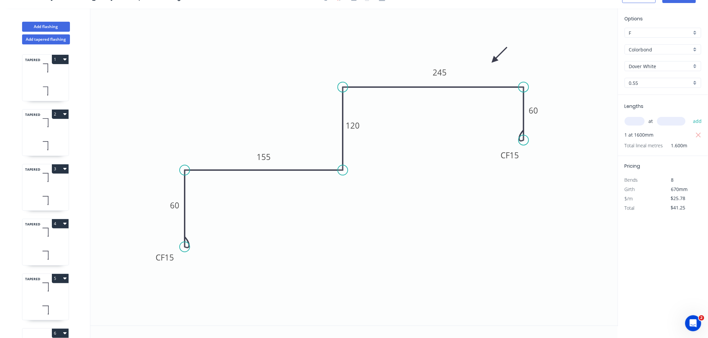
scroll to position [12, 0]
click at [56, 25] on button "Add flashing" at bounding box center [46, 27] width 48 height 10
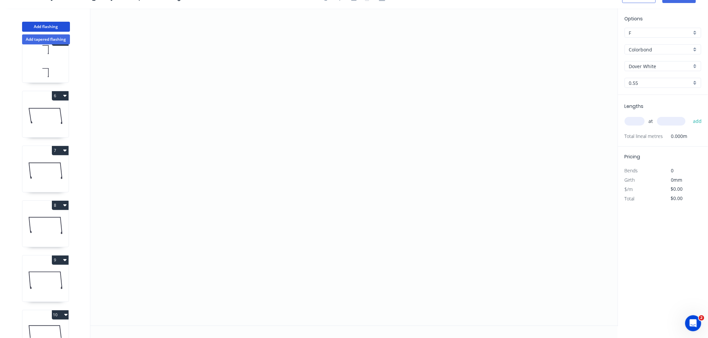
scroll to position [434, 0]
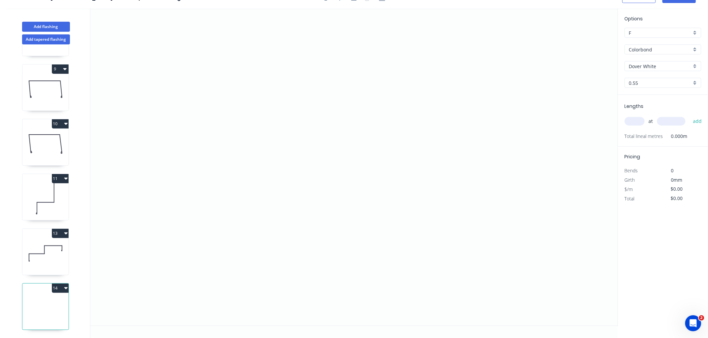
click at [47, 245] on icon at bounding box center [45, 253] width 46 height 43
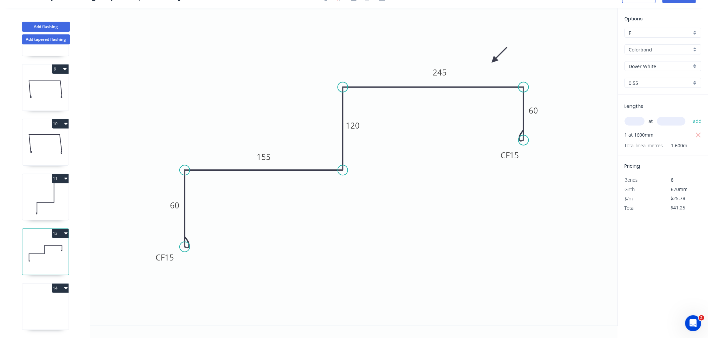
click at [51, 305] on icon at bounding box center [45, 308] width 46 height 43
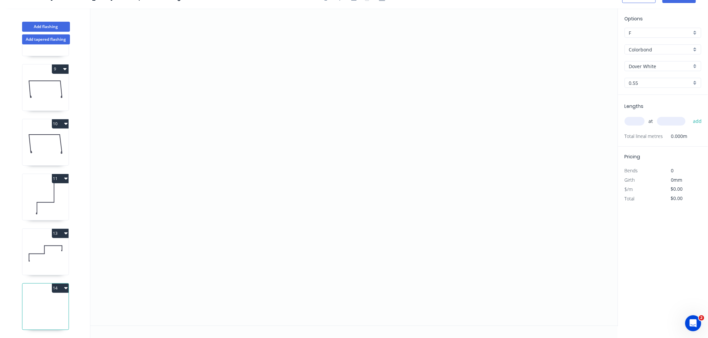
click at [639, 122] on input "text" at bounding box center [634, 121] width 20 height 9
click at [689, 116] on button "add" at bounding box center [697, 121] width 16 height 11
click at [188, 74] on icon "0" at bounding box center [353, 167] width 527 height 318
click at [188, 164] on icon "0" at bounding box center [353, 167] width 527 height 318
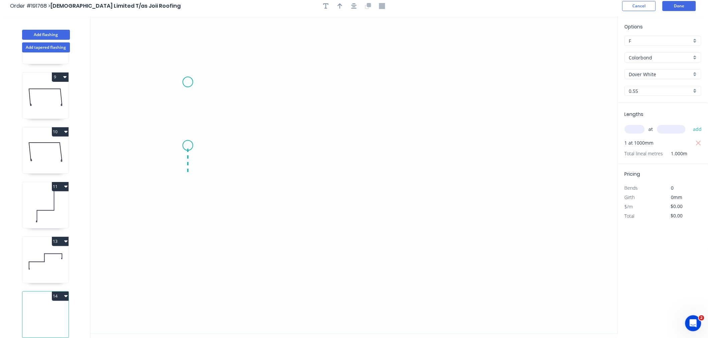
scroll to position [0, 0]
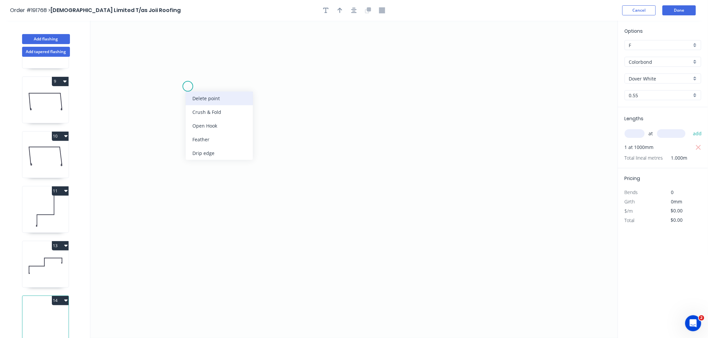
click at [194, 99] on div "Delete point" at bounding box center [219, 99] width 67 height 14
click at [172, 83] on icon "0" at bounding box center [353, 180] width 527 height 318
click at [171, 181] on icon "0" at bounding box center [353, 180] width 527 height 318
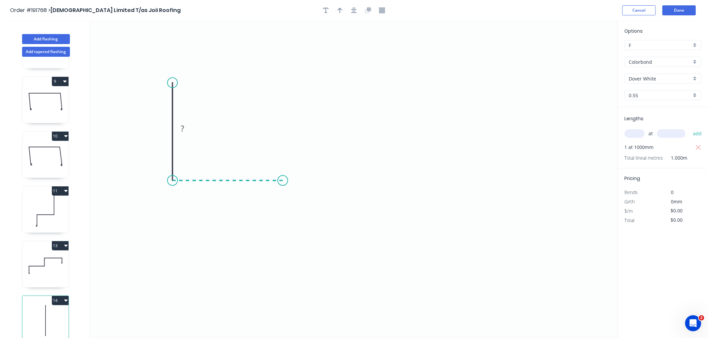
click at [283, 188] on icon "0 ?" at bounding box center [353, 180] width 527 height 318
click at [355, 10] on icon "button" at bounding box center [353, 10] width 5 height 6
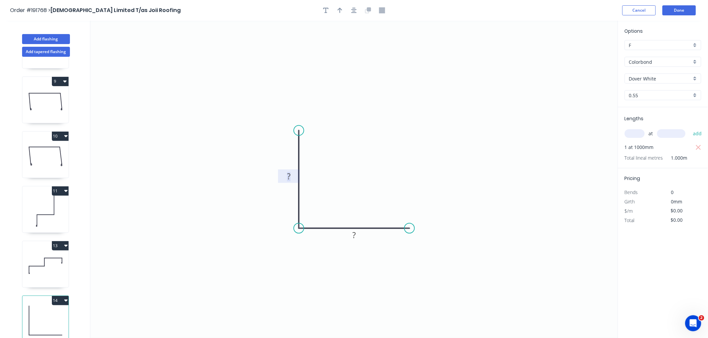
click at [289, 175] on tspan "?" at bounding box center [288, 176] width 3 height 11
click at [352, 8] on icon "button" at bounding box center [353, 10] width 5 height 6
click at [342, 9] on icon "button" at bounding box center [339, 10] width 5 height 6
drag, startPoint x: 582, startPoint y: 50, endPoint x: 392, endPoint y: 119, distance: 202.3
click at [357, 141] on icon "0 40 40" at bounding box center [353, 180] width 527 height 318
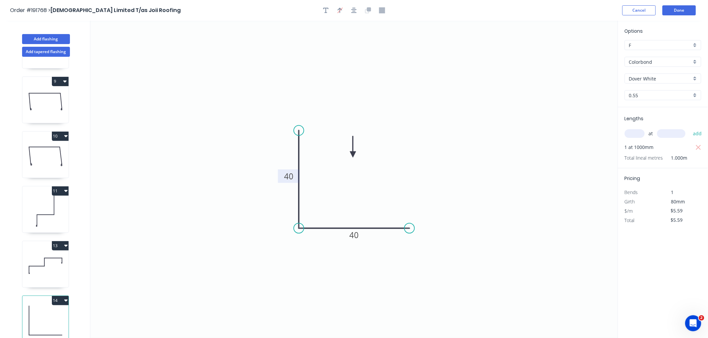
drag, startPoint x: 583, startPoint y: 52, endPoint x: 353, endPoint y: 154, distance: 251.6
click at [353, 154] on icon at bounding box center [353, 146] width 6 height 21
drag, startPoint x: 353, startPoint y: 154, endPoint x: 357, endPoint y: 169, distance: 14.9
click at [357, 169] on icon at bounding box center [362, 162] width 19 height 19
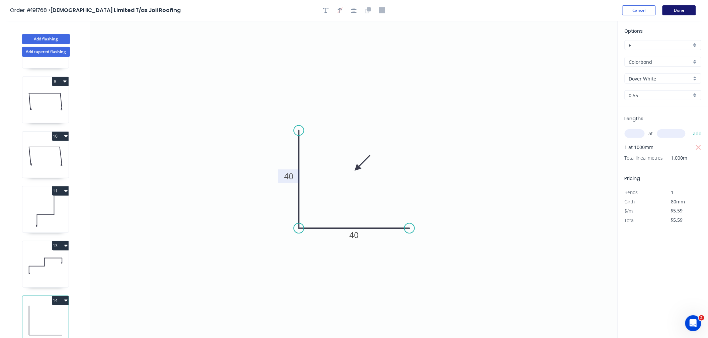
click at [685, 13] on button "Done" at bounding box center [678, 10] width 33 height 10
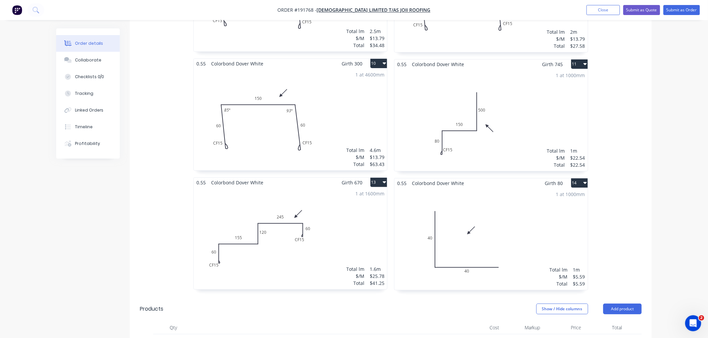
scroll to position [1040, 0]
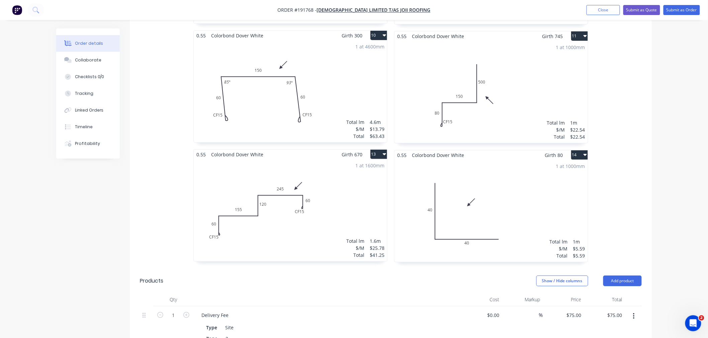
click at [505, 104] on div "1 at 1000mm Total lm $/M Total 1m $22.54 $22.54" at bounding box center [490, 92] width 193 height 102
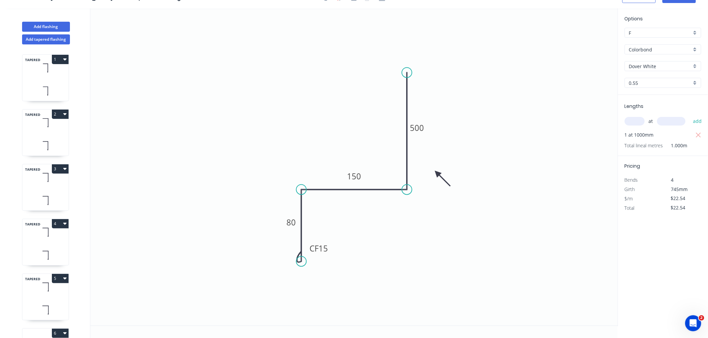
scroll to position [12, 0]
drag, startPoint x: 330, startPoint y: 249, endPoint x: 338, endPoint y: 252, distance: 8.6
click at [338, 252] on rect at bounding box center [326, 251] width 27 height 13
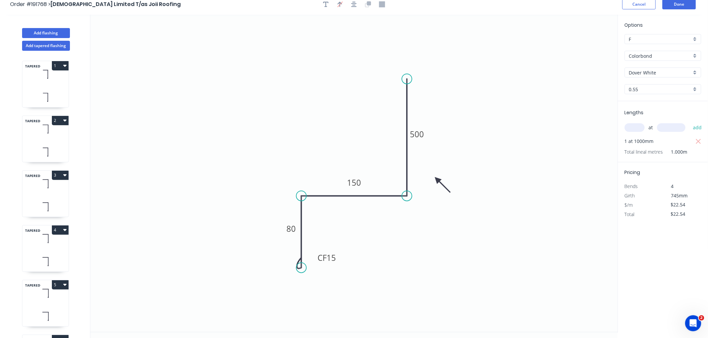
scroll to position [0, 0]
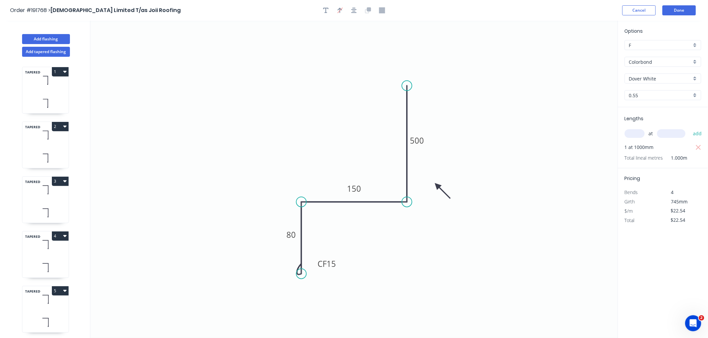
drag, startPoint x: 406, startPoint y: 85, endPoint x: 403, endPoint y: 86, distance: 3.7
click at [403, 86] on circle at bounding box center [407, 86] width 10 height 10
click at [354, 11] on icon "button" at bounding box center [353, 10] width 5 height 6
click at [686, 11] on button "Done" at bounding box center [678, 10] width 33 height 10
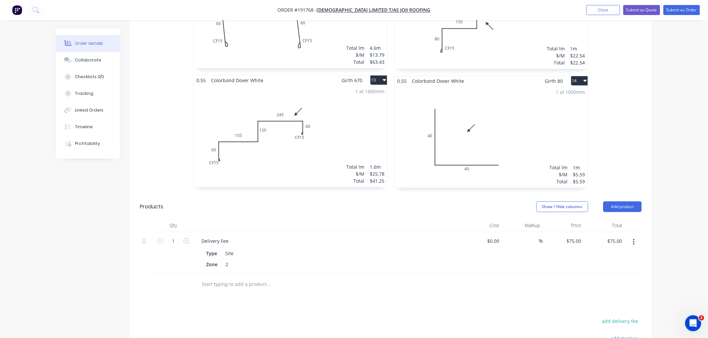
click at [497, 129] on div "1 at 1000mm Total lm $/M Total 1m $5.59 $5.59" at bounding box center [490, 137] width 193 height 102
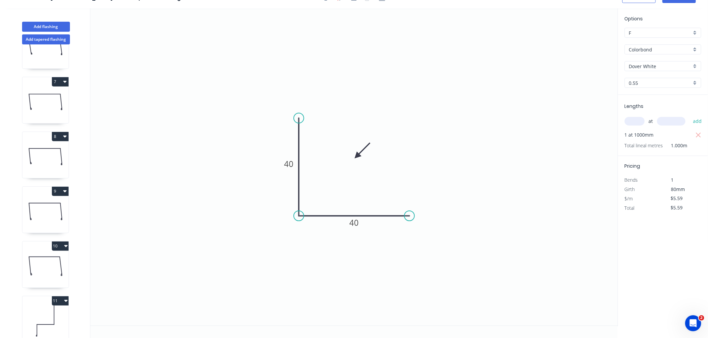
scroll to position [434, 0]
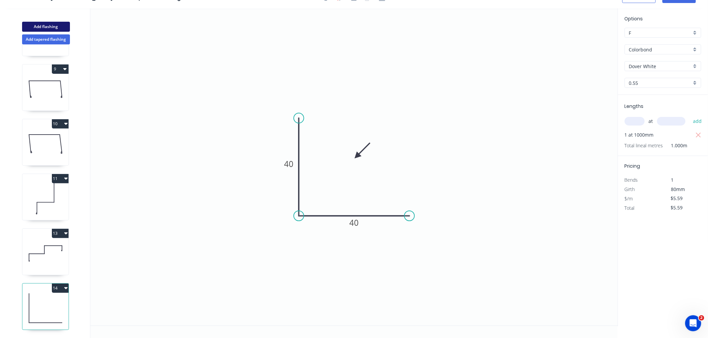
click at [53, 26] on button "Add flashing" at bounding box center [46, 27] width 48 height 10
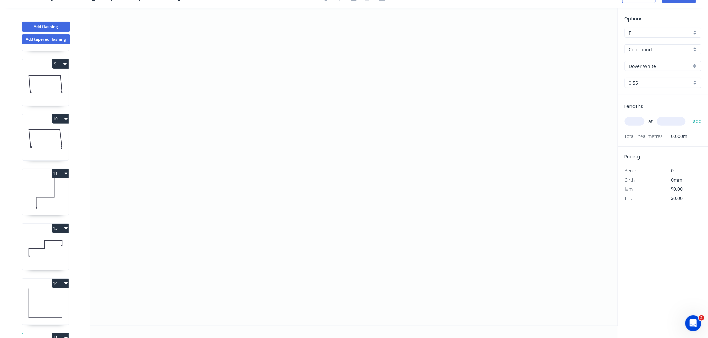
click at [638, 122] on input "text" at bounding box center [634, 121] width 20 height 9
click at [200, 192] on icon "0" at bounding box center [353, 167] width 527 height 318
click at [203, 76] on icon "0" at bounding box center [353, 167] width 527 height 318
click at [313, 76] on icon "0 ?" at bounding box center [353, 167] width 527 height 318
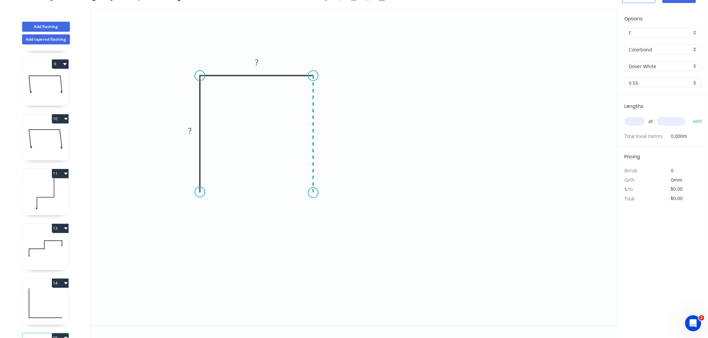
click at [311, 193] on icon "0 ? ?" at bounding box center [353, 167] width 527 height 318
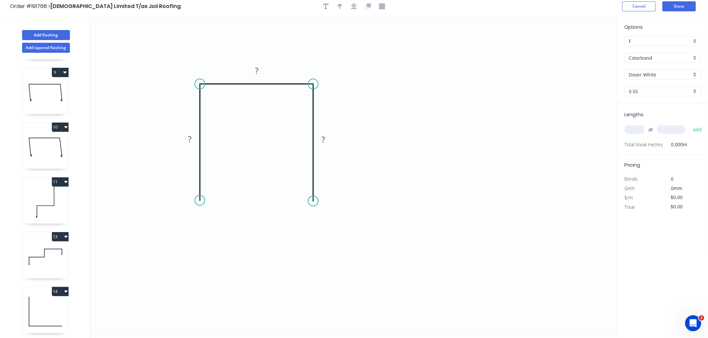
scroll to position [0, 0]
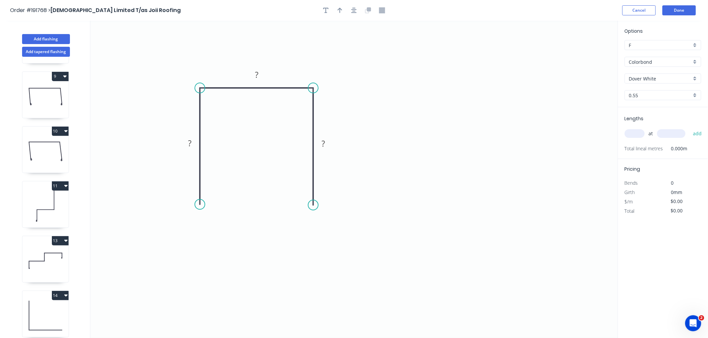
click at [348, 8] on div at bounding box center [354, 10] width 70 height 10
click at [353, 12] on icon "button" at bounding box center [353, 10] width 5 height 6
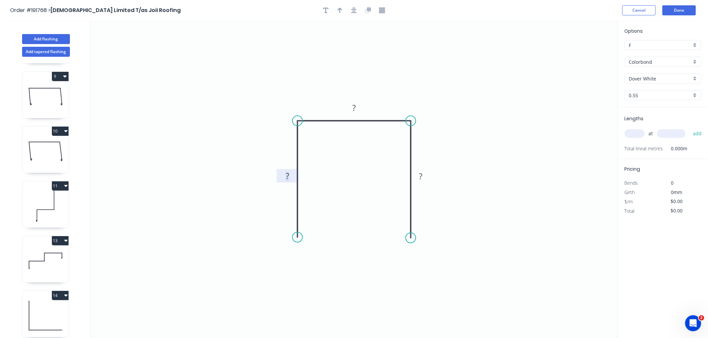
click at [288, 174] on tspan "?" at bounding box center [287, 176] width 3 height 11
click at [338, 73] on icon "0 500 110 500" at bounding box center [353, 180] width 527 height 318
click at [340, 11] on icon "button" at bounding box center [339, 10] width 5 height 5
drag, startPoint x: 582, startPoint y: 51, endPoint x: 389, endPoint y: 92, distance: 197.3
click at [389, 92] on icon at bounding box center [391, 83] width 6 height 21
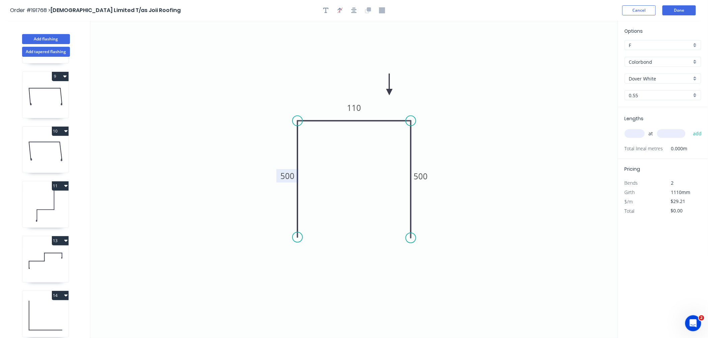
click at [389, 92] on icon at bounding box center [389, 84] width 6 height 21
drag, startPoint x: 389, startPoint y: 90, endPoint x: 395, endPoint y: 95, distance: 8.6
click at [395, 95] on icon at bounding box center [400, 89] width 19 height 19
click at [355, 11] on icon "button" at bounding box center [353, 10] width 5 height 5
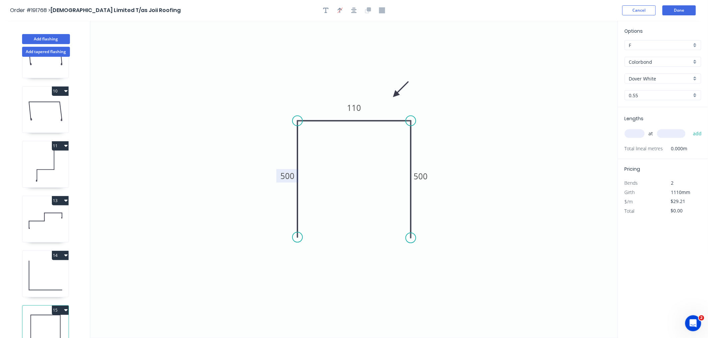
scroll to position [489, 0]
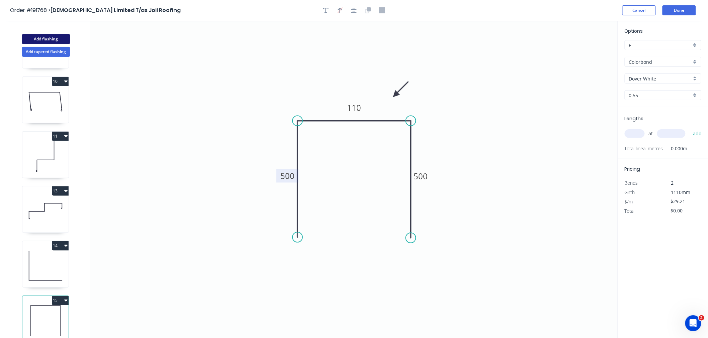
click at [44, 41] on button "Add flashing" at bounding box center [46, 39] width 48 height 10
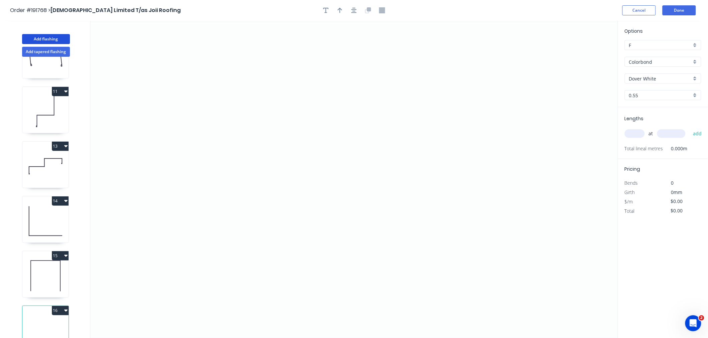
scroll to position [544, 0]
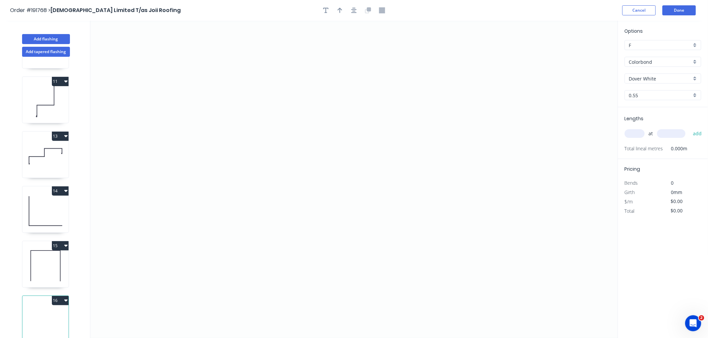
drag, startPoint x: 53, startPoint y: 318, endPoint x: 111, endPoint y: 276, distance: 71.7
click at [54, 318] on icon at bounding box center [45, 321] width 46 height 43
click at [635, 134] on input "text" at bounding box center [634, 133] width 20 height 9
click at [689, 128] on button "add" at bounding box center [697, 133] width 16 height 11
click at [168, 94] on icon "0" at bounding box center [353, 180] width 527 height 318
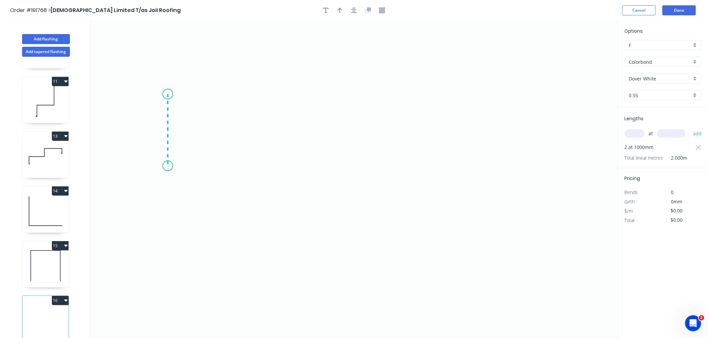
click at [167, 166] on icon "0" at bounding box center [353, 180] width 527 height 318
click at [390, 164] on icon "0 ?" at bounding box center [353, 180] width 527 height 318
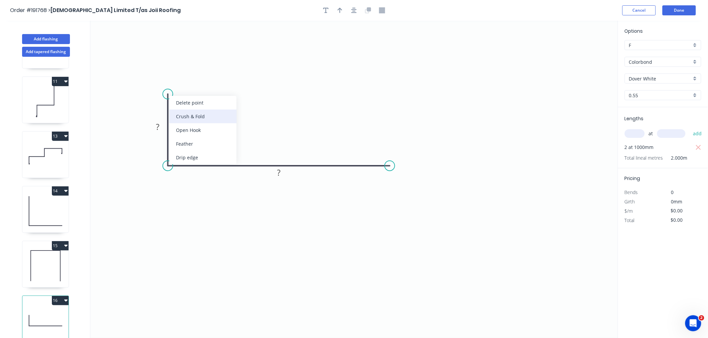
click at [186, 114] on div "Crush & Fold" at bounding box center [202, 117] width 67 height 14
click at [399, 185] on div "Crush & Fold" at bounding box center [420, 188] width 67 height 14
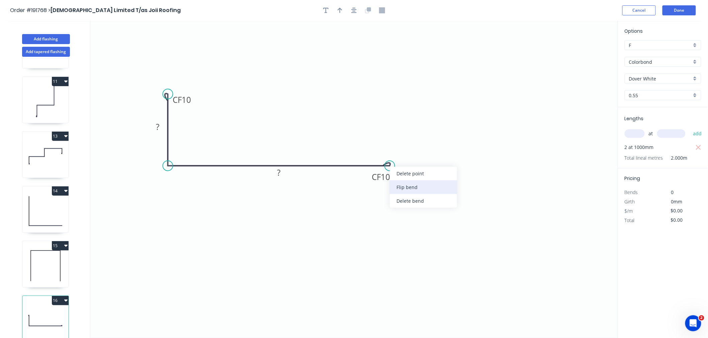
click at [399, 187] on div "Flip bend" at bounding box center [423, 188] width 67 height 14
click at [194, 97] on rect at bounding box center [182, 99] width 27 height 13
drag, startPoint x: 353, startPoint y: 10, endPoint x: 344, endPoint y: 17, distance: 11.1
click at [353, 9] on icon "button" at bounding box center [353, 10] width 5 height 6
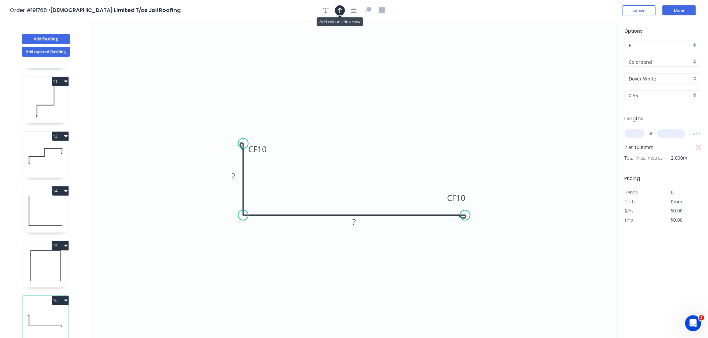
click at [340, 10] on icon "button" at bounding box center [339, 10] width 5 height 6
drag, startPoint x: 583, startPoint y: 51, endPoint x: 385, endPoint y: 177, distance: 234.1
click at [385, 177] on icon at bounding box center [385, 168] width 6 height 21
drag, startPoint x: 385, startPoint y: 177, endPoint x: 400, endPoint y: 182, distance: 15.8
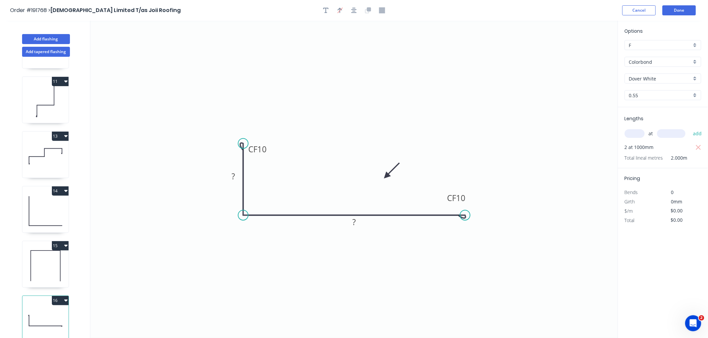
click at [400, 182] on icon "0 CF 10 ? CF 10 ?" at bounding box center [353, 180] width 527 height 318
click at [266, 148] on tspan "10" at bounding box center [261, 149] width 9 height 11
click at [353, 99] on icon "0 CF 15 30 CF 15 625" at bounding box center [353, 180] width 527 height 318
click at [418, 92] on icon "0 CF 15 30 CF 15 625" at bounding box center [353, 180] width 527 height 318
click at [476, 11] on div "Order #191768 > Joii Limited T/as Joii Roofing Cancel Done" at bounding box center [353, 10] width 687 height 10
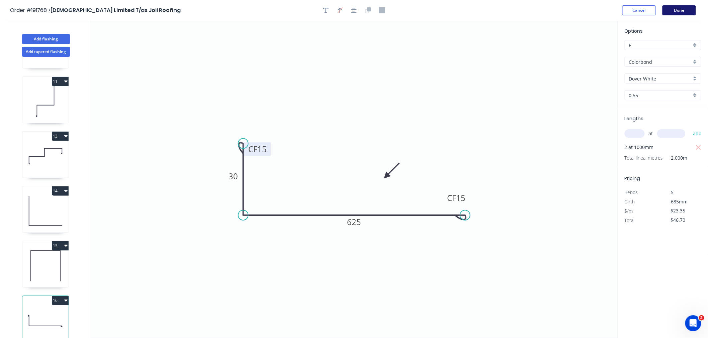
click at [676, 10] on button "Done" at bounding box center [678, 10] width 33 height 10
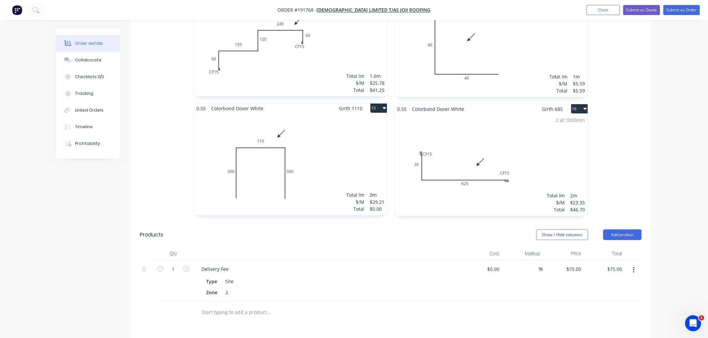
scroll to position [1263, 0]
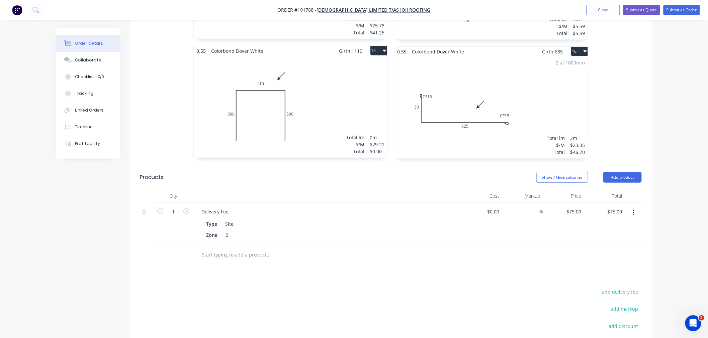
click at [449, 61] on div "2 at 1000mm Total lm $/M Total 2m $23.35 $46.70" at bounding box center [490, 108] width 193 height 102
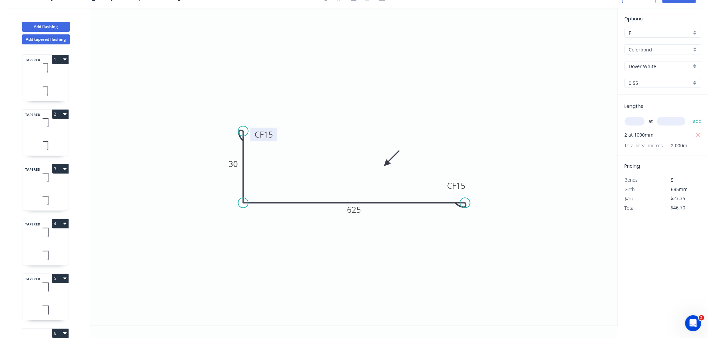
drag, startPoint x: 267, startPoint y: 135, endPoint x: 273, endPoint y: 133, distance: 6.8
click at [273, 133] on rect at bounding box center [263, 134] width 27 height 13
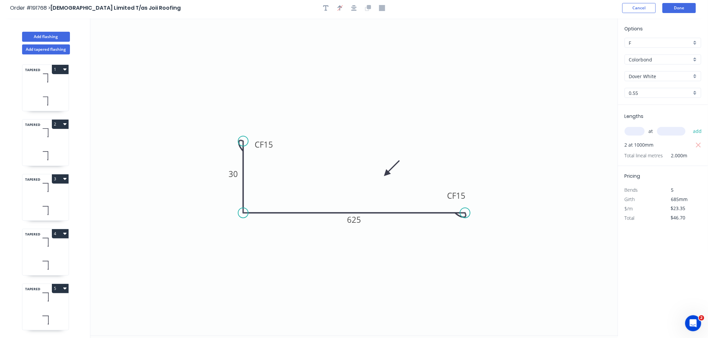
scroll to position [0, 0]
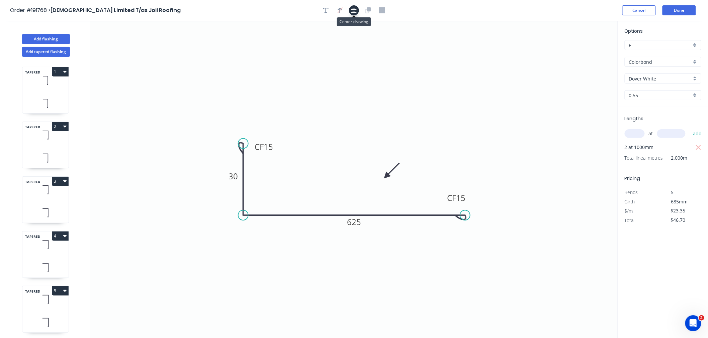
click at [354, 9] on icon "button" at bounding box center [353, 10] width 5 height 6
click at [442, 9] on div "Order #191768 > Joii Limited T/as Joii Roofing Cancel Done" at bounding box center [353, 10] width 687 height 10
click at [674, 11] on button "Done" at bounding box center [678, 10] width 33 height 10
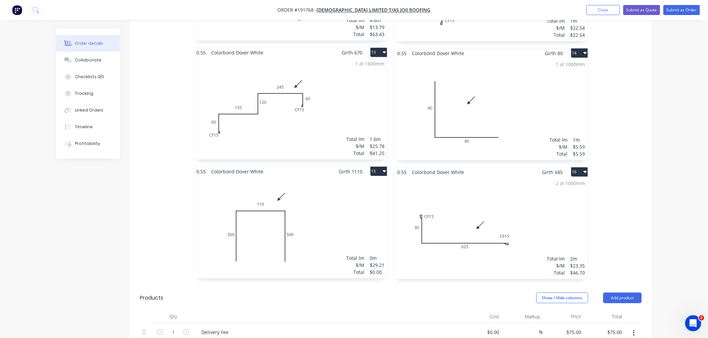
scroll to position [1114, 0]
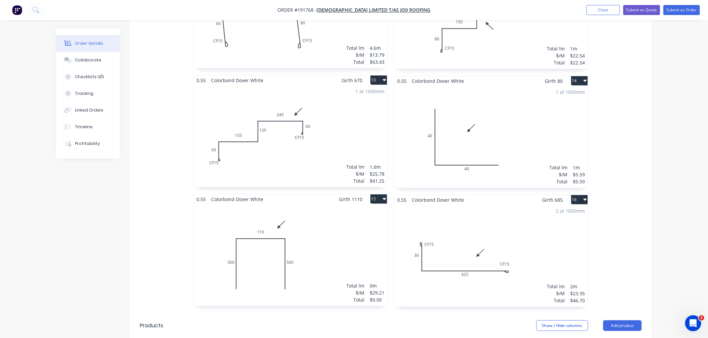
click at [351, 232] on div "Total lm $/M Total 0m $29.21 $0.00" at bounding box center [290, 255] width 193 height 102
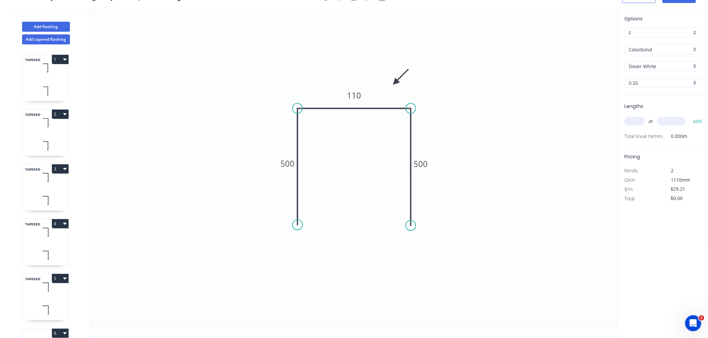
scroll to position [12, 0]
click at [633, 122] on input "text" at bounding box center [634, 121] width 20 height 9
click at [689, 116] on button "add" at bounding box center [697, 121] width 16 height 11
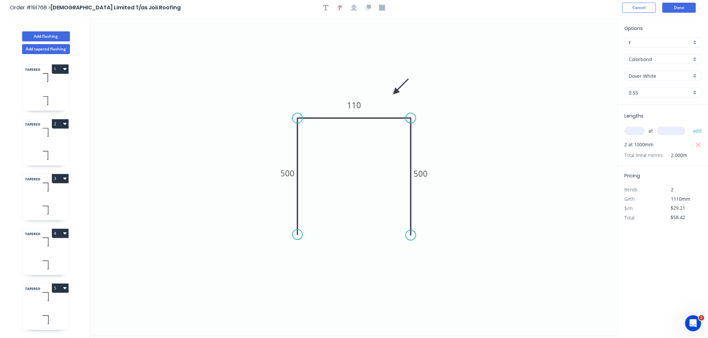
scroll to position [0, 0]
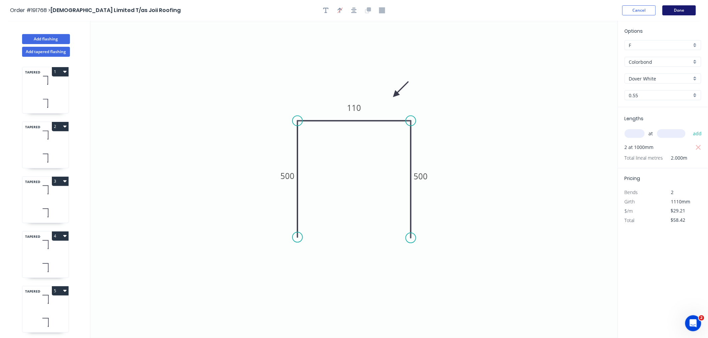
click at [683, 9] on button "Done" at bounding box center [678, 10] width 33 height 10
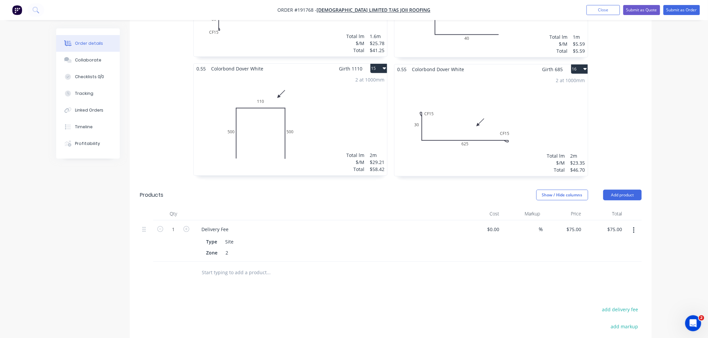
scroll to position [1263, 0]
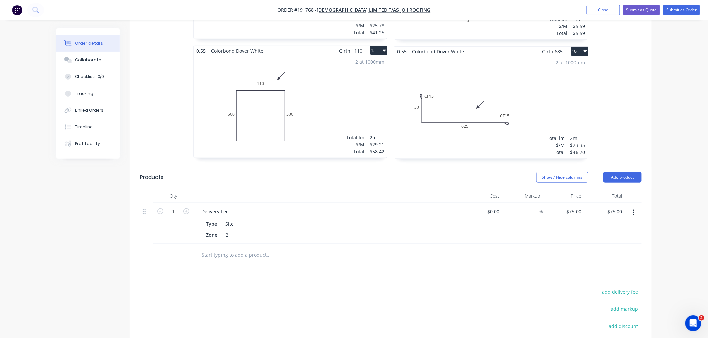
click at [549, 101] on div "2 at 1000mm Total lm $/M Total 2m $23.35 $46.70" at bounding box center [490, 108] width 193 height 102
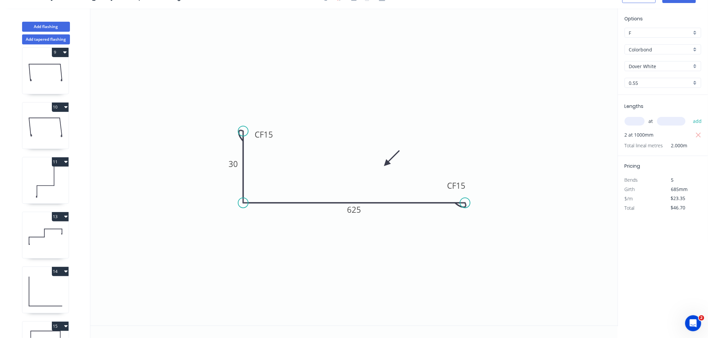
scroll to position [544, 0]
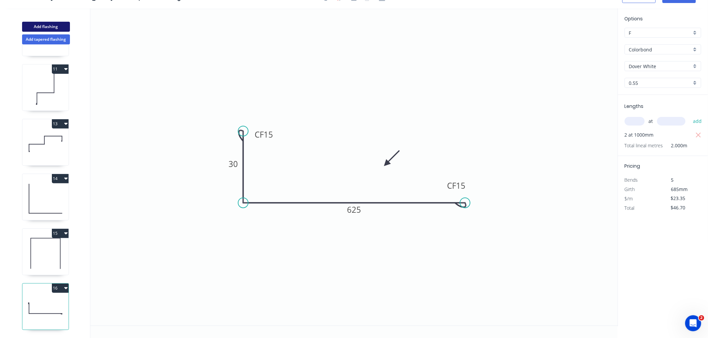
click at [48, 27] on button "Add flashing" at bounding box center [46, 27] width 48 height 10
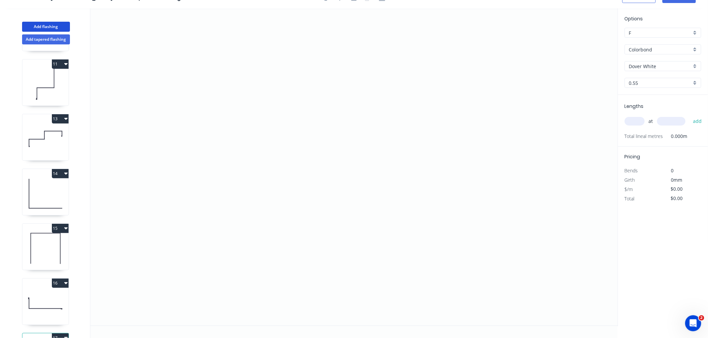
scroll to position [599, 0]
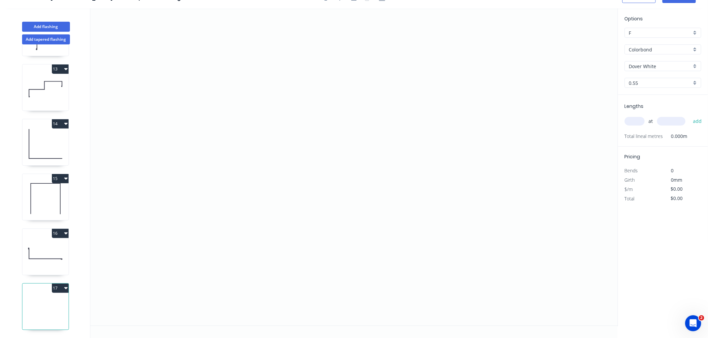
click at [639, 123] on input "text" at bounding box center [634, 121] width 20 height 9
click at [635, 121] on input "text" at bounding box center [634, 121] width 20 height 9
click at [689, 116] on button "add" at bounding box center [697, 121] width 16 height 11
click at [155, 155] on icon "0" at bounding box center [353, 167] width 527 height 318
click at [156, 72] on icon "0" at bounding box center [353, 167] width 527 height 318
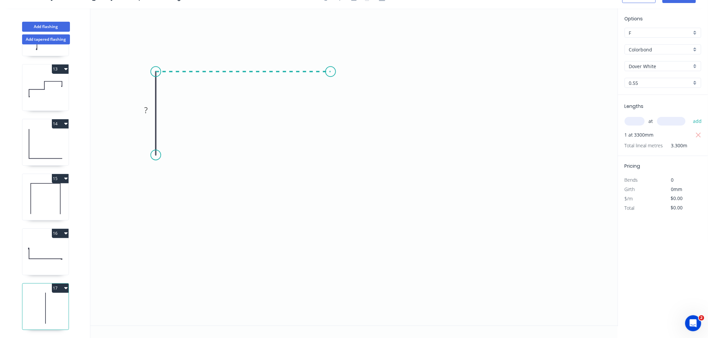
click at [330, 76] on icon "0 ?" at bounding box center [353, 167] width 527 height 318
click at [333, 240] on icon "0 ? ?" at bounding box center [353, 167] width 527 height 318
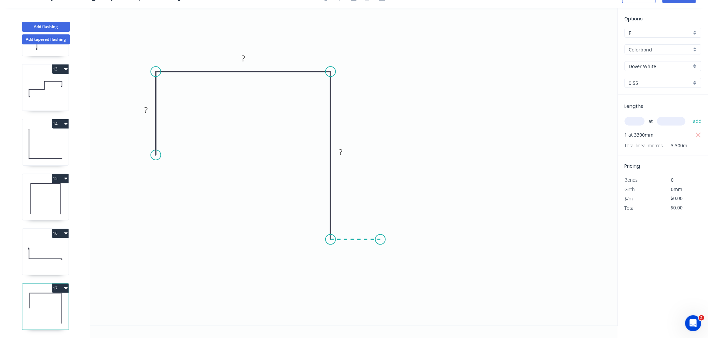
click at [380, 240] on icon "0 ? ? ?" at bounding box center [353, 167] width 527 height 318
click at [390, 263] on div "Crush & Fold" at bounding box center [413, 263] width 67 height 14
click at [389, 257] on div "Flip bend" at bounding box center [413, 262] width 67 height 14
click at [169, 172] on div "Crush & Fold" at bounding box center [191, 175] width 67 height 14
click at [146, 144] on tspan "10" at bounding box center [145, 143] width 9 height 11
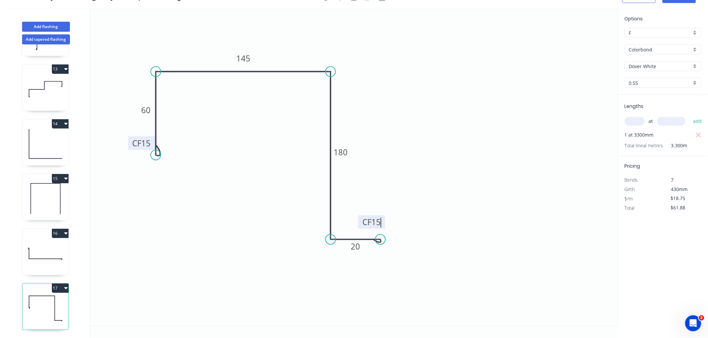
click at [222, 100] on icon "0 CF 15 60 145 180 CF 15 20" at bounding box center [353, 167] width 527 height 318
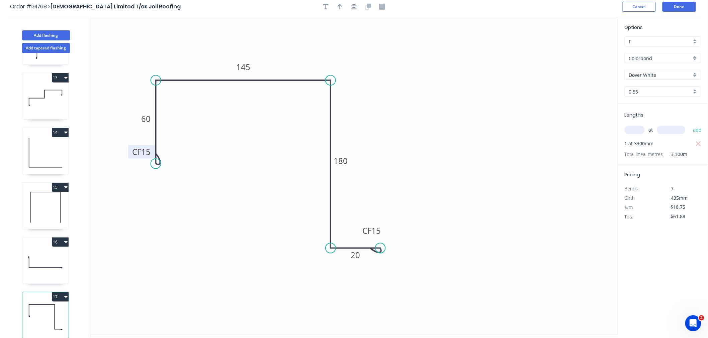
scroll to position [0, 0]
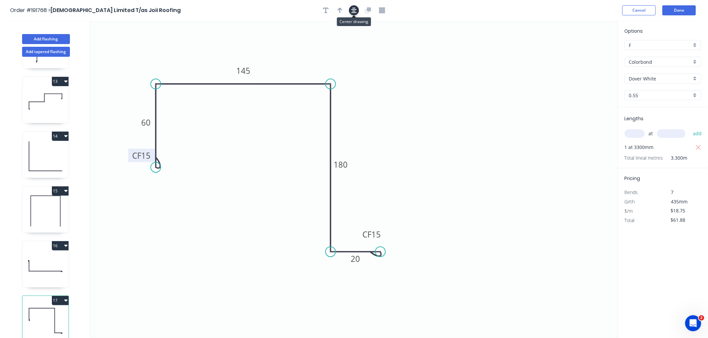
click at [354, 8] on icon "button" at bounding box center [353, 10] width 5 height 6
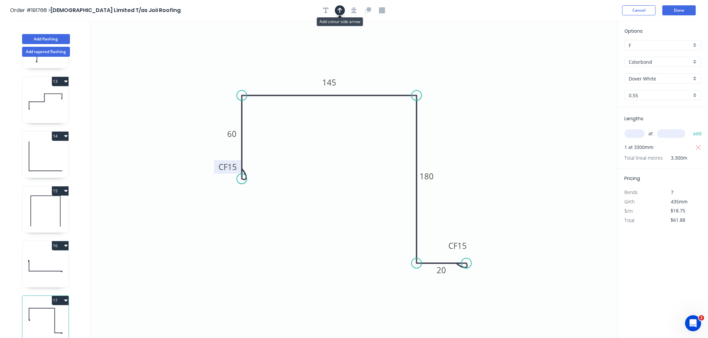
click at [339, 12] on icon "button" at bounding box center [339, 10] width 5 height 6
drag, startPoint x: 585, startPoint y: 52, endPoint x: 441, endPoint y: 151, distance: 174.7
click at [441, 151] on icon at bounding box center [441, 142] width 6 height 21
click at [355, 10] on icon "button" at bounding box center [353, 10] width 5 height 6
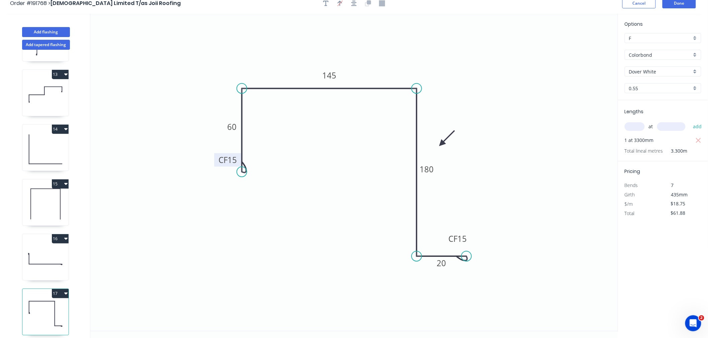
scroll to position [12, 0]
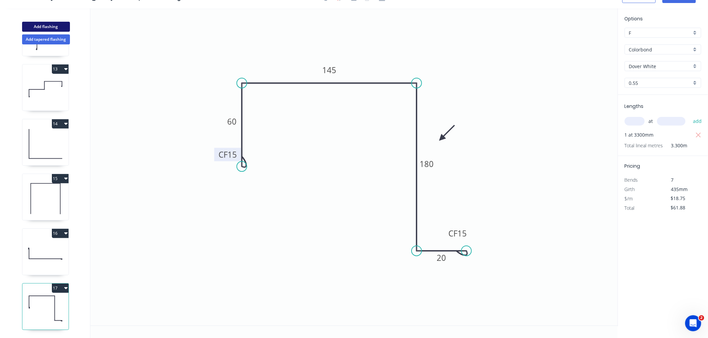
click at [49, 24] on button "Add flashing" at bounding box center [46, 27] width 48 height 10
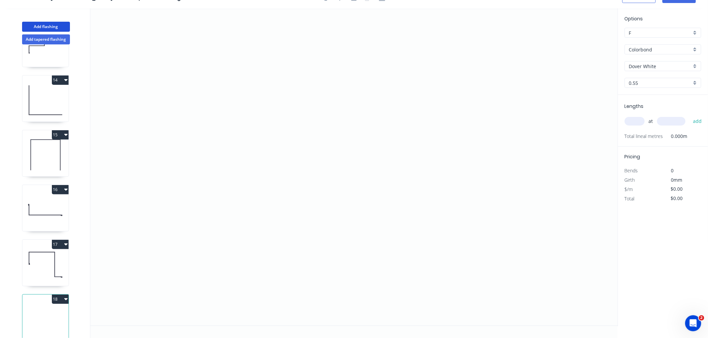
scroll to position [654, 0]
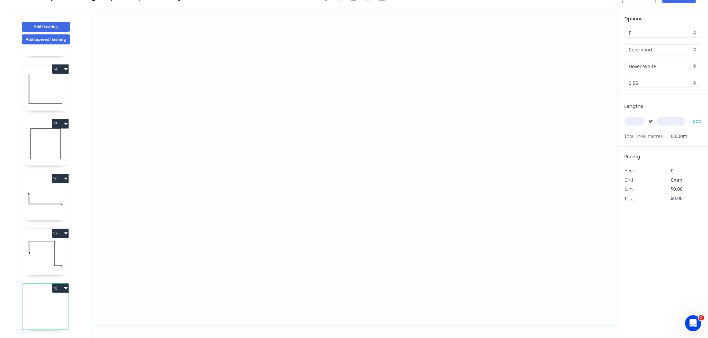
click at [629, 122] on input "text" at bounding box center [634, 121] width 20 height 9
click at [689, 116] on button "add" at bounding box center [697, 121] width 16 height 11
click at [202, 143] on icon "0" at bounding box center [353, 167] width 527 height 318
click at [205, 70] on icon "0" at bounding box center [353, 167] width 527 height 318
click at [309, 71] on icon "0 ?" at bounding box center [353, 167] width 527 height 318
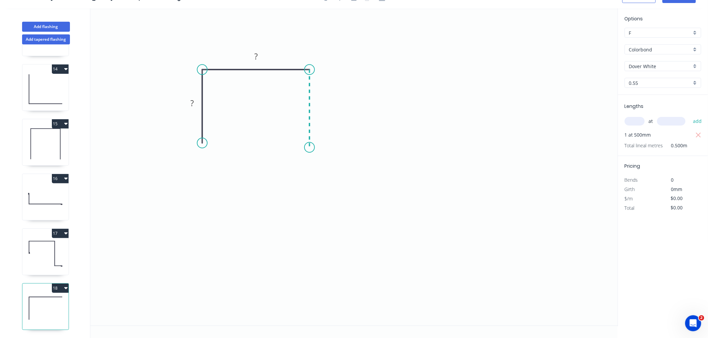
click at [304, 147] on icon "0 ? ?" at bounding box center [353, 167] width 527 height 318
click at [322, 169] on div "Crush & Fold" at bounding box center [338, 169] width 67 height 14
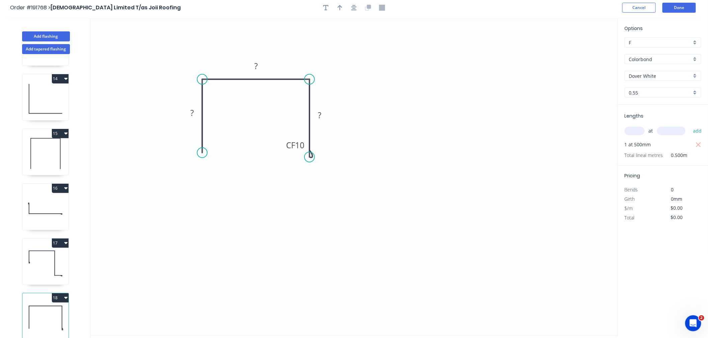
scroll to position [0, 0]
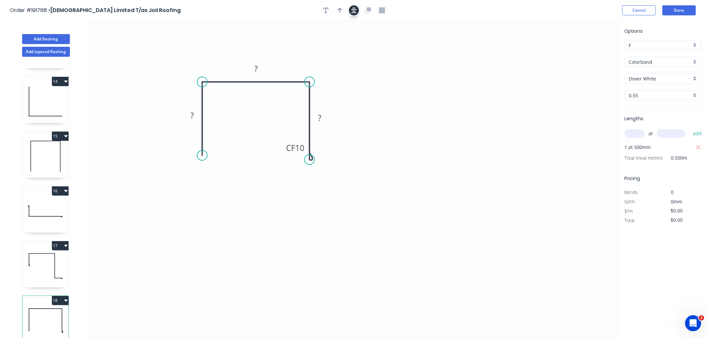
click at [354, 11] on icon "button" at bounding box center [353, 10] width 5 height 6
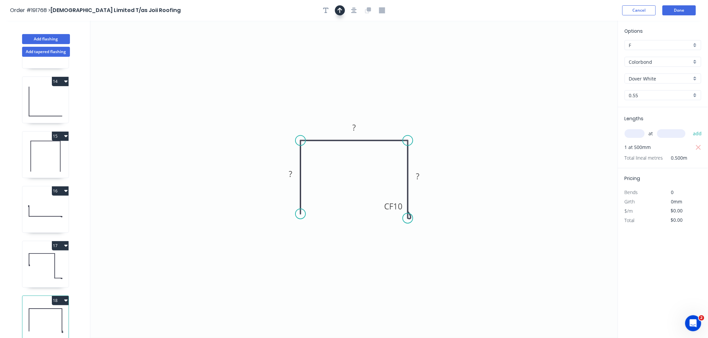
click at [338, 11] on icon "button" at bounding box center [339, 10] width 5 height 6
drag, startPoint x: 583, startPoint y: 56, endPoint x: 509, endPoint y: 82, distance: 78.2
click at [405, 132] on icon "0 ? ? CF 10 ?" at bounding box center [353, 180] width 527 height 318
drag, startPoint x: 508, startPoint y: 126, endPoint x: 357, endPoint y: 192, distance: 164.3
click at [357, 192] on icon at bounding box center [357, 183] width 6 height 21
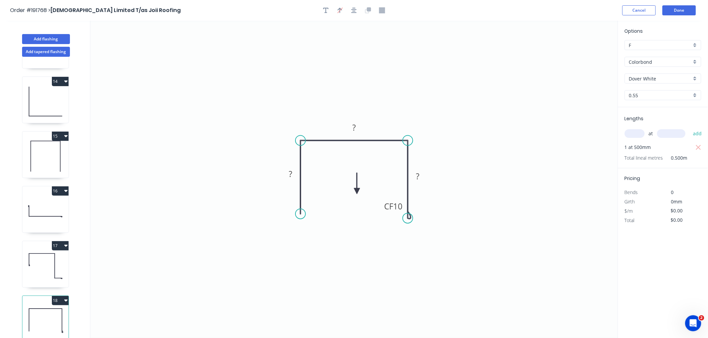
click at [357, 192] on icon at bounding box center [357, 183] width 6 height 21
click at [357, 192] on icon at bounding box center [361, 185] width 19 height 19
click at [357, 192] on icon at bounding box center [364, 191] width 21 height 6
click at [357, 192] on icon at bounding box center [361, 196] width 19 height 19
click at [357, 192] on icon at bounding box center [357, 198] width 6 height 21
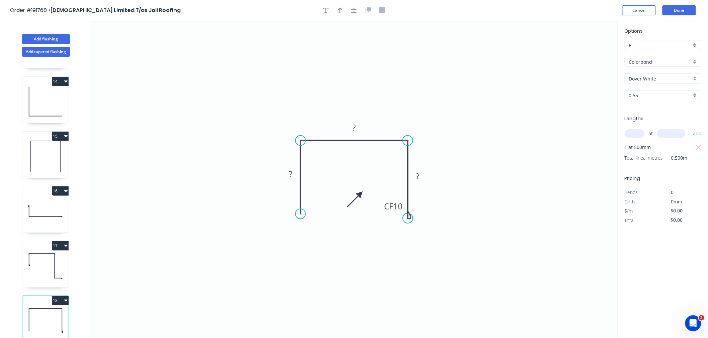
drag, startPoint x: 357, startPoint y: 192, endPoint x: 360, endPoint y: 194, distance: 4.3
click at [360, 194] on icon at bounding box center [354, 199] width 19 height 19
click at [290, 172] on tspan "?" at bounding box center [290, 174] width 3 height 11
click at [284, 84] on icon "0 20 20 CF 15 20" at bounding box center [353, 180] width 527 height 318
click at [363, 78] on icon "0 20 20 CF 15 20" at bounding box center [353, 180] width 527 height 318
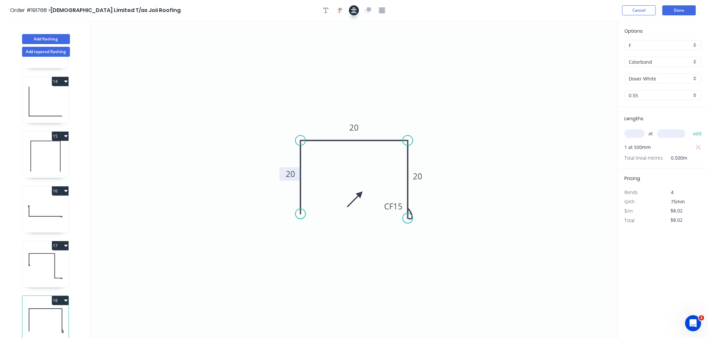
click at [352, 10] on icon "button" at bounding box center [353, 10] width 5 height 6
click at [684, 13] on button "Done" at bounding box center [678, 10] width 33 height 10
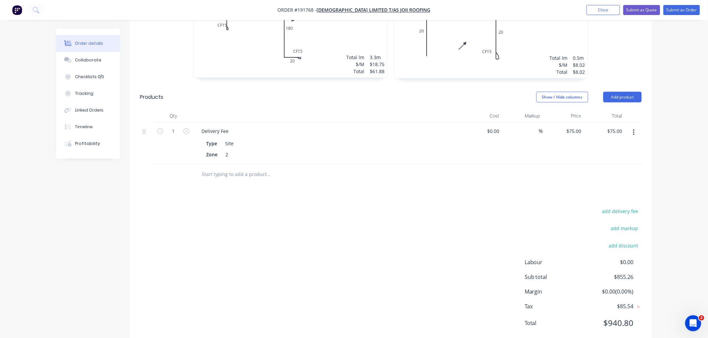
scroll to position [1313, 0]
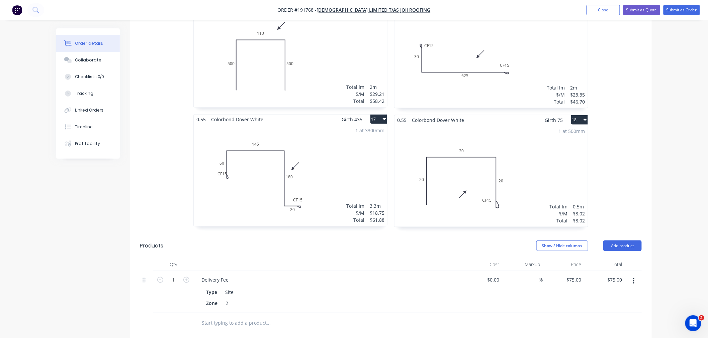
click at [519, 146] on div "1 at 500mm Total lm $/M Total 0.5m $8.02 $8.02" at bounding box center [490, 176] width 193 height 102
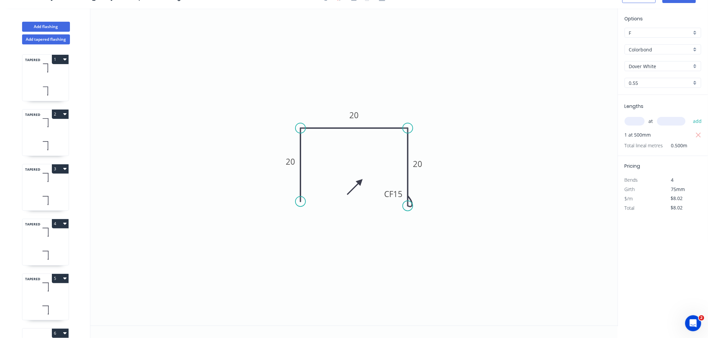
scroll to position [12, 0]
click at [44, 27] on button "Add flashing" at bounding box center [46, 27] width 48 height 10
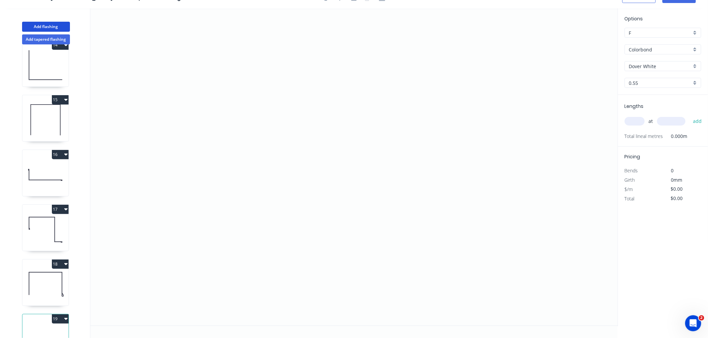
scroll to position [708, 0]
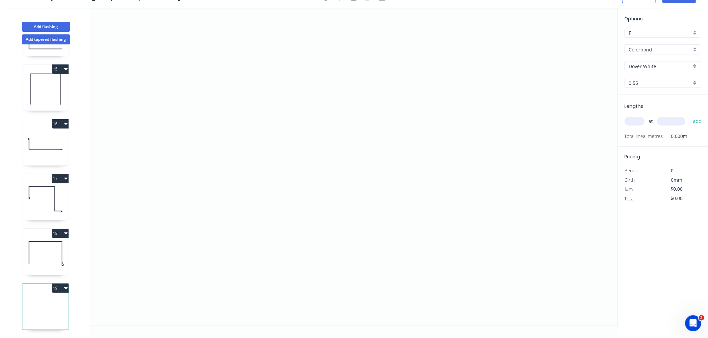
click at [631, 118] on input "text" at bounding box center [634, 121] width 20 height 9
click at [689, 116] on button "add" at bounding box center [697, 121] width 16 height 11
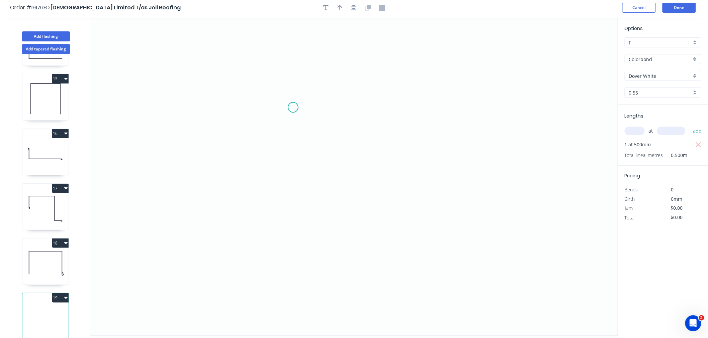
scroll to position [0, 0]
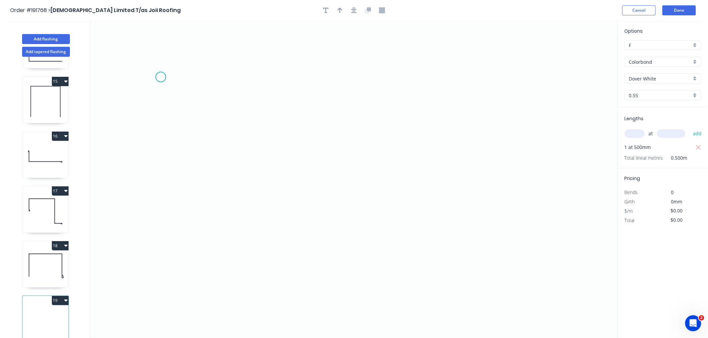
click at [160, 77] on icon "0" at bounding box center [353, 180] width 527 height 318
drag, startPoint x: 162, startPoint y: 124, endPoint x: 171, endPoint y: 124, distance: 8.7
click at [162, 124] on icon "0" at bounding box center [353, 180] width 527 height 318
click at [169, 95] on div "Crush & Fold" at bounding box center [193, 98] width 67 height 14
click at [172, 101] on div "Flip bend" at bounding box center [195, 102] width 67 height 14
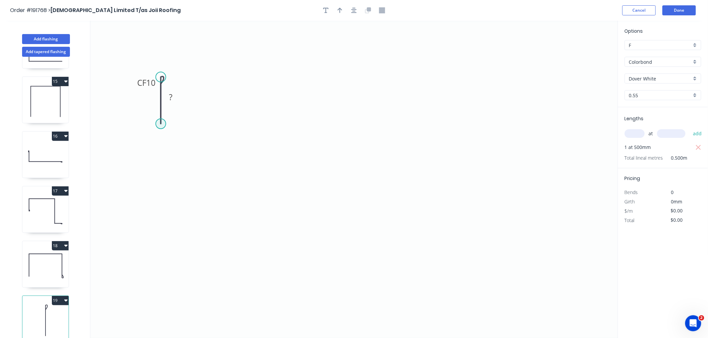
click at [158, 122] on circle at bounding box center [161, 124] width 10 height 10
click at [302, 128] on icon "0 CF 10 ?" at bounding box center [353, 180] width 527 height 318
click at [302, 202] on icon "0 CF 10 ? ?" at bounding box center [353, 180] width 527 height 318
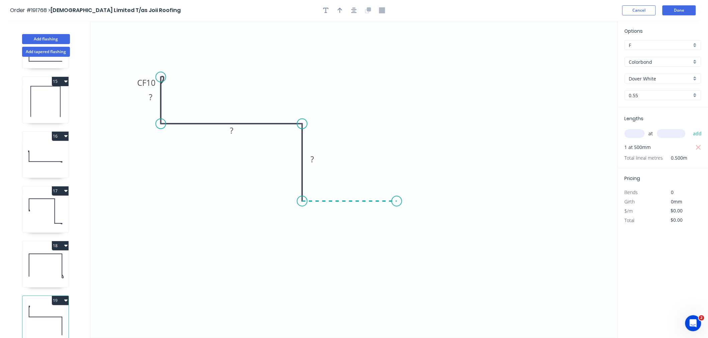
click at [397, 203] on icon "0 CF 10 ? ? ?" at bounding box center [353, 180] width 527 height 318
click at [406, 223] on div "Crush & Fold" at bounding box center [430, 226] width 67 height 14
click at [353, 13] on icon "button" at bounding box center [353, 10] width 5 height 6
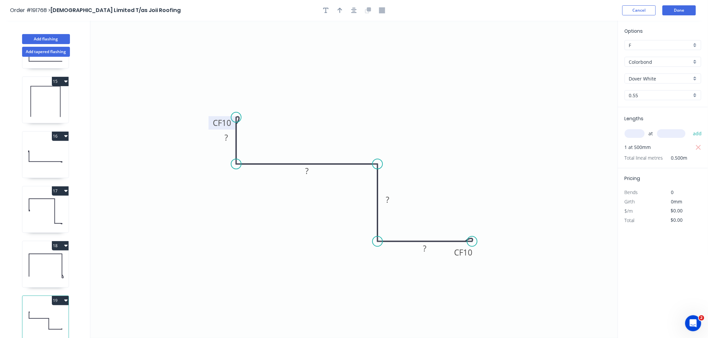
click at [227, 123] on tspan "10" at bounding box center [226, 122] width 9 height 11
drag, startPoint x: 448, startPoint y: 182, endPoint x: 445, endPoint y: 183, distance: 3.5
click at [448, 182] on icon "0 CF 10 10 45 20 CF 15 40" at bounding box center [353, 180] width 527 height 318
drag, startPoint x: 378, startPoint y: 231, endPoint x: 379, endPoint y: 226, distance: 5.4
click at [379, 226] on circle at bounding box center [377, 226] width 10 height 10
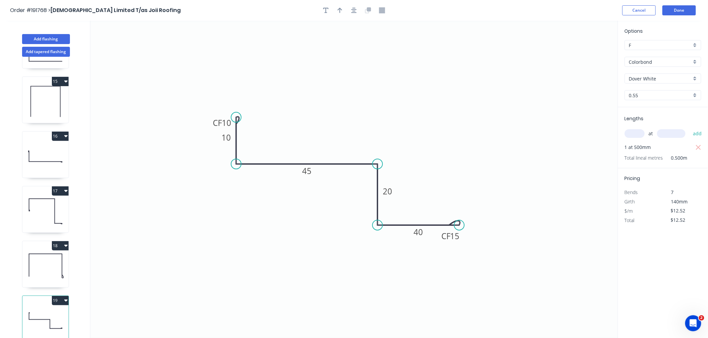
drag, startPoint x: 470, startPoint y: 239, endPoint x: 459, endPoint y: 223, distance: 18.9
click at [459, 223] on circle at bounding box center [459, 225] width 10 height 10
drag, startPoint x: 378, startPoint y: 223, endPoint x: 380, endPoint y: 208, distance: 15.1
click at [380, 208] on circle at bounding box center [377, 208] width 10 height 10
drag, startPoint x: 458, startPoint y: 225, endPoint x: 455, endPoint y: 211, distance: 14.0
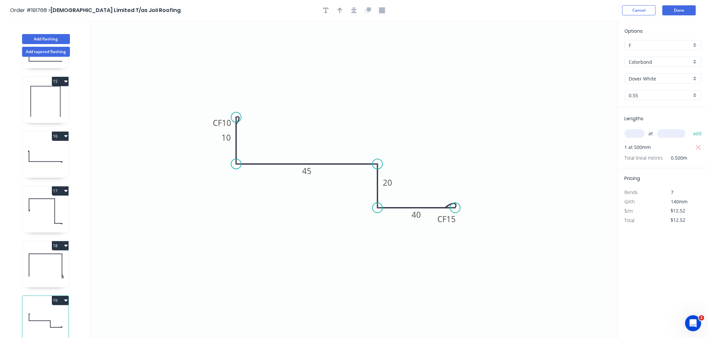
click at [455, 211] on circle at bounding box center [455, 208] width 10 height 10
click at [353, 9] on icon "button" at bounding box center [353, 10] width 5 height 5
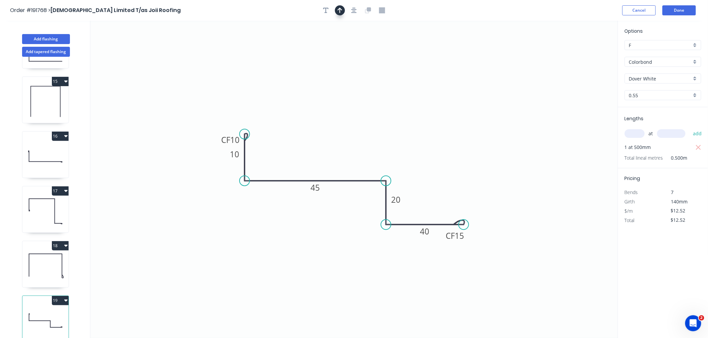
click at [341, 11] on icon "button" at bounding box center [339, 10] width 5 height 6
drag, startPoint x: 584, startPoint y: 52, endPoint x: 298, endPoint y: 216, distance: 329.3
click at [298, 216] on icon at bounding box center [298, 207] width 6 height 21
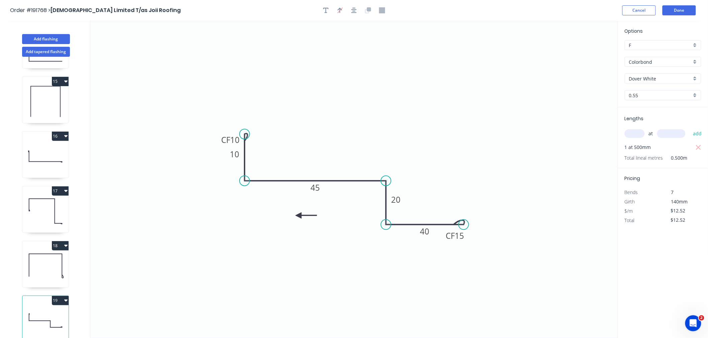
click at [298, 216] on icon at bounding box center [305, 216] width 21 height 6
click at [298, 216] on icon at bounding box center [298, 223] width 6 height 21
drag, startPoint x: 298, startPoint y: 216, endPoint x: 281, endPoint y: 199, distance: 23.9
click at [281, 199] on icon at bounding box center [275, 204] width 19 height 19
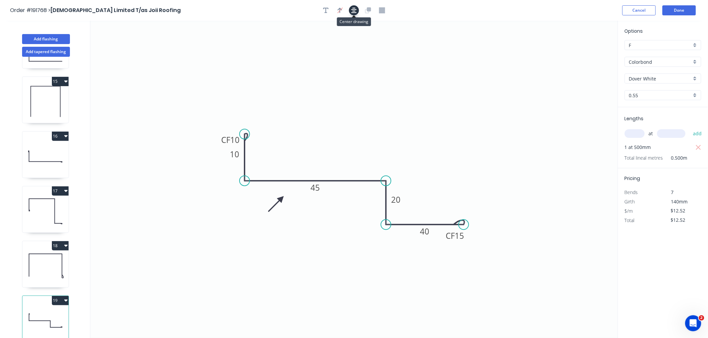
click at [357, 13] on button "button" at bounding box center [354, 10] width 10 height 10
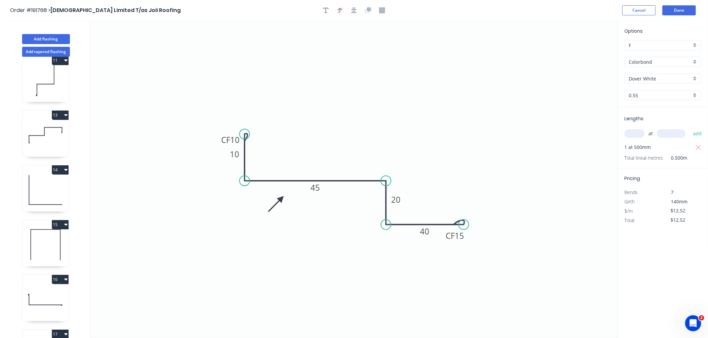
scroll to position [708, 0]
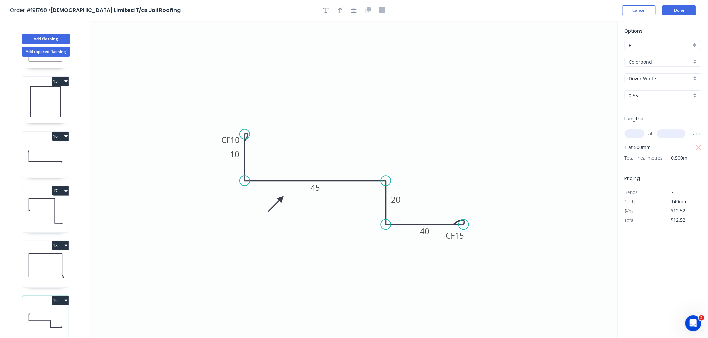
click at [51, 112] on icon at bounding box center [45, 101] width 46 height 43
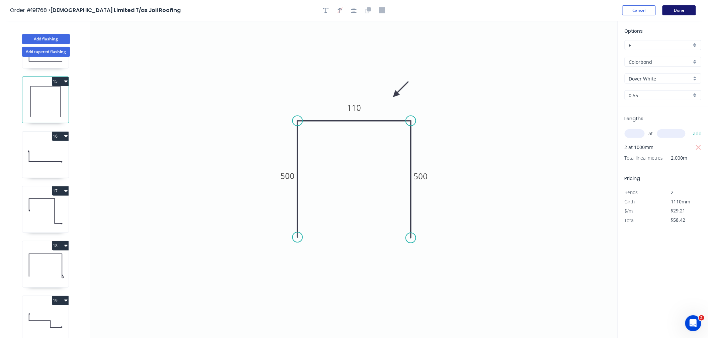
click at [687, 14] on button "Done" at bounding box center [678, 10] width 33 height 10
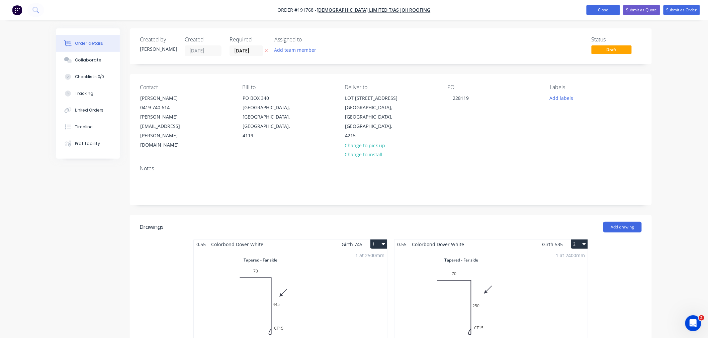
click at [595, 9] on button "Close" at bounding box center [602, 10] width 33 height 10
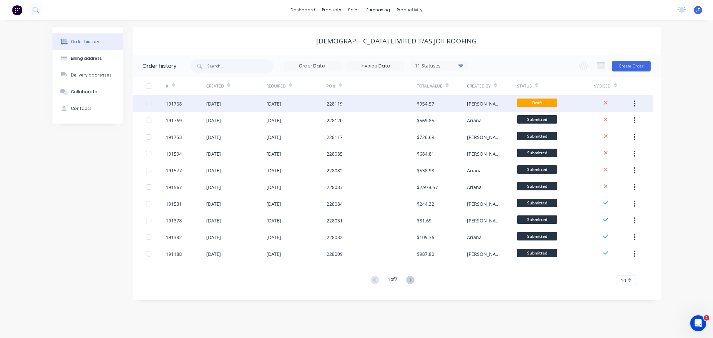
click at [184, 109] on div "191768" at bounding box center [186, 103] width 40 height 17
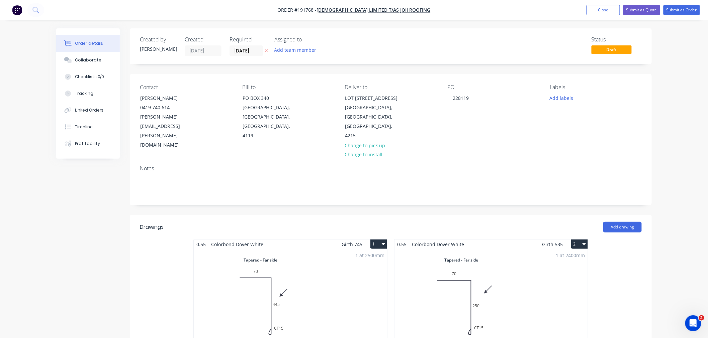
click at [508, 32] on div "Created by [PERSON_NAME] Created [DATE] Required [DATE] Assigned to Add team me…" at bounding box center [391, 46] width 522 height 36
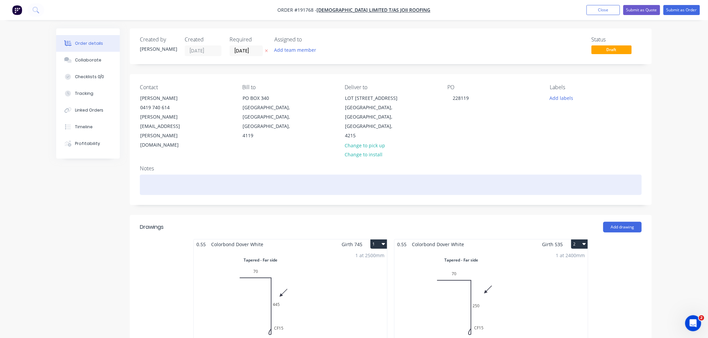
click at [157, 175] on div at bounding box center [391, 185] width 502 height 20
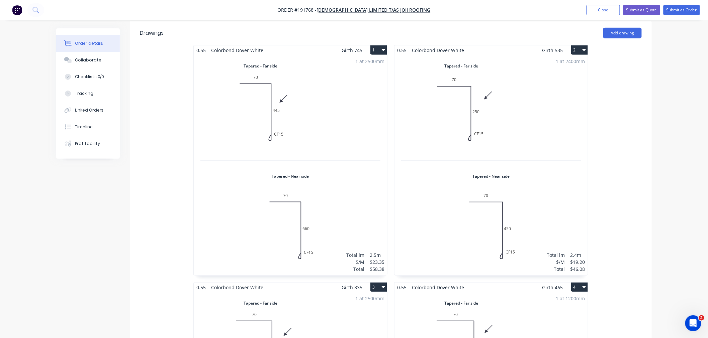
scroll to position [223, 0]
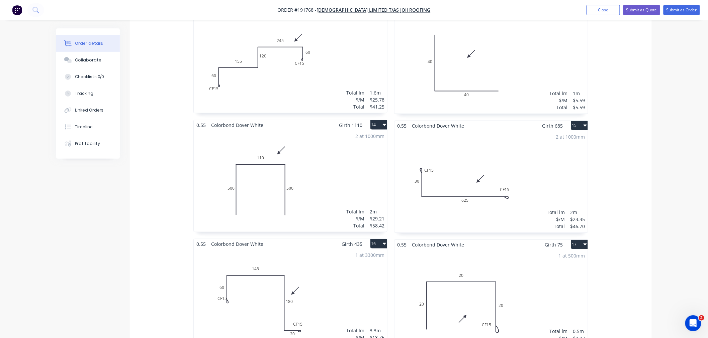
scroll to position [1263, 0]
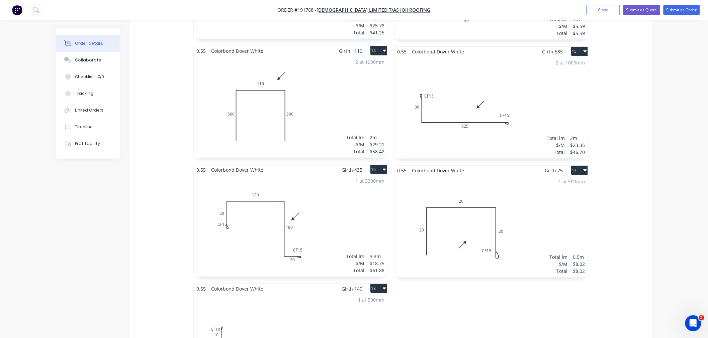
click at [305, 230] on div "1 at 3300mm Total lm $/M Total 3.3m $18.75 $61.88" at bounding box center [290, 226] width 193 height 102
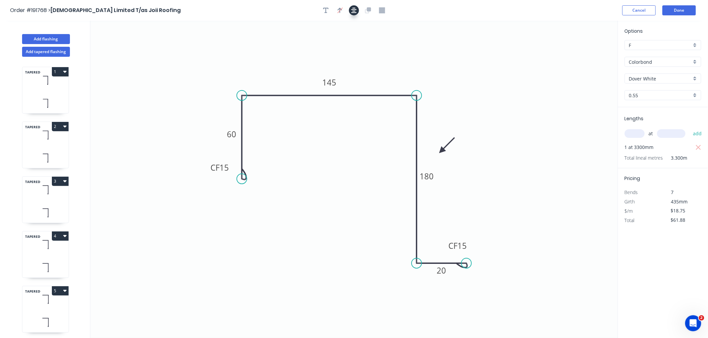
click at [352, 7] on icon "button" at bounding box center [353, 10] width 5 height 6
click at [613, 17] on header "Order #191768 > Joii Limited T/as Joii Roofing Cancel Done" at bounding box center [354, 10] width 708 height 21
click at [679, 12] on button "Done" at bounding box center [678, 10] width 33 height 10
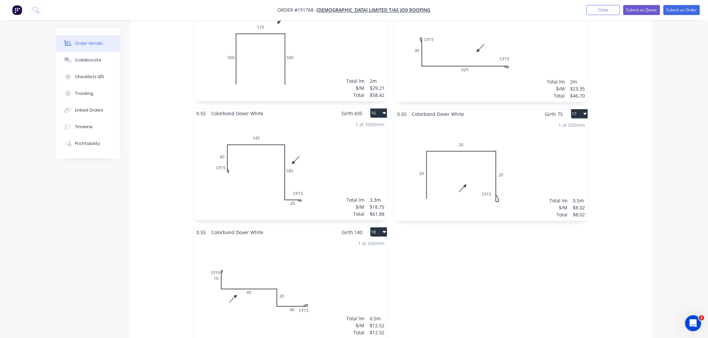
scroll to position [1337, 0]
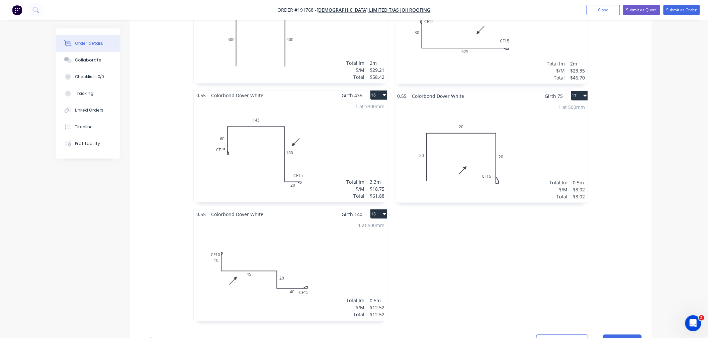
click at [294, 244] on div "1 at 500mm Total lm $/M Total 0.5m $12.52 $12.52" at bounding box center [290, 270] width 193 height 102
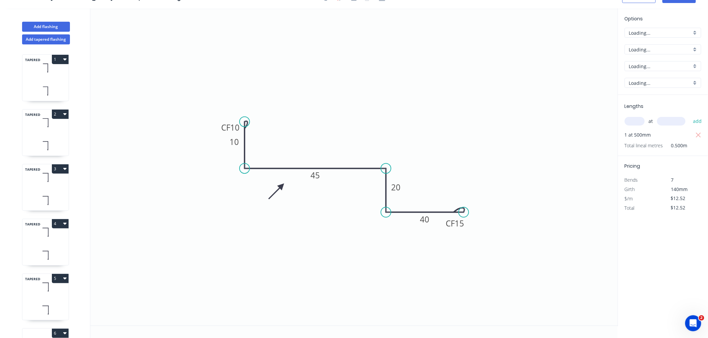
scroll to position [12, 0]
drag, startPoint x: 218, startPoint y: 127, endPoint x: 213, endPoint y: 121, distance: 8.0
click at [213, 121] on rect at bounding box center [226, 120] width 27 height 13
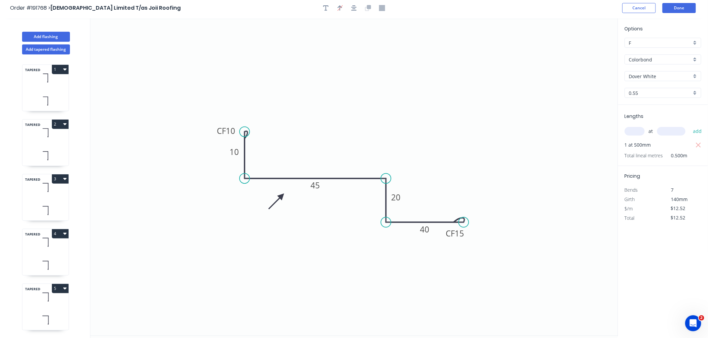
scroll to position [0, 0]
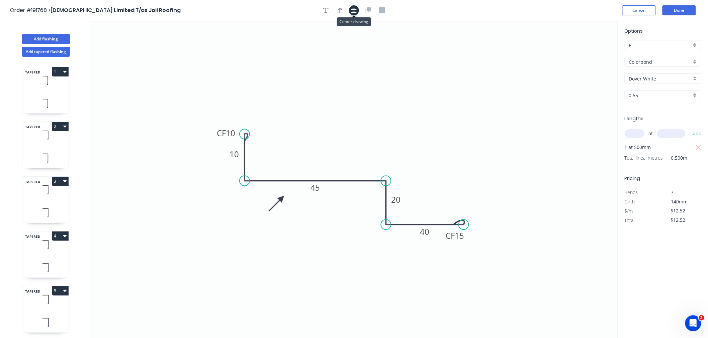
click at [351, 10] on icon "button" at bounding box center [353, 10] width 5 height 6
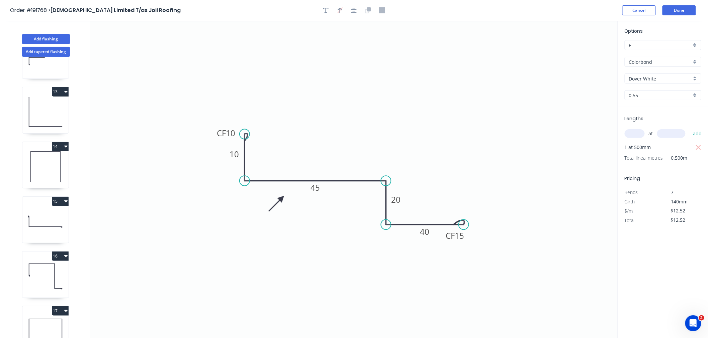
scroll to position [708, 0]
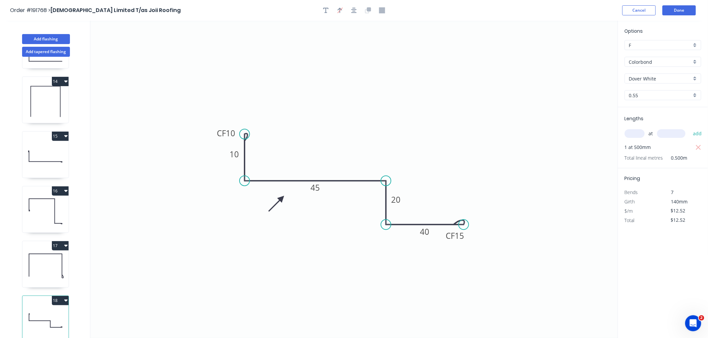
click at [54, 254] on icon at bounding box center [45, 266] width 46 height 43
type input "$8.02"
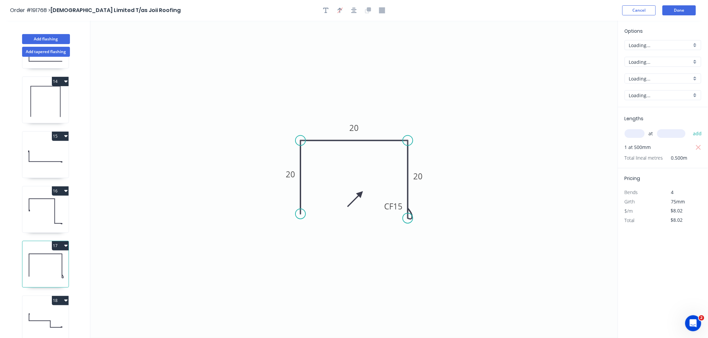
click at [49, 211] on icon at bounding box center [45, 211] width 46 height 43
type input "$18.75"
type input "$61.88"
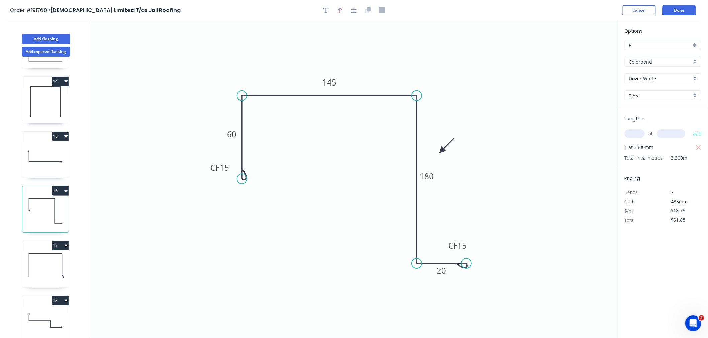
click at [52, 155] on icon at bounding box center [45, 156] width 46 height 43
type input "$23.35"
type input "$46.70"
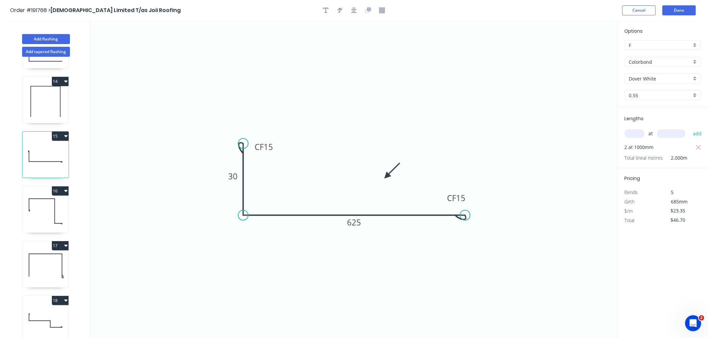
click at [42, 108] on icon at bounding box center [45, 101] width 46 height 43
type input "$29.21"
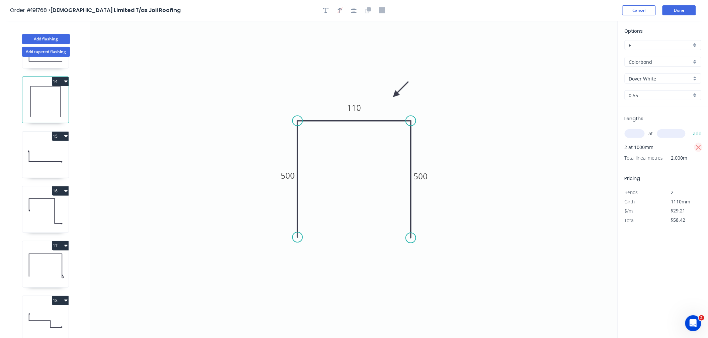
click at [698, 146] on icon "button" at bounding box center [697, 147] width 5 height 5
type input "$0.00"
click at [638, 134] on input "text" at bounding box center [634, 133] width 20 height 9
type input "1"
type input "1000"
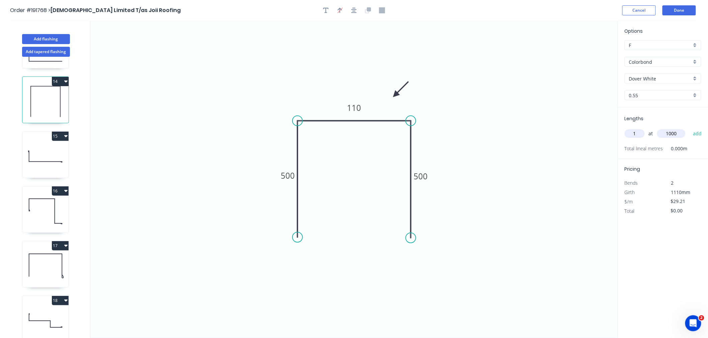
click at [689, 128] on button "add" at bounding box center [697, 133] width 16 height 11
type input "$29.21"
click at [39, 144] on icon at bounding box center [45, 156] width 46 height 43
type input "$23.35"
type input "$46.70"
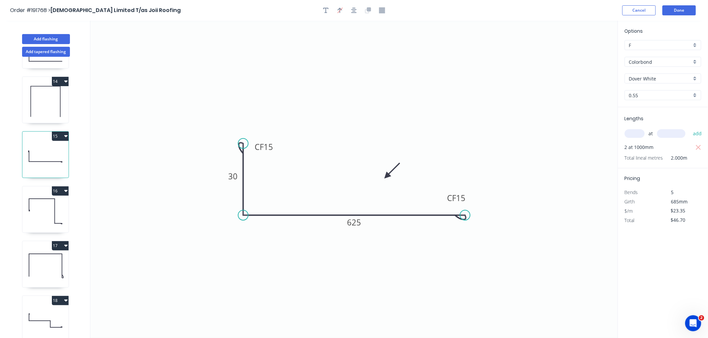
click at [48, 94] on icon at bounding box center [45, 101] width 46 height 43
type input "$29.21"
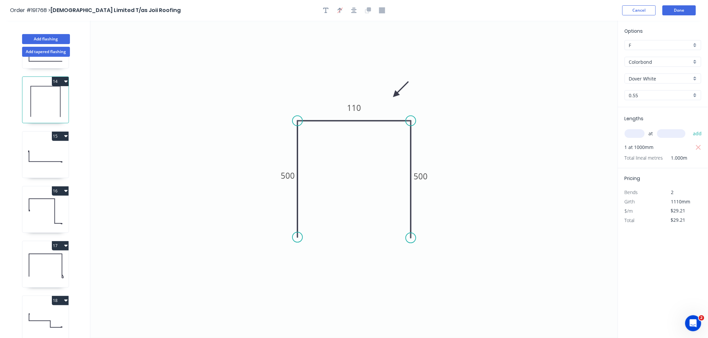
click at [542, 12] on div "Order #191768 > Joii Limited T/as Joii Roofing Cancel Done" at bounding box center [353, 10] width 687 height 10
click at [688, 11] on button "Done" at bounding box center [678, 10] width 33 height 10
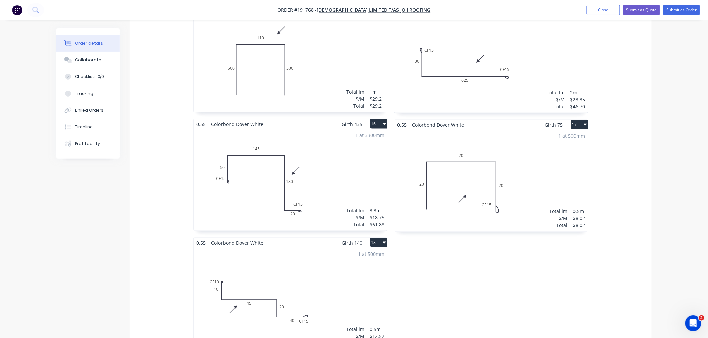
scroll to position [1283, 0]
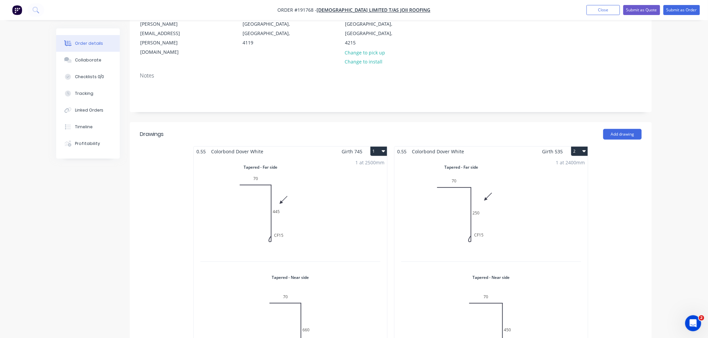
scroll to position [20, 0]
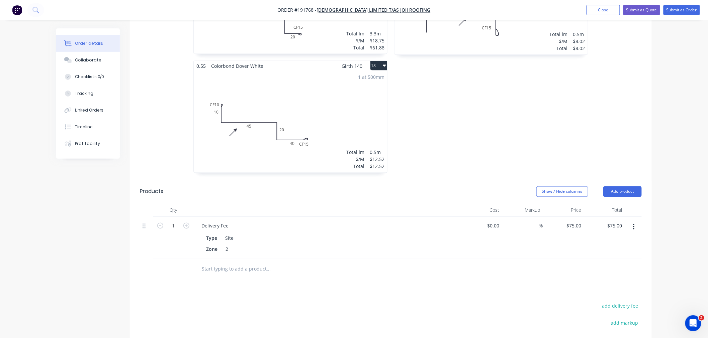
scroll to position [1337, 0]
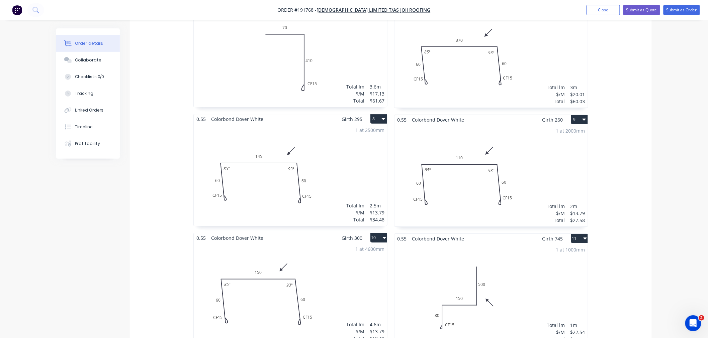
scroll to position [763, 0]
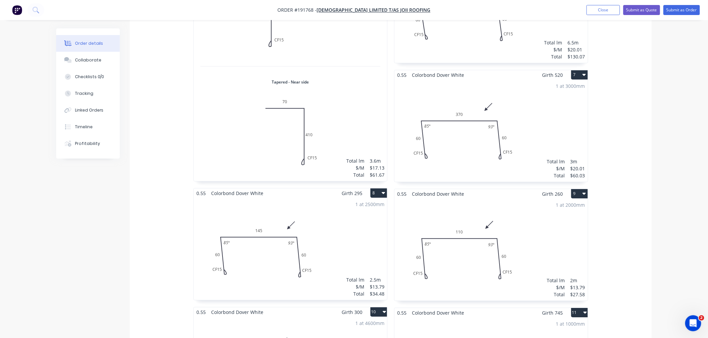
click at [651, 236] on div "0.55 Colorbond Dover White Girth 745 1 Tapered - Far side 0 70 CF 15 445 0 70 C…" at bounding box center [391, 189] width 522 height 1426
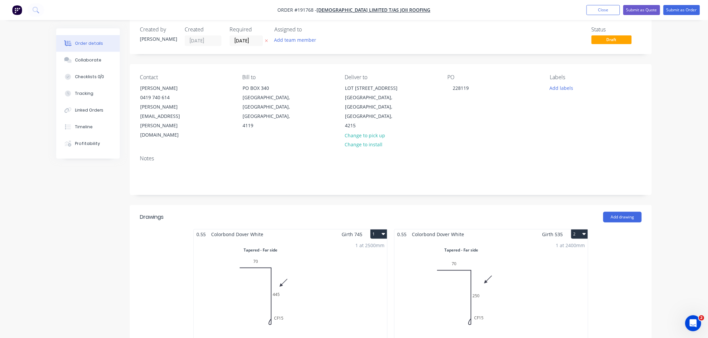
scroll to position [0, 0]
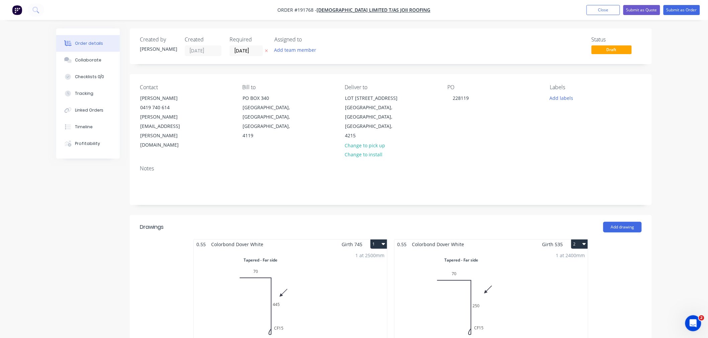
click at [677, 9] on button "Submit as Order" at bounding box center [681, 10] width 36 height 10
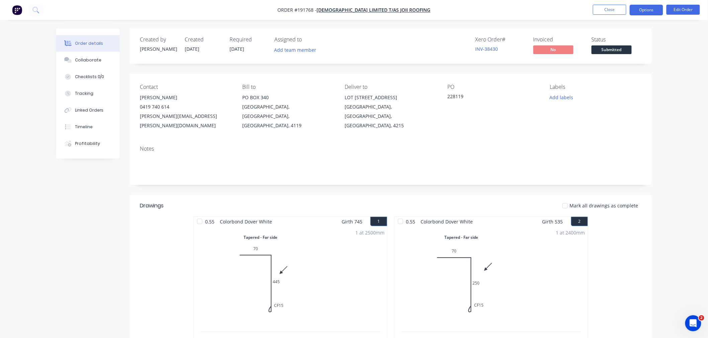
click at [644, 11] on button "Options" at bounding box center [645, 10] width 33 height 11
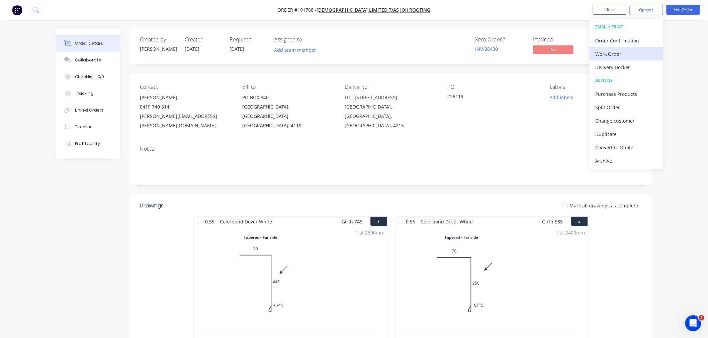
click at [642, 50] on div "Work Order" at bounding box center [626, 54] width 62 height 10
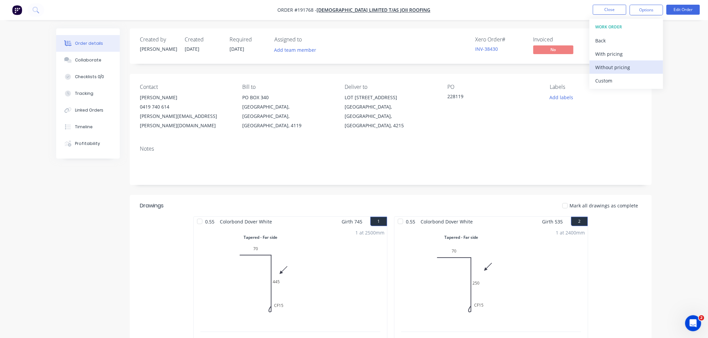
click at [634, 66] on div "Without pricing" at bounding box center [626, 68] width 62 height 10
click at [543, 19] on nav "Order #191768 - Joii Limited T/as Joii Roofing Close Options EMAIL / PRINT Orde…" at bounding box center [354, 10] width 708 height 20
click at [604, 11] on button "Close" at bounding box center [609, 10] width 33 height 10
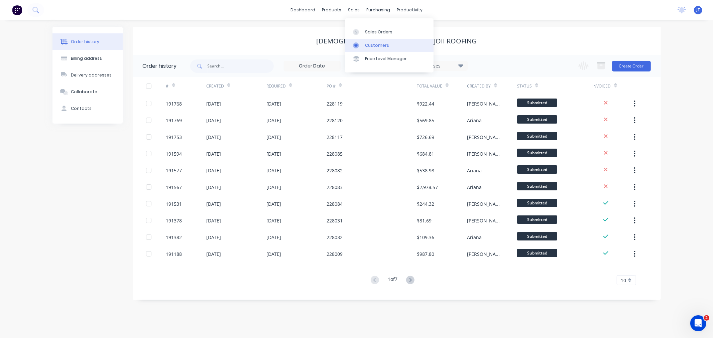
click at [366, 45] on div "Customers" at bounding box center [377, 45] width 24 height 6
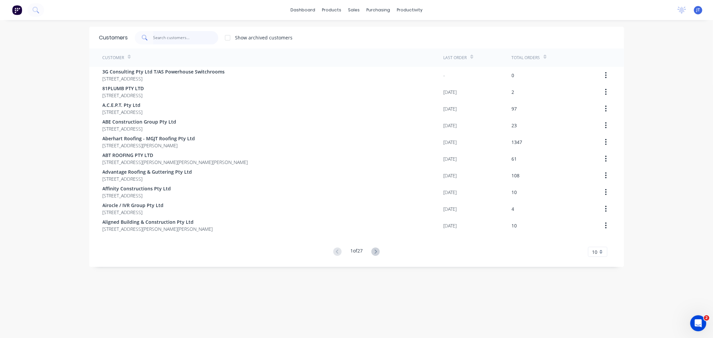
click at [166, 34] on input "text" at bounding box center [185, 37] width 65 height 13
click at [176, 38] on input "text" at bounding box center [185, 37] width 65 height 13
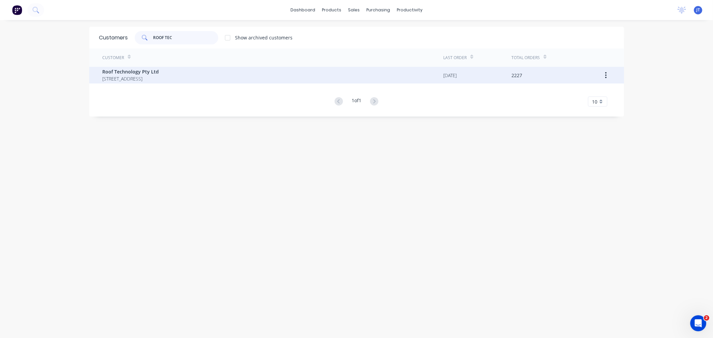
type input "ROOF TEC"
click at [159, 76] on span "2 LOCHLARNEY STREET BEENLEIGH Queensland Australia 4207" at bounding box center [131, 78] width 57 height 7
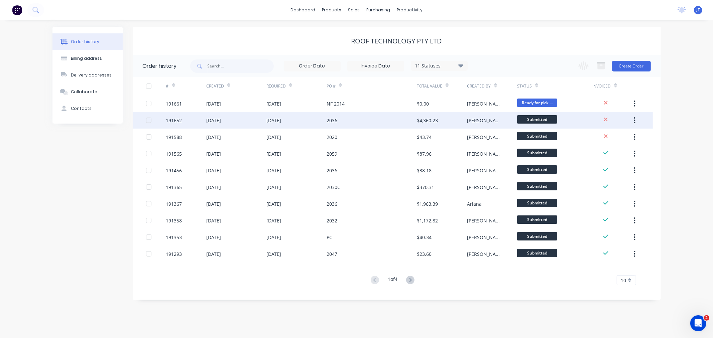
click at [173, 120] on div "191652" at bounding box center [174, 120] width 16 height 7
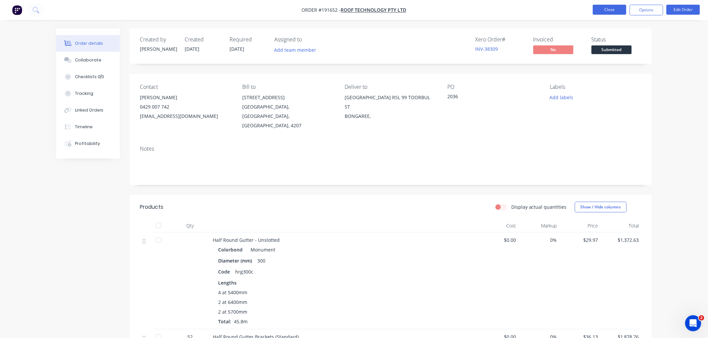
click at [601, 7] on button "Close" at bounding box center [609, 10] width 33 height 10
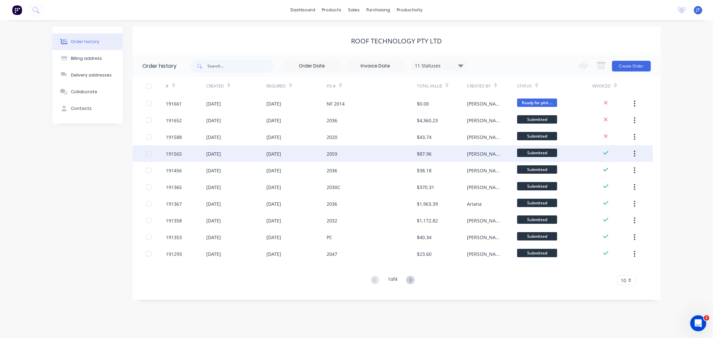
click at [176, 155] on div "191565" at bounding box center [174, 153] width 16 height 7
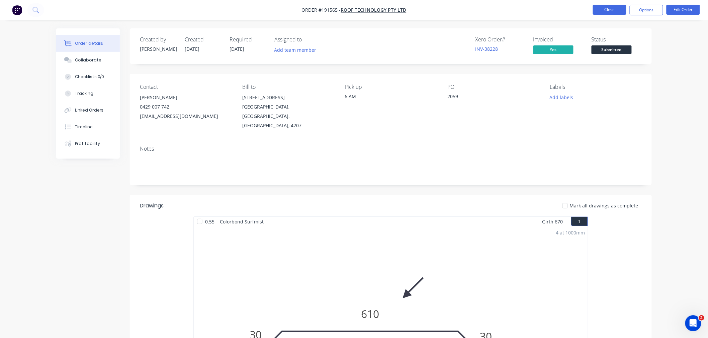
click at [595, 7] on button "Close" at bounding box center [609, 10] width 33 height 10
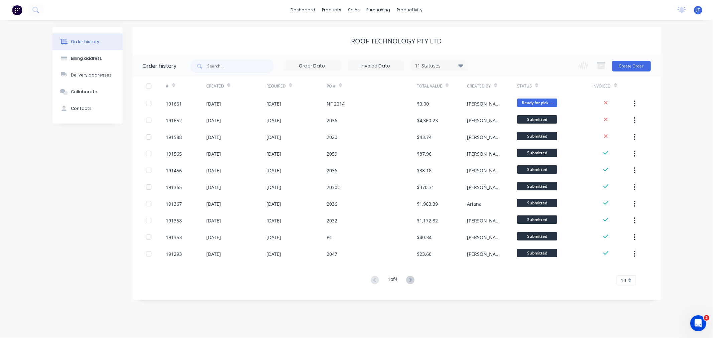
click at [673, 51] on div "Order history Billing address Delivery addresses Collaborate Contacts Roof Tech…" at bounding box center [356, 179] width 713 height 318
click at [638, 67] on button "Create Order" at bounding box center [631, 66] width 39 height 11
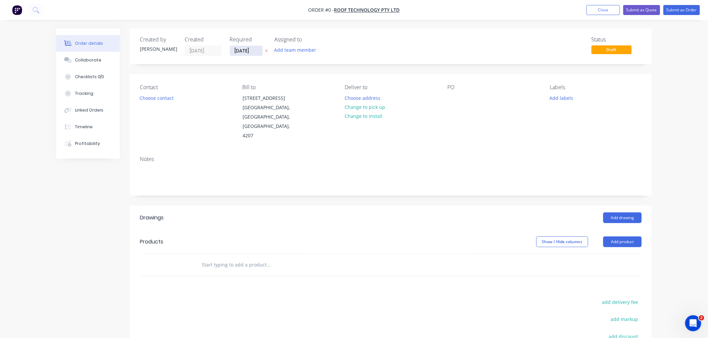
click at [243, 52] on input "[DATE]" at bounding box center [246, 51] width 33 height 10
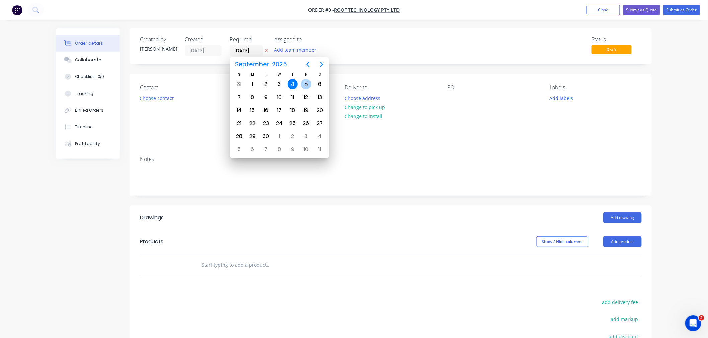
click at [307, 84] on div "5" at bounding box center [306, 84] width 10 height 10
type input "[DATE]"
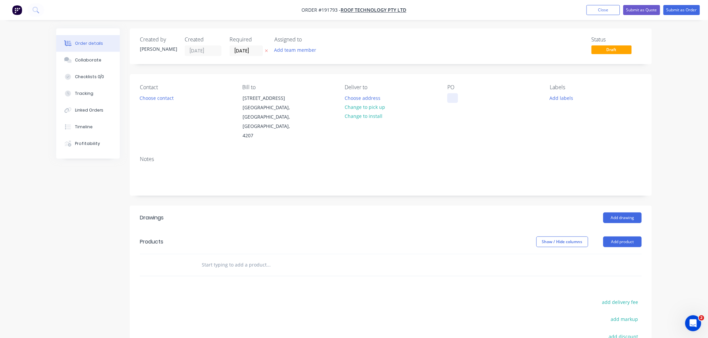
click at [455, 96] on div at bounding box center [452, 98] width 11 height 10
click at [558, 97] on button "Add labels" at bounding box center [561, 97] width 31 height 9
click at [583, 145] on div "6:30 am" at bounding box center [578, 142] width 20 height 7
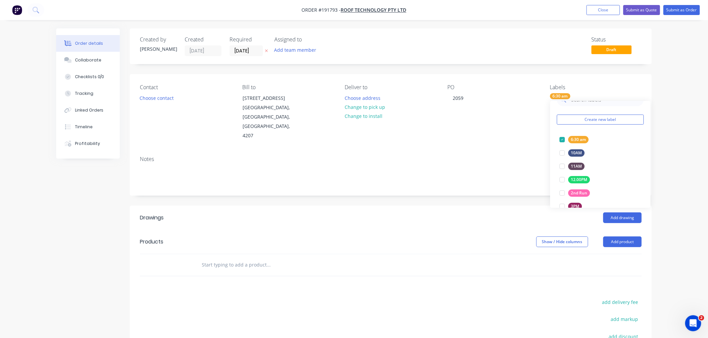
drag, startPoint x: 680, startPoint y: 171, endPoint x: 667, endPoint y: 185, distance: 19.4
click at [680, 171] on div "Order details Collaborate Checklists 0/0 Tracking Linked Orders Timeline Profit…" at bounding box center [354, 223] width 708 height 447
click at [631, 237] on button "Add product" at bounding box center [622, 242] width 38 height 11
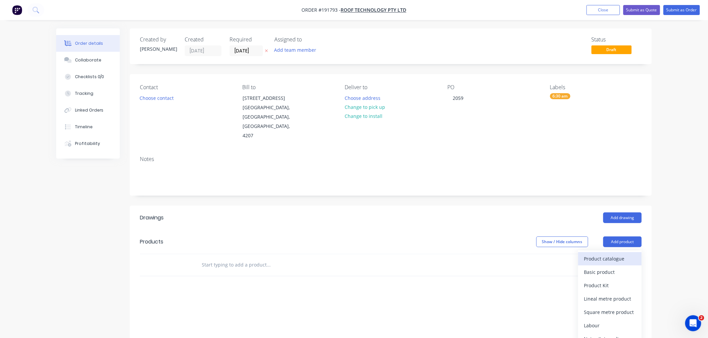
click at [621, 254] on div "Product catalogue" at bounding box center [609, 259] width 51 height 10
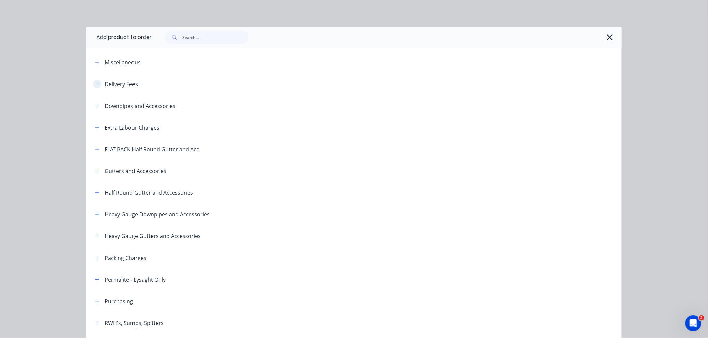
click at [95, 85] on icon "button" at bounding box center [97, 84] width 4 height 5
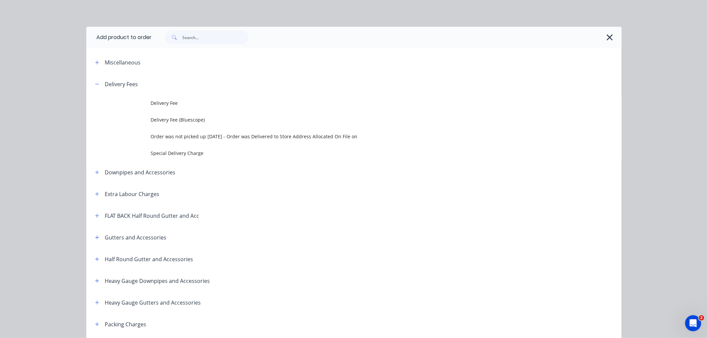
click at [161, 109] on td "Delivery Fee" at bounding box center [385, 103] width 471 height 17
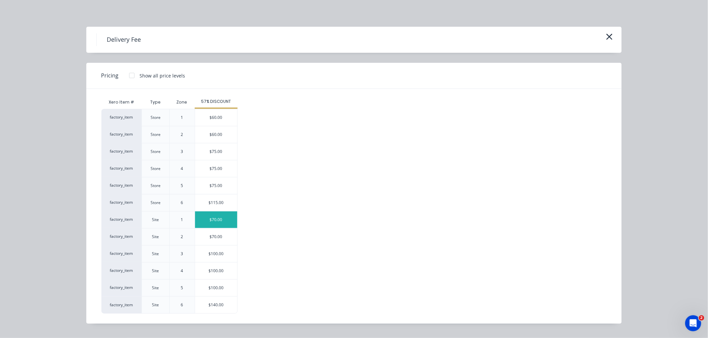
click at [217, 219] on div "$70.00" at bounding box center [216, 220] width 42 height 17
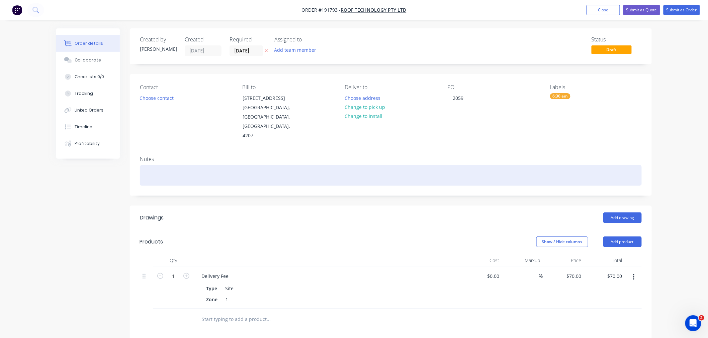
click at [170, 166] on div at bounding box center [391, 176] width 502 height 20
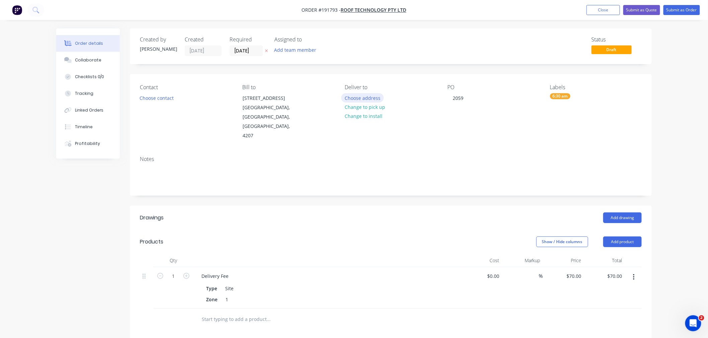
click at [371, 101] on button "Choose address" at bounding box center [362, 97] width 43 height 9
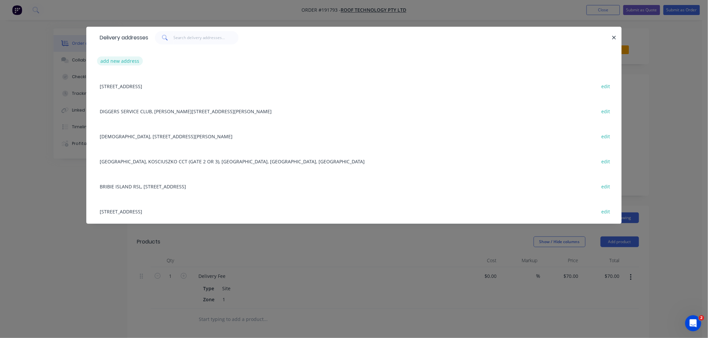
click at [126, 61] on button "add new address" at bounding box center [120, 61] width 46 height 9
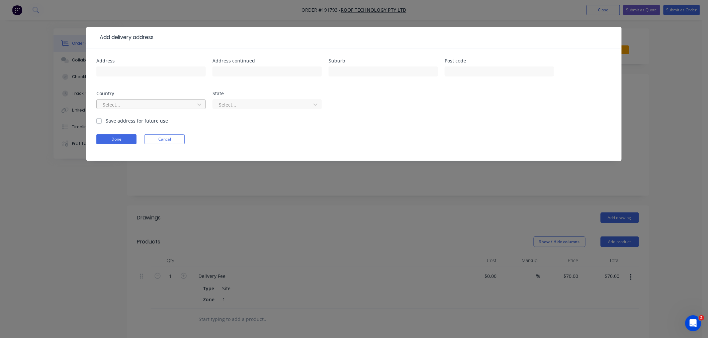
click at [132, 101] on div at bounding box center [146, 105] width 89 height 8
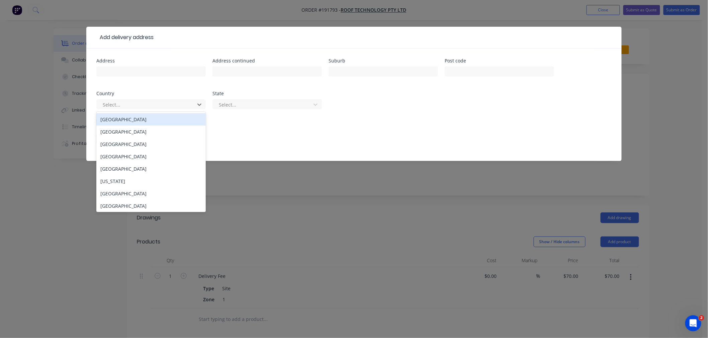
click at [137, 120] on div "[GEOGRAPHIC_DATA]" at bounding box center [150, 119] width 109 height 12
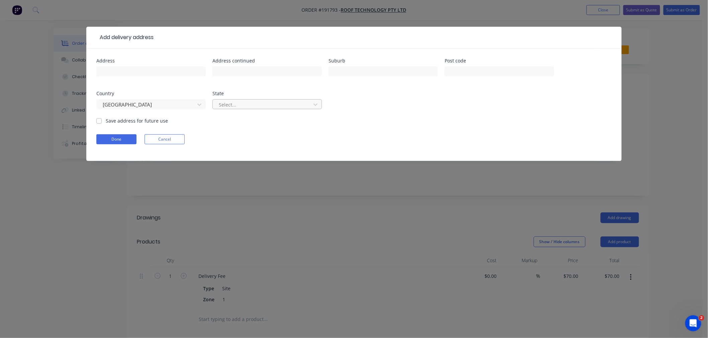
click at [250, 101] on div at bounding box center [262, 105] width 89 height 8
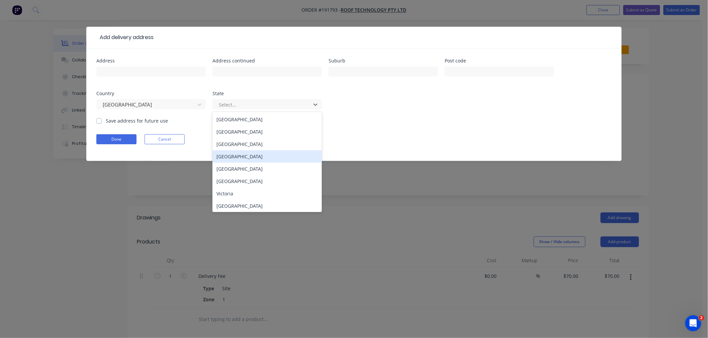
click at [240, 159] on div "[GEOGRAPHIC_DATA]" at bounding box center [266, 156] width 109 height 12
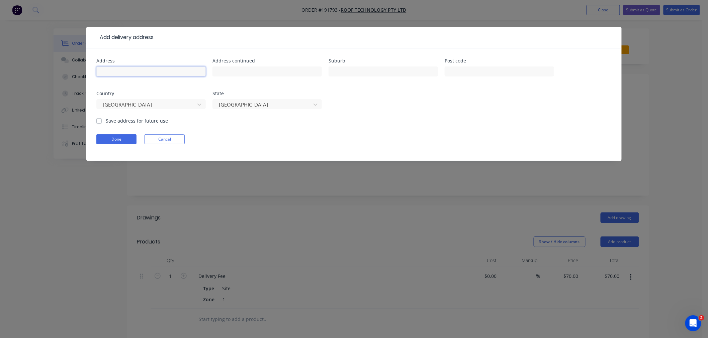
click at [156, 70] on input "text" at bounding box center [150, 72] width 109 height 10
type input "166 EAST SINTENEL DRIVE"
type input "GREENBANK"
click at [455, 71] on input "text" at bounding box center [498, 72] width 109 height 10
click at [407, 120] on form "Address 166 EAST SINTENEL DRIVE Address continued Suburb GREENBANK Post code Co…" at bounding box center [353, 110] width 515 height 103
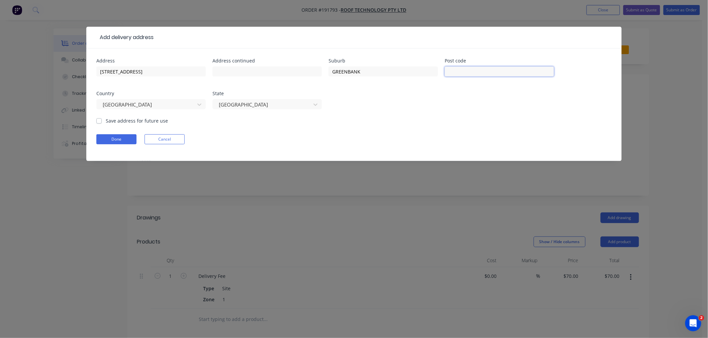
click at [462, 72] on input "text" at bounding box center [498, 72] width 109 height 10
click at [328, 123] on form "Address 166 EAST SINTENEL DRIVE Address continued Suburb GREENBANK Post code Co…" at bounding box center [353, 110] width 515 height 103
click at [165, 74] on input "166 EAST SINTENEL DRIVE" at bounding box center [150, 72] width 109 height 10
drag, startPoint x: 171, startPoint y: 71, endPoint x: 80, endPoint y: 73, distance: 91.0
click at [80, 73] on div "Add delivery address Address 166 EAST SINTENEL DRIVE Address continued Suburb G…" at bounding box center [354, 169] width 708 height 338
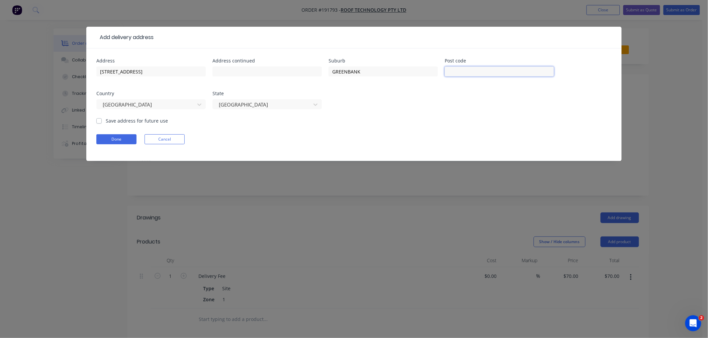
click at [464, 71] on input "text" at bounding box center [498, 72] width 109 height 10
type input "4124"
drag, startPoint x: 309, startPoint y: 130, endPoint x: 297, endPoint y: 131, distance: 12.7
click at [304, 131] on form "Address 166 EAST SINTENEL DRIVE Address continued Suburb GREENBANK Post code 41…" at bounding box center [353, 110] width 515 height 103
click at [112, 136] on button "Done" at bounding box center [116, 139] width 40 height 10
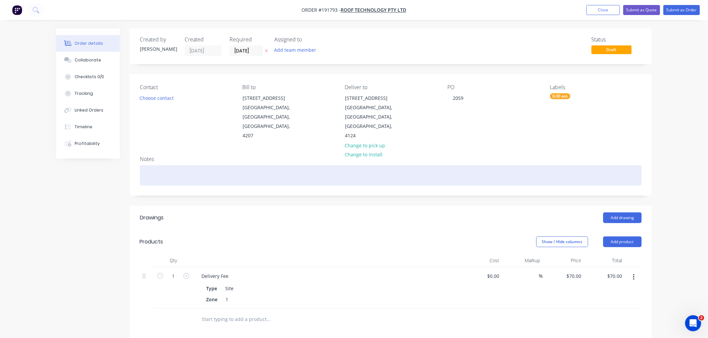
click at [203, 179] on div at bounding box center [391, 176] width 502 height 20
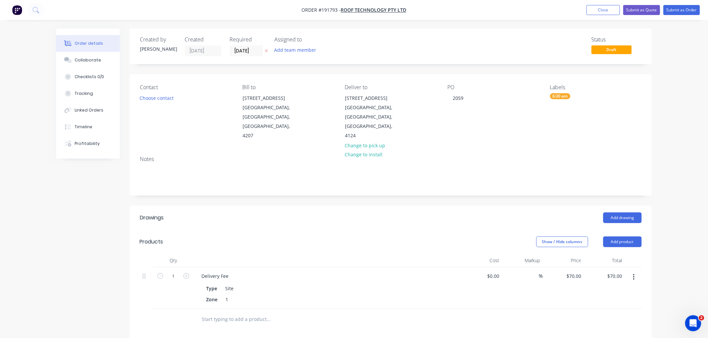
click at [679, 162] on div "Order details Collaborate Checklists 0/0 Tracking Linked Orders Timeline Profit…" at bounding box center [354, 250] width 708 height 501
click at [669, 215] on div "Order details Collaborate Checklists 0/0 Tracking Linked Orders Timeline Profit…" at bounding box center [354, 250] width 708 height 501
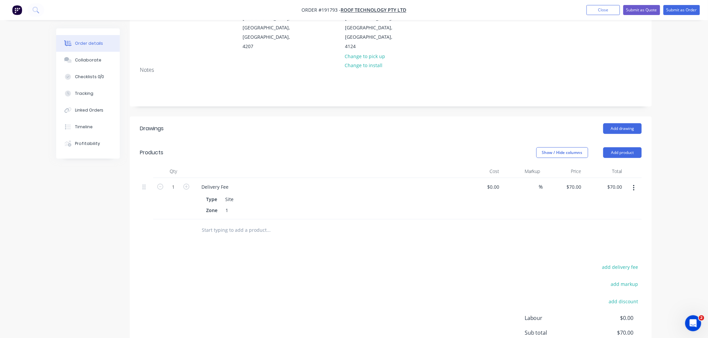
scroll to position [14, 0]
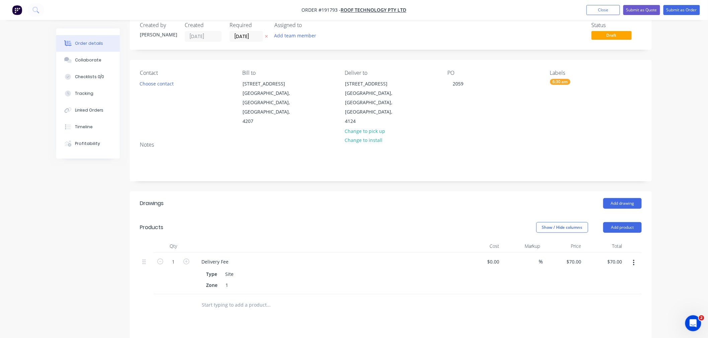
click at [671, 229] on div "Order details Collaborate Checklists 0/0 Tracking Linked Orders Timeline Profit…" at bounding box center [354, 236] width 708 height 501
click at [673, 225] on div "Order details Collaborate Checklists 0/0 Tracking Linked Orders Timeline Profit…" at bounding box center [354, 236] width 708 height 501
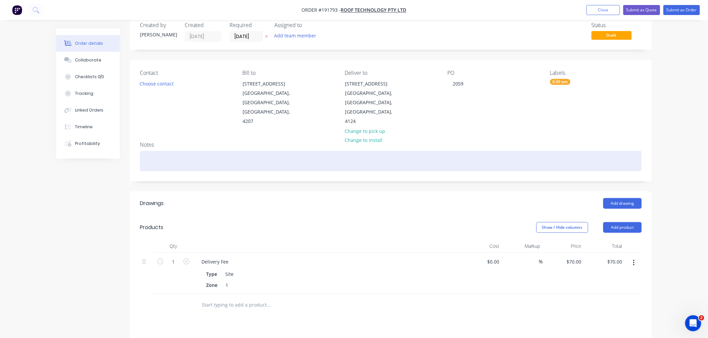
click at [578, 163] on div at bounding box center [391, 161] width 502 height 20
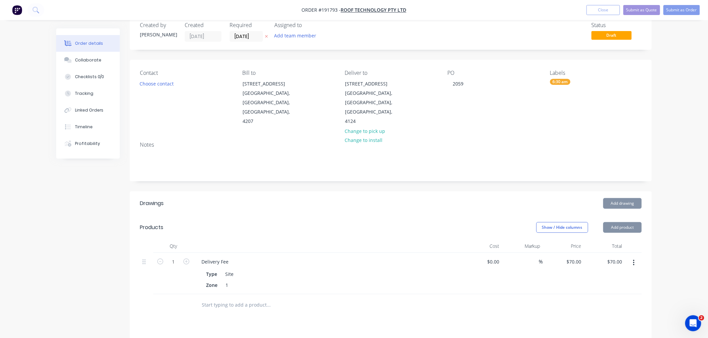
click at [682, 206] on div "Order details Collaborate Checklists 0/0 Tracking Linked Orders Timeline Profit…" at bounding box center [354, 236] width 708 height 501
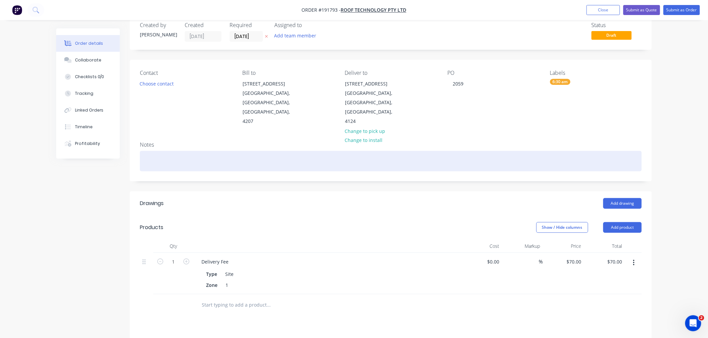
click at [178, 166] on div at bounding box center [391, 161] width 502 height 20
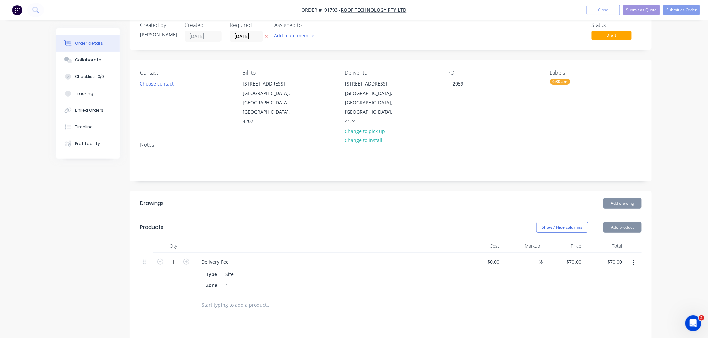
click at [657, 192] on div "Order details Collaborate Checklists 0/0 Tracking Linked Orders Timeline Profit…" at bounding box center [353, 250] width 609 height 473
click at [621, 202] on button "Add drawing" at bounding box center [622, 203] width 38 height 11
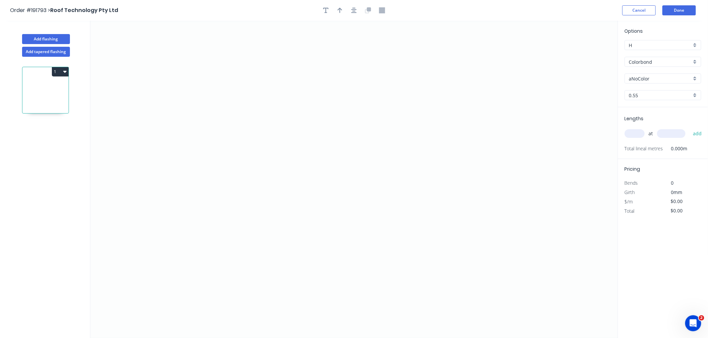
click at [656, 78] on input "aNoColor" at bounding box center [660, 78] width 63 height 7
click at [659, 129] on div "Dune" at bounding box center [663, 129] width 76 height 12
type input "Dune"
click at [638, 137] on input "text" at bounding box center [634, 133] width 20 height 9
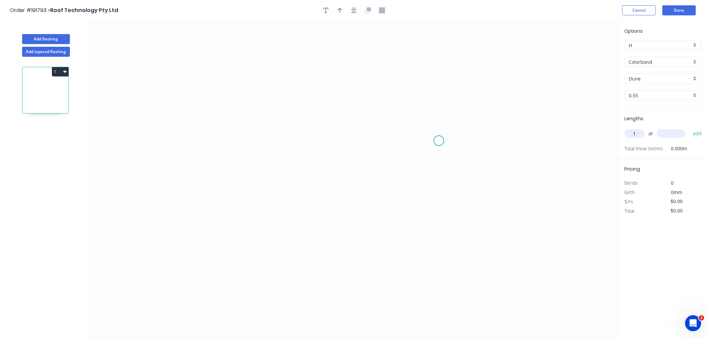
type input "1"
type input "6400"
click at [689, 128] on button "add" at bounding box center [697, 133] width 16 height 11
type input "1"
type input "1000"
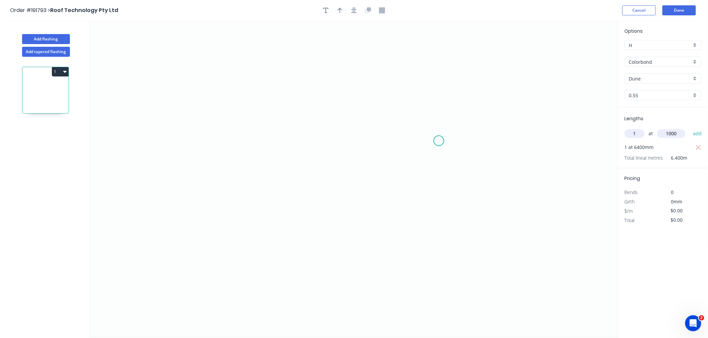
click at [689, 128] on button "add" at bounding box center [697, 133] width 16 height 11
type input "1"
type input "5800"
click at [689, 128] on button "add" at bounding box center [697, 133] width 16 height 11
click at [215, 76] on icon "0" at bounding box center [353, 180] width 527 height 318
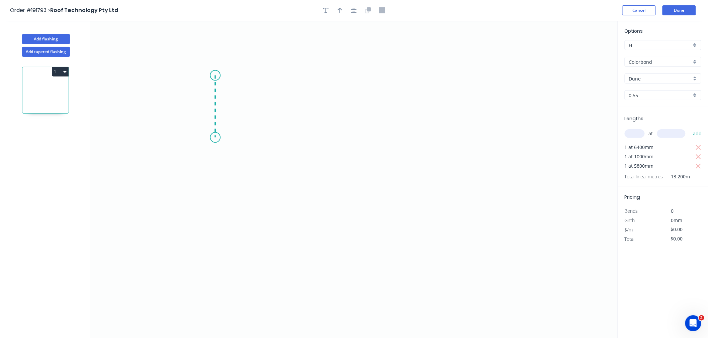
click at [216, 138] on icon "0" at bounding box center [353, 180] width 527 height 318
click at [359, 136] on icon "0 ?" at bounding box center [353, 180] width 527 height 318
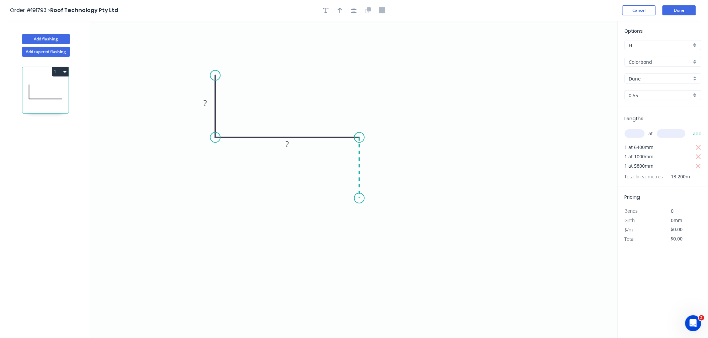
click at [363, 199] on icon "0 ? ?" at bounding box center [353, 180] width 527 height 318
click at [375, 221] on div "Crush & Fold" at bounding box center [396, 221] width 67 height 14
click at [370, 218] on div "Flip bend" at bounding box center [393, 221] width 67 height 14
click at [380, 186] on tspan "10" at bounding box center [377, 186] width 9 height 11
click at [426, 87] on icon "0 70 135 CF 15 50" at bounding box center [353, 180] width 527 height 318
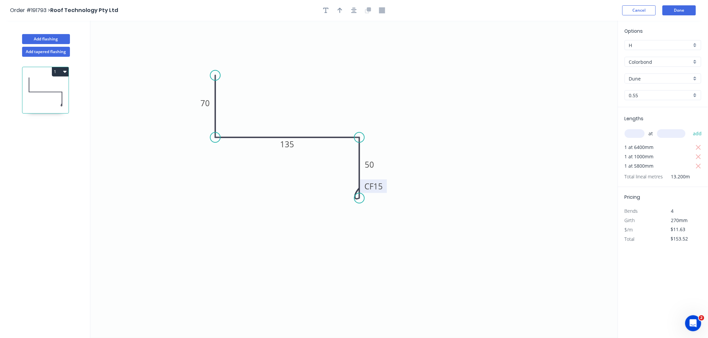
type input "$11.63"
type input "$153.52"
click at [351, 8] on icon "button" at bounding box center [353, 10] width 5 height 6
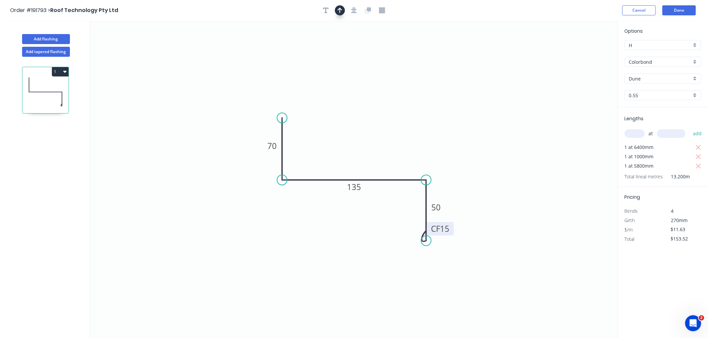
click at [340, 11] on icon "button" at bounding box center [339, 10] width 5 height 5
drag, startPoint x: 583, startPoint y: 52, endPoint x: 365, endPoint y: 145, distance: 237.6
click at [365, 145] on icon at bounding box center [365, 136] width 6 height 21
click at [47, 38] on button "Add flashing" at bounding box center [46, 39] width 48 height 10
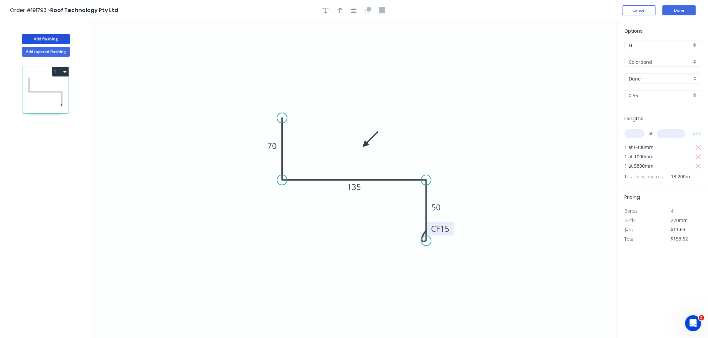
type input "$0.00"
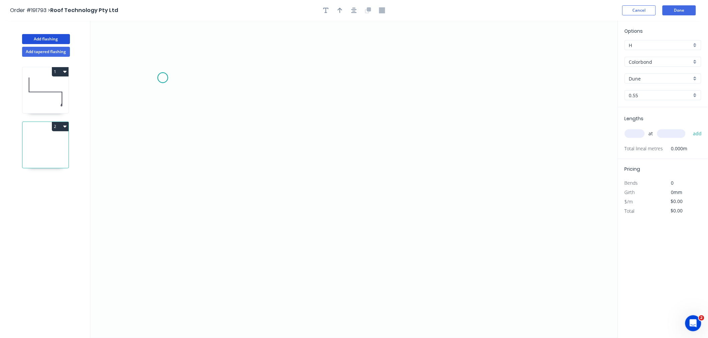
click at [163, 78] on icon "0" at bounding box center [353, 180] width 527 height 318
click at [163, 145] on icon "0" at bounding box center [353, 180] width 527 height 318
click at [334, 148] on icon "0 ?" at bounding box center [353, 180] width 527 height 318
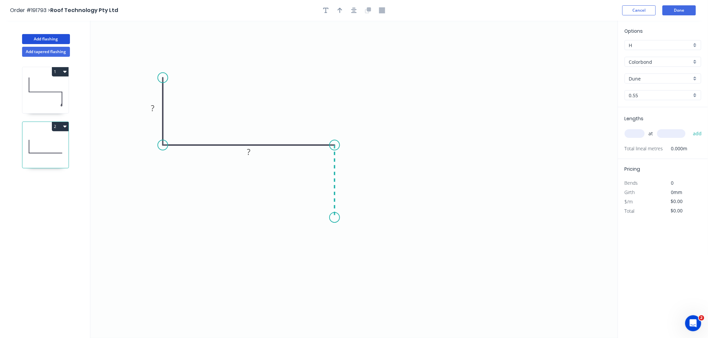
click at [338, 218] on icon "0 ? ?" at bounding box center [353, 180] width 527 height 318
click at [348, 239] on div "Crush & Fold" at bounding box center [371, 241] width 67 height 14
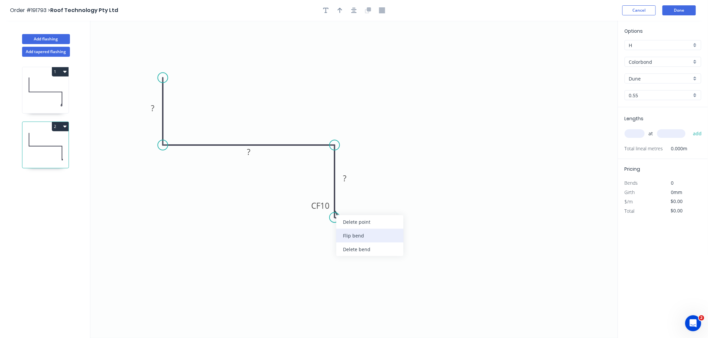
click at [350, 238] on div "Flip bend" at bounding box center [369, 236] width 67 height 14
click at [355, 203] on tspan "10" at bounding box center [352, 205] width 9 height 11
click at [500, 145] on icon "0 70 130 CF 15 50" at bounding box center [353, 180] width 527 height 318
type input "$11.63"
click at [353, 9] on icon "button" at bounding box center [353, 10] width 5 height 5
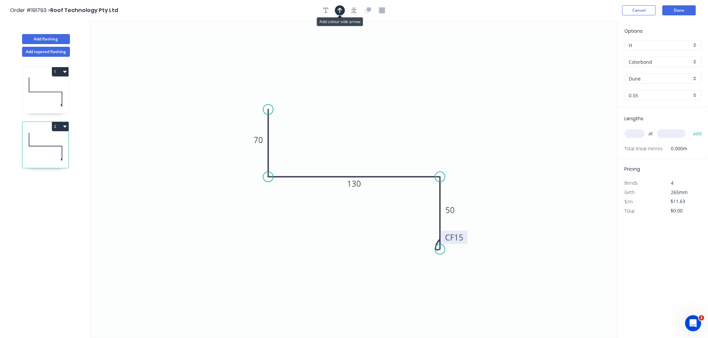
click at [342, 11] on button "button" at bounding box center [340, 10] width 10 height 10
drag, startPoint x: 583, startPoint y: 52, endPoint x: 378, endPoint y: 148, distance: 226.8
click at [378, 148] on icon at bounding box center [379, 139] width 6 height 21
click at [378, 148] on icon at bounding box center [378, 139] width 6 height 21
click at [635, 134] on input "text" at bounding box center [634, 133] width 20 height 9
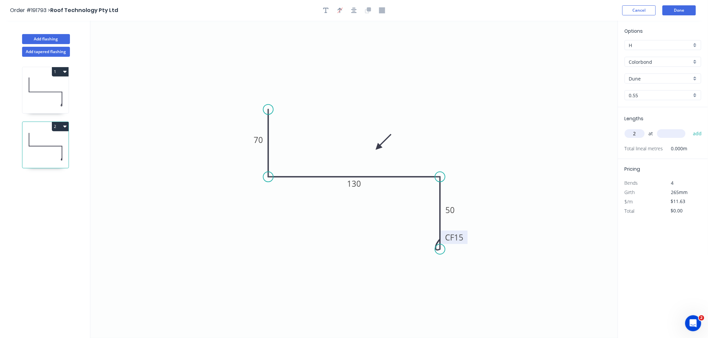
type input "2"
type input "4900"
click at [689, 128] on button "add" at bounding box center [697, 133] width 16 height 11
type input "$113.97"
type input "1"
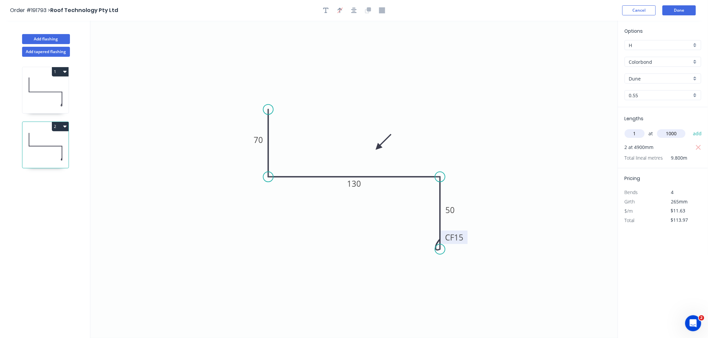
type input "1000"
click at [689, 128] on button "add" at bounding box center [697, 133] width 16 height 11
type input "$125.60"
click at [44, 38] on button "Add flashing" at bounding box center [46, 39] width 48 height 10
type input "$0.00"
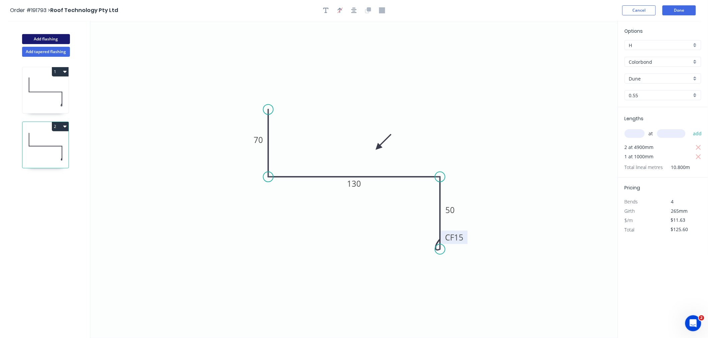
type input "$0.00"
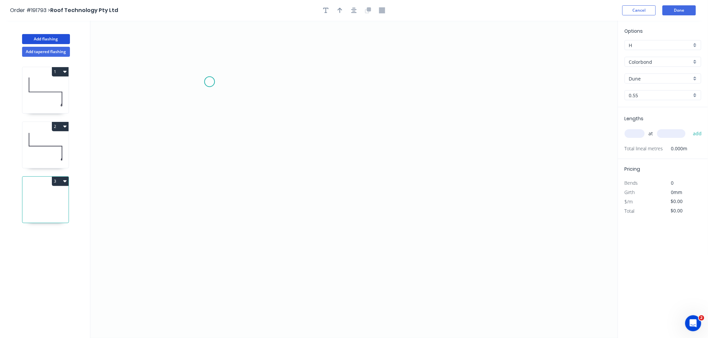
click at [209, 82] on icon "0" at bounding box center [353, 180] width 527 height 318
click at [213, 149] on icon "0" at bounding box center [353, 180] width 527 height 318
click at [405, 149] on icon "0 ?" at bounding box center [353, 180] width 527 height 318
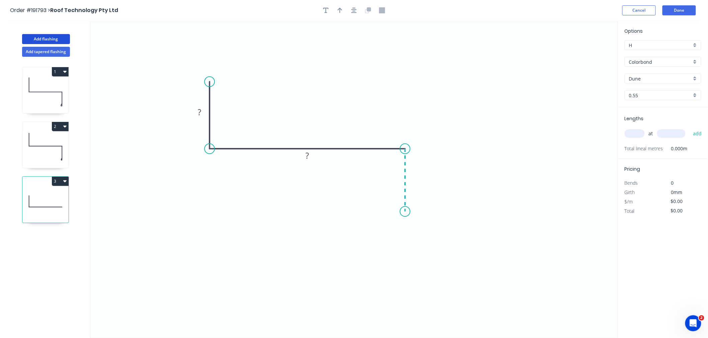
click at [408, 212] on icon "0 ? ?" at bounding box center [353, 180] width 527 height 318
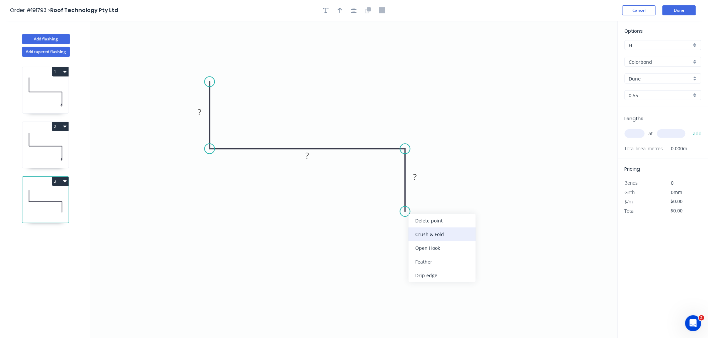
click at [421, 233] on div "Crush & Fold" at bounding box center [441, 235] width 67 height 14
drag, startPoint x: 422, startPoint y: 232, endPoint x: 422, endPoint y: 211, distance: 21.1
click at [422, 232] on div "Flip bend" at bounding box center [439, 232] width 67 height 14
click at [425, 203] on tspan "10" at bounding box center [423, 199] width 9 height 11
drag, startPoint x: 522, startPoint y: 158, endPoint x: 577, endPoint y: 150, distance: 55.7
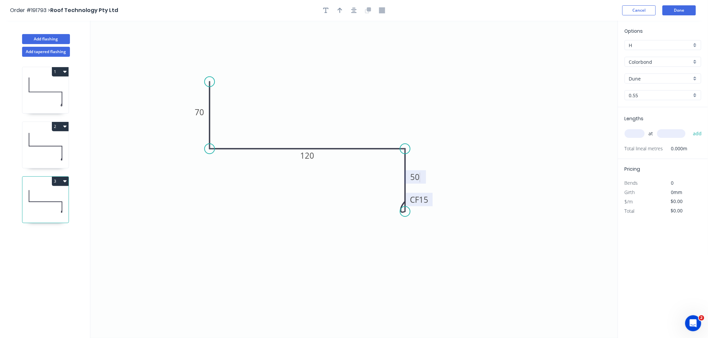
click at [523, 158] on icon "0 70 120 CF 15 50" at bounding box center [353, 180] width 527 height 318
type input "$11.63"
click at [636, 130] on input "text" at bounding box center [634, 133] width 20 height 9
type input "1"
type input "3700"
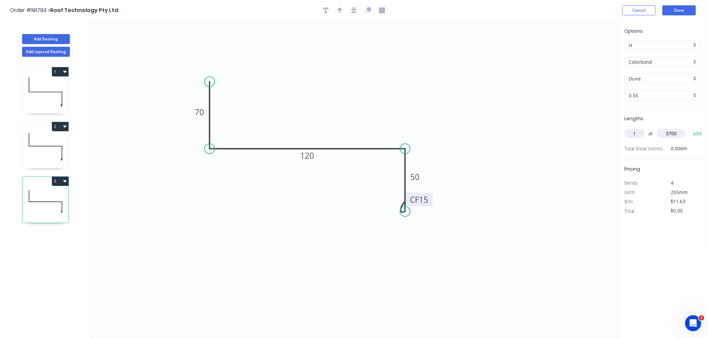
click at [689, 128] on button "add" at bounding box center [697, 133] width 16 height 11
type input "$43.03"
type input "1"
type input "3950"
click at [689, 128] on button "add" at bounding box center [697, 133] width 16 height 11
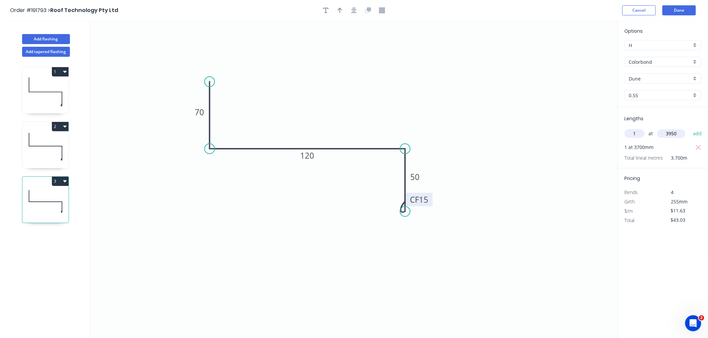
type input "$88.97"
type input "1"
type input "1000"
click at [689, 128] on button "add" at bounding box center [697, 133] width 16 height 11
type input "$100.60"
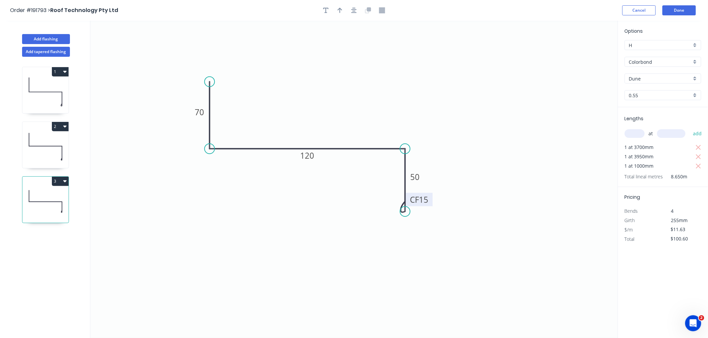
click at [635, 131] on input "text" at bounding box center [634, 133] width 20 height 9
type input "1"
type input "4500"
click at [689, 128] on button "add" at bounding box center [697, 133] width 16 height 11
type input "$152.93"
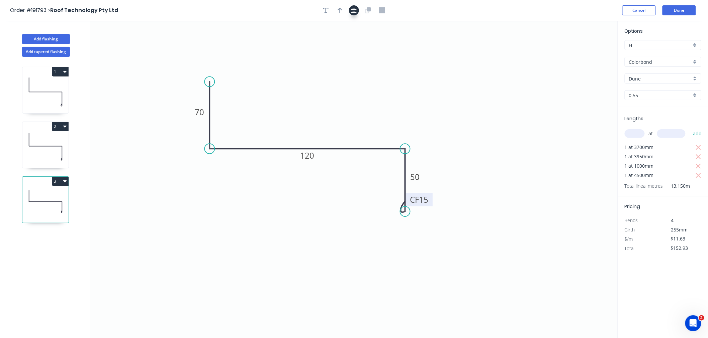
click at [352, 9] on icon "button" at bounding box center [353, 10] width 5 height 5
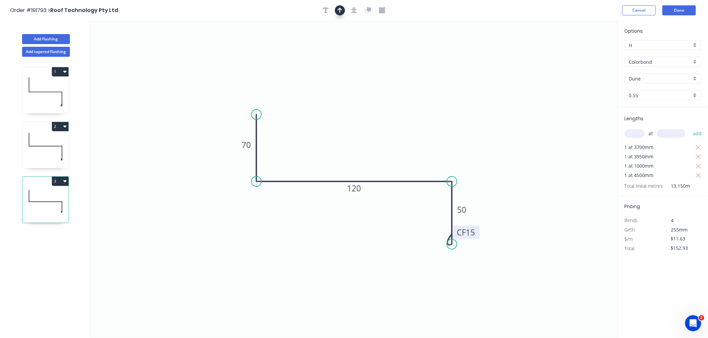
click at [338, 10] on icon "button" at bounding box center [339, 10] width 5 height 5
drag, startPoint x: 582, startPoint y: 54, endPoint x: 383, endPoint y: 140, distance: 217.5
click at [383, 140] on icon at bounding box center [383, 131] width 6 height 21
click at [58, 40] on button "Add flashing" at bounding box center [46, 39] width 48 height 10
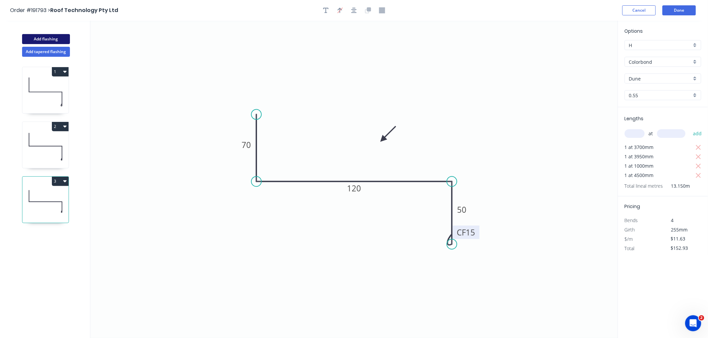
type input "$0.00"
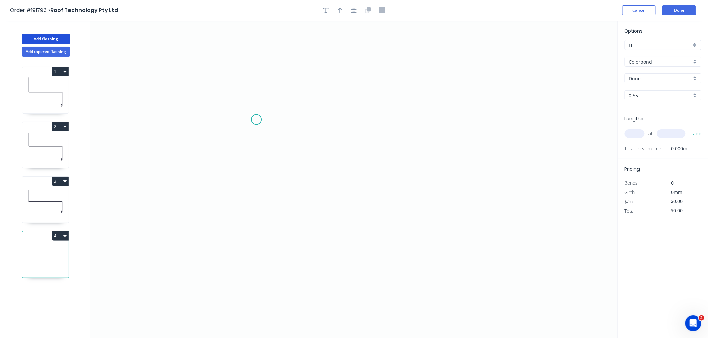
click at [243, 123] on icon "0" at bounding box center [353, 180] width 527 height 318
click at [243, 189] on icon "0" at bounding box center [353, 180] width 527 height 318
click at [400, 186] on icon "0 ?" at bounding box center [353, 180] width 527 height 318
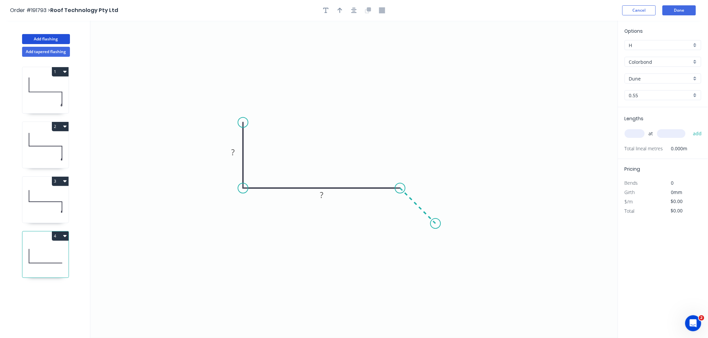
click at [435, 227] on icon "0 ? ?" at bounding box center [353, 180] width 527 height 318
click at [355, 9] on icon "button" at bounding box center [353, 10] width 5 height 5
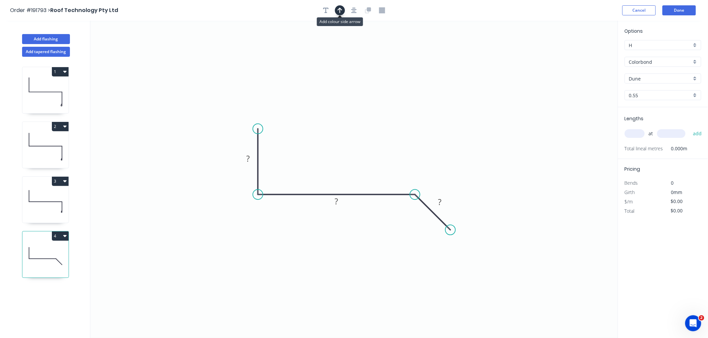
click at [338, 13] on icon "button" at bounding box center [339, 10] width 5 height 6
drag, startPoint x: 585, startPoint y: 52, endPoint x: 370, endPoint y: 159, distance: 239.9
click at [370, 159] on icon at bounding box center [371, 150] width 6 height 21
click at [370, 158] on icon at bounding box center [371, 150] width 6 height 21
click at [369, 156] on icon at bounding box center [370, 150] width 6 height 21
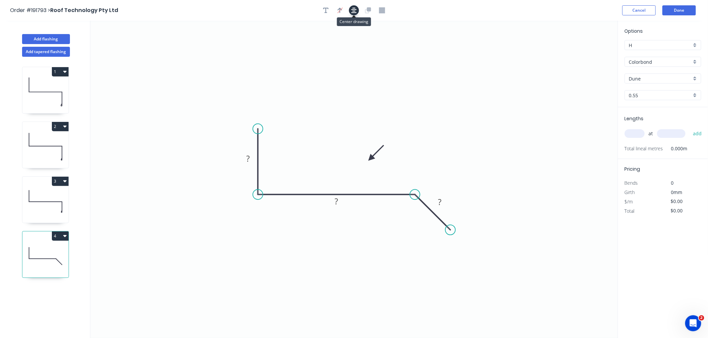
click at [354, 13] on button "button" at bounding box center [354, 10] width 10 height 10
click at [246, 158] on tspan "?" at bounding box center [247, 158] width 3 height 11
click at [448, 79] on icon "0 90 280 30" at bounding box center [353, 180] width 527 height 318
type input "$12.06"
click at [630, 132] on input "text" at bounding box center [634, 133] width 20 height 9
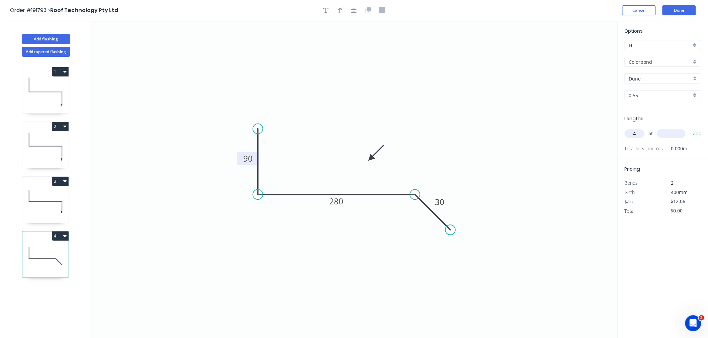
type input "4"
type input "4000"
click at [689, 128] on button "add" at bounding box center [697, 133] width 16 height 11
type input "$192.96"
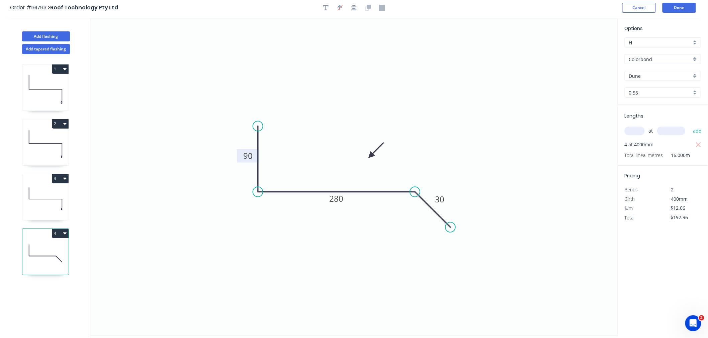
scroll to position [0, 0]
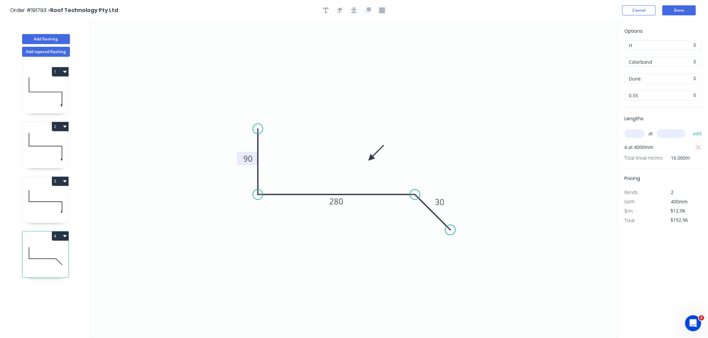
click at [573, 11] on div "Order #191793 > Roof Technology Pty Ltd Cancel Done" at bounding box center [353, 10] width 687 height 10
click at [686, 6] on button "Done" at bounding box center [678, 10] width 33 height 10
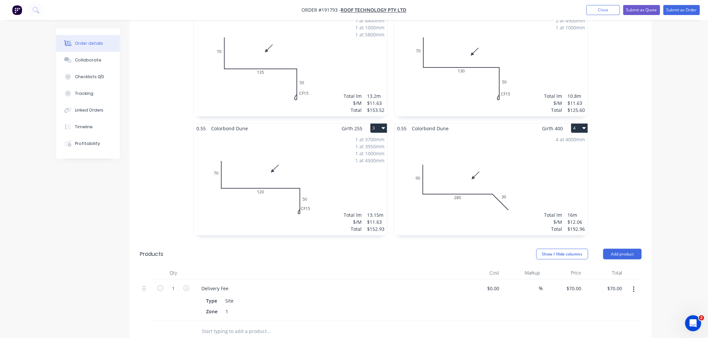
scroll to position [178, 0]
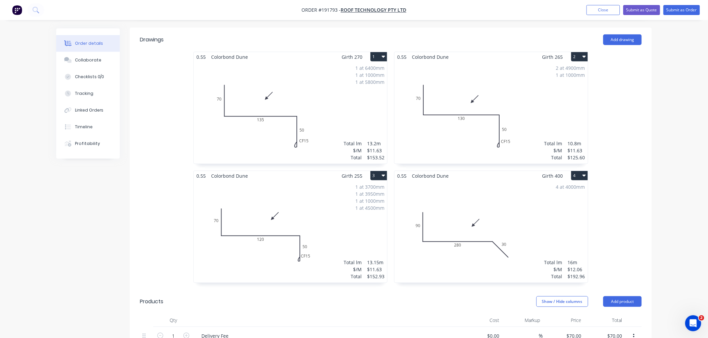
click at [673, 246] on div "Order details Collaborate Checklists 0/0 Tracking Linked Orders Timeline Profit…" at bounding box center [354, 191] width 708 height 739
click at [651, 216] on div "0.55 Colorbond Dune Girth 270 1 0 70 135 CF 15 50 0 70 135 CF 15 50 1 at 6400mm…" at bounding box center [391, 171] width 522 height 238
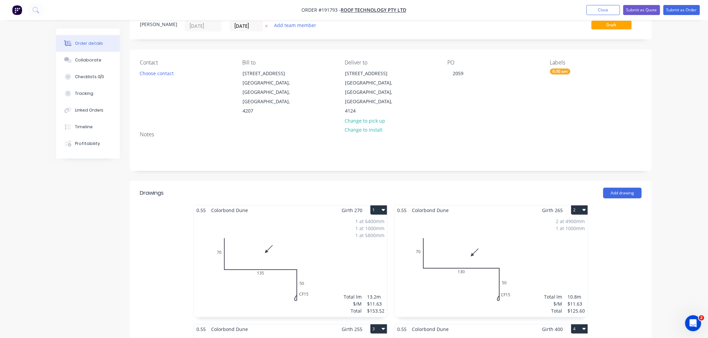
scroll to position [0, 0]
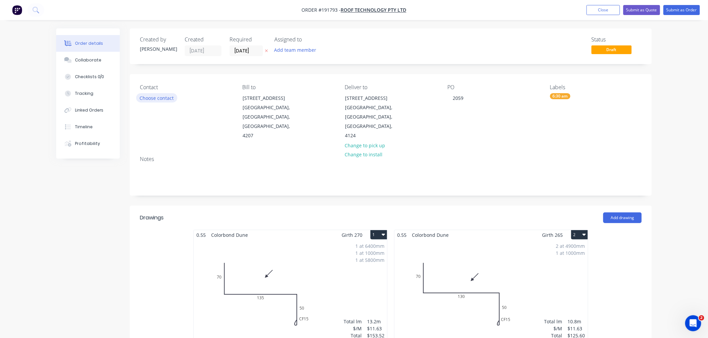
click at [164, 99] on button "Choose contact" at bounding box center [156, 97] width 41 height 9
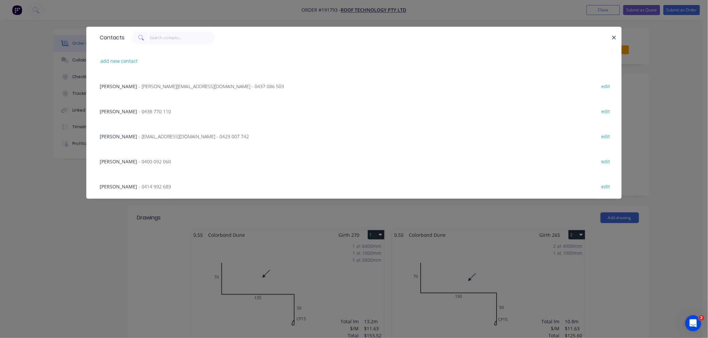
click at [41, 204] on div "Contacts add new contact Tricia - tricia@rooftek.net.au - 0437 086 503 edit Dou…" at bounding box center [354, 169] width 708 height 338
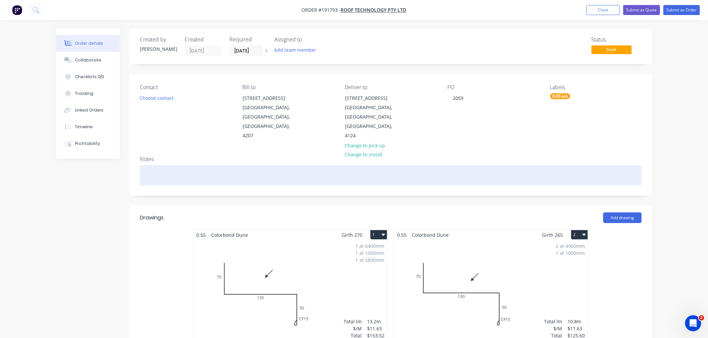
click at [181, 174] on div at bounding box center [391, 176] width 502 height 20
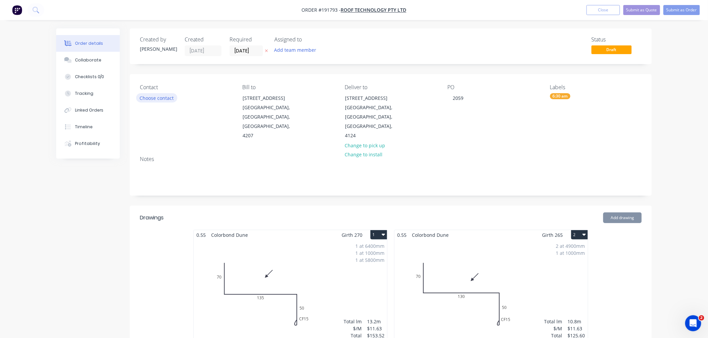
click at [153, 97] on button "Choose contact" at bounding box center [156, 97] width 41 height 9
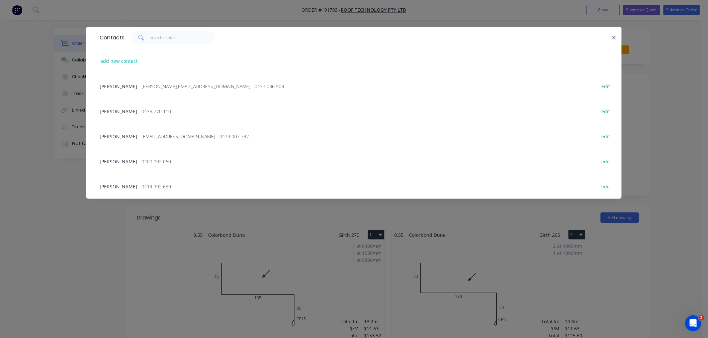
click at [162, 136] on span "- rob@rooftek.net.au - 0429 007 742" at bounding box center [193, 136] width 110 height 6
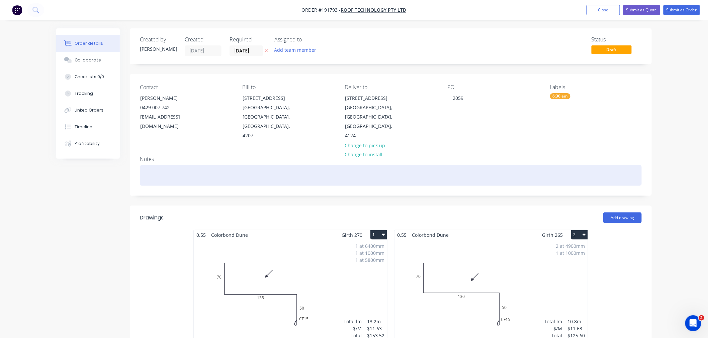
click at [148, 180] on div at bounding box center [391, 176] width 502 height 20
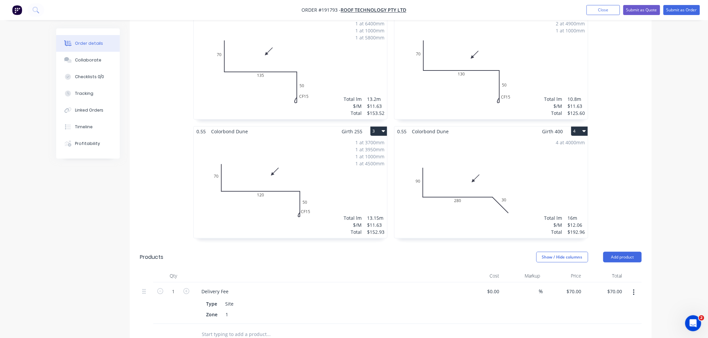
scroll to position [148, 0]
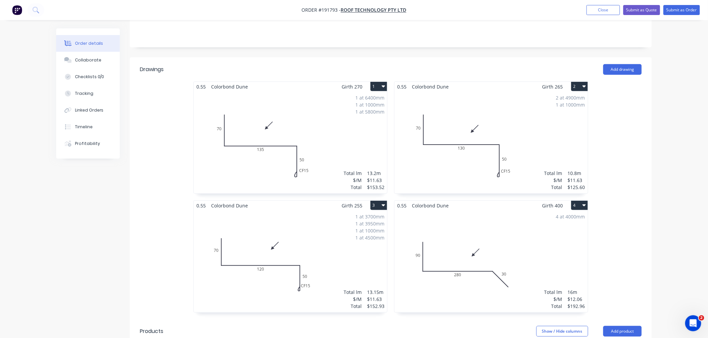
click at [653, 196] on div "Order details Collaborate Checklists 0/0 Tracking Linked Orders Timeline Profit…" at bounding box center [353, 235] width 609 height 711
click at [663, 242] on div "Order details Collaborate Checklists 0/0 Tracking Linked Orders Timeline Profit…" at bounding box center [354, 221] width 708 height 739
click at [338, 278] on div "1 at 3700mm 1 at 3950mm 1 at 1000mm 1 at 4500mm Total lm $/M Total 13.15m $11.6…" at bounding box center [290, 262] width 193 height 102
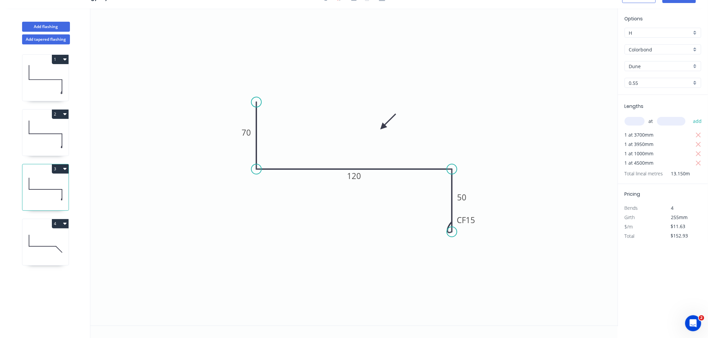
scroll to position [12, 0]
drag, startPoint x: 477, startPoint y: 221, endPoint x: 481, endPoint y: 235, distance: 14.7
click at [481, 235] on rect at bounding box center [470, 234] width 27 height 13
drag, startPoint x: 452, startPoint y: 228, endPoint x: 453, endPoint y: 237, distance: 9.4
click at [453, 237] on circle at bounding box center [452, 237] width 10 height 10
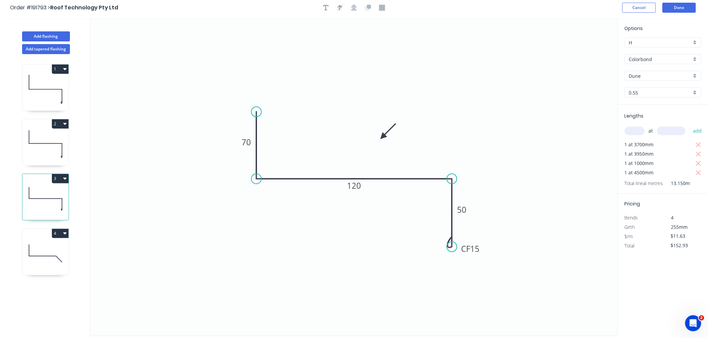
scroll to position [0, 0]
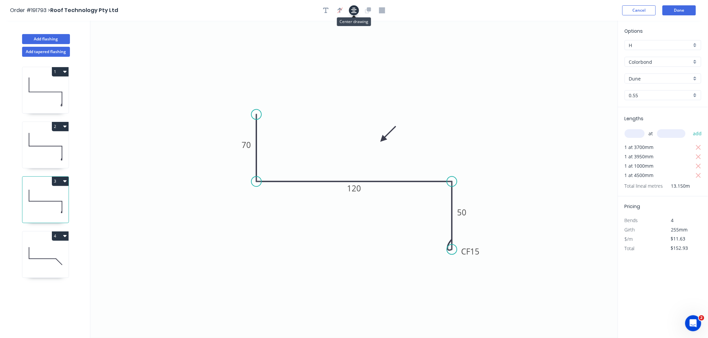
click at [356, 9] on icon "button" at bounding box center [353, 10] width 5 height 5
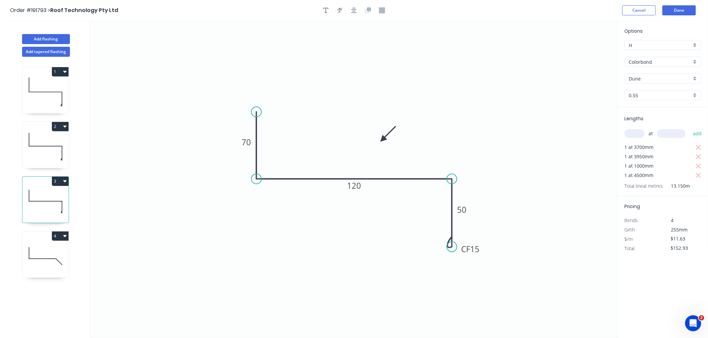
click at [491, 12] on div "Order #191793 > Roof Technology Pty Ltd Cancel Done" at bounding box center [353, 10] width 687 height 10
click at [677, 10] on button "Done" at bounding box center [678, 10] width 33 height 10
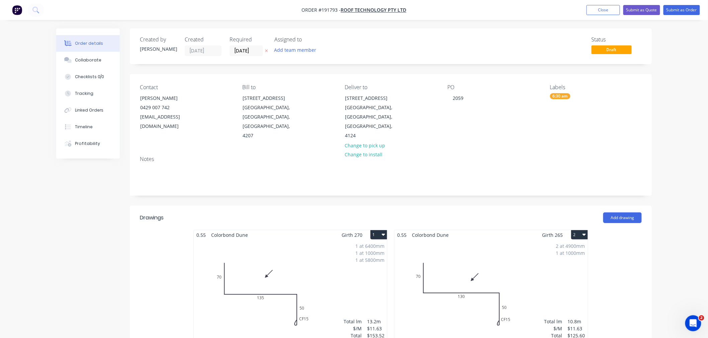
click at [679, 7] on button "Submit as Order" at bounding box center [681, 10] width 36 height 10
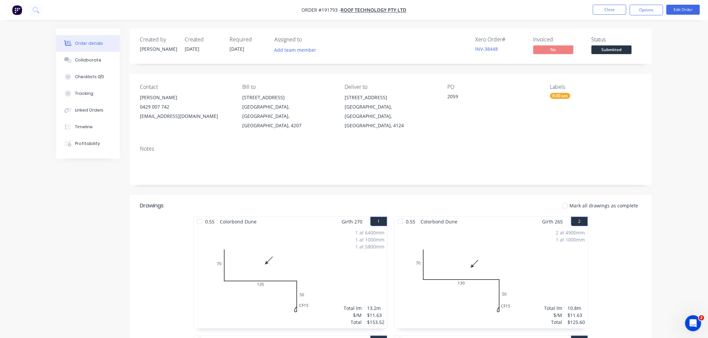
click at [676, 199] on div "Order details Collaborate Checklists 0/0 Tracking Linked Orders Timeline Profit…" at bounding box center [354, 325] width 708 height 650
click at [646, 8] on button "Options" at bounding box center [645, 10] width 33 height 11
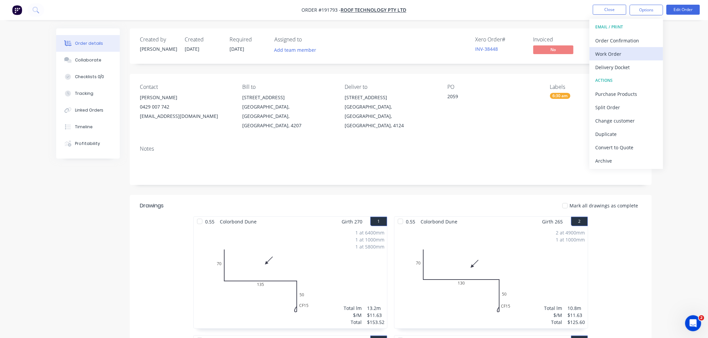
click at [637, 52] on div "Work Order" at bounding box center [626, 54] width 62 height 10
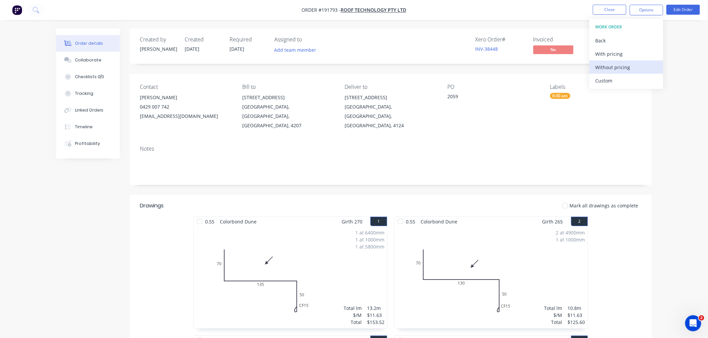
click at [634, 63] on div "Without pricing" at bounding box center [626, 68] width 62 height 10
click at [88, 207] on div "Created by Jeremy Created 04/09/25 Required 05/09/25 Assigned to Add team membe…" at bounding box center [353, 339] width 595 height 622
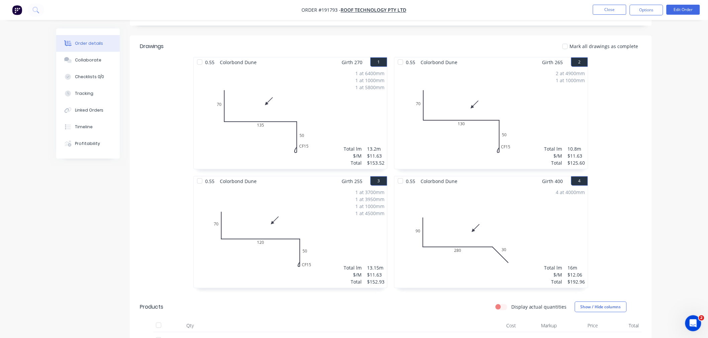
scroll to position [223, 0]
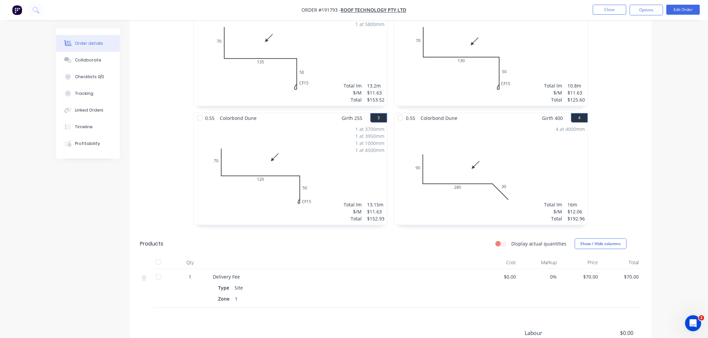
click at [643, 81] on div "0.55 Colorbond Dune Girth 270 1 0 70 135 CF 15 50 0 70 135 CF 15 50 1 at 6400mm…" at bounding box center [391, 113] width 522 height 238
click at [607, 10] on button "Close" at bounding box center [609, 10] width 33 height 10
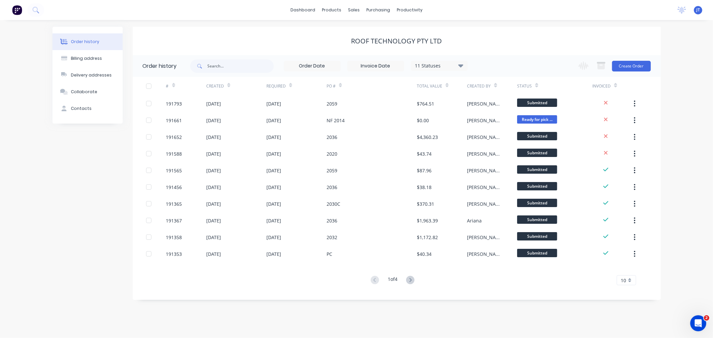
click at [256, 21] on div "Order history Billing address Delivery addresses Collaborate Contacts Roof Tech…" at bounding box center [356, 179] width 713 height 318
click at [372, 46] on div "Customers" at bounding box center [377, 45] width 24 height 6
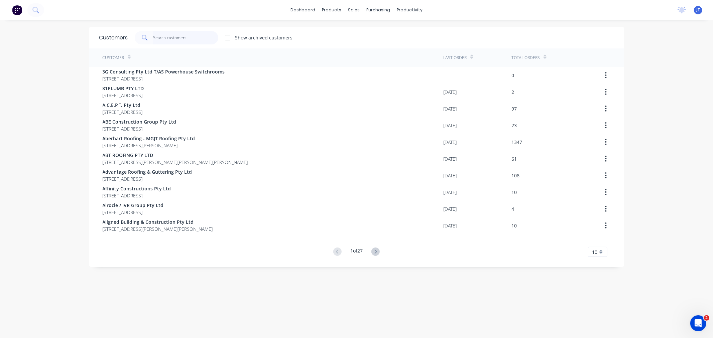
click at [189, 39] on input "text" at bounding box center [185, 37] width 65 height 13
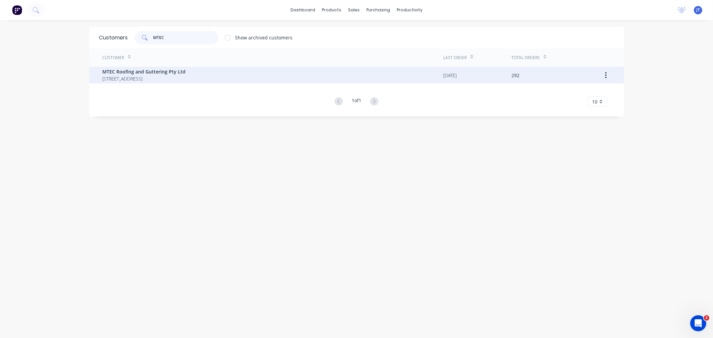
type input "MTEC"
click at [181, 81] on span "[STREET_ADDRESS]" at bounding box center [144, 78] width 83 height 7
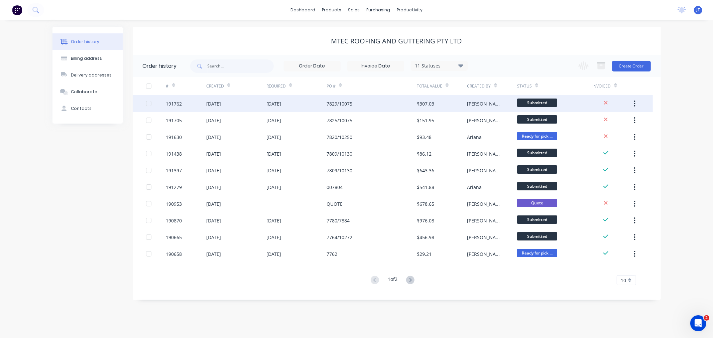
click at [168, 102] on div "191762" at bounding box center [174, 103] width 16 height 7
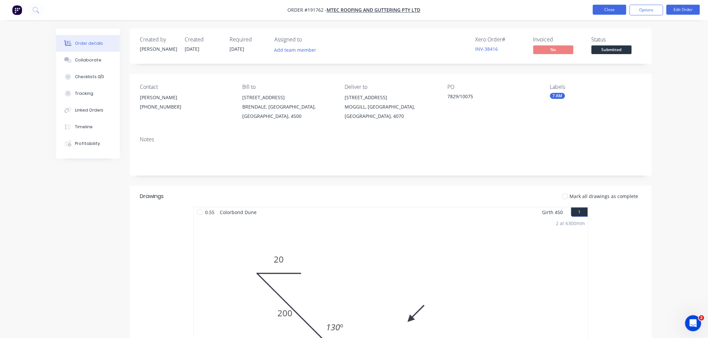
click at [604, 10] on button "Close" at bounding box center [609, 10] width 33 height 10
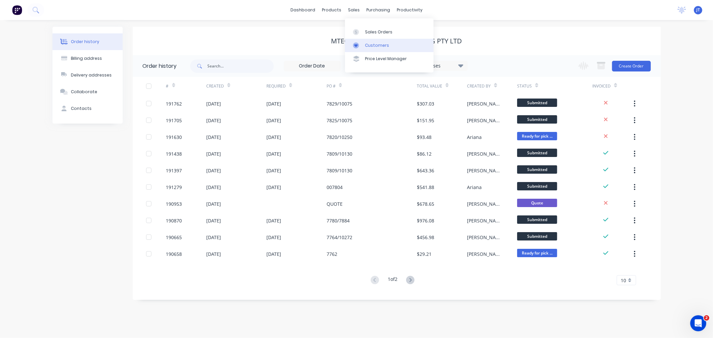
click at [368, 44] on div "Customers" at bounding box center [377, 45] width 24 height 6
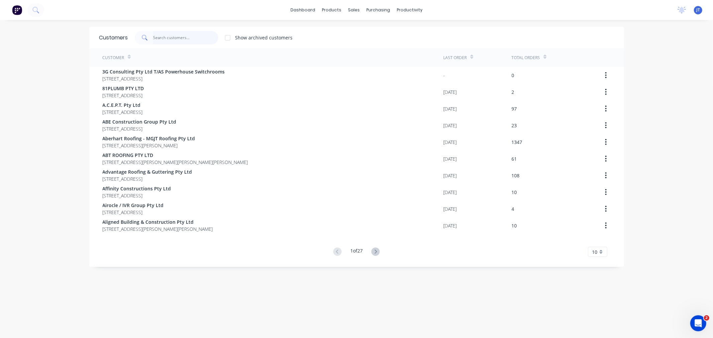
click at [183, 37] on input "text" at bounding box center [185, 37] width 65 height 13
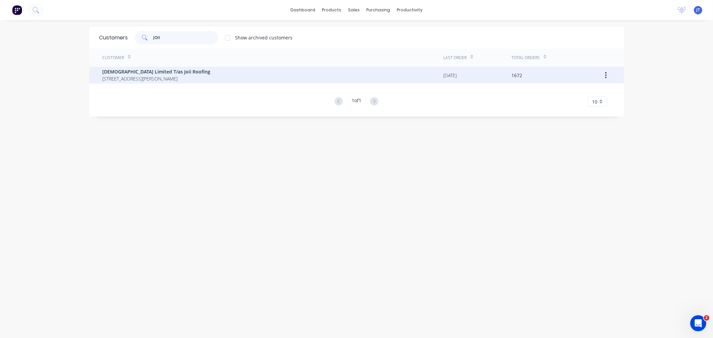
type input "JOII"
click at [167, 76] on span "[STREET_ADDRESS][PERSON_NAME]" at bounding box center [157, 78] width 108 height 7
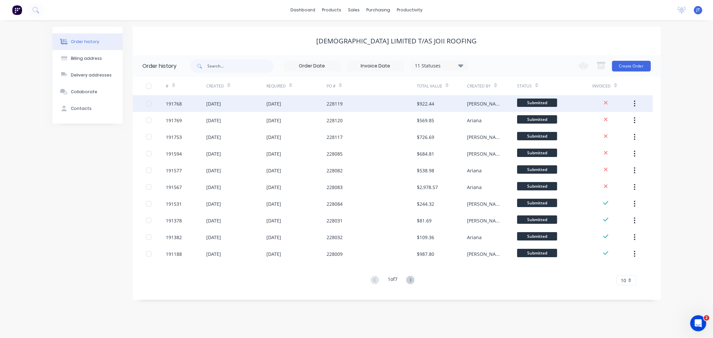
click at [164, 103] on div at bounding box center [156, 103] width 20 height 17
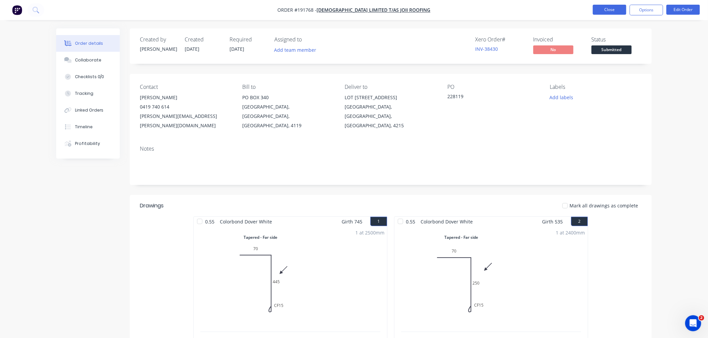
click at [605, 9] on button "Close" at bounding box center [609, 10] width 33 height 10
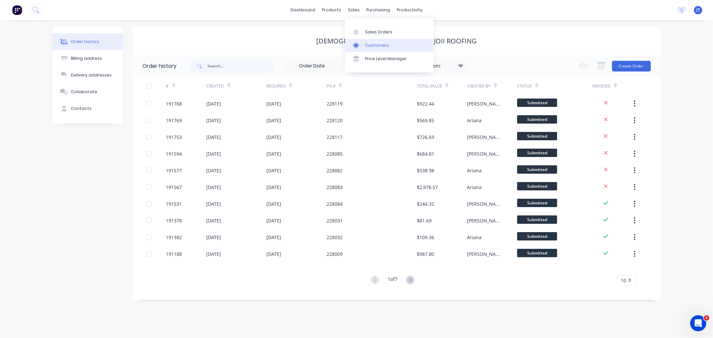
click at [356, 45] on icon at bounding box center [355, 45] width 3 height 3
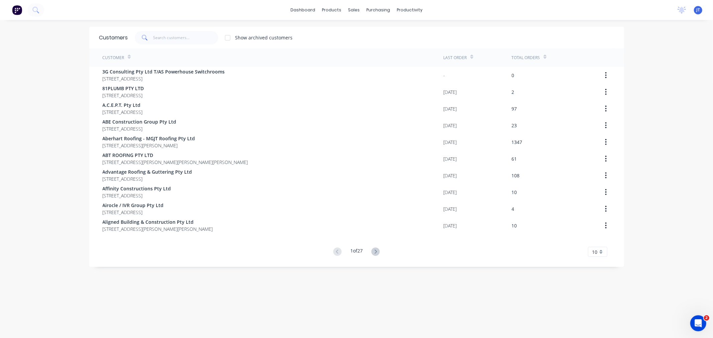
click at [670, 124] on div "dashboard products sales purchasing productivity dashboard products Product Cat…" at bounding box center [356, 169] width 713 height 338
click at [686, 147] on div "dashboard products sales purchasing productivity dashboard products Product Cat…" at bounding box center [356, 169] width 713 height 338
click at [196, 38] on input "text" at bounding box center [185, 37] width 65 height 13
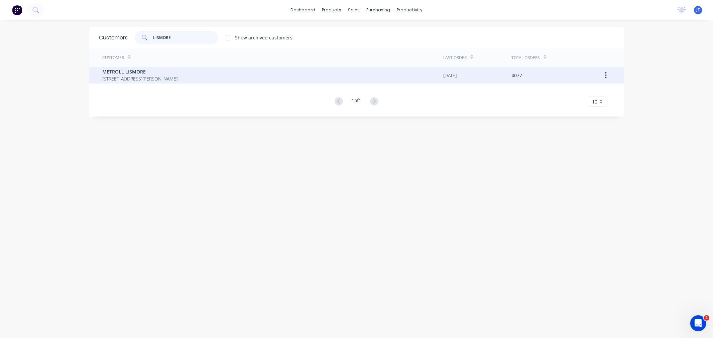
type input "LISMORE"
click at [178, 75] on span "METROLL LISMORE" at bounding box center [140, 71] width 75 height 7
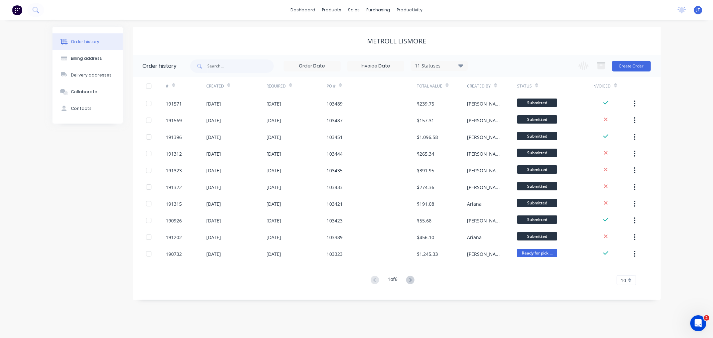
click at [76, 195] on div "Order history Billing address Delivery addresses Collaborate Contacts" at bounding box center [87, 164] width 70 height 274
click at [620, 66] on button "Create Order" at bounding box center [631, 66] width 39 height 11
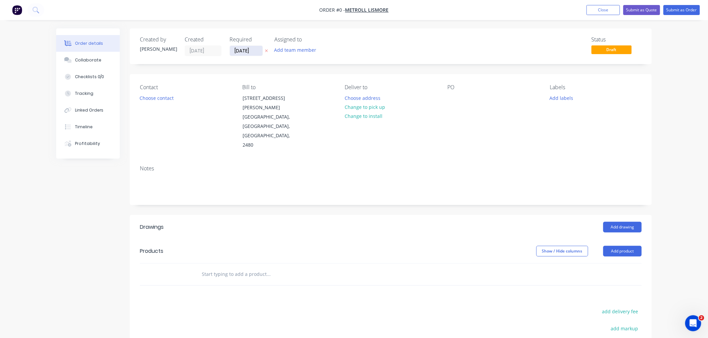
click at [241, 50] on input "[DATE]" at bounding box center [246, 51] width 33 height 10
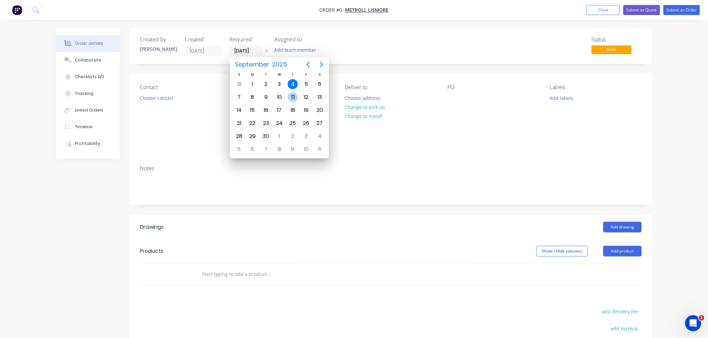
click at [293, 98] on div "11" at bounding box center [293, 97] width 10 height 10
type input "11/09/25"
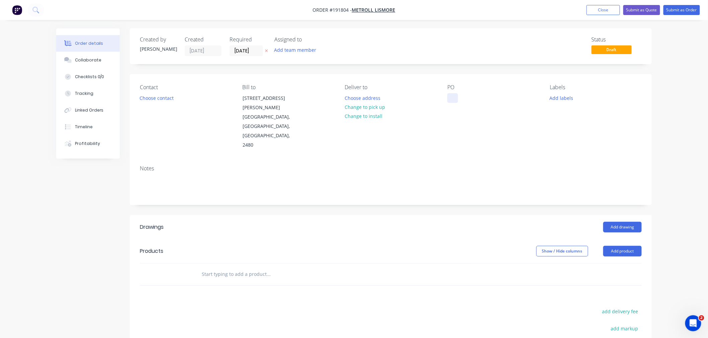
click at [451, 96] on div at bounding box center [452, 98] width 11 height 10
click at [629, 246] on button "Add product" at bounding box center [622, 251] width 38 height 11
click at [622, 263] on div "Product catalogue" at bounding box center [609, 268] width 51 height 10
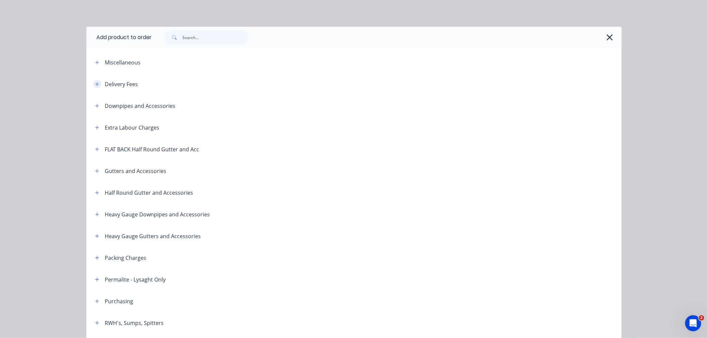
click at [95, 82] on icon "button" at bounding box center [97, 84] width 4 height 5
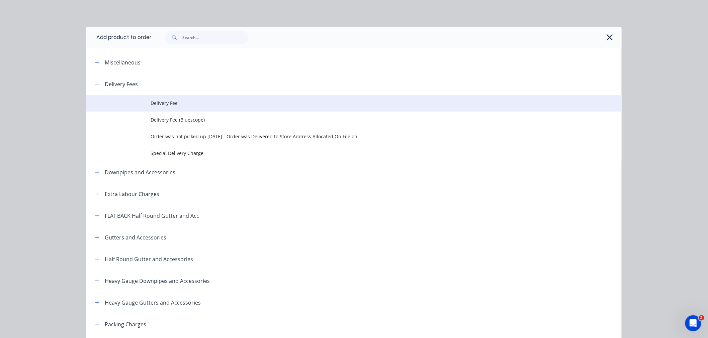
click at [166, 103] on span "Delivery Fee" at bounding box center [338, 103] width 377 height 7
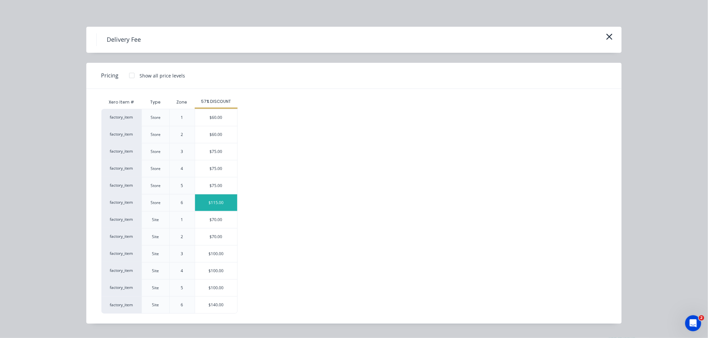
click at [222, 201] on div "$115.00" at bounding box center [216, 203] width 42 height 17
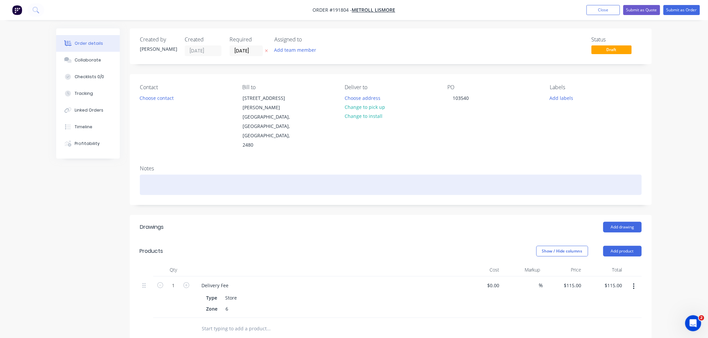
click at [198, 175] on div at bounding box center [391, 185] width 502 height 20
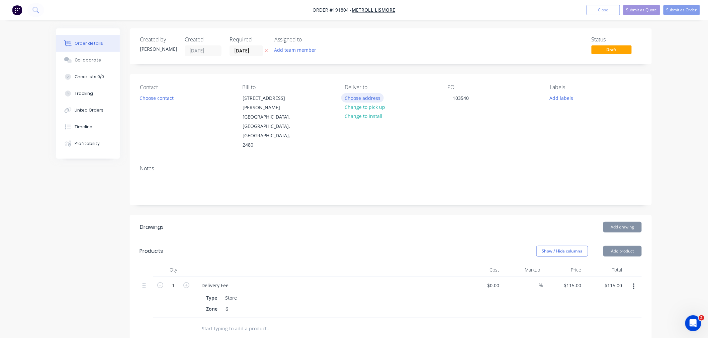
click at [367, 101] on button "Choose address" at bounding box center [362, 97] width 43 height 9
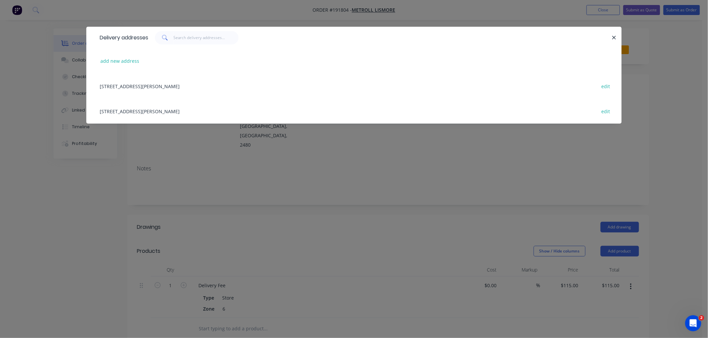
click at [183, 112] on div "29 KRAUSS AV, (STORE), SOUTH LISMORE, New South Wales, Australia, 2480 edit" at bounding box center [353, 111] width 515 height 25
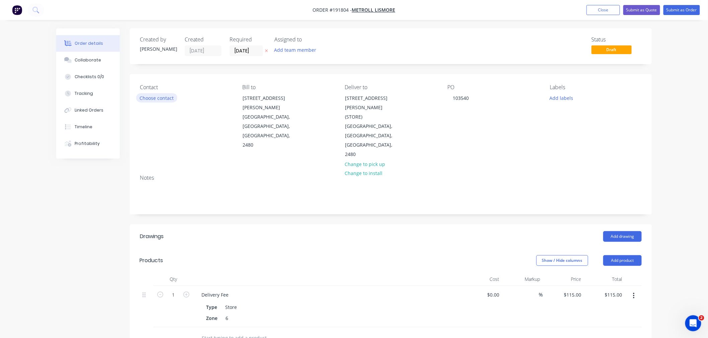
click at [158, 100] on button "Choose contact" at bounding box center [156, 97] width 41 height 9
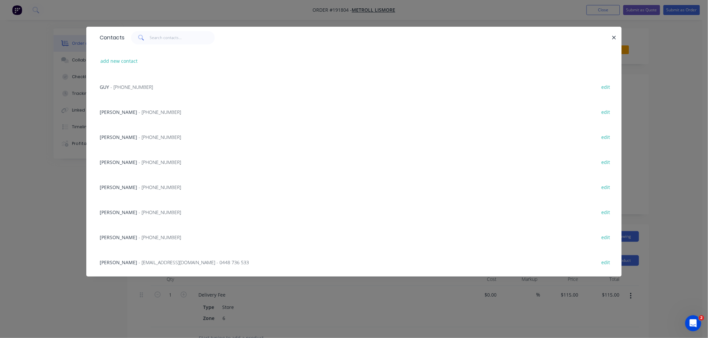
scroll to position [74, 0]
click at [140, 162] on span "- (02) 6622 6677" at bounding box center [159, 162] width 42 height 6
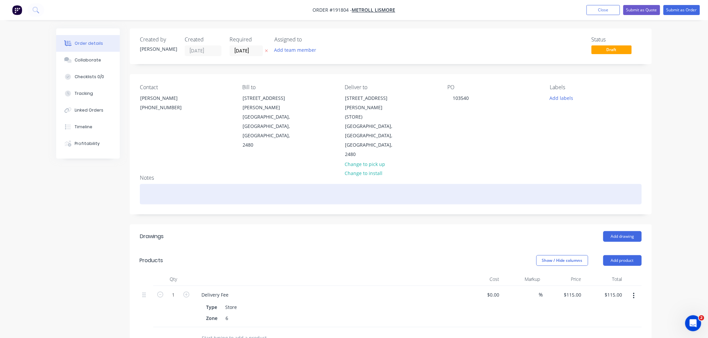
click at [184, 184] on div at bounding box center [391, 194] width 502 height 20
click at [230, 184] on div at bounding box center [391, 194] width 502 height 20
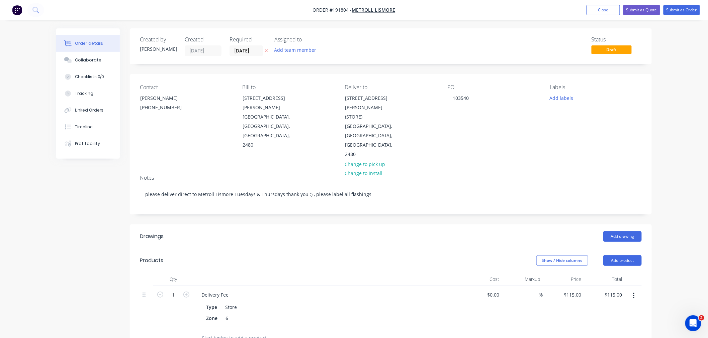
click at [691, 136] on div "Order details Collaborate Checklists 0/0 Tracking Linked Orders Timeline Profit…" at bounding box center [354, 260] width 708 height 520
click at [626, 231] on button "Add drawing" at bounding box center [622, 236] width 38 height 11
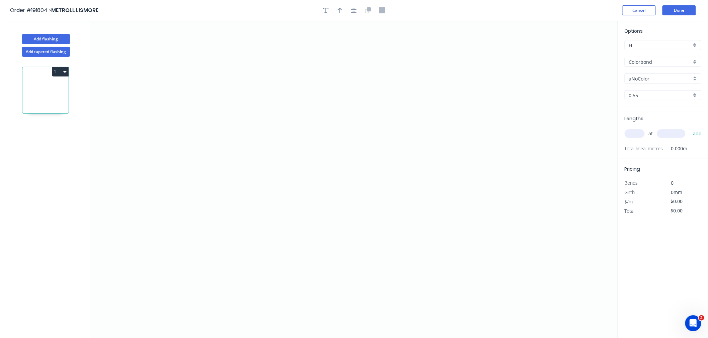
click at [653, 76] on input "aNoColor" at bounding box center [660, 78] width 63 height 7
click at [651, 119] on div "Surfmist" at bounding box center [663, 118] width 76 height 12
type input "Surfmist"
click at [649, 95] on input "0.55" at bounding box center [660, 95] width 63 height 7
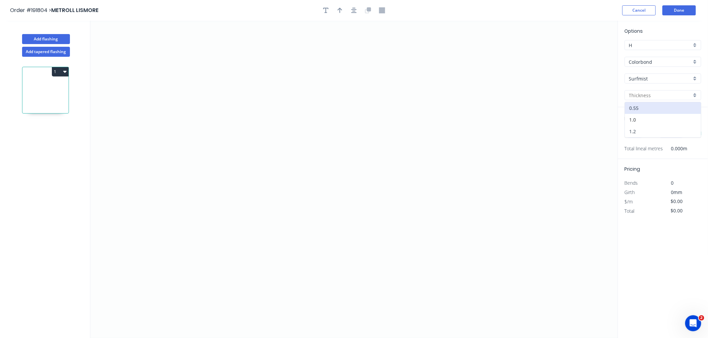
click at [651, 129] on div "1.2" at bounding box center [663, 132] width 76 height 12
type input "1.2"
click at [631, 136] on input "text" at bounding box center [634, 133] width 20 height 9
type input "1"
type input "6050"
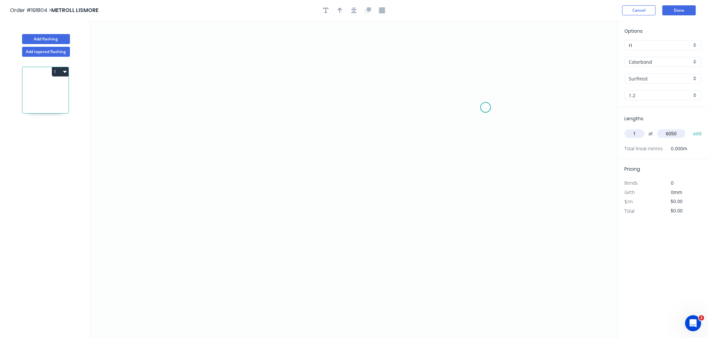
click at [689, 128] on button "add" at bounding box center [697, 133] width 16 height 11
click at [318, 81] on icon "0" at bounding box center [353, 180] width 527 height 318
click at [179, 84] on icon "0" at bounding box center [353, 180] width 527 height 318
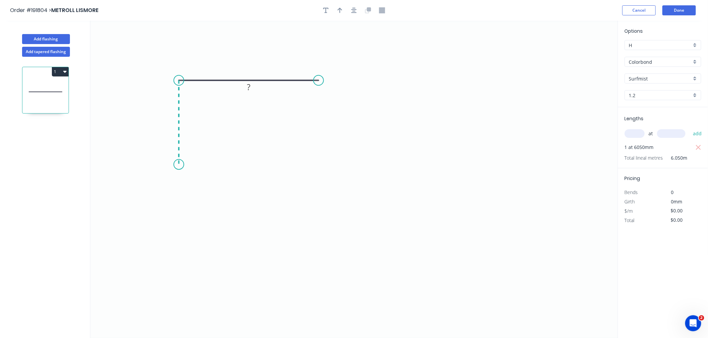
click at [177, 165] on icon "0 ?" at bounding box center [353, 180] width 527 height 318
click at [248, 165] on icon at bounding box center [213, 165] width 69 height 0
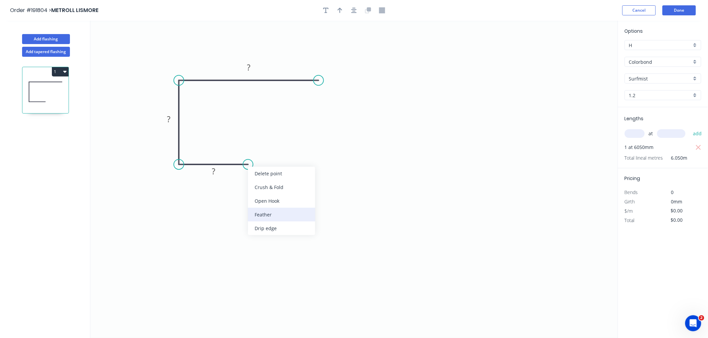
click at [264, 215] on div "Feather" at bounding box center [281, 215] width 67 height 14
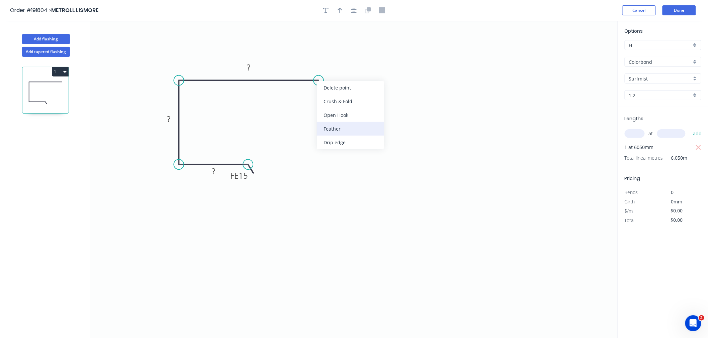
click at [331, 127] on div "Feather" at bounding box center [350, 129] width 67 height 14
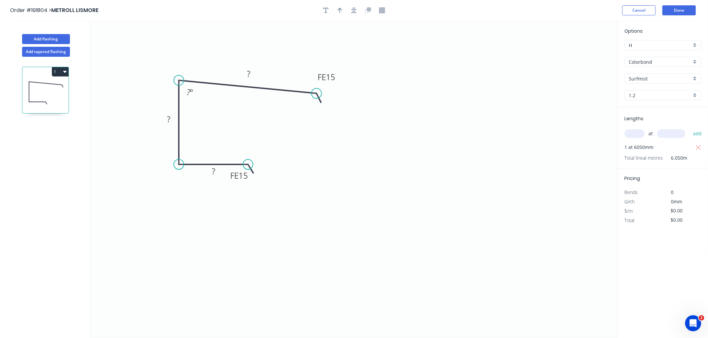
drag, startPoint x: 317, startPoint y: 78, endPoint x: 316, endPoint y: 94, distance: 15.7
click at [316, 94] on circle at bounding box center [316, 94] width 10 height 10
drag, startPoint x: 248, startPoint y: 166, endPoint x: 249, endPoint y: 177, distance: 11.7
click at [249, 177] on circle at bounding box center [249, 177] width 10 height 10
click at [352, 10] on icon "button" at bounding box center [353, 10] width 5 height 6
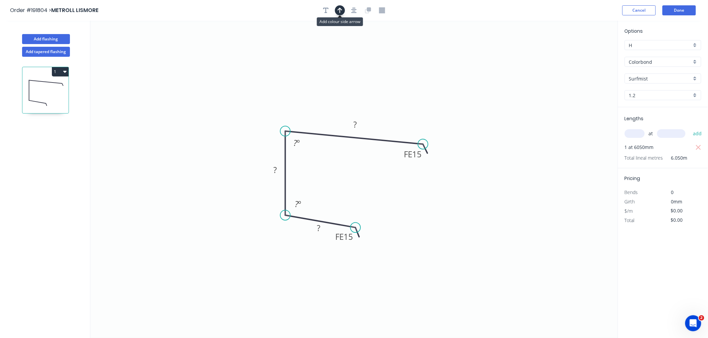
click at [338, 10] on icon "button" at bounding box center [339, 10] width 5 height 6
drag, startPoint x: 422, startPoint y: 144, endPoint x: 442, endPoint y: 148, distance: 20.4
click at [442, 148] on circle at bounding box center [442, 148] width 10 height 10
click at [353, 8] on icon "button" at bounding box center [353, 10] width 5 height 6
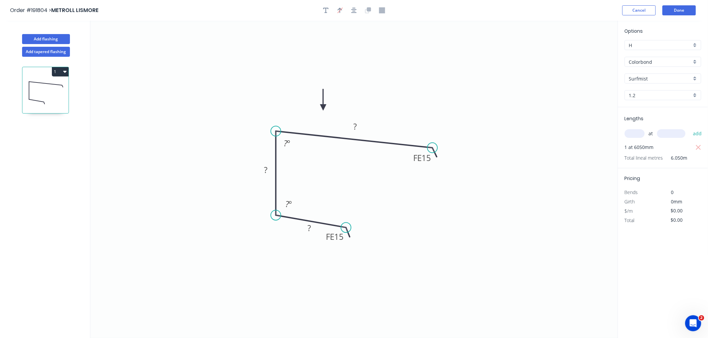
drag, startPoint x: 584, startPoint y: 51, endPoint x: 323, endPoint y: 108, distance: 266.9
click at [323, 108] on icon at bounding box center [323, 99] width 6 height 21
click at [360, 125] on rect at bounding box center [354, 126] width 13 height 9
type input "$22.27"
type input "$134.73"
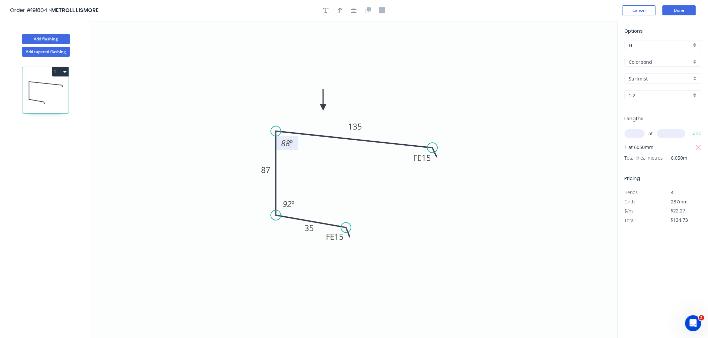
click at [492, 107] on icon "0 FE 15 35 87 FE 15 135 88 º 92 º" at bounding box center [353, 180] width 527 height 318
click at [684, 8] on button "Done" at bounding box center [678, 10] width 33 height 10
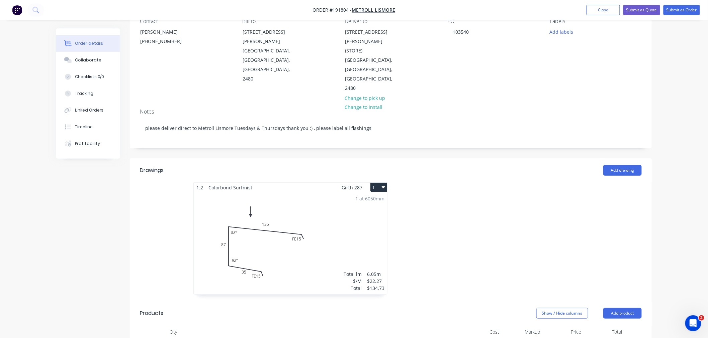
scroll to position [49, 0]
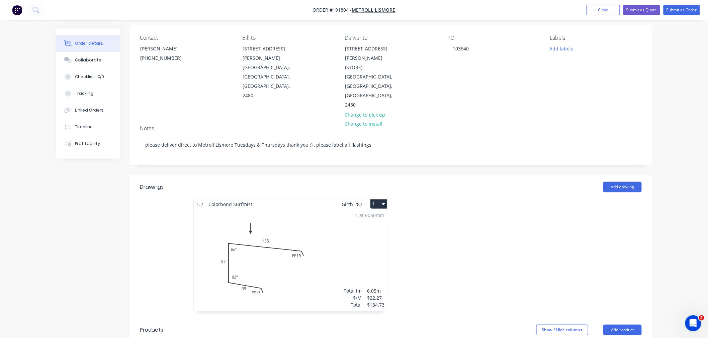
click at [383, 203] on icon "button" at bounding box center [383, 204] width 3 height 2
click at [376, 216] on div "Use larger box size" at bounding box center [354, 221] width 51 height 10
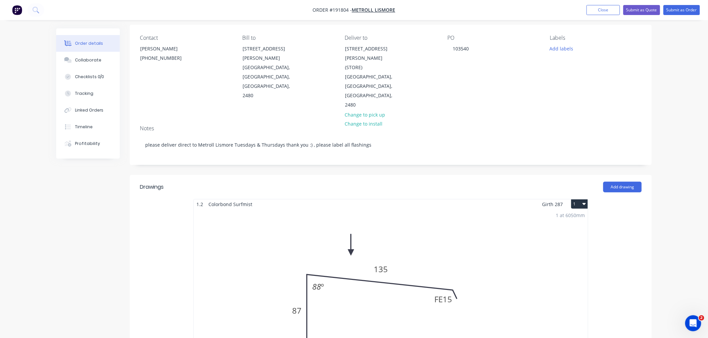
click at [675, 224] on div "Order details Collaborate Checklists 0/0 Tracking Linked Orders Timeline Profit…" at bounding box center [354, 325] width 708 height 748
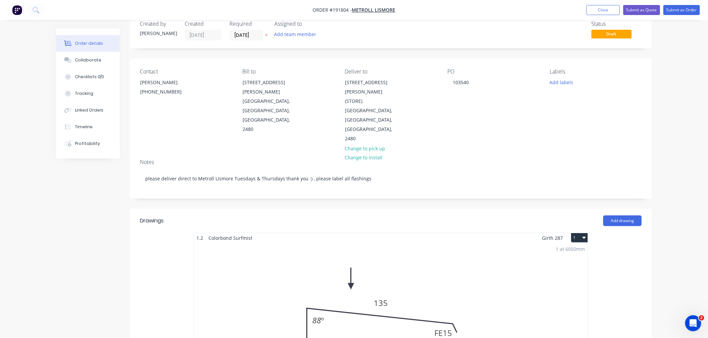
scroll to position [0, 0]
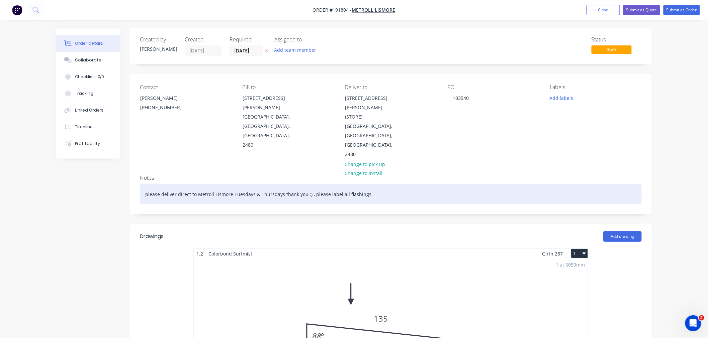
click at [510, 184] on div "please deliver direct to Metroll Lismore Tuesdays & Thursdays thank you :) , pl…" at bounding box center [391, 194] width 502 height 20
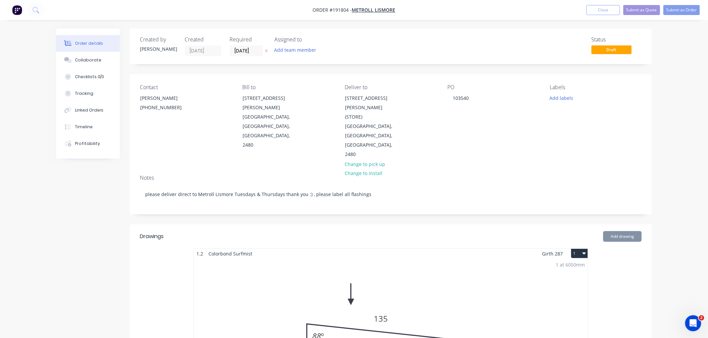
drag, startPoint x: 687, startPoint y: 102, endPoint x: 681, endPoint y: 67, distance: 35.2
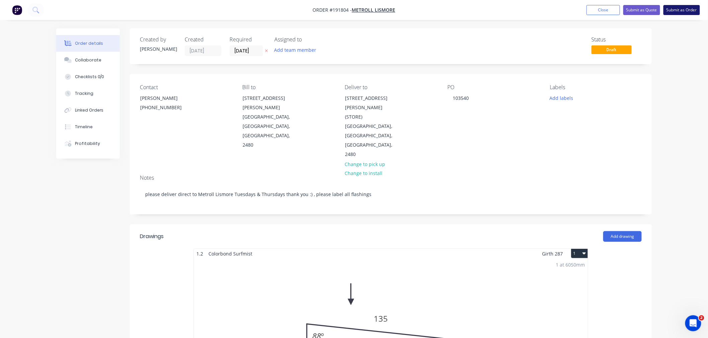
click at [691, 9] on button "Submit as Order" at bounding box center [681, 10] width 36 height 10
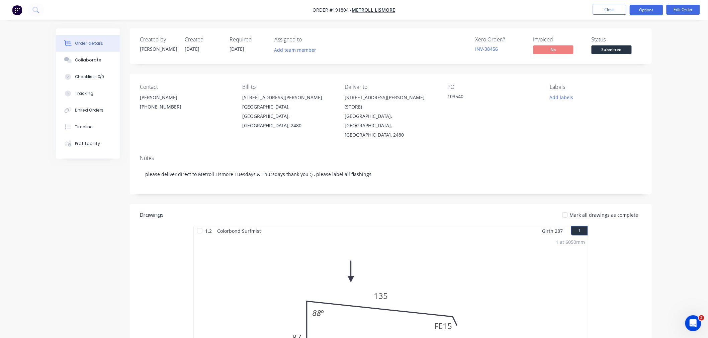
click at [644, 11] on button "Options" at bounding box center [645, 10] width 33 height 11
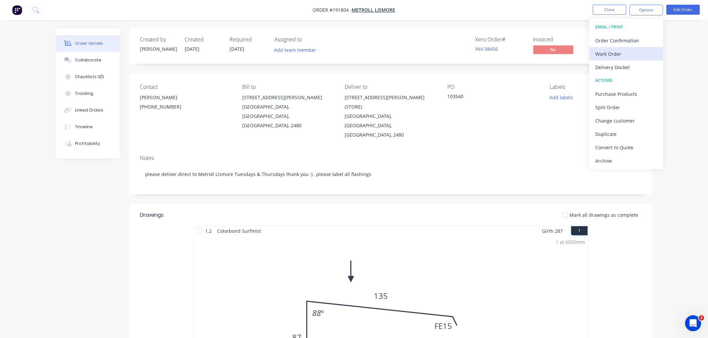
click at [641, 51] on div "Work Order" at bounding box center [626, 54] width 62 height 10
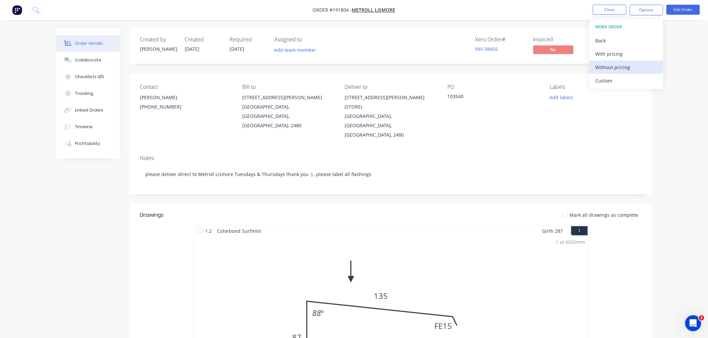
click at [641, 67] on div "Without pricing" at bounding box center [626, 68] width 62 height 10
drag, startPoint x: 102, startPoint y: 249, endPoint x: 106, endPoint y: 249, distance: 3.7
click at [105, 249] on div "Created by Jeremy Created 04/09/25 Required 11/09/25 Assigned to Add team membe…" at bounding box center [353, 338] width 595 height 621
click at [601, 11] on button "Close" at bounding box center [609, 10] width 33 height 10
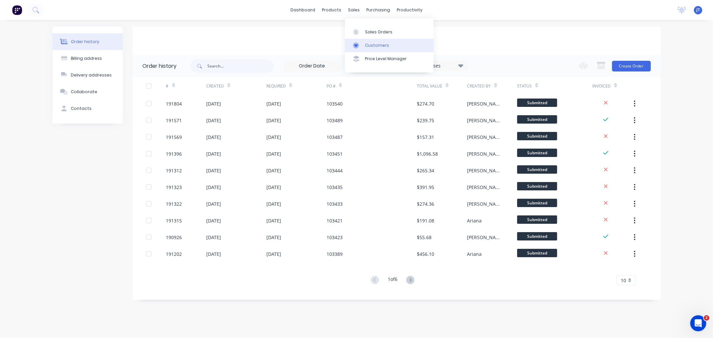
click at [366, 44] on div "Customers" at bounding box center [377, 45] width 24 height 6
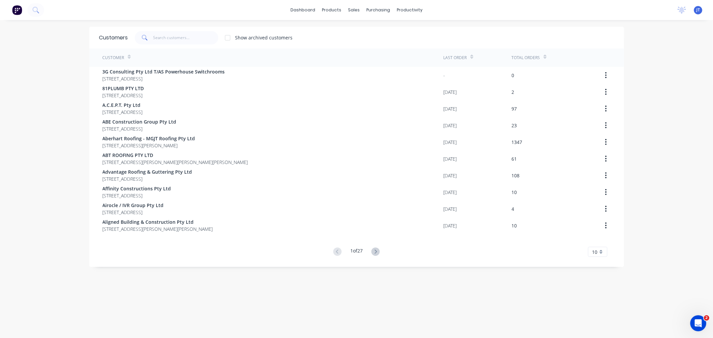
click at [382, 289] on div "Customers Show archived customers Customer Last Order Total Orders 3G Consultin…" at bounding box center [356, 186] width 535 height 318
click at [363, 29] on div "Sales Orders" at bounding box center [375, 32] width 27 height 6
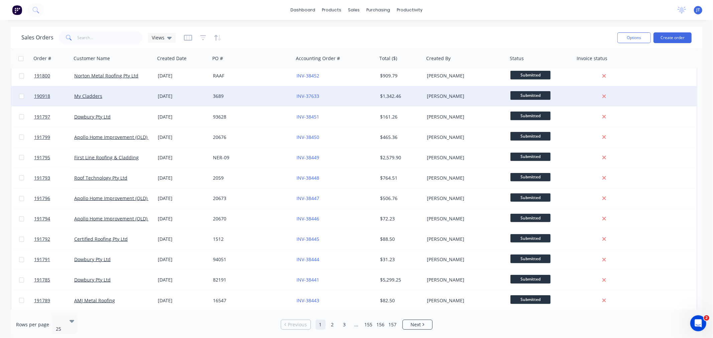
scroll to position [269, 0]
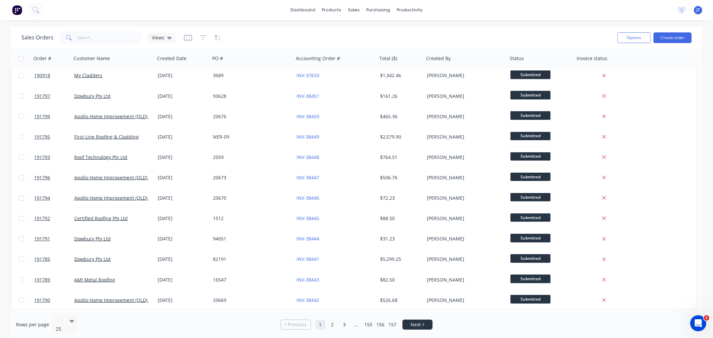
click at [425, 324] on link "Next" at bounding box center [417, 325] width 29 height 7
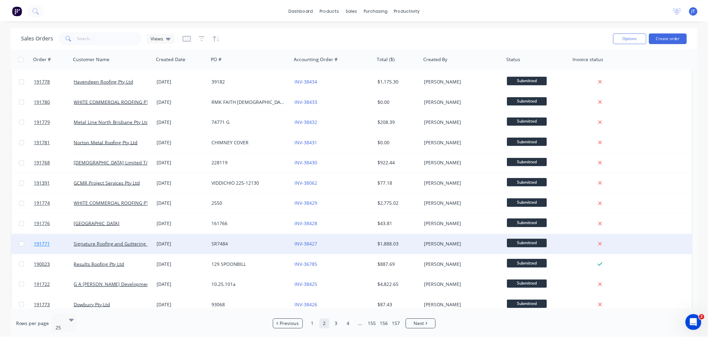
scroll to position [46, 0]
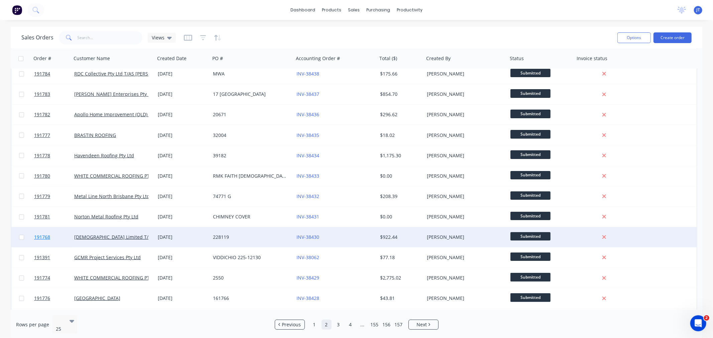
click at [42, 237] on span "191768" at bounding box center [42, 237] width 16 height 7
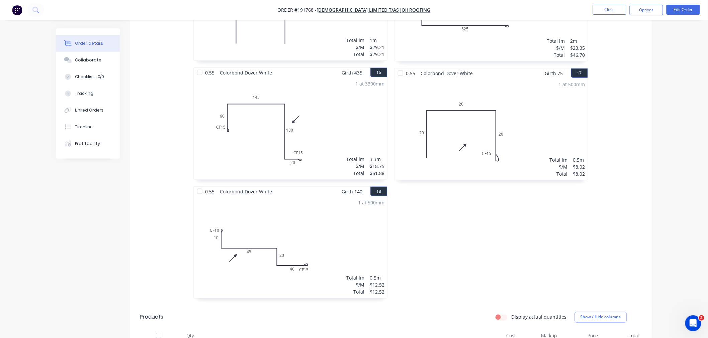
scroll to position [1263, 0]
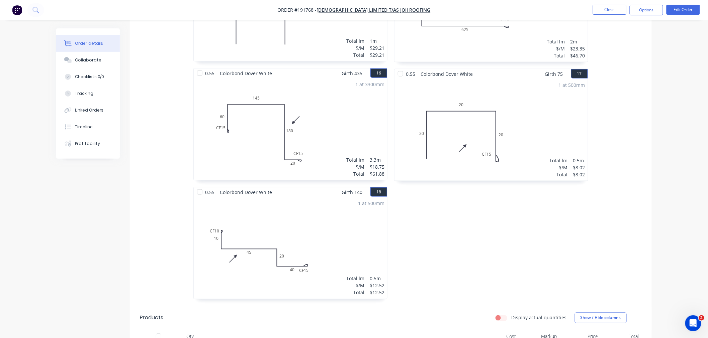
scroll to position [1412, 0]
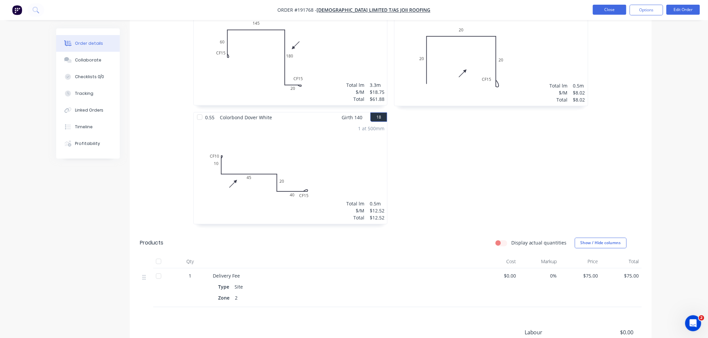
click at [611, 7] on button "Close" at bounding box center [609, 10] width 33 height 10
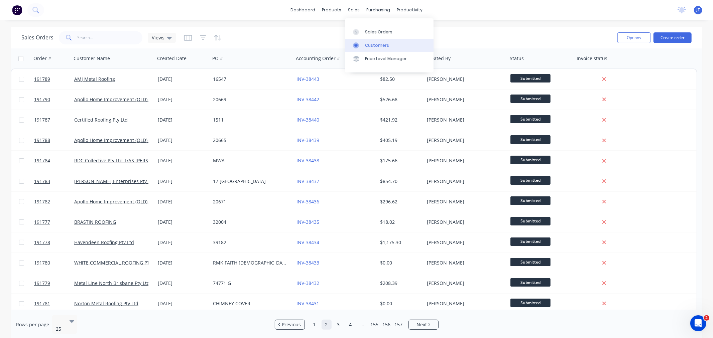
click at [370, 44] on div "Customers" at bounding box center [377, 45] width 24 height 6
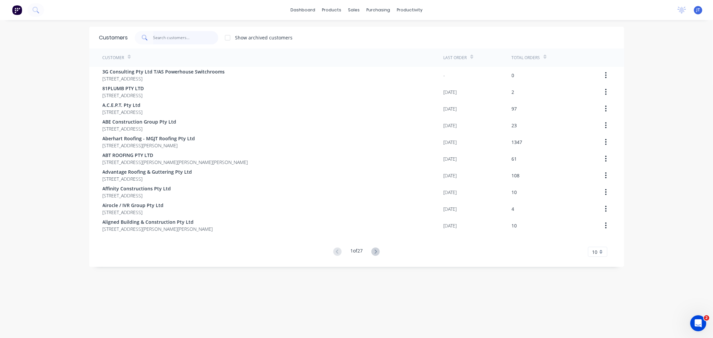
click at [175, 37] on input "text" at bounding box center [185, 37] width 65 height 13
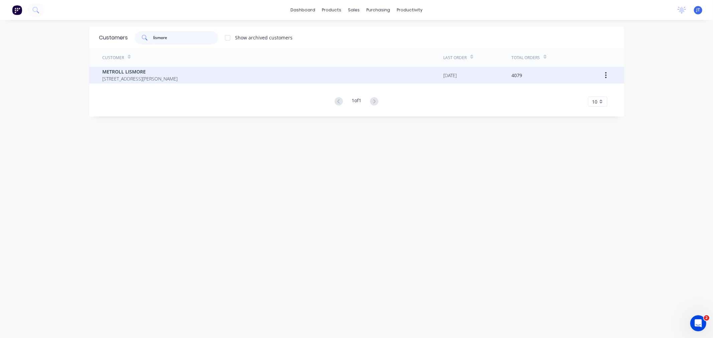
type input "lismore"
click at [178, 74] on span "METROLL LISMORE" at bounding box center [140, 71] width 75 height 7
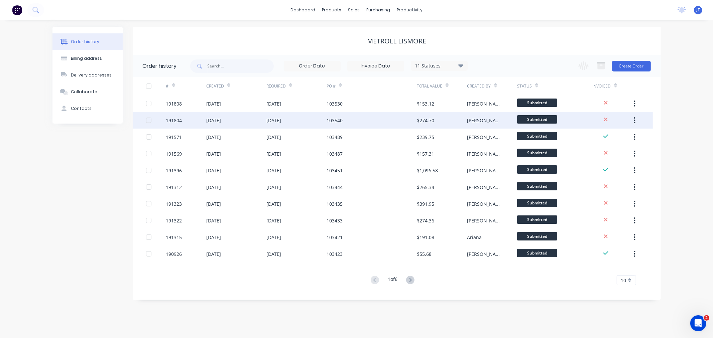
click at [165, 125] on div at bounding box center [156, 120] width 20 height 17
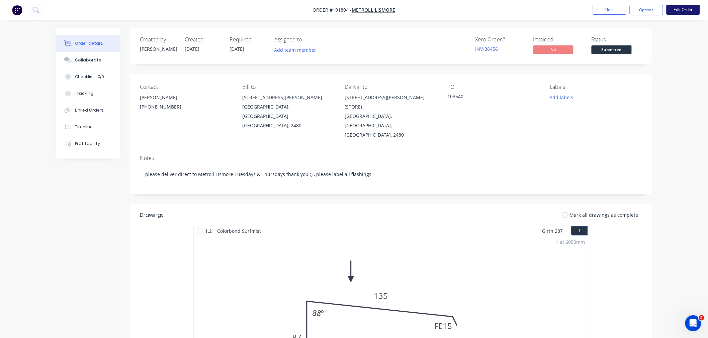
click at [687, 6] on button "Edit Order" at bounding box center [682, 10] width 33 height 10
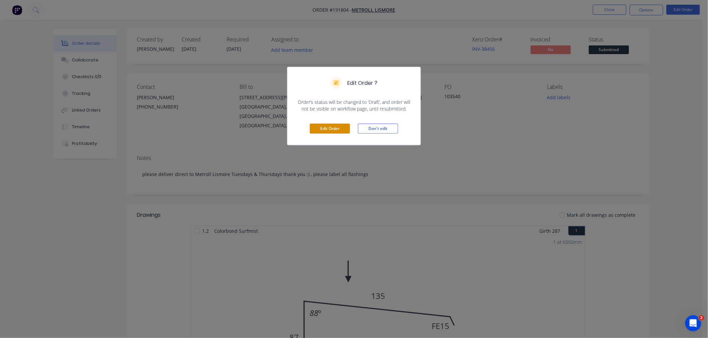
click at [330, 130] on button "Edit Order" at bounding box center [330, 129] width 40 height 10
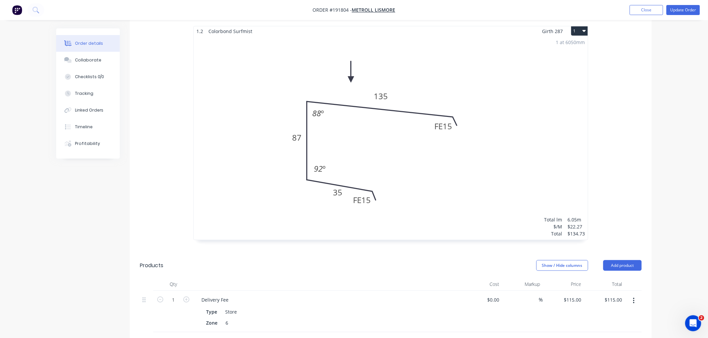
click at [420, 162] on div "1 at 6050mm Total lm $/M Total 6.05m $22.27 $134.73" at bounding box center [391, 138] width 394 height 204
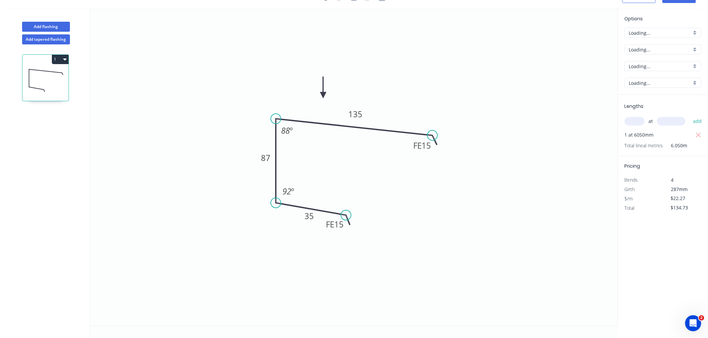
scroll to position [12, 0]
click at [363, 236] on div "Flip bend" at bounding box center [381, 239] width 67 height 14
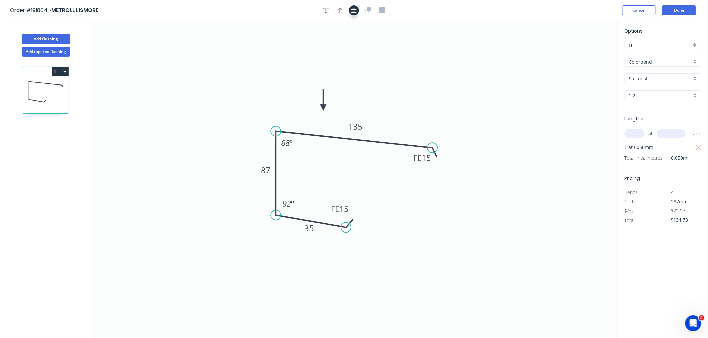
click at [354, 9] on icon "button" at bounding box center [353, 10] width 5 height 6
click at [488, 7] on div "Order #191804 > METROLL LISMORE Cancel Done" at bounding box center [353, 10] width 687 height 10
click at [680, 6] on button "Done" at bounding box center [678, 10] width 33 height 10
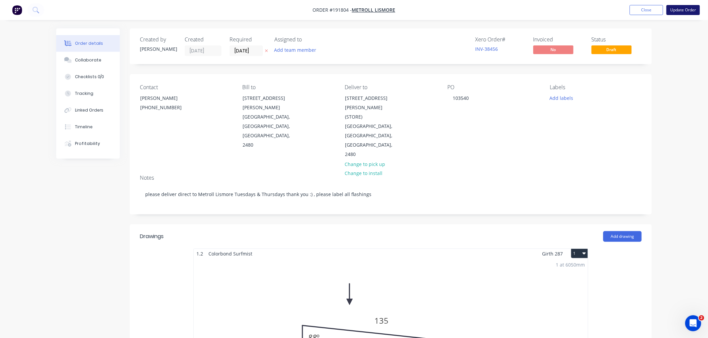
click at [686, 7] on button "Update Order" at bounding box center [682, 10] width 33 height 10
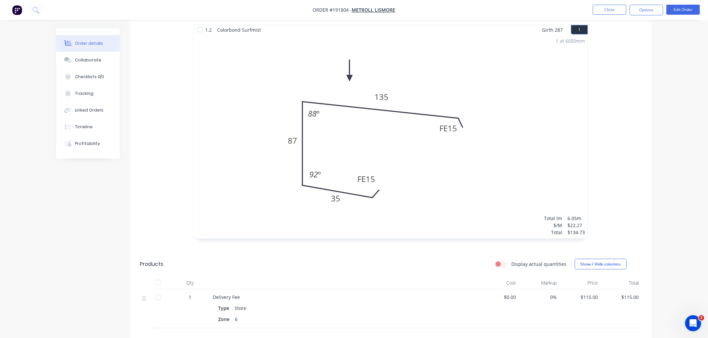
scroll to position [218, 0]
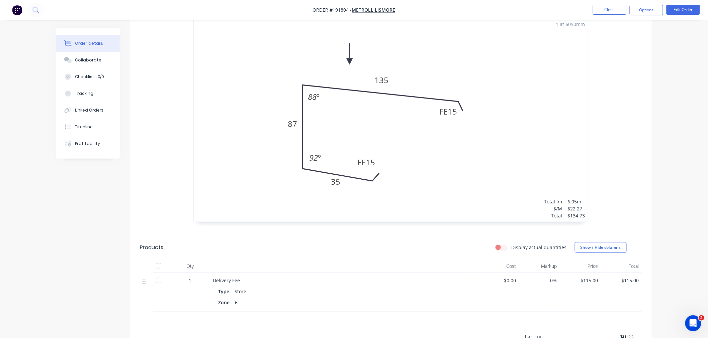
click at [673, 212] on div "Order details Collaborate Checklists 0/0 Tracking Linked Orders Timeline Profit…" at bounding box center [354, 106] width 708 height 649
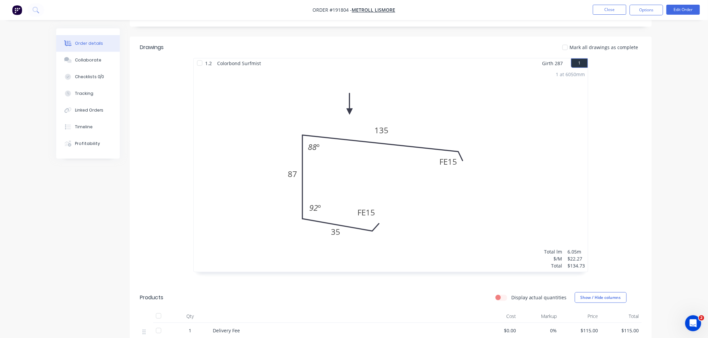
scroll to position [144, 0]
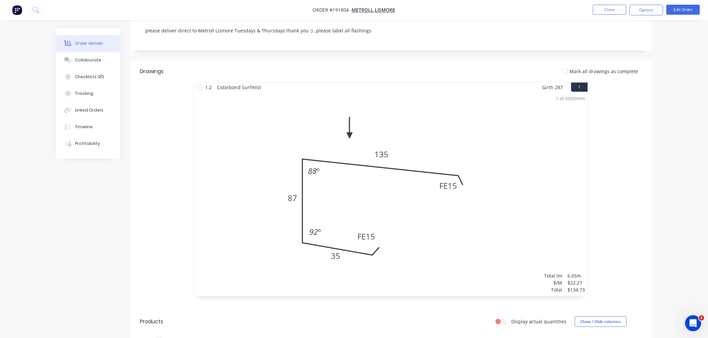
click at [679, 236] on div "Order details Collaborate Checklists 0/0 Tracking Linked Orders Timeline Profit…" at bounding box center [354, 180] width 708 height 649
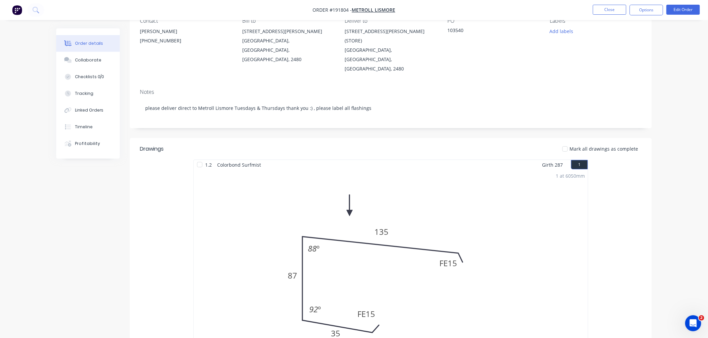
scroll to position [0, 0]
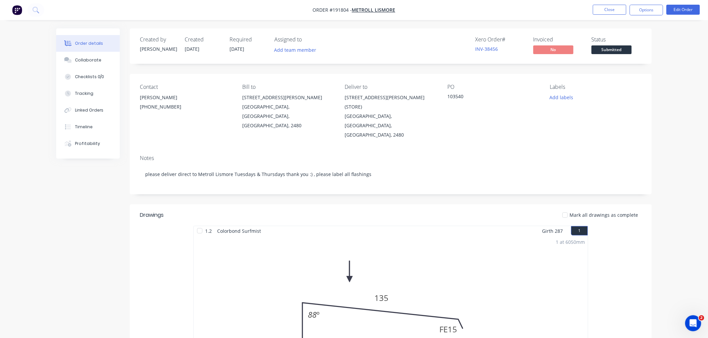
click at [669, 146] on div "Order details Collaborate Checklists 0/0 Tracking Linked Orders Timeline Profit…" at bounding box center [354, 324] width 708 height 649
click at [531, 17] on nav "Order #191804 - METROLL LISMORE Close Options Edit Order" at bounding box center [354, 10] width 708 height 20
click at [610, 11] on button "Close" at bounding box center [609, 10] width 33 height 10
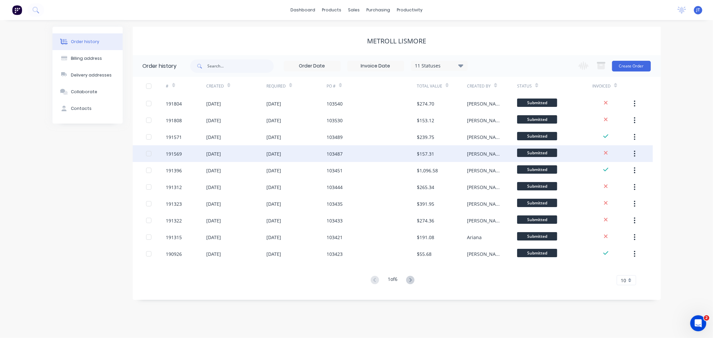
click at [173, 154] on div "191569" at bounding box center [174, 153] width 16 height 7
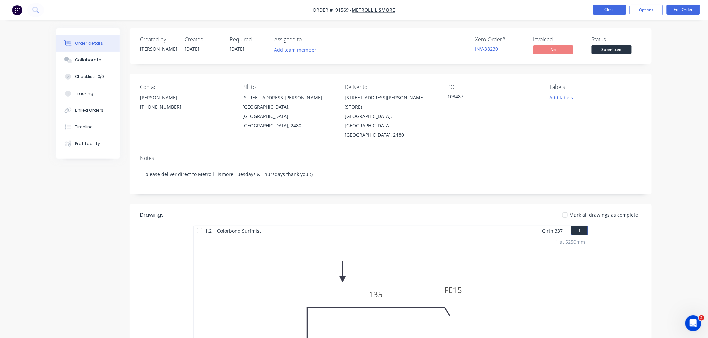
click at [603, 9] on button "Close" at bounding box center [609, 10] width 33 height 10
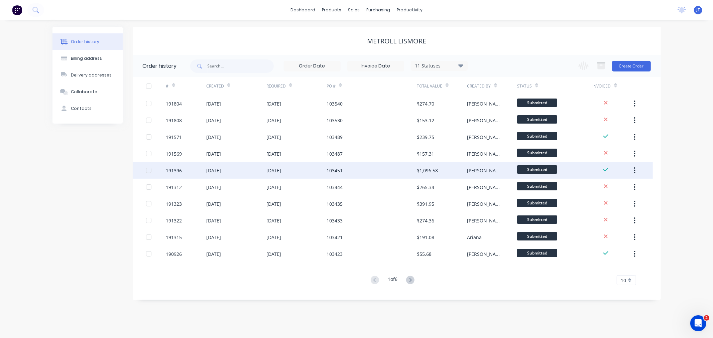
click at [169, 171] on div "191396" at bounding box center [174, 170] width 16 height 7
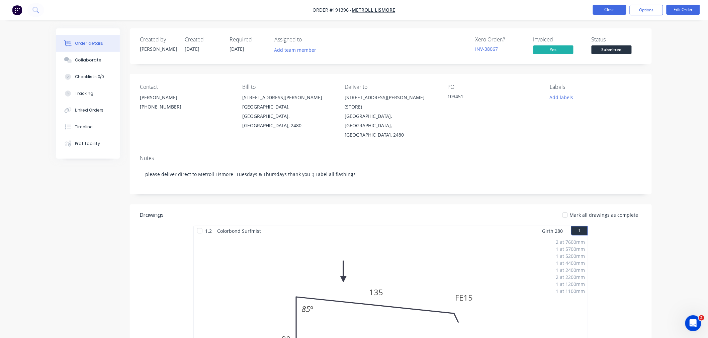
click at [612, 9] on button "Close" at bounding box center [609, 10] width 33 height 10
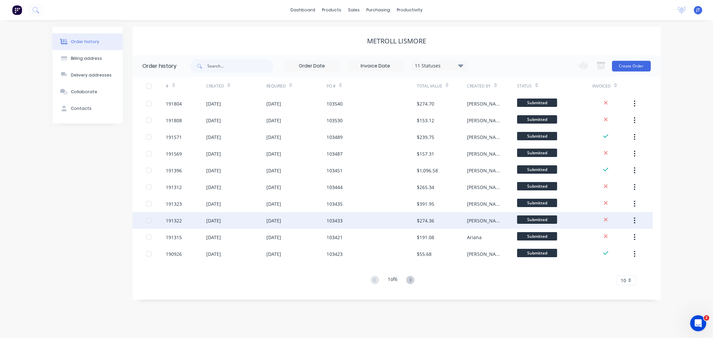
click at [178, 221] on div "191322" at bounding box center [174, 220] width 16 height 7
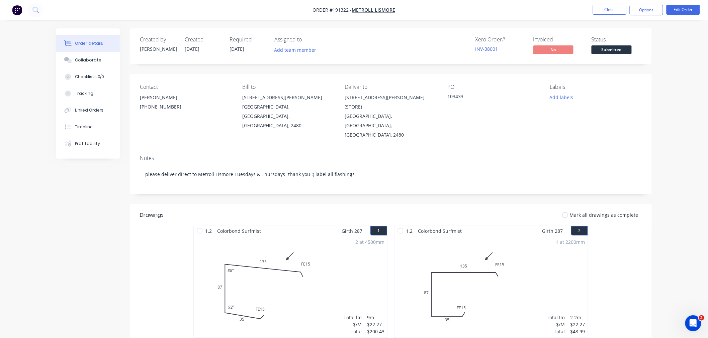
click at [509, 8] on nav "Order #191322 - METROLL LISMORE Close Options Edit Order" at bounding box center [354, 10] width 708 height 20
click at [606, 9] on button "Close" at bounding box center [609, 10] width 33 height 10
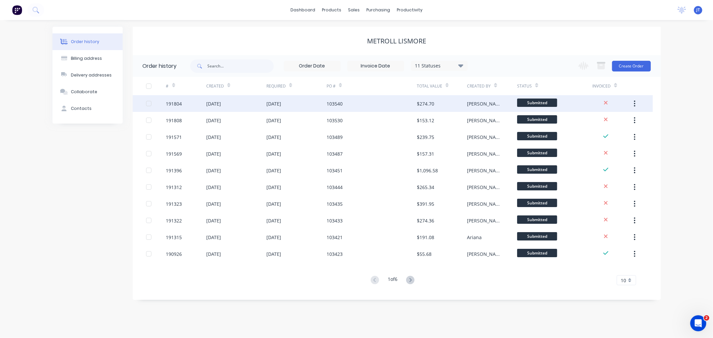
click at [177, 105] on div "191804" at bounding box center [174, 103] width 16 height 7
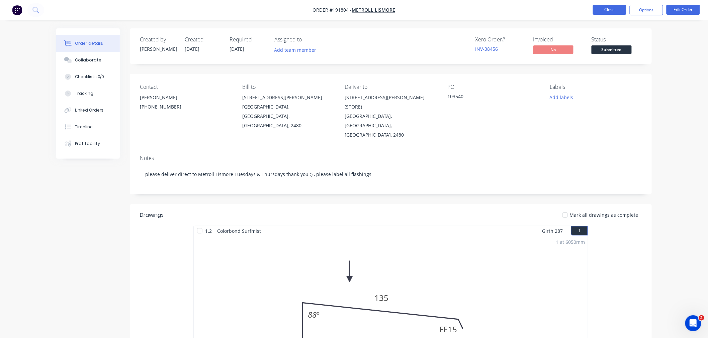
click at [607, 8] on button "Close" at bounding box center [609, 10] width 33 height 10
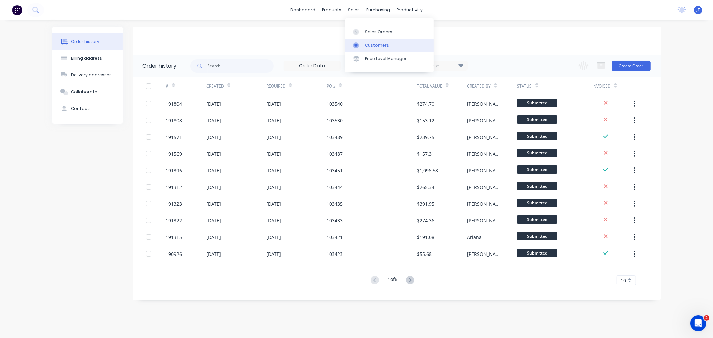
click at [366, 42] on div "Customers" at bounding box center [377, 45] width 24 height 6
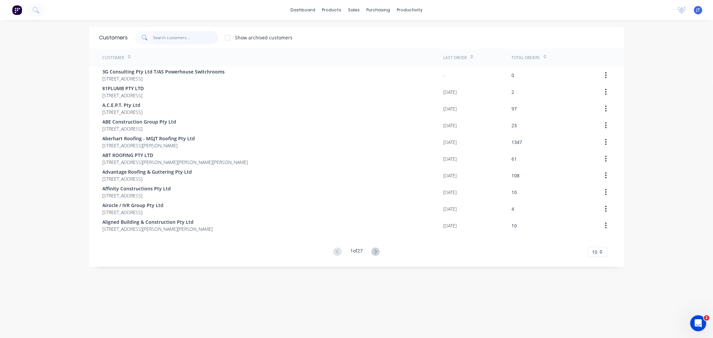
click at [179, 37] on input "text" at bounding box center [185, 37] width 65 height 13
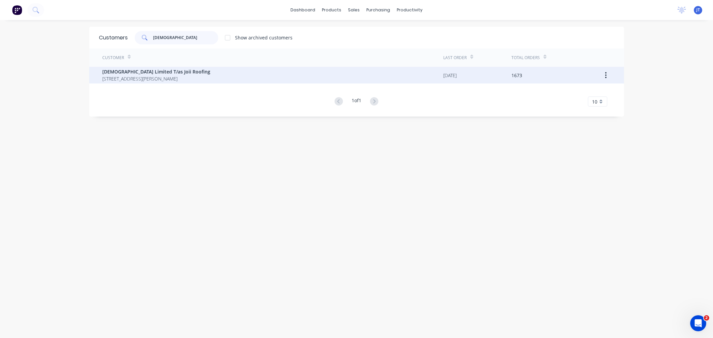
type input "joii"
click at [181, 75] on span "[DEMOGRAPHIC_DATA] Limited T/as Joii Roofing" at bounding box center [157, 71] width 108 height 7
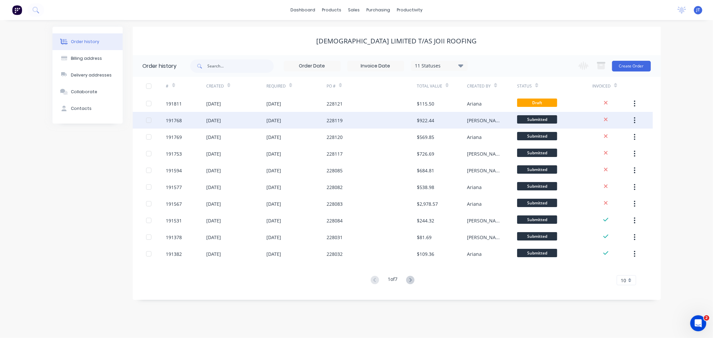
click at [171, 120] on div "191768" at bounding box center [174, 120] width 16 height 7
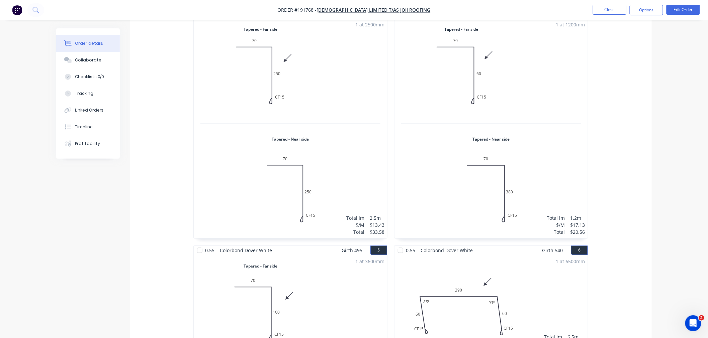
scroll to position [520, 0]
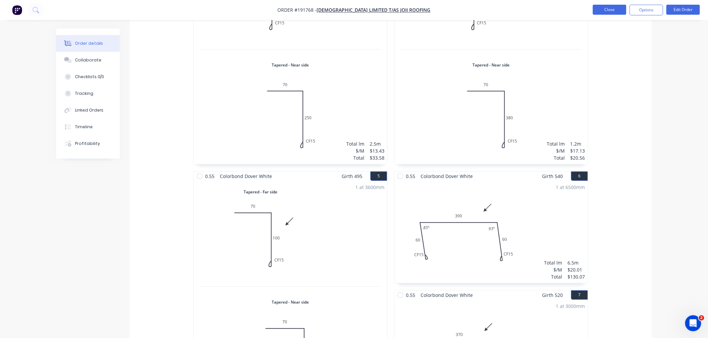
click at [600, 8] on button "Close" at bounding box center [609, 10] width 33 height 10
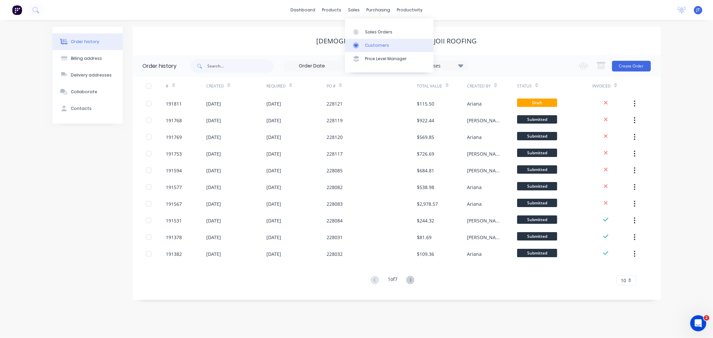
click at [370, 42] on div "Customers" at bounding box center [377, 45] width 24 height 6
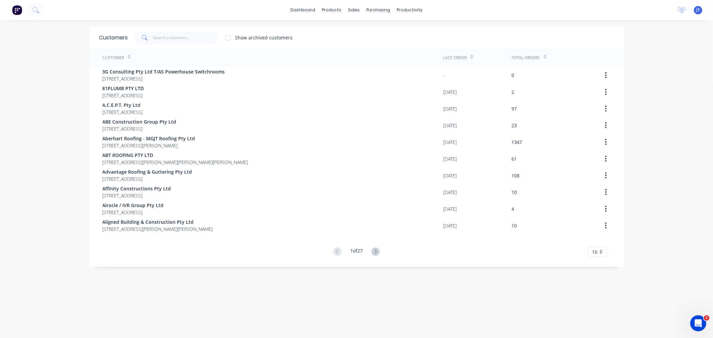
click at [641, 80] on div "dashboard products sales purchasing productivity dashboard products Product Cat…" at bounding box center [356, 169] width 713 height 338
click at [168, 38] on input "text" at bounding box center [185, 37] width 65 height 13
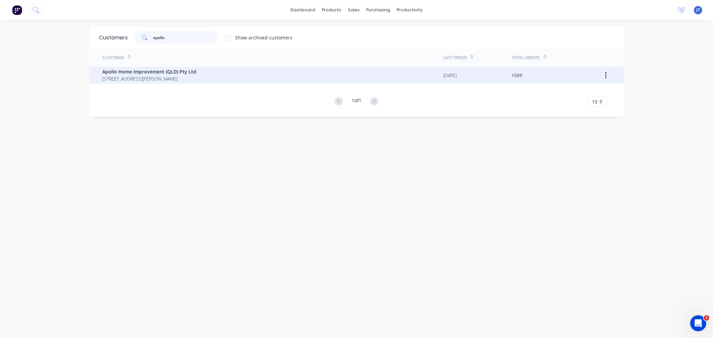
type input "apollo"
click at [147, 78] on span "29 Corymbia Place Parkinson Australia 4115" at bounding box center [150, 78] width 94 height 7
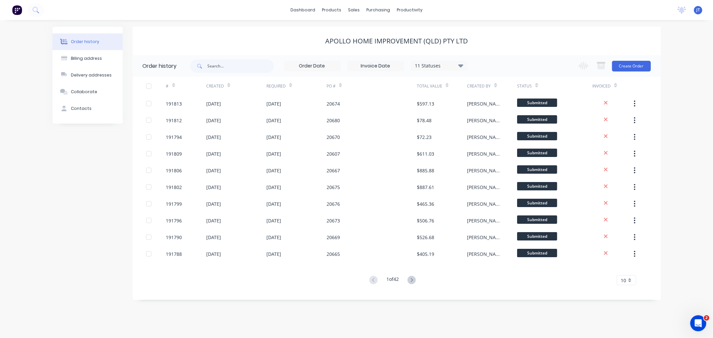
click at [57, 205] on div "Order history Billing address Delivery addresses Collaborate Contacts" at bounding box center [87, 164] width 70 height 274
click at [684, 118] on div "Order history Billing address Delivery addresses Collaborate Contacts Apollo Ho…" at bounding box center [356, 179] width 713 height 318
click at [621, 65] on button "Create Order" at bounding box center [631, 66] width 39 height 11
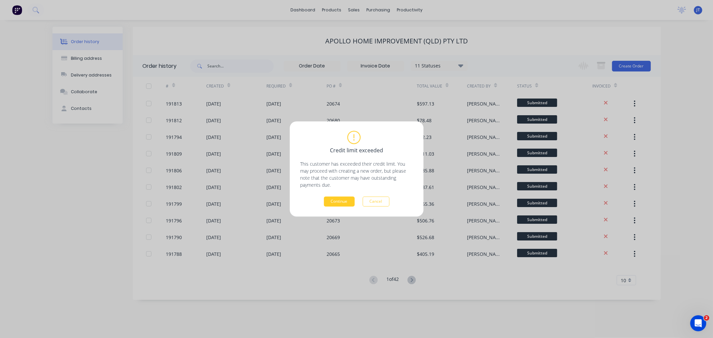
click at [336, 205] on button "Continue" at bounding box center [339, 202] width 31 height 10
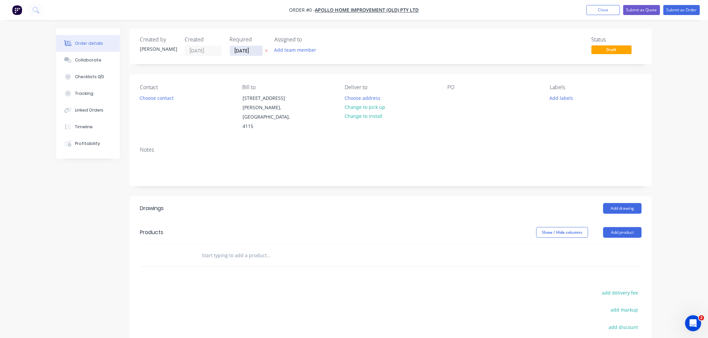
click at [243, 50] on input "[DATE]" at bounding box center [246, 51] width 33 height 10
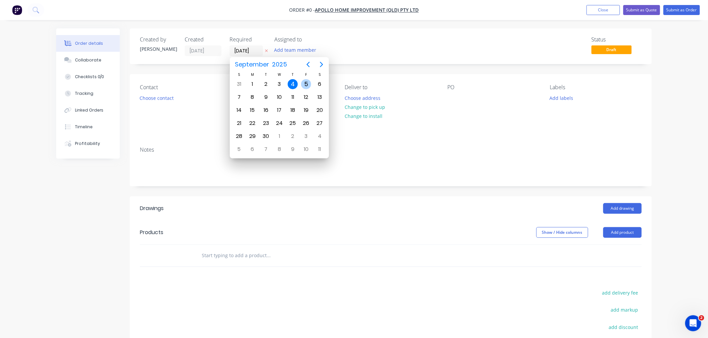
click at [303, 83] on div "5" at bounding box center [306, 84] width 10 height 10
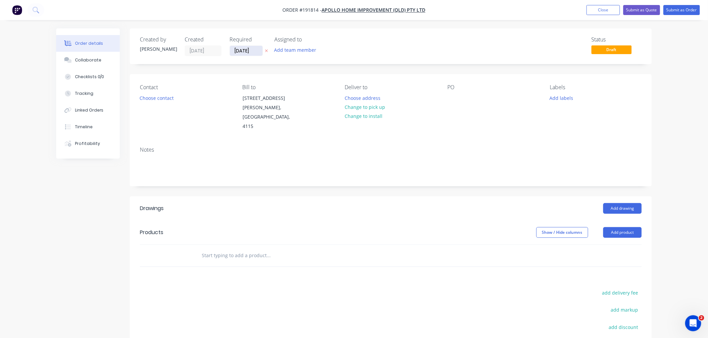
click at [246, 49] on input "[DATE]" at bounding box center [246, 51] width 33 height 10
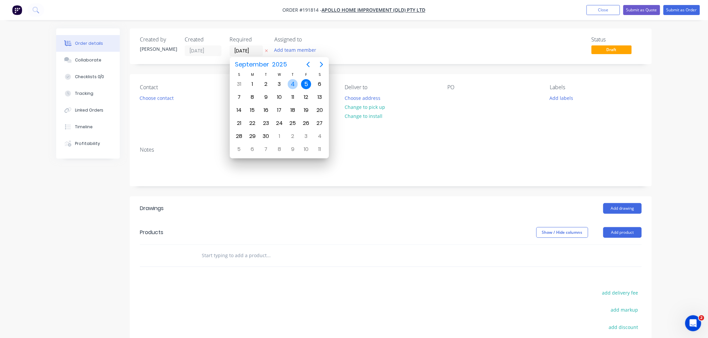
drag, startPoint x: 291, startPoint y: 81, endPoint x: 308, endPoint y: 81, distance: 17.1
click at [291, 81] on div "4" at bounding box center [293, 84] width 10 height 10
type input "[DATE]"
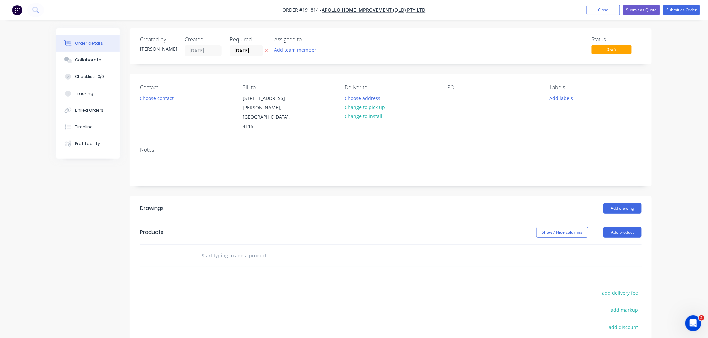
drag, startPoint x: 373, startPoint y: 81, endPoint x: 376, endPoint y: 92, distance: 10.8
click at [373, 81] on div "Contact Choose contact Bill to 29 Corymbia Place Parkinson, Australia, 4115 Del…" at bounding box center [391, 107] width 522 height 67
click at [376, 105] on button "Change to pick up" at bounding box center [364, 107] width 47 height 9
click at [350, 98] on div at bounding box center [350, 98] width 11 height 10
click at [450, 98] on div at bounding box center [452, 98] width 11 height 10
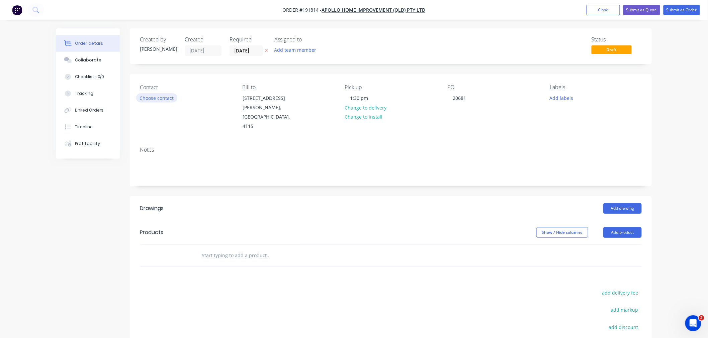
click at [156, 94] on button "Choose contact" at bounding box center [156, 97] width 41 height 9
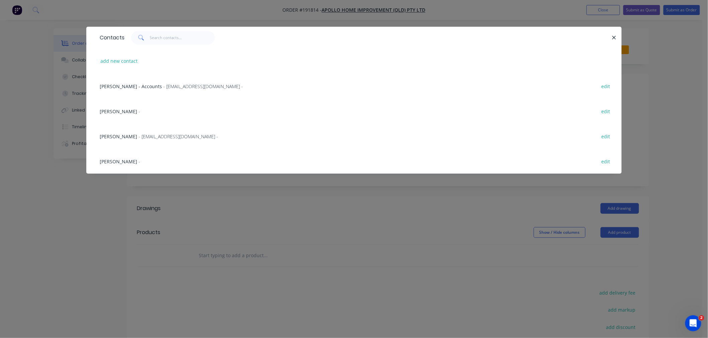
click at [159, 136] on span "- maried@apollopatios.com.au -" at bounding box center [178, 136] width 80 height 6
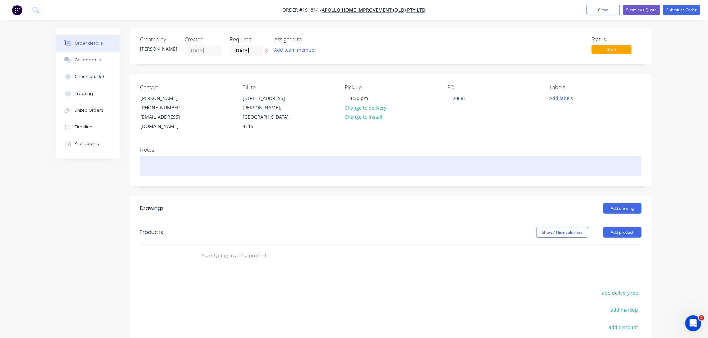
click at [188, 161] on div at bounding box center [391, 166] width 502 height 20
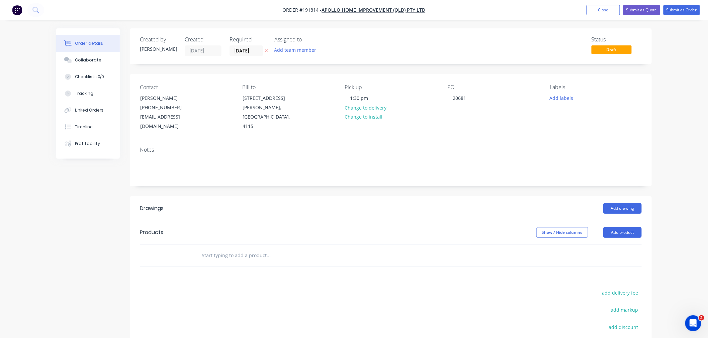
click at [658, 199] on div "Order details Collaborate Checklists 0/0 Tracking Linked Orders Timeline Profit…" at bounding box center [354, 219] width 708 height 438
click at [624, 227] on button "Add product" at bounding box center [622, 232] width 38 height 11
click at [624, 245] on div "Product catalogue" at bounding box center [609, 250] width 51 height 10
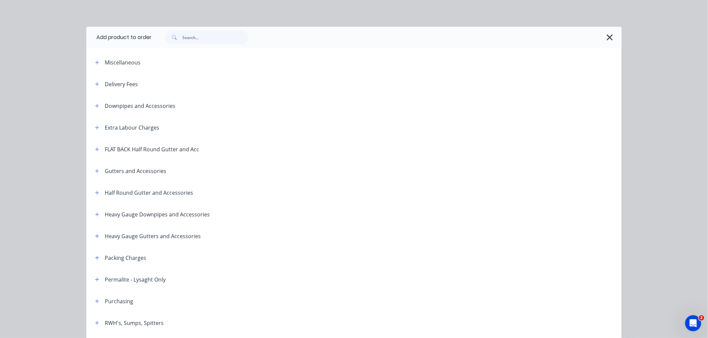
click at [64, 96] on div "Add product to order Miscellaneous Delivery Fees Downpipes and Accessories Extr…" at bounding box center [354, 169] width 708 height 338
click at [210, 35] on input "text" at bounding box center [215, 37] width 66 height 13
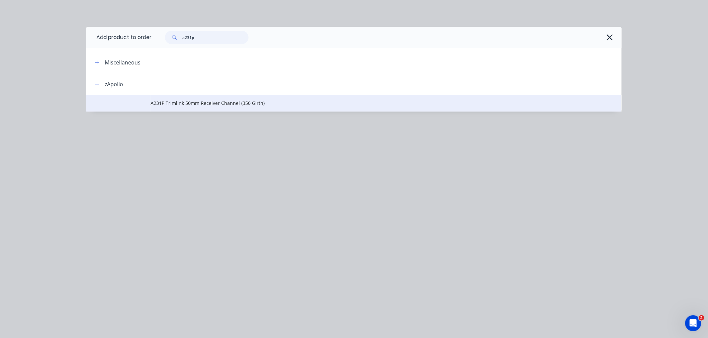
type input "a231p"
click at [204, 107] on td "A231P Trimlink 50mm Receiver Channel (350 Girth)" at bounding box center [385, 103] width 471 height 17
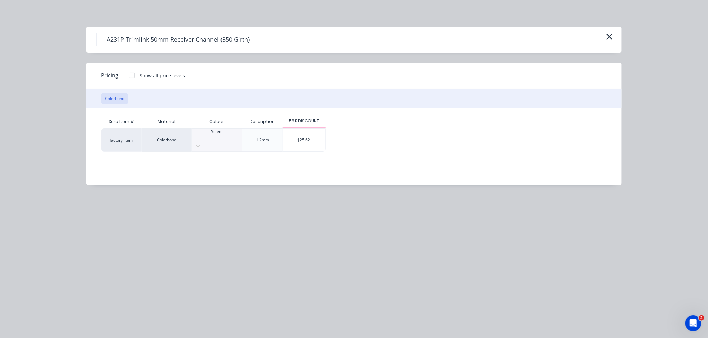
click at [224, 135] on div at bounding box center [217, 138] width 50 height 6
click at [301, 136] on div "$25.62" at bounding box center [304, 140] width 42 height 23
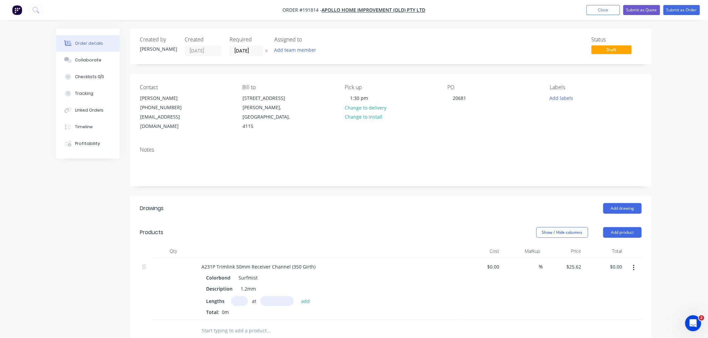
click at [238, 297] on input "text" at bounding box center [239, 302] width 17 height 10
type input "1"
type input "2300"
click at [298, 297] on button "add" at bounding box center [306, 301] width 16 height 9
type input "$58.93"
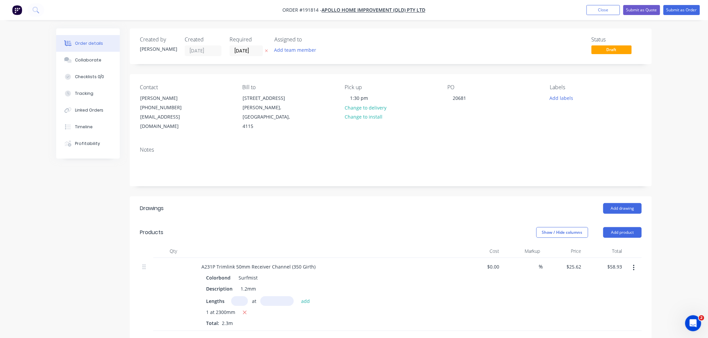
click at [62, 258] on div "Created by Jeremy Created 04/09/25 Required 04/09/25 Assigned to Add team membe…" at bounding box center [353, 275] width 595 height 495
click at [680, 226] on div "Order details Collaborate Checklists 0/0 Tracking Linked Orders Timeline Profit…" at bounding box center [354, 262] width 708 height 524
click at [678, 104] on div "Order details Collaborate Checklists 0/0 Tracking Linked Orders Timeline Profit…" at bounding box center [354, 262] width 708 height 524
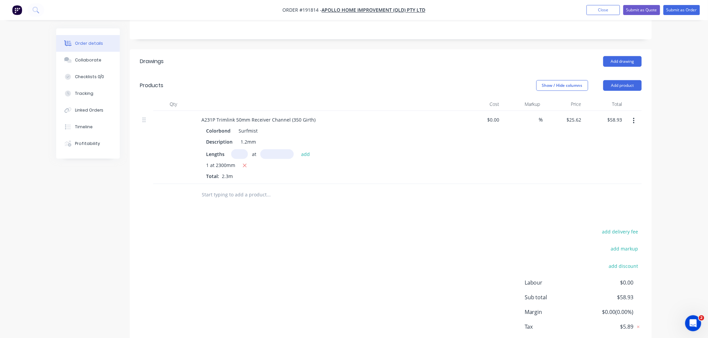
scroll to position [0, 0]
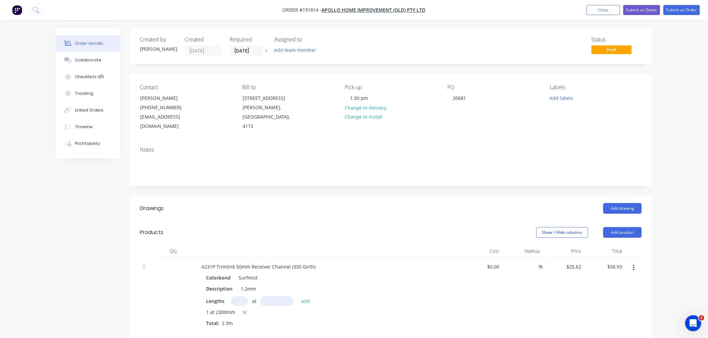
click at [679, 123] on div "Order details Collaborate Checklists 0/0 Tracking Linked Orders Timeline Profit…" at bounding box center [354, 262] width 708 height 524
click at [666, 75] on div "Order details Collaborate Checklists 0/0 Tracking Linked Orders Timeline Profit…" at bounding box center [354, 262] width 708 height 524
click at [680, 66] on div "Order details Collaborate Checklists 0/0 Tracking Linked Orders Timeline Profit…" at bounding box center [354, 262] width 708 height 524
click at [700, 140] on div "Order details Collaborate Checklists 0/0 Tracking Linked Orders Timeline Profit…" at bounding box center [354, 262] width 708 height 524
click at [687, 7] on button "Submit as Order" at bounding box center [681, 10] width 36 height 10
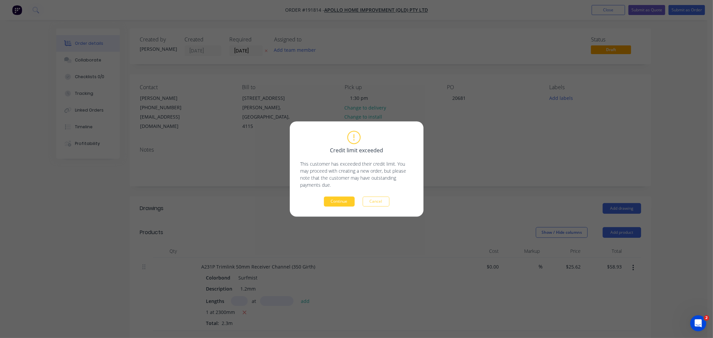
click at [344, 201] on button "Continue" at bounding box center [339, 202] width 31 height 10
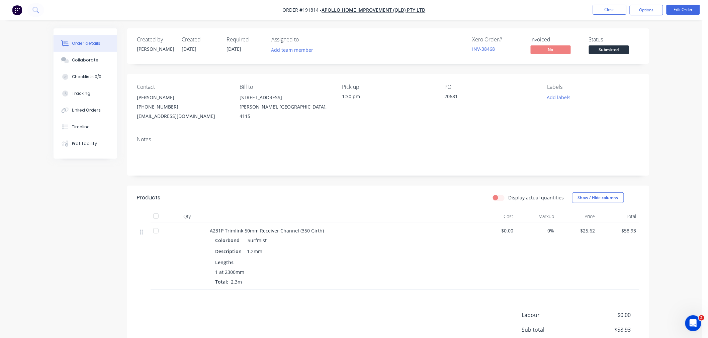
click at [664, 126] on div "Order details Collaborate Checklists 0/0 Tracking Linked Orders Timeline Profit…" at bounding box center [351, 204] width 702 height 409
click at [649, 15] on button "Options" at bounding box center [645, 10] width 33 height 11
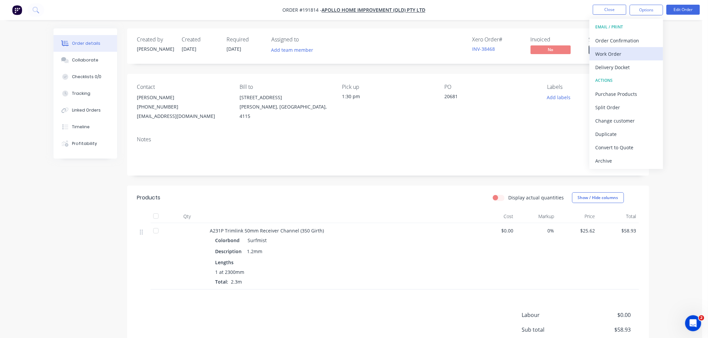
click at [644, 51] on div "Work Order" at bounding box center [626, 54] width 62 height 10
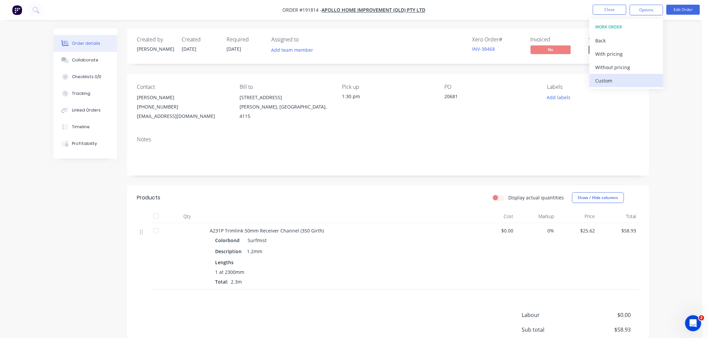
click at [638, 79] on div "Custom" at bounding box center [626, 81] width 62 height 10
click at [636, 68] on div "Without pricing" at bounding box center [626, 68] width 62 height 10
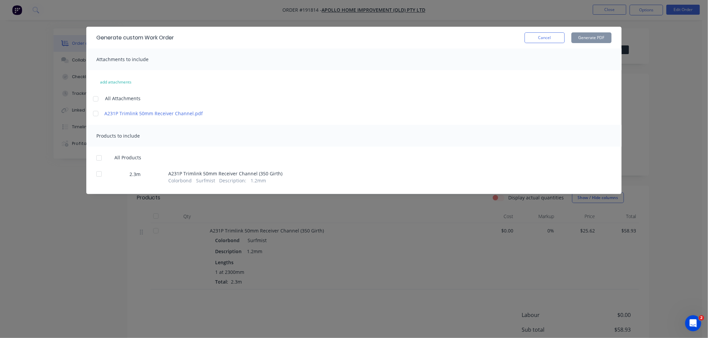
click at [95, 99] on div at bounding box center [95, 98] width 13 height 13
click at [99, 157] on div at bounding box center [98, 157] width 13 height 13
click at [592, 40] on button "Generate PDF" at bounding box center [591, 37] width 40 height 11
click at [173, 12] on div "Generate custom Work Order Cancel Generate PDF Attachments to include add attac…" at bounding box center [354, 169] width 708 height 338
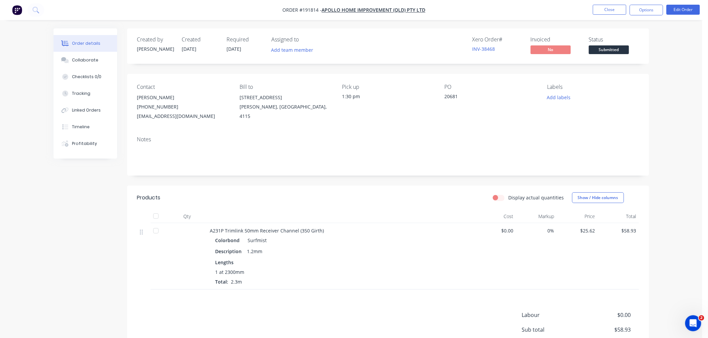
drag, startPoint x: 674, startPoint y: 191, endPoint x: 657, endPoint y: 132, distance: 60.5
click at [674, 191] on div "Order details Collaborate Checklists 0/0 Tracking Linked Orders Timeline Profit…" at bounding box center [351, 204] width 702 height 409
click at [606, 11] on button "Close" at bounding box center [609, 10] width 33 height 10
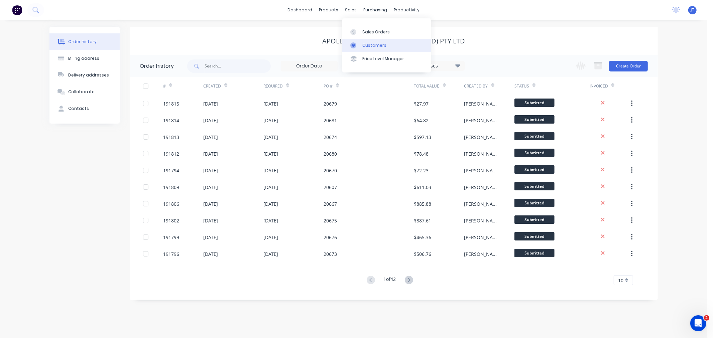
click at [364, 48] on div "Customers" at bounding box center [374, 45] width 24 height 6
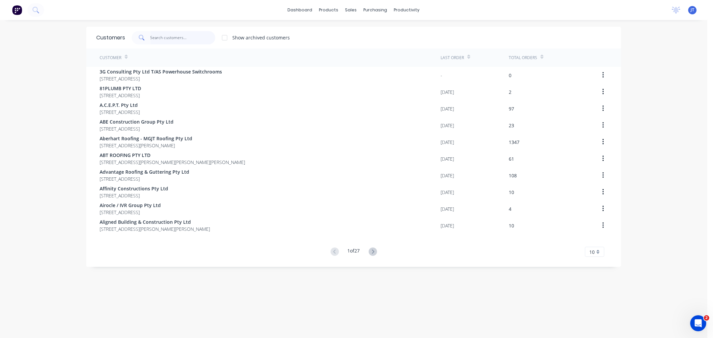
click at [167, 36] on input "text" at bounding box center [182, 37] width 65 height 13
click at [55, 42] on div "dashboard products sales purchasing productivity dashboard products Product Cat…" at bounding box center [354, 169] width 708 height 338
click at [193, 39] on input "text" at bounding box center [182, 37] width 65 height 13
click at [186, 41] on input "text" at bounding box center [182, 37] width 65 height 13
click at [167, 33] on input "text" at bounding box center [182, 37] width 65 height 13
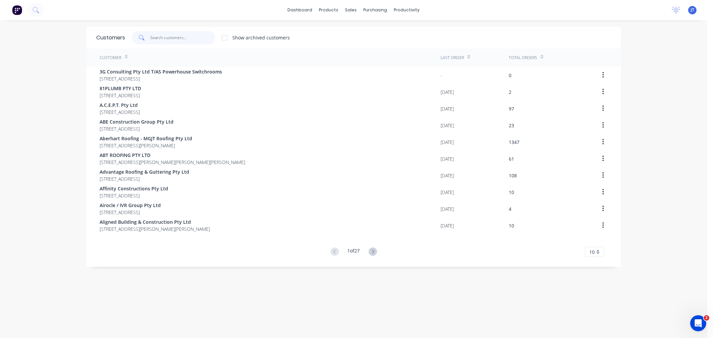
click at [165, 41] on input "text" at bounding box center [182, 37] width 65 height 13
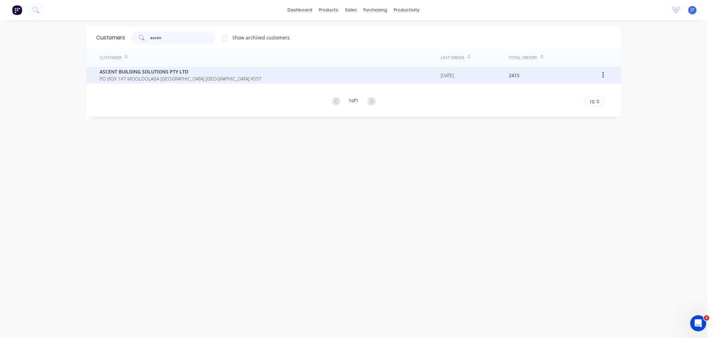
type input "ascen"
click at [162, 71] on span "ASCENT BUILDING SOLUTIONS PTY LTD" at bounding box center [181, 71] width 162 height 7
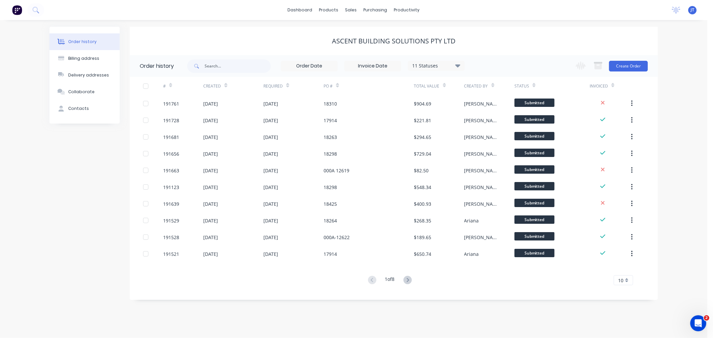
click at [67, 216] on div "Order history Billing address Delivery addresses Collaborate Contacts" at bounding box center [84, 164] width 70 height 274
click at [684, 88] on div "Order history Billing address Delivery addresses Collaborate Contacts ASCENT BU…" at bounding box center [354, 179] width 708 height 318
click at [635, 65] on button "Create Order" at bounding box center [628, 66] width 39 height 11
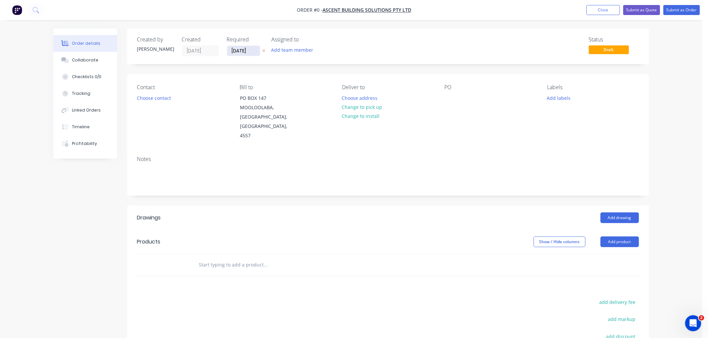
click at [240, 52] on input "[DATE]" at bounding box center [243, 51] width 33 height 10
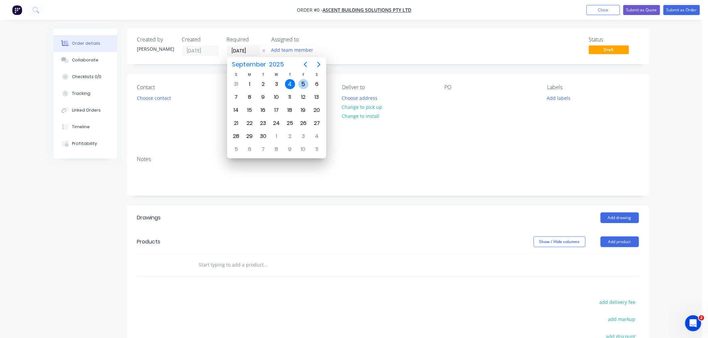
click at [303, 81] on div "5" at bounding box center [303, 84] width 10 height 10
type input "[DATE]"
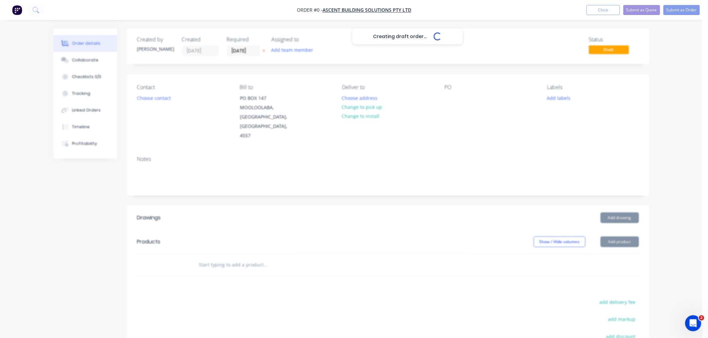
click at [389, 75] on div "Creating draft order... Loading..." at bounding box center [407, 197] width 708 height 338
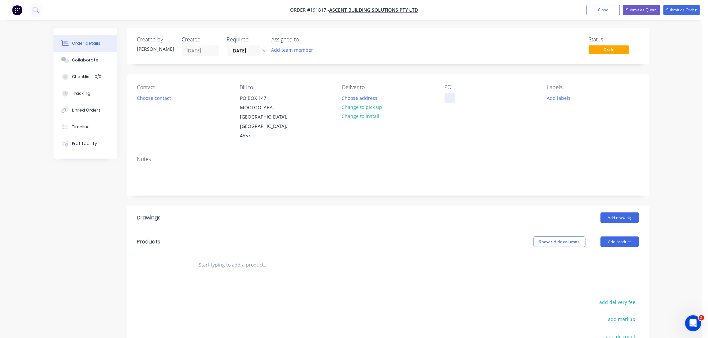
click at [449, 99] on div at bounding box center [449, 98] width 11 height 10
click at [338, 70] on div "Created by Jeremy Created 04/09/25 Required 05/09/25 Assigned to Add team membe…" at bounding box center [388, 232] width 522 height 409
click at [163, 97] on button "Choose contact" at bounding box center [153, 97] width 41 height 9
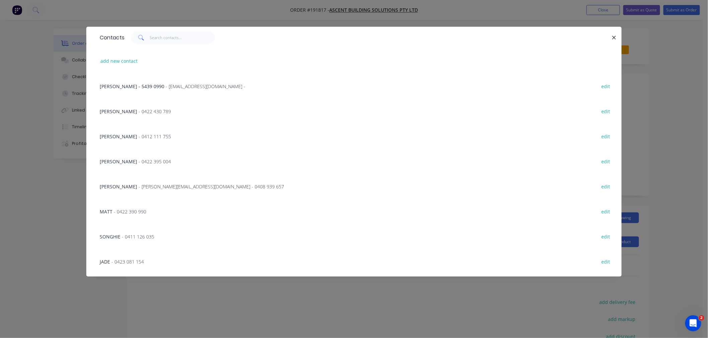
click at [19, 224] on div "Contacts add new contact MEL - 5439 0990 - accounts@ascentonline.com.au - edit …" at bounding box center [354, 169] width 708 height 338
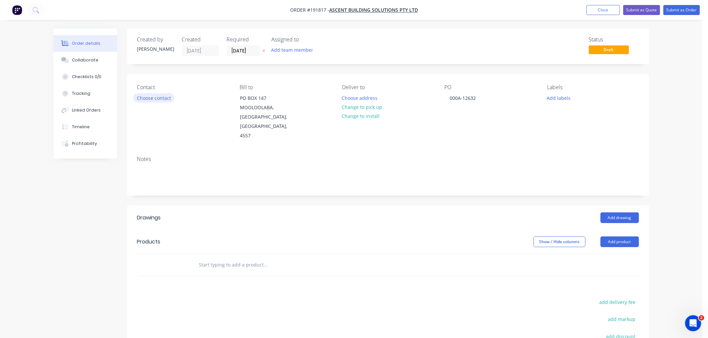
click at [159, 98] on button "Choose contact" at bounding box center [153, 97] width 41 height 9
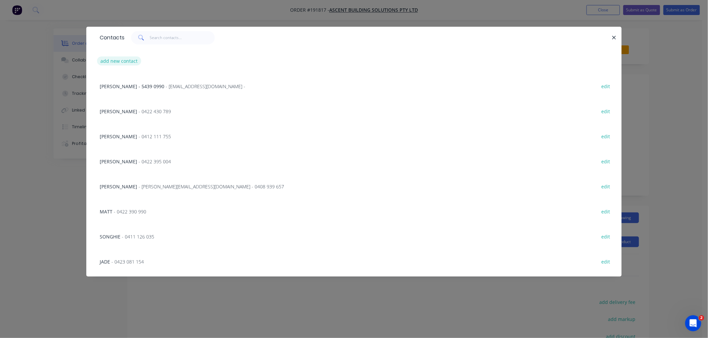
click at [118, 61] on button "add new contact" at bounding box center [119, 61] width 44 height 9
select select "AU"
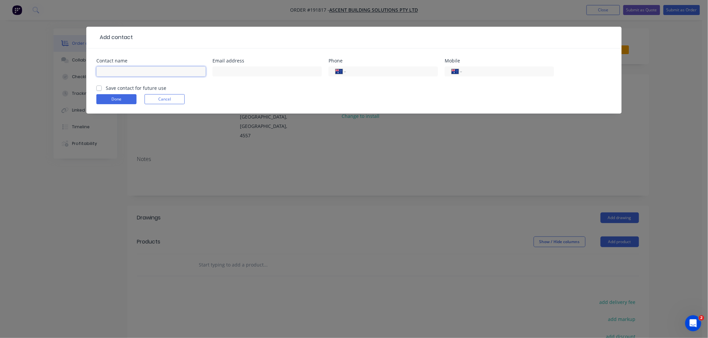
click at [127, 74] on input "text" at bounding box center [150, 72] width 109 height 10
type input "KEN DEANS"
type input "0408 939 657"
click at [116, 100] on button "Done" at bounding box center [116, 99] width 40 height 10
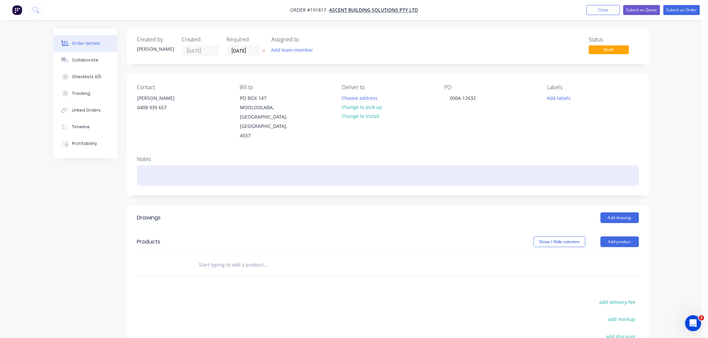
click at [175, 174] on div at bounding box center [388, 176] width 502 height 20
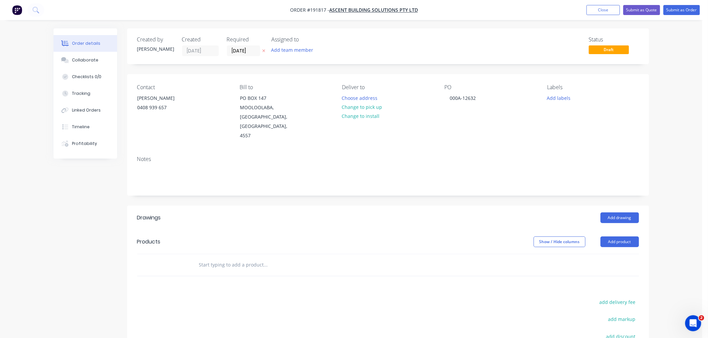
click at [94, 216] on div "Created by Jeremy Created 04/09/25 Required 05/09/25 Assigned to Add team membe…" at bounding box center [350, 237] width 595 height 419
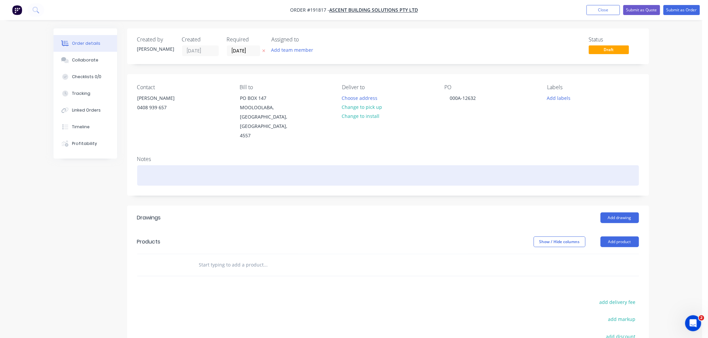
click at [413, 166] on div at bounding box center [388, 176] width 502 height 20
click at [345, 172] on div at bounding box center [388, 176] width 502 height 20
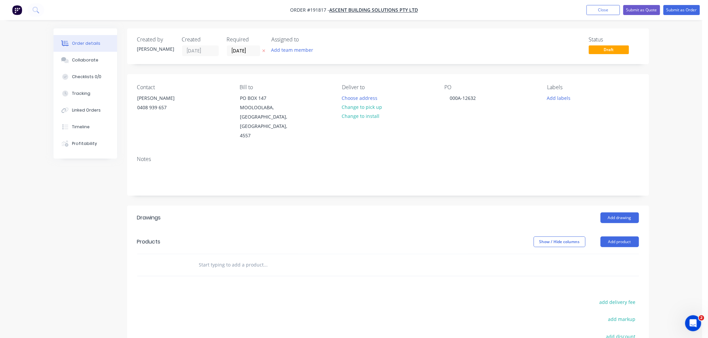
click at [390, 64] on div "Created by [PERSON_NAME] Created [DATE] Required [DATE] Assigned to Add team me…" at bounding box center [388, 46] width 522 height 36
click at [366, 98] on button "Choose address" at bounding box center [359, 97] width 43 height 9
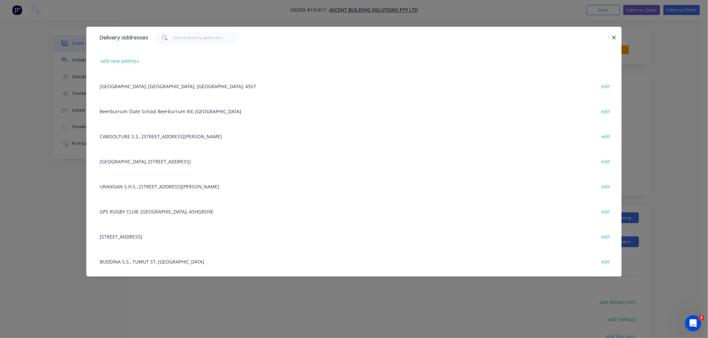
click at [42, 267] on div "Delivery addresses add new address PO BOX 147, MOOLOOLABA, Queensland, Australi…" at bounding box center [354, 169] width 708 height 338
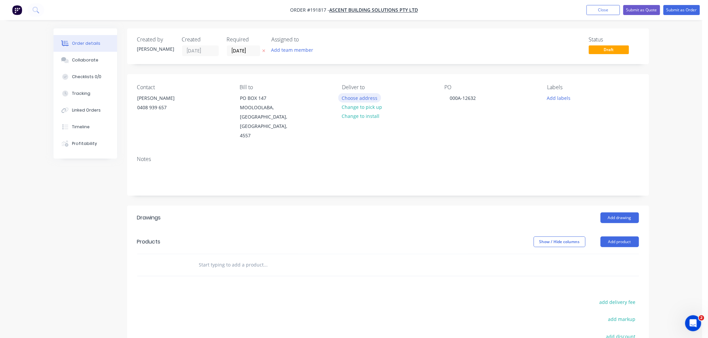
click at [359, 96] on button "Choose address" at bounding box center [359, 97] width 43 height 9
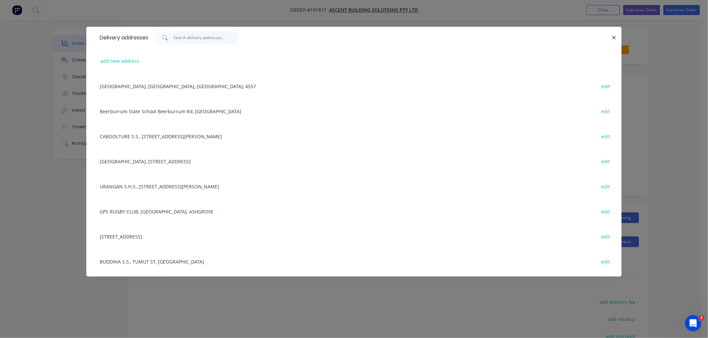
click at [199, 38] on input "text" at bounding box center [206, 37] width 65 height 13
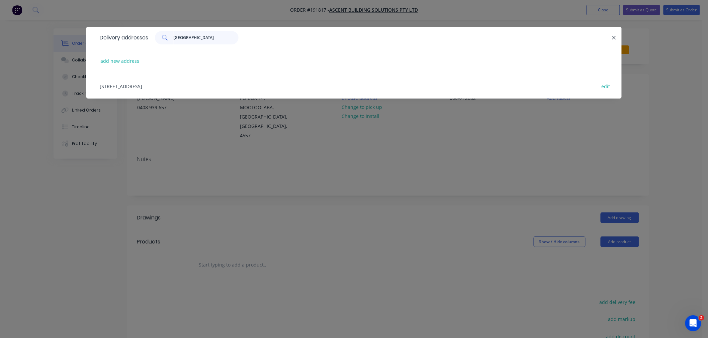
type input "LANDSBOROUGH"
click at [212, 88] on div "57 CALOUNDRA ST, (STORE), LANDSBOROUGH, Queensland, Australia edit" at bounding box center [353, 86] width 515 height 25
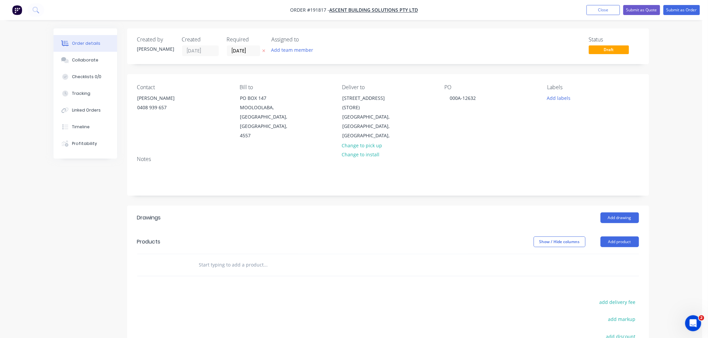
click at [659, 231] on div "Order details Collaborate Checklists 0/0 Tracking Linked Orders Timeline Profit…" at bounding box center [351, 223] width 702 height 447
click at [621, 213] on button "Add drawing" at bounding box center [619, 218] width 38 height 11
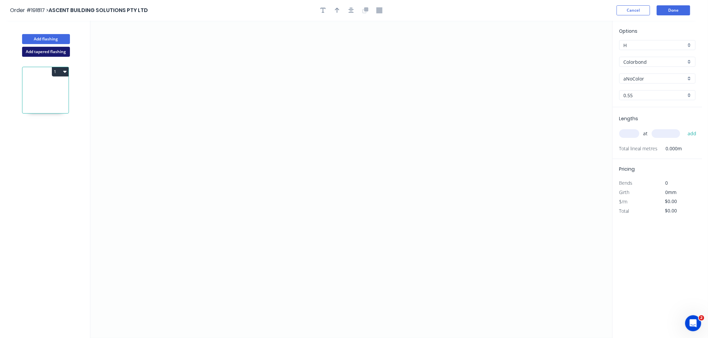
click at [45, 50] on button "Add tapered flashing" at bounding box center [46, 52] width 48 height 10
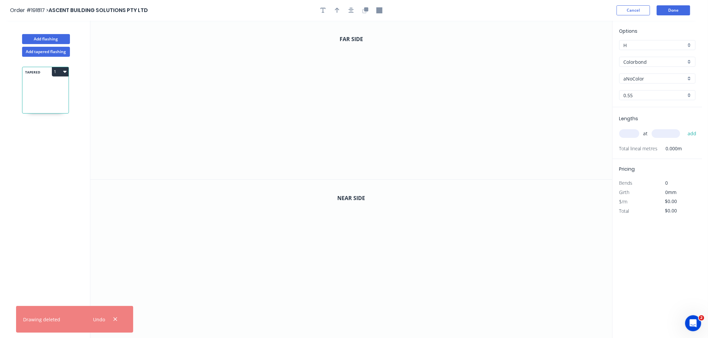
click at [629, 78] on input "aNoColor" at bounding box center [654, 78] width 62 height 7
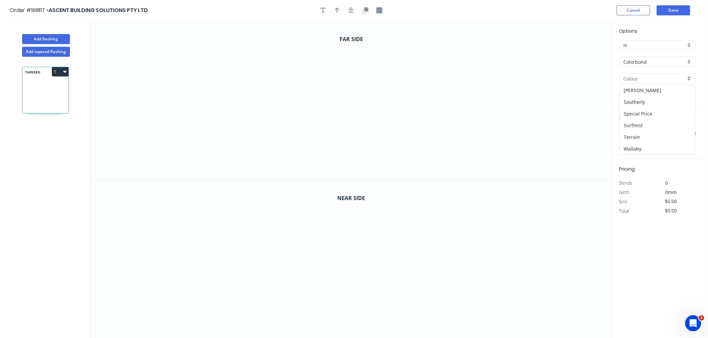
scroll to position [231, 0]
click at [666, 118] on div "Surfmist" at bounding box center [657, 118] width 76 height 12
type input "Surfmist"
click at [633, 134] on input "text" at bounding box center [629, 133] width 20 height 9
click at [531, 9] on div "Order #191817 > ASCENT BUILDING SOLUTIONS PTY LTD Cancel Done" at bounding box center [351, 10] width 682 height 10
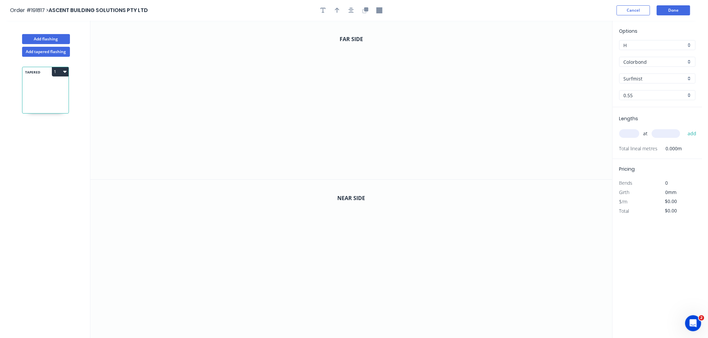
click at [467, 8] on div "Order #191817 > ASCENT BUILDING SOLUTIONS PTY LTD Cancel Done" at bounding box center [351, 10] width 682 height 10
click at [631, 131] on input "text" at bounding box center [629, 133] width 20 height 9
type input "1"
type input "1180"
click at [684, 128] on button "add" at bounding box center [692, 133] width 16 height 11
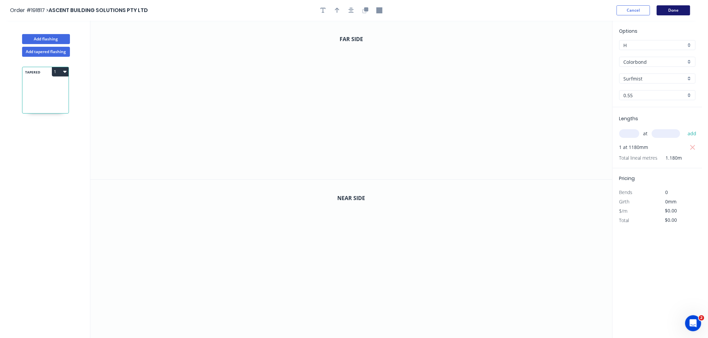
click at [674, 6] on button "Done" at bounding box center [672, 10] width 33 height 10
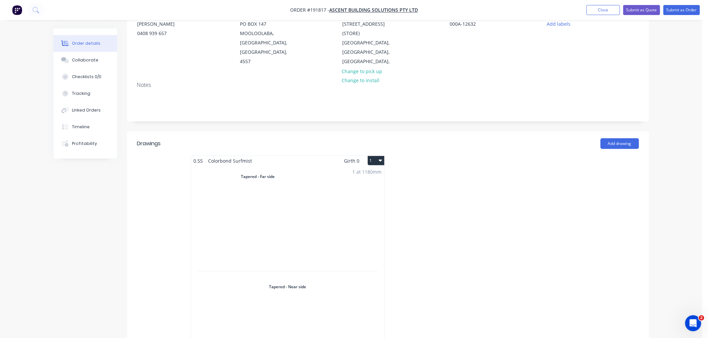
click at [331, 227] on div "1 at 1180mm Total lm $/M Total 1.18m $0.00 $0.00" at bounding box center [287, 276] width 193 height 220
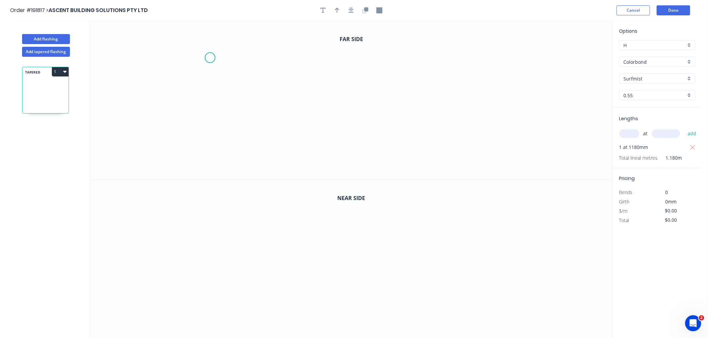
click at [208, 56] on icon "0" at bounding box center [351, 100] width 522 height 159
click at [217, 62] on div "Delete point" at bounding box center [242, 60] width 67 height 14
click at [204, 55] on icon "0" at bounding box center [351, 100] width 522 height 159
click at [226, 55] on icon at bounding box center [216, 55] width 22 height 0
click at [226, 125] on icon "0 ?" at bounding box center [351, 100] width 522 height 159
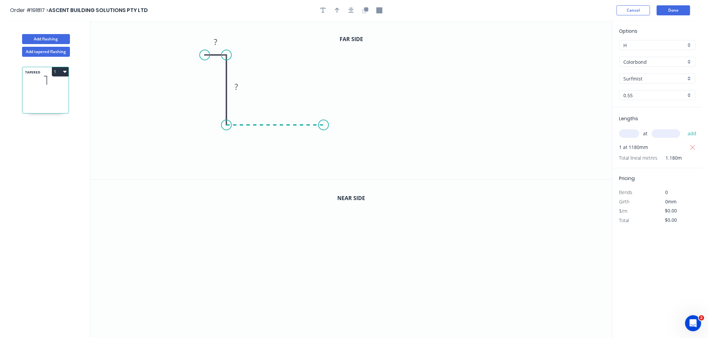
click at [323, 126] on icon "0 ? ?" at bounding box center [351, 100] width 522 height 159
click at [322, 51] on icon "0 ? ? ?" at bounding box center [351, 100] width 522 height 159
click at [349, 52] on icon "0 ? ? ? ?" at bounding box center [351, 100] width 522 height 159
click at [351, 8] on icon "button" at bounding box center [350, 10] width 5 height 5
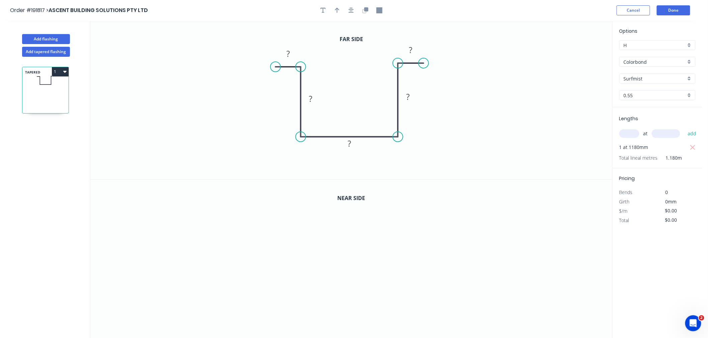
drag, startPoint x: 279, startPoint y: 65, endPoint x: 275, endPoint y: 66, distance: 3.9
click at [275, 66] on circle at bounding box center [276, 67] width 10 height 10
drag, startPoint x: 300, startPoint y: 66, endPoint x: 291, endPoint y: 65, distance: 9.1
click at [302, 63] on circle at bounding box center [301, 64] width 10 height 10
click at [275, 63] on circle at bounding box center [275, 63] width 10 height 10
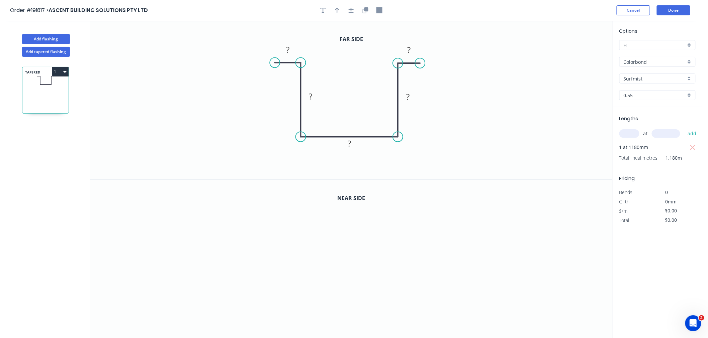
click at [420, 64] on circle at bounding box center [420, 63] width 10 height 10
click at [288, 49] on tspan "?" at bounding box center [287, 49] width 3 height 11
click at [69, 73] on div "TAPERED 1" at bounding box center [45, 90] width 47 height 47
type input "$25.50"
type input "$30.09"
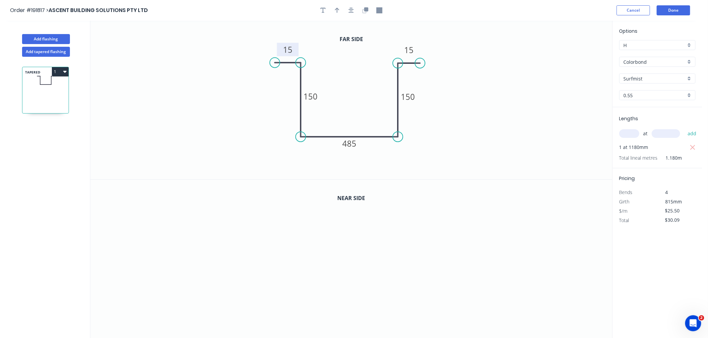
click at [64, 74] on icon "button" at bounding box center [64, 71] width 3 height 5
click at [46, 103] on div "Delete" at bounding box center [36, 102] width 51 height 10
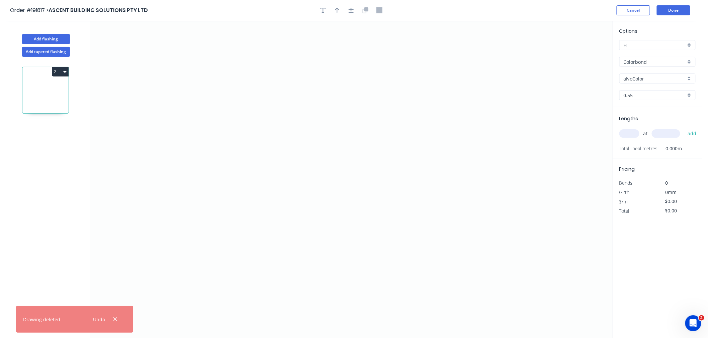
click at [54, 92] on icon at bounding box center [45, 92] width 46 height 43
click at [644, 76] on input "aNoColor" at bounding box center [654, 78] width 62 height 7
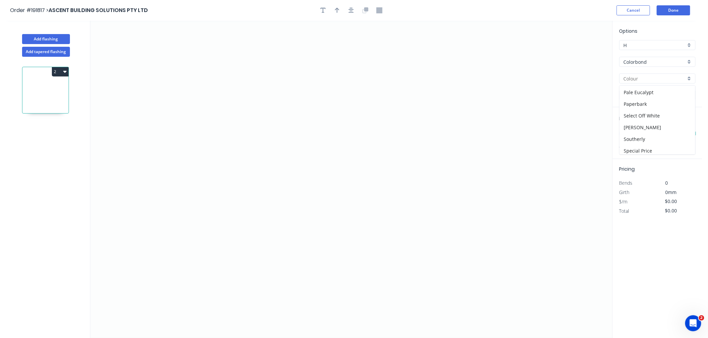
click at [692, 154] on div "Basalt Bluegum Classic Cream Cottage Green Cove Deep Ocean Dover White Dune Eve…" at bounding box center [657, 120] width 76 height 70
click at [639, 116] on div "Surfmist" at bounding box center [657, 118] width 76 height 12
type input "Surfmist"
click at [634, 136] on input "text" at bounding box center [629, 133] width 20 height 9
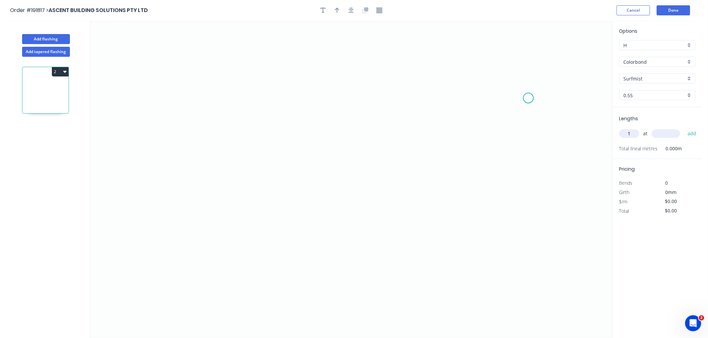
type input "1"
type input "1180"
click at [684, 128] on button "add" at bounding box center [692, 133] width 16 height 11
click at [194, 94] on icon "0" at bounding box center [351, 180] width 522 height 318
click at [230, 95] on icon "0" at bounding box center [351, 180] width 522 height 318
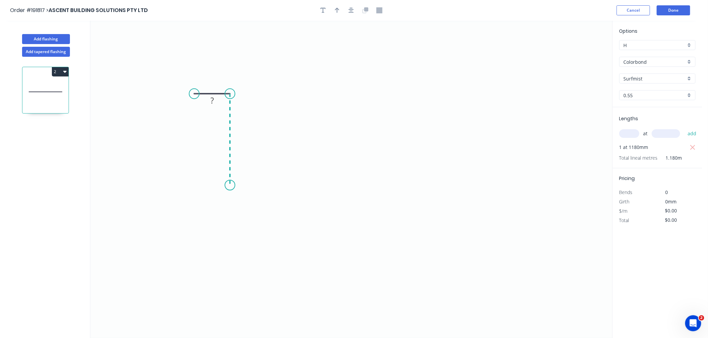
click at [228, 186] on icon "0 ?" at bounding box center [351, 180] width 522 height 318
click at [335, 185] on icon "0 ? ?" at bounding box center [351, 180] width 522 height 318
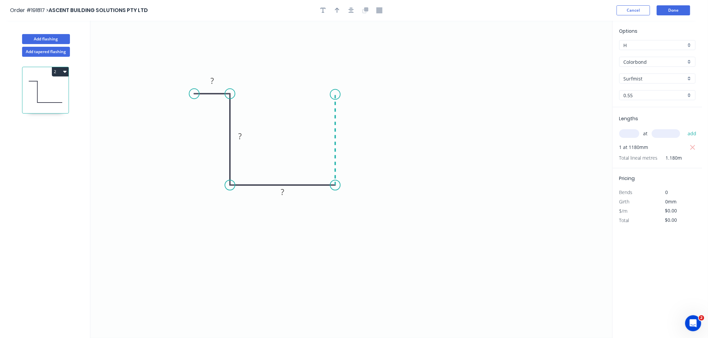
click at [329, 95] on icon "0 ? ? ?" at bounding box center [351, 180] width 522 height 318
click at [373, 93] on icon "0 ? ? ? ?" at bounding box center [351, 180] width 522 height 318
click at [351, 8] on icon "button" at bounding box center [350, 10] width 5 height 5
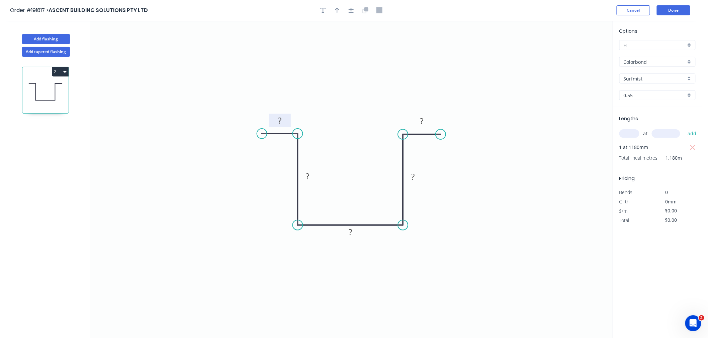
click at [280, 121] on tspan "?" at bounding box center [279, 120] width 3 height 11
click at [338, 10] on icon "button" at bounding box center [337, 10] width 5 height 6
drag, startPoint x: 576, startPoint y: 53, endPoint x: 353, endPoint y: 201, distance: 267.6
click at [353, 201] on icon at bounding box center [353, 192] width 6 height 21
drag, startPoint x: 353, startPoint y: 201, endPoint x: 274, endPoint y: 241, distance: 89.0
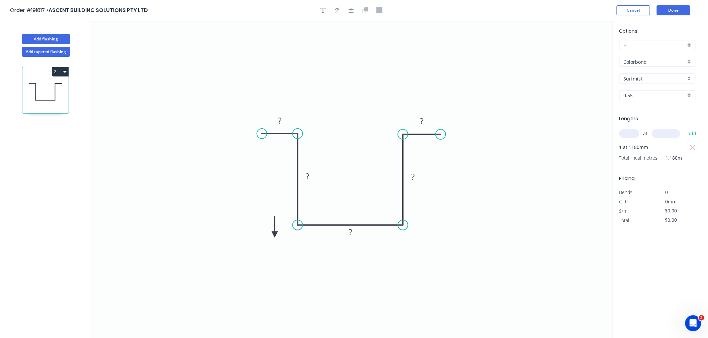
click at [273, 238] on icon at bounding box center [275, 226] width 6 height 21
click at [274, 241] on icon at bounding box center [273, 233] width 6 height 21
click at [274, 241] on icon at bounding box center [278, 235] width 19 height 19
click at [274, 241] on icon at bounding box center [280, 241] width 21 height 6
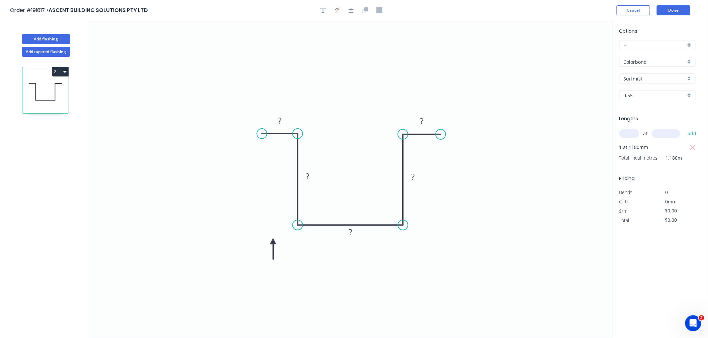
click at [274, 241] on icon at bounding box center [273, 248] width 6 height 21
drag, startPoint x: 274, startPoint y: 241, endPoint x: 285, endPoint y: 234, distance: 13.6
click at [285, 234] on icon at bounding box center [279, 239] width 19 height 19
click at [280, 118] on tspan "?" at bounding box center [279, 120] width 3 height 11
click at [335, 92] on icon "0 15 150 485 150 15" at bounding box center [351, 180] width 522 height 318
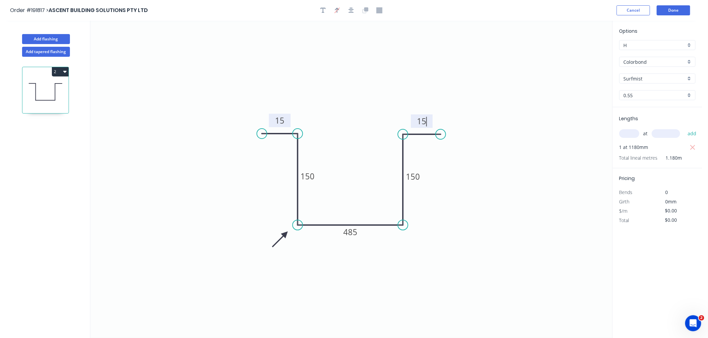
type input "$25.50"
type input "$30.09"
click at [352, 12] on icon "button" at bounding box center [350, 10] width 5 height 5
click at [679, 12] on button "Done" at bounding box center [672, 10] width 33 height 10
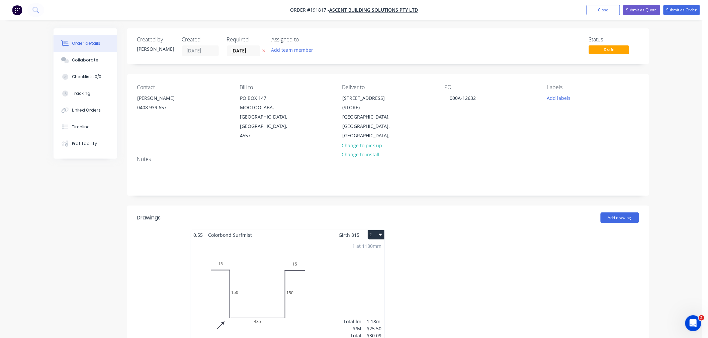
click at [681, 105] on div "Order details Collaborate Checklists 0/0 Tracking Linked Orders Timeline Profit…" at bounding box center [351, 283] width 702 height 566
click at [598, 11] on button "Close" at bounding box center [602, 10] width 33 height 10
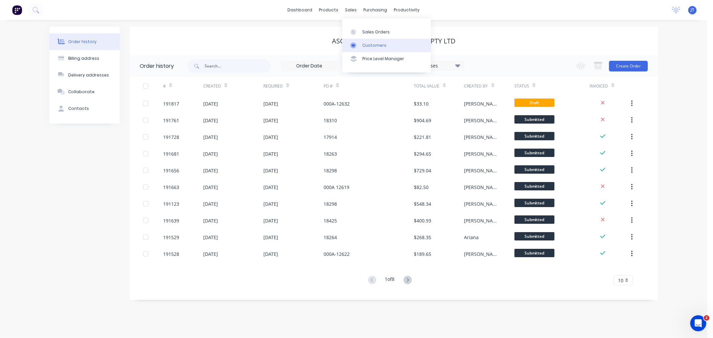
click at [363, 48] on div "Customers" at bounding box center [374, 45] width 24 height 6
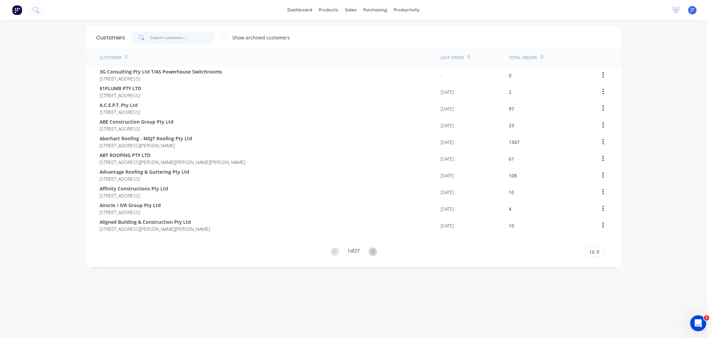
click at [178, 38] on input "text" at bounding box center [182, 37] width 65 height 13
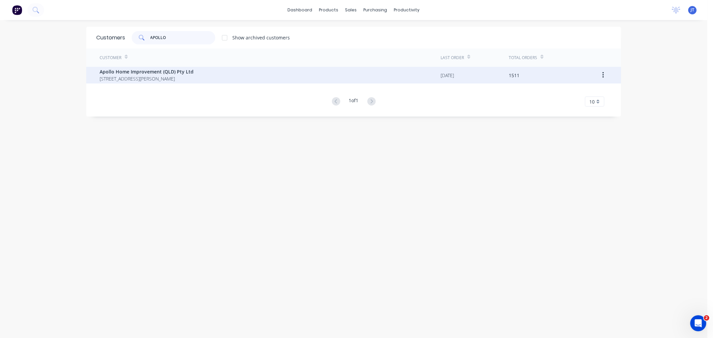
type input "APOLLO"
click at [169, 79] on span "29 Corymbia Place Parkinson Australia 4115" at bounding box center [147, 78] width 94 height 7
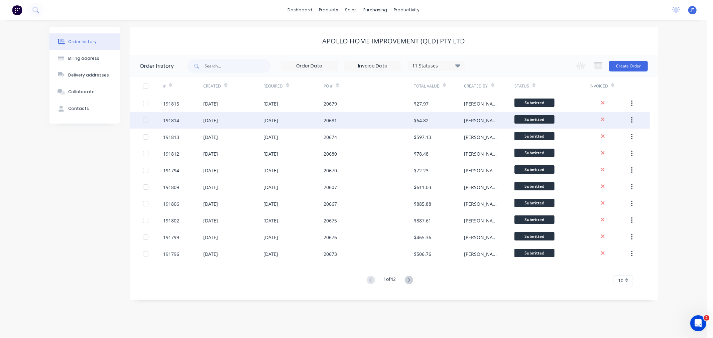
click at [168, 121] on div "191814" at bounding box center [171, 120] width 16 height 7
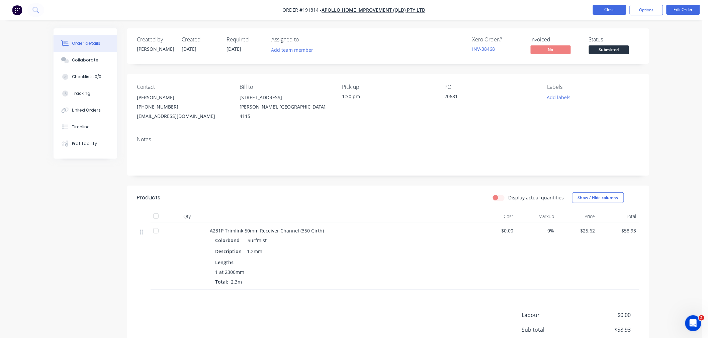
click at [615, 9] on button "Close" at bounding box center [609, 10] width 33 height 10
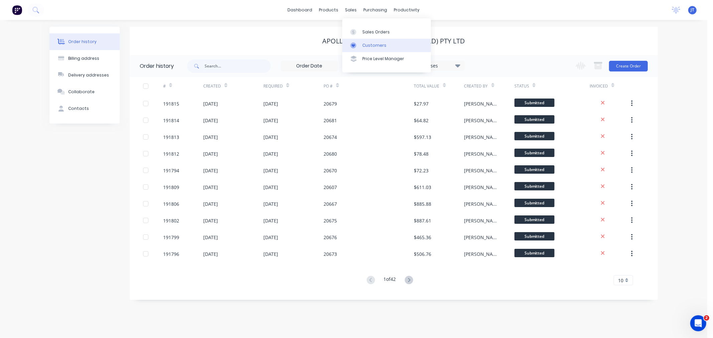
click at [357, 46] on div at bounding box center [355, 45] width 10 height 6
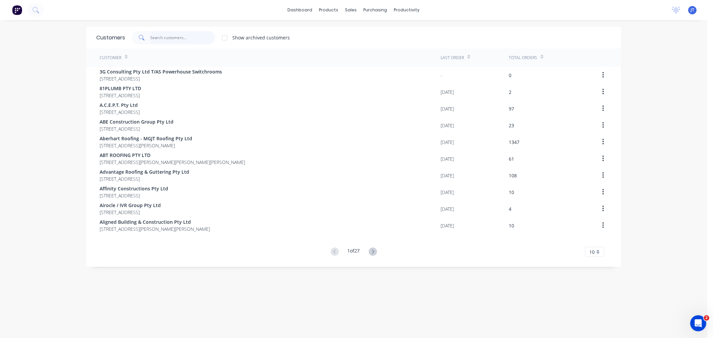
click at [178, 39] on input "text" at bounding box center [182, 37] width 65 height 13
click at [185, 41] on input "text" at bounding box center [182, 37] width 65 height 13
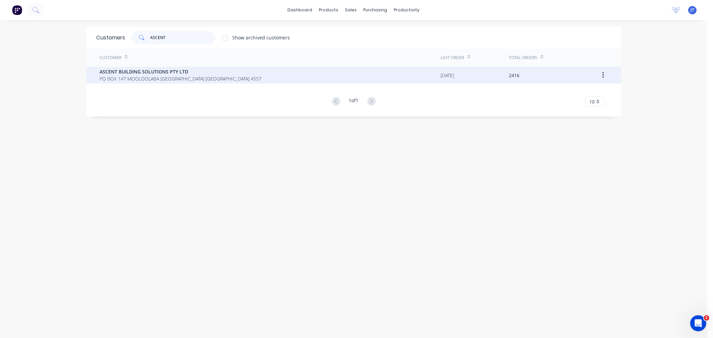
type input "ASCENT"
click at [183, 82] on span "PO BOX 147 MOOLOOLABA Queensland Australia 4557" at bounding box center [181, 78] width 162 height 7
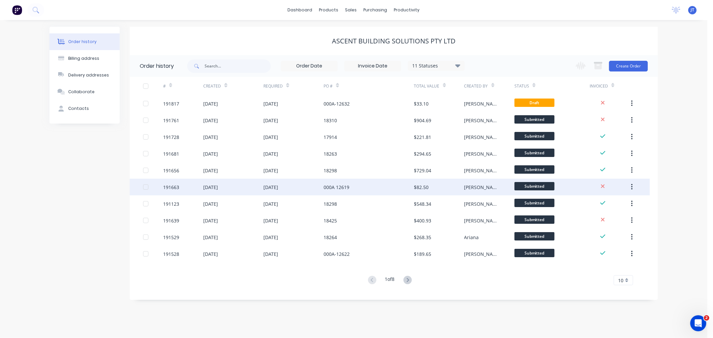
click at [174, 186] on div "191663" at bounding box center [171, 187] width 16 height 7
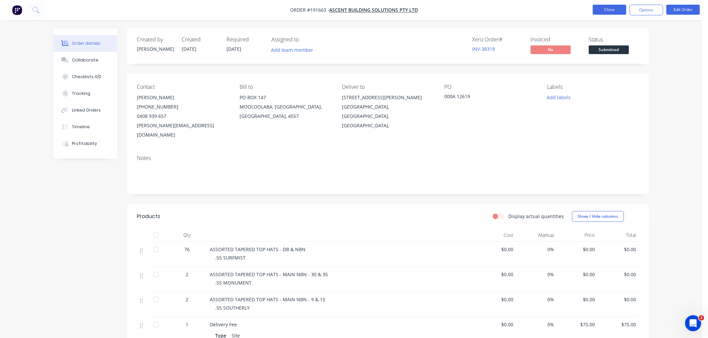
click at [602, 10] on button "Close" at bounding box center [609, 10] width 33 height 10
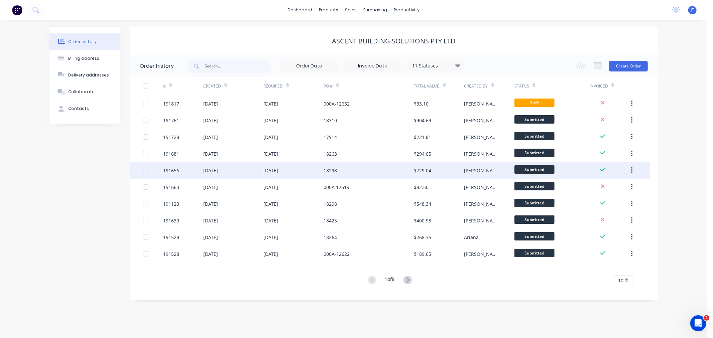
click at [176, 175] on div "191656" at bounding box center [183, 170] width 40 height 17
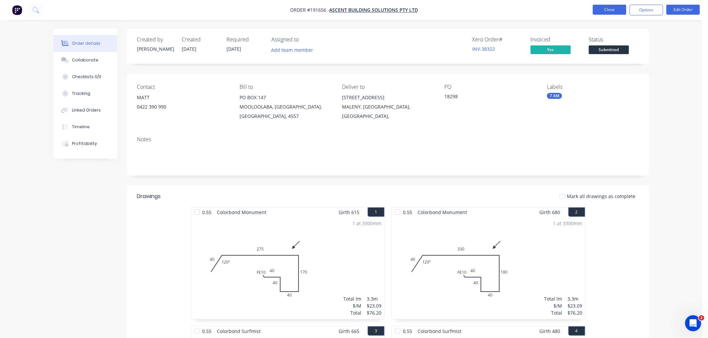
click at [605, 9] on button "Close" at bounding box center [609, 10] width 33 height 10
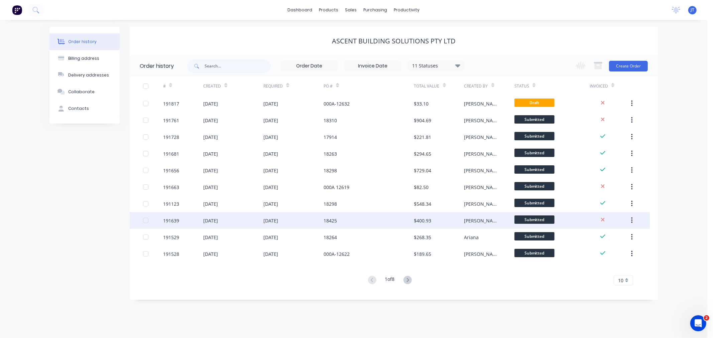
click at [172, 219] on div "191639" at bounding box center [171, 220] width 16 height 7
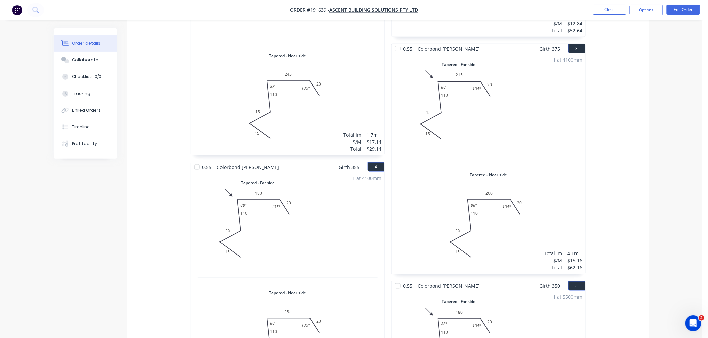
scroll to position [297, 0]
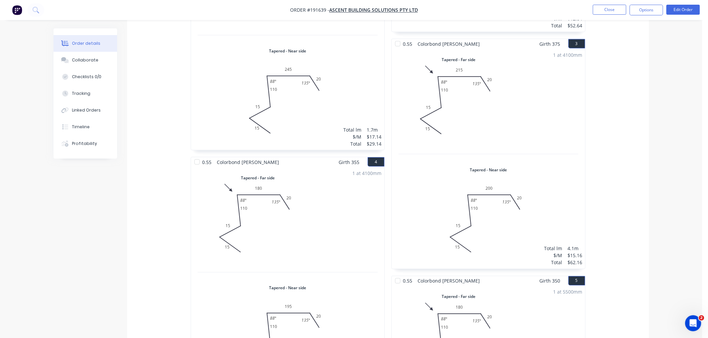
click at [624, 206] on div "0.55 Colorbond Shale Grey Girth 405 1 Tapered - Far side 0 15 15 110 210 20 135…" at bounding box center [388, 217] width 522 height 594
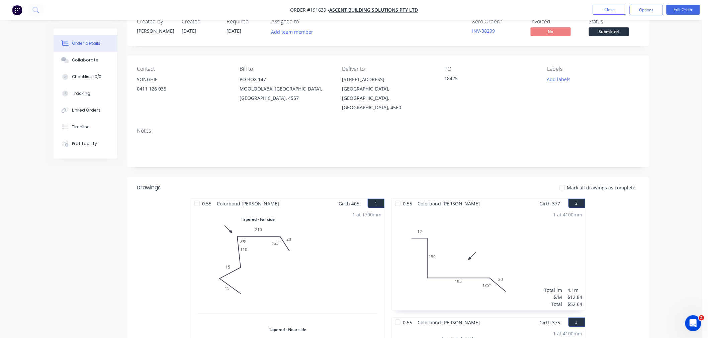
scroll to position [0, 0]
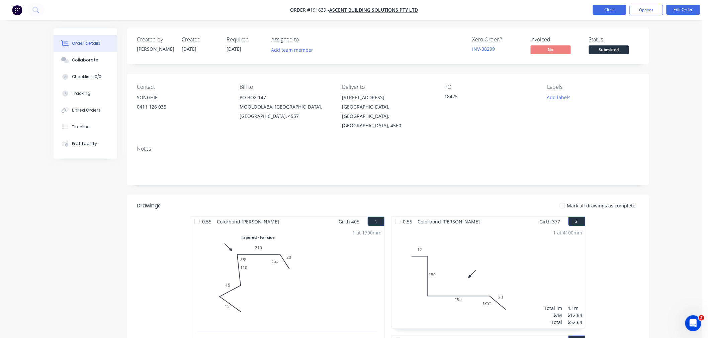
click at [606, 8] on button "Close" at bounding box center [609, 10] width 33 height 10
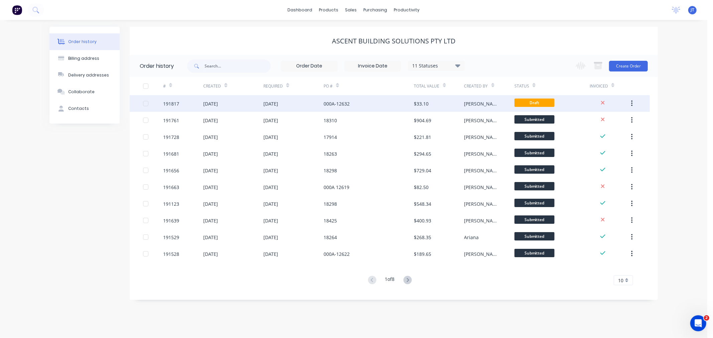
click at [170, 107] on div "191817" at bounding box center [183, 103] width 40 height 17
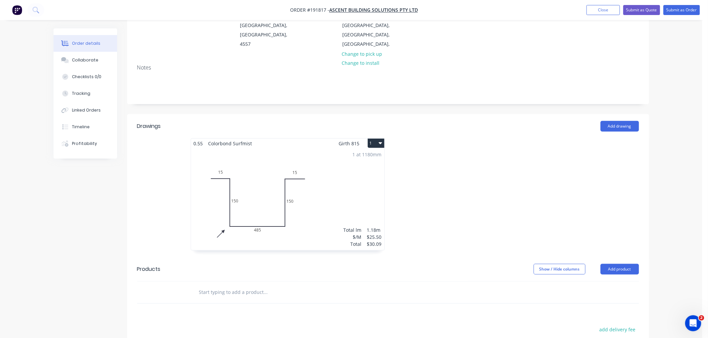
scroll to position [74, 0]
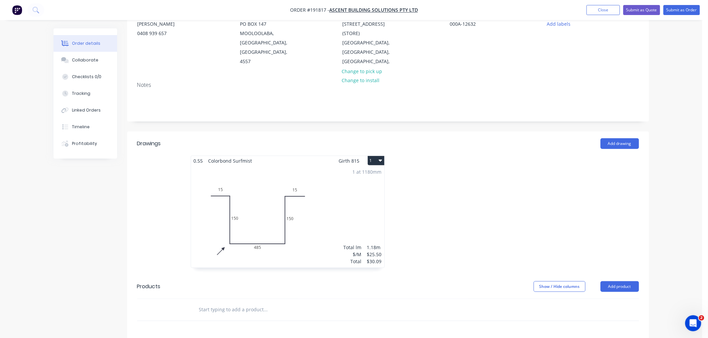
click at [103, 245] on div "Created by Jeremy Created 04/09/25 Required 05/09/25 Assigned to Add team membe…" at bounding box center [350, 223] width 595 height 538
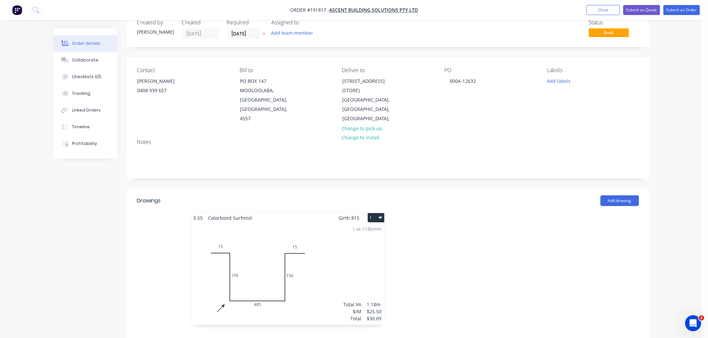
scroll to position [0, 0]
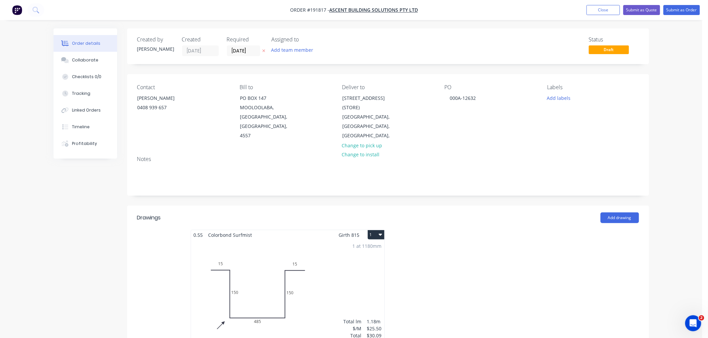
click at [338, 276] on div "1 at 1180mm Total lm $/M Total 1.18m $25.50 $30.09" at bounding box center [287, 291] width 193 height 102
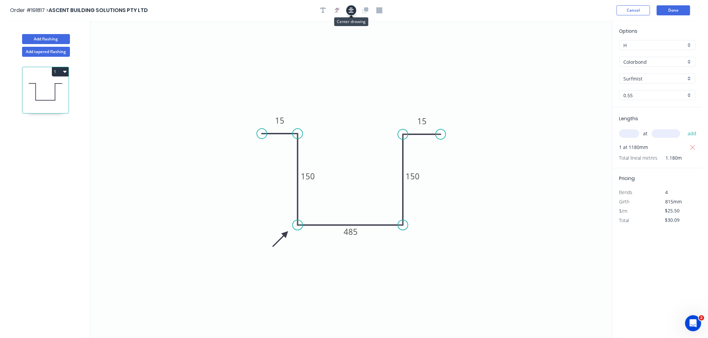
click at [349, 9] on icon "button" at bounding box center [350, 10] width 5 height 6
click at [552, 12] on div "Order #191817 > ASCENT BUILDING SOLUTIONS PTY LTD Cancel Done" at bounding box center [351, 10] width 682 height 10
click at [504, 11] on div "Order #191817 > ASCENT BUILDING SOLUTIONS PTY LTD Cancel Done" at bounding box center [351, 10] width 682 height 10
click at [521, 9] on div "Order #191817 > ASCENT BUILDING SOLUTIONS PTY LTD Cancel Done" at bounding box center [351, 10] width 682 height 10
click at [677, 7] on button "Done" at bounding box center [672, 10] width 33 height 10
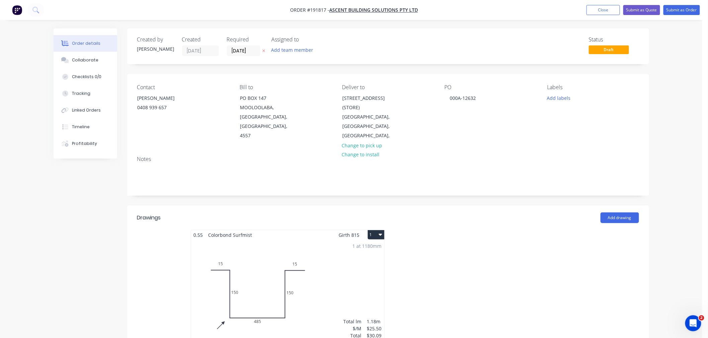
click at [669, 173] on div "Order details Collaborate Checklists 0/0 Tracking Linked Orders Timeline Profit…" at bounding box center [351, 283] width 702 height 566
click at [671, 109] on div "Order details Collaborate Checklists 0/0 Tracking Linked Orders Timeline Profit…" at bounding box center [351, 283] width 702 height 566
click at [101, 222] on div "Created by Jeremy Created 04/09/25 Required 05/09/25 Assigned to Add team membe…" at bounding box center [350, 297] width 595 height 538
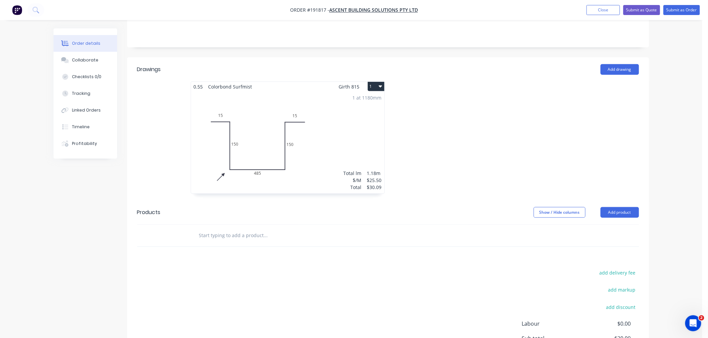
click at [331, 155] on div "1 at 1180mm Total lm $/M Total 1.18m $25.50 $30.09" at bounding box center [287, 143] width 193 height 102
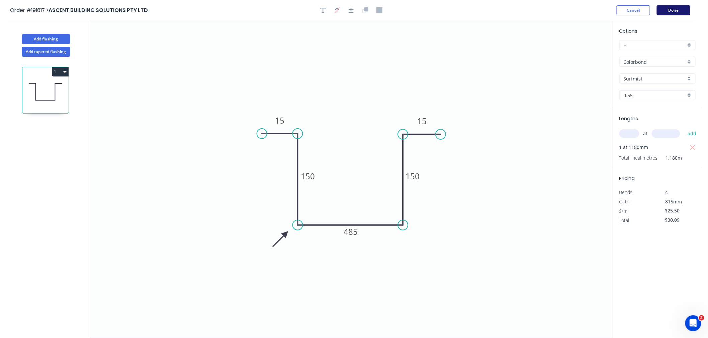
click at [668, 10] on button "Done" at bounding box center [672, 10] width 33 height 10
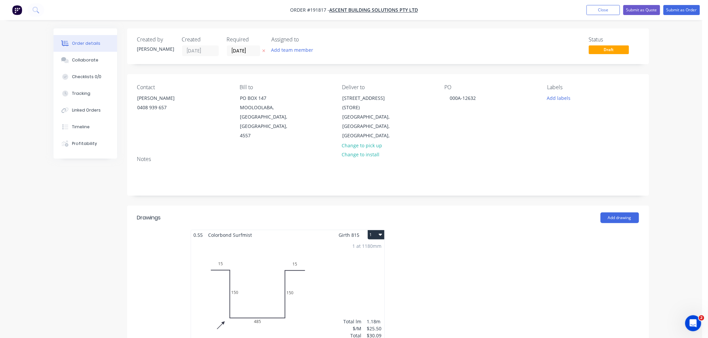
click at [680, 68] on div "Order details Collaborate Checklists 0/0 Tracking Linked Orders Timeline Profit…" at bounding box center [351, 283] width 702 height 566
click at [601, 11] on button "Close" at bounding box center [602, 10] width 33 height 10
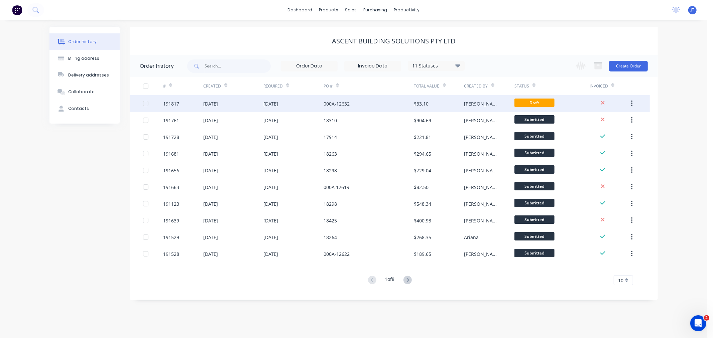
click at [168, 104] on div "191817" at bounding box center [171, 103] width 16 height 7
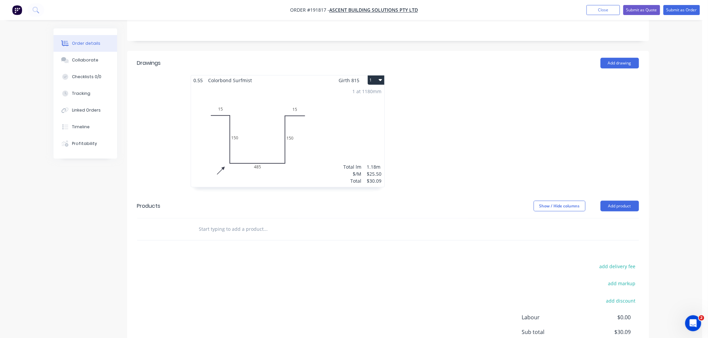
scroll to position [218, 0]
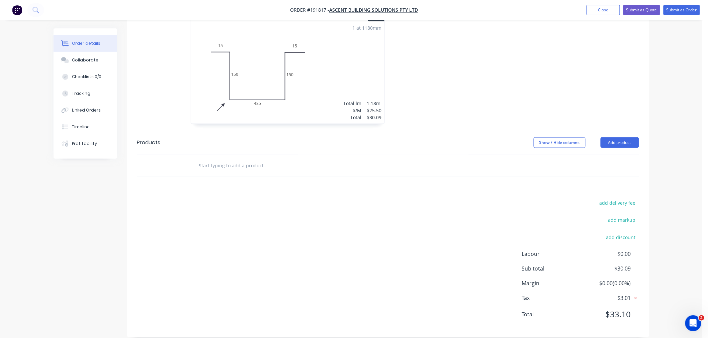
click at [664, 273] on div "Order details Collaborate Checklists 0/0 Tracking Linked Orders Timeline Profit…" at bounding box center [351, 65] width 702 height 566
click at [667, 252] on div "Order details Collaborate Checklists 0/0 Tracking Linked Orders Timeline Profit…" at bounding box center [351, 65] width 702 height 566
click at [678, 276] on div "Order details Collaborate Checklists 0/0 Tracking Linked Orders Timeline Profit…" at bounding box center [351, 65] width 702 height 566
click at [685, 261] on div "Order details Collaborate Checklists 0/0 Tracking Linked Orders Timeline Profit…" at bounding box center [351, 65] width 702 height 566
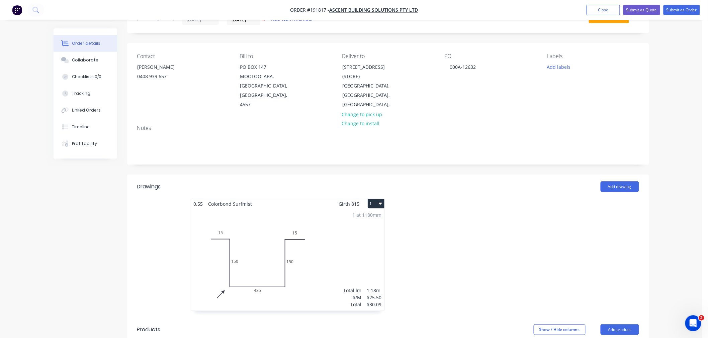
scroll to position [0, 0]
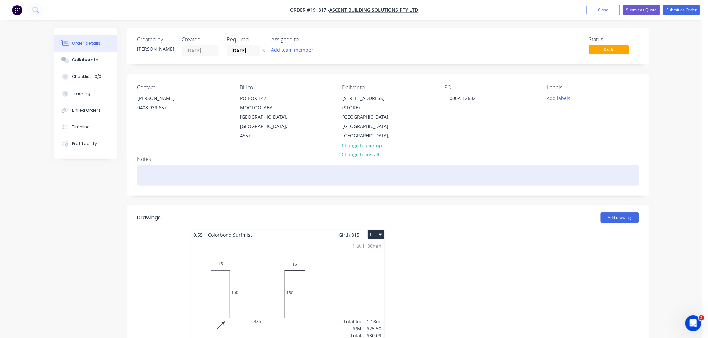
click at [224, 166] on div at bounding box center [388, 176] width 502 height 20
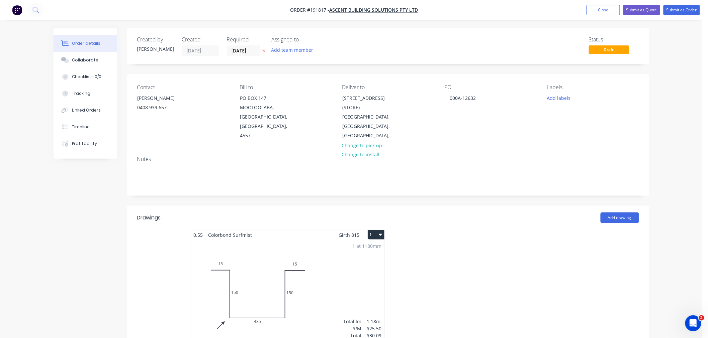
click at [43, 212] on div "Order details Collaborate Checklists 0/0 Tracking Linked Orders Timeline Profit…" at bounding box center [351, 283] width 702 height 566
click at [47, 238] on div "Order details Collaborate Checklists 0/0 Tracking Linked Orders Timeline Profit…" at bounding box center [351, 297] width 609 height 538
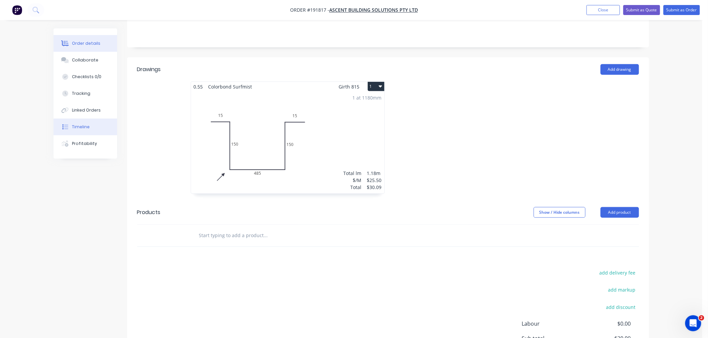
click at [83, 128] on div "Timeline" at bounding box center [81, 127] width 18 height 6
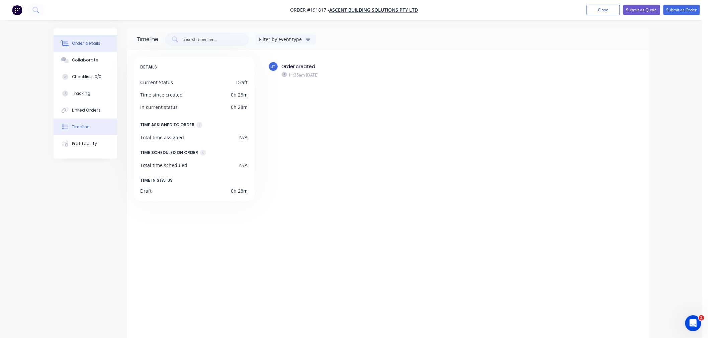
click at [79, 42] on div "Order details" at bounding box center [86, 43] width 28 height 6
